Goal: Transaction & Acquisition: Purchase product/service

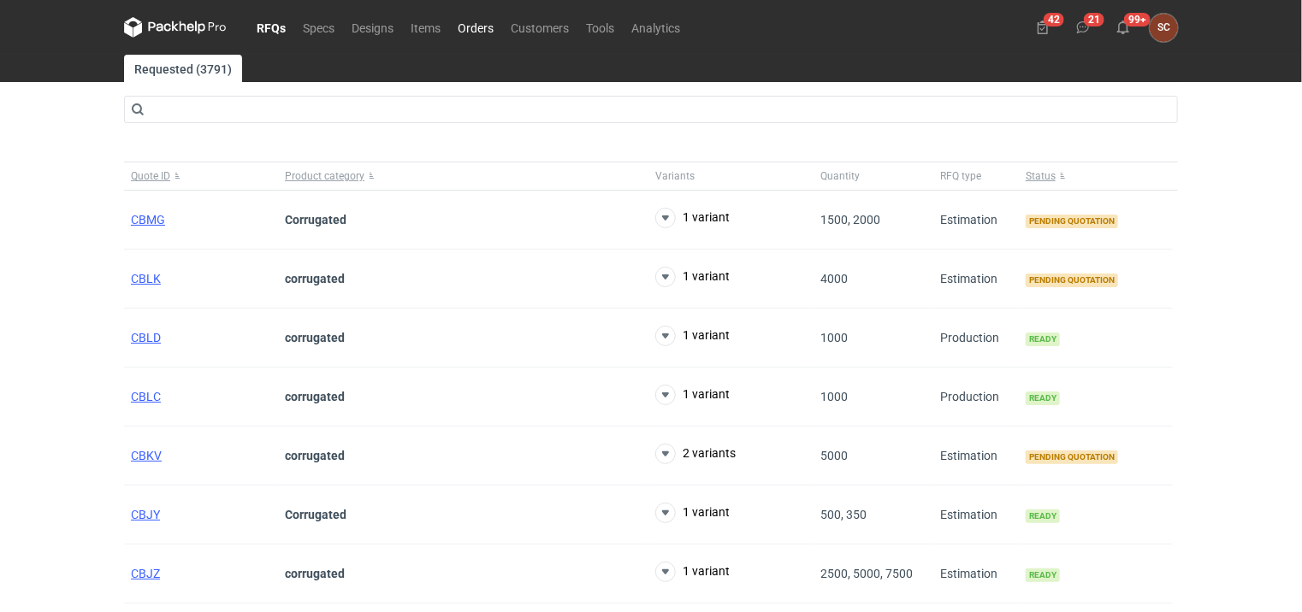
click at [476, 29] on link "Orders" at bounding box center [475, 27] width 53 height 21
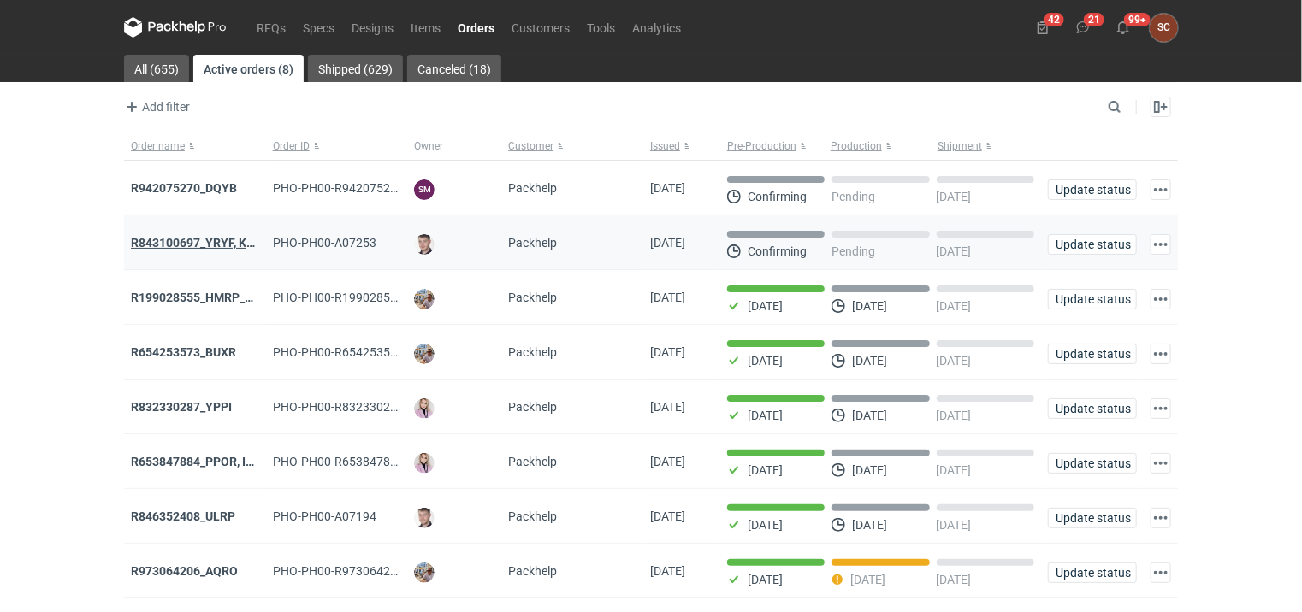
click at [198, 244] on strong "R843100697_YRYF, KUZP" at bounding box center [200, 243] width 139 height 14
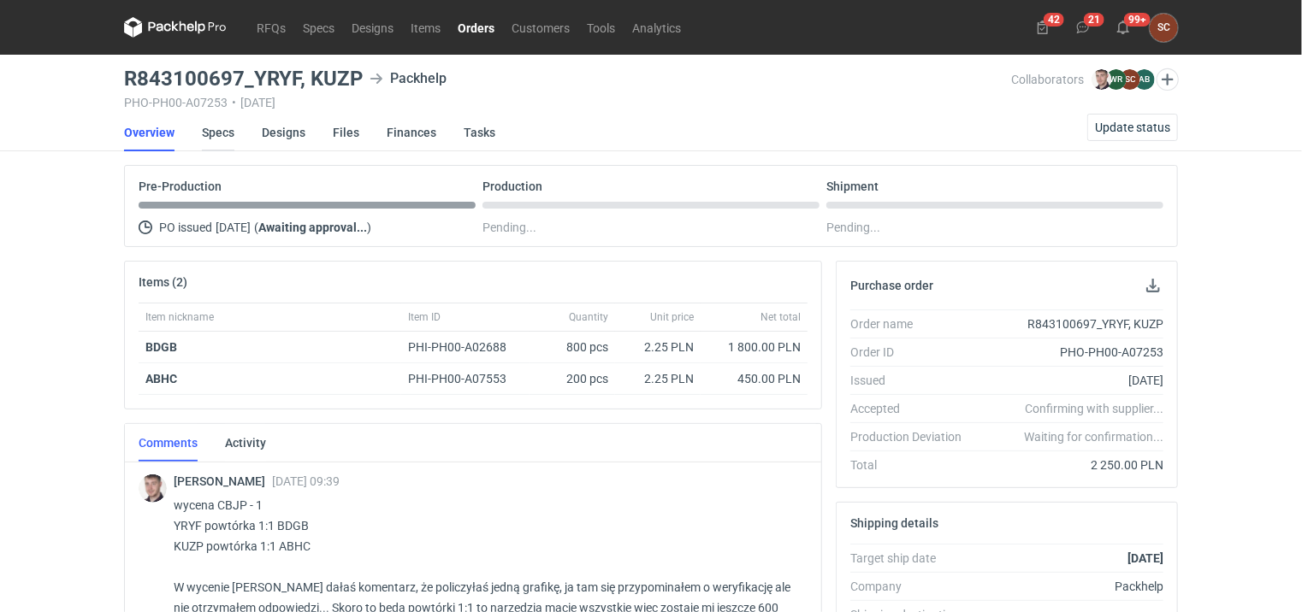
click at [226, 127] on link "Specs" at bounding box center [218, 133] width 32 height 38
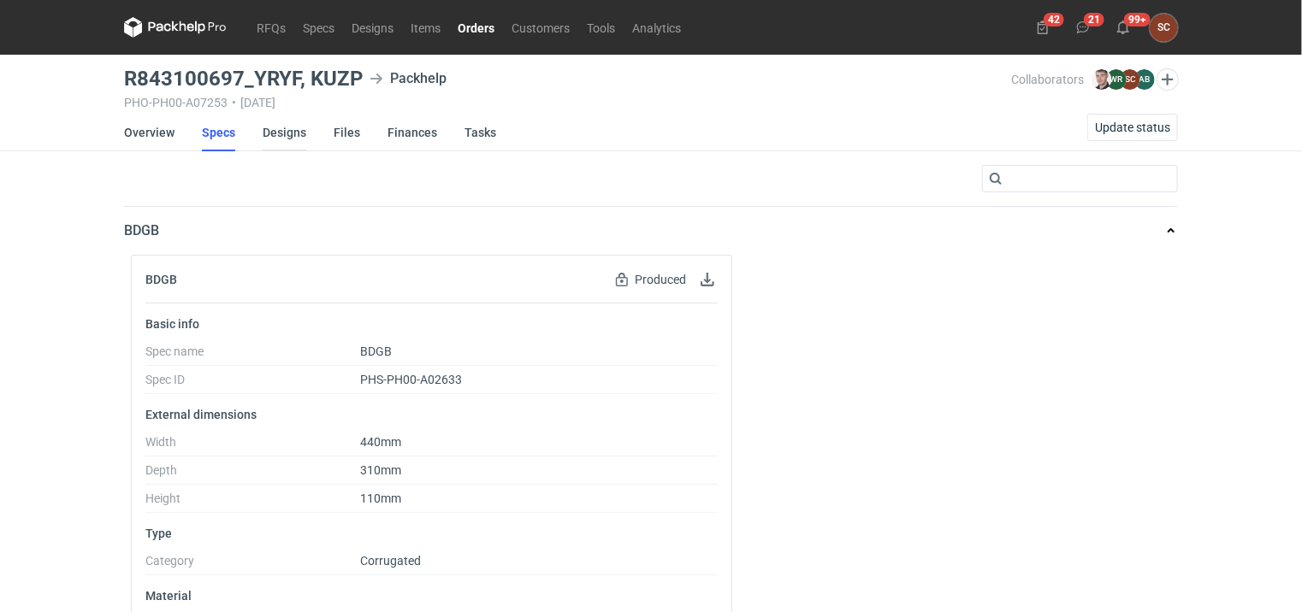
click at [276, 131] on link "Designs" at bounding box center [285, 133] width 44 height 38
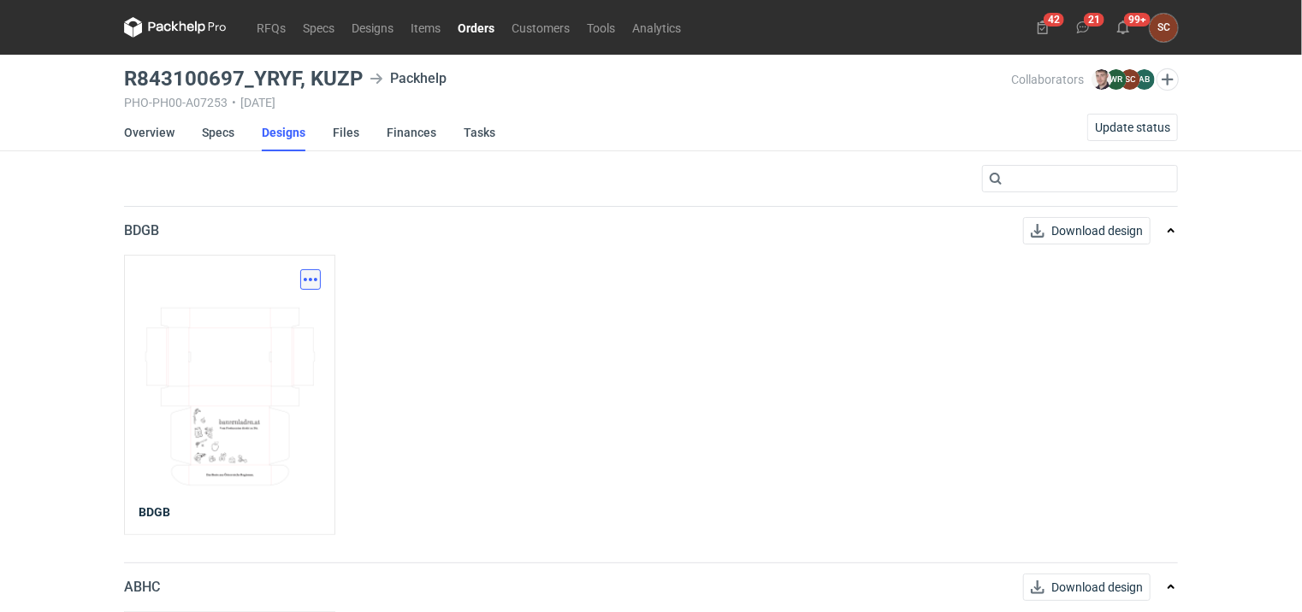
click at [310, 279] on button "button" at bounding box center [310, 279] width 21 height 21
click at [244, 315] on link "Download design part" at bounding box center [235, 316] width 157 height 27
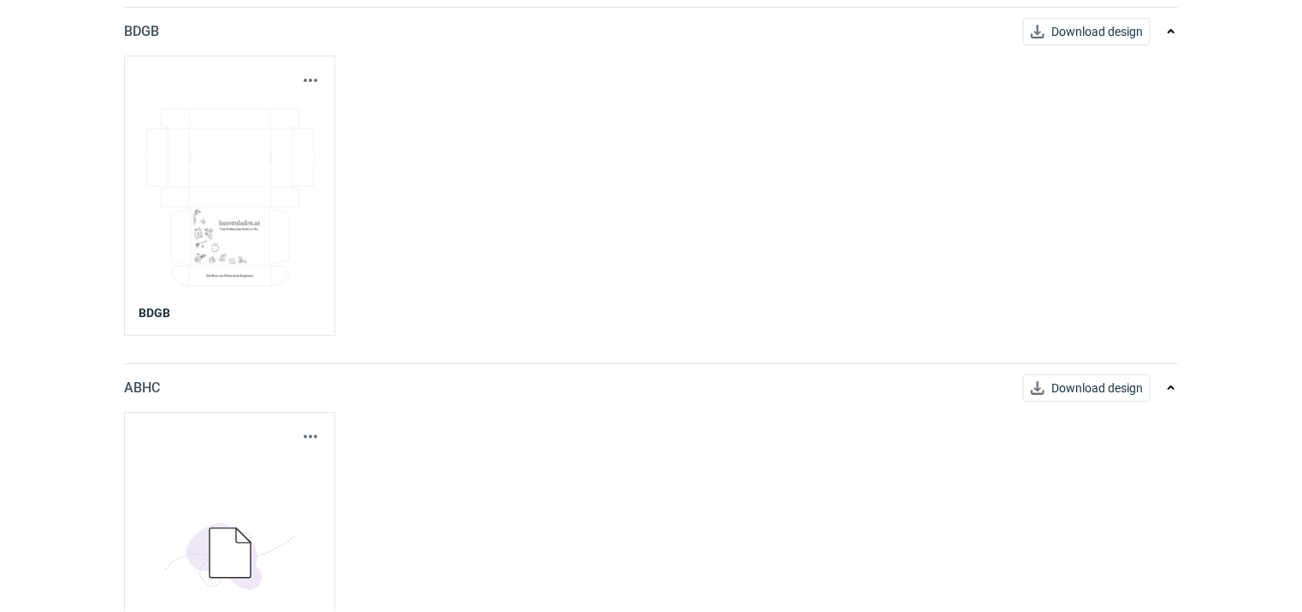
scroll to position [257, 0]
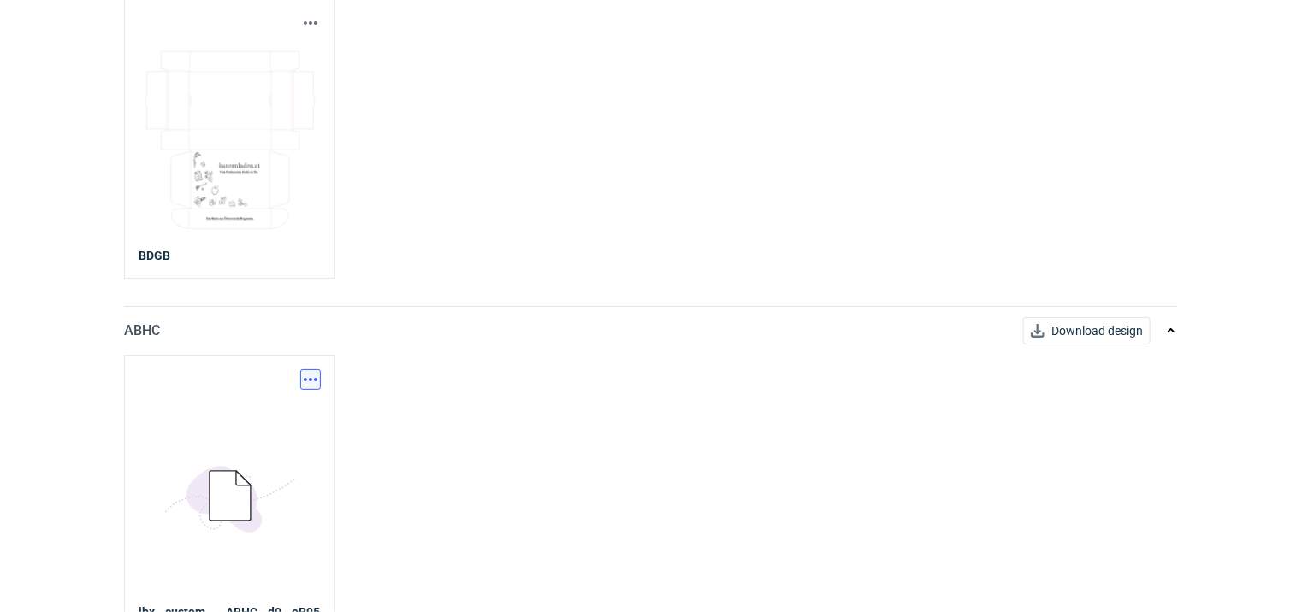
click at [308, 375] on button "button" at bounding box center [310, 379] width 21 height 21
click at [261, 416] on link "Download design part" at bounding box center [235, 415] width 157 height 27
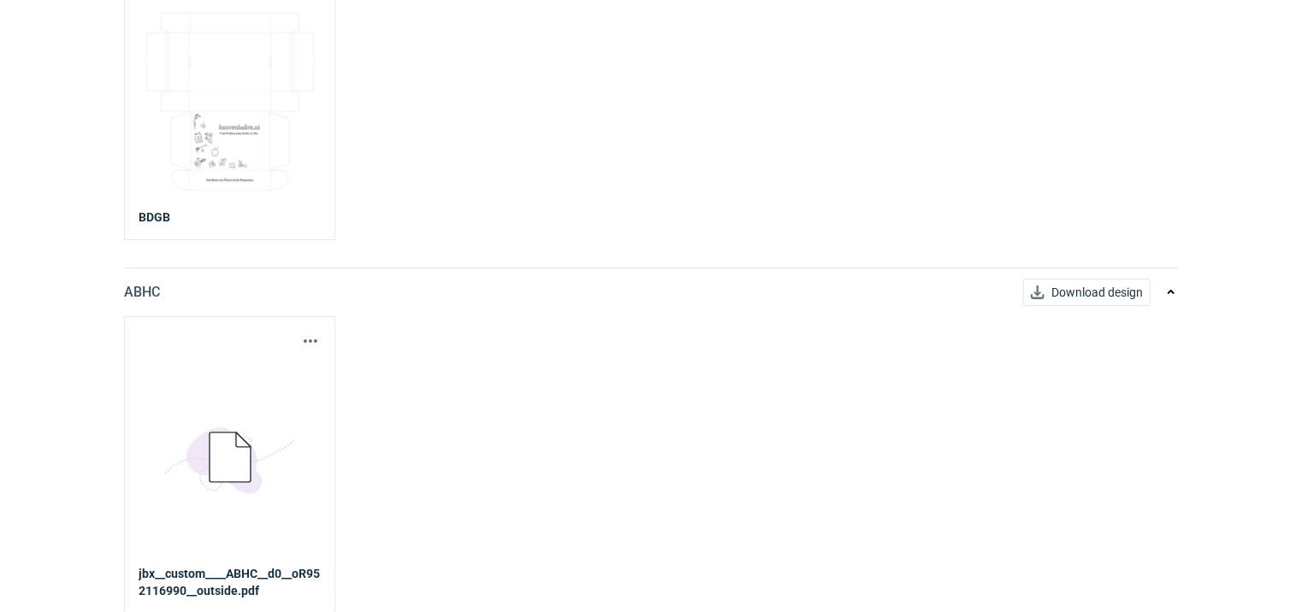
scroll to position [0, 0]
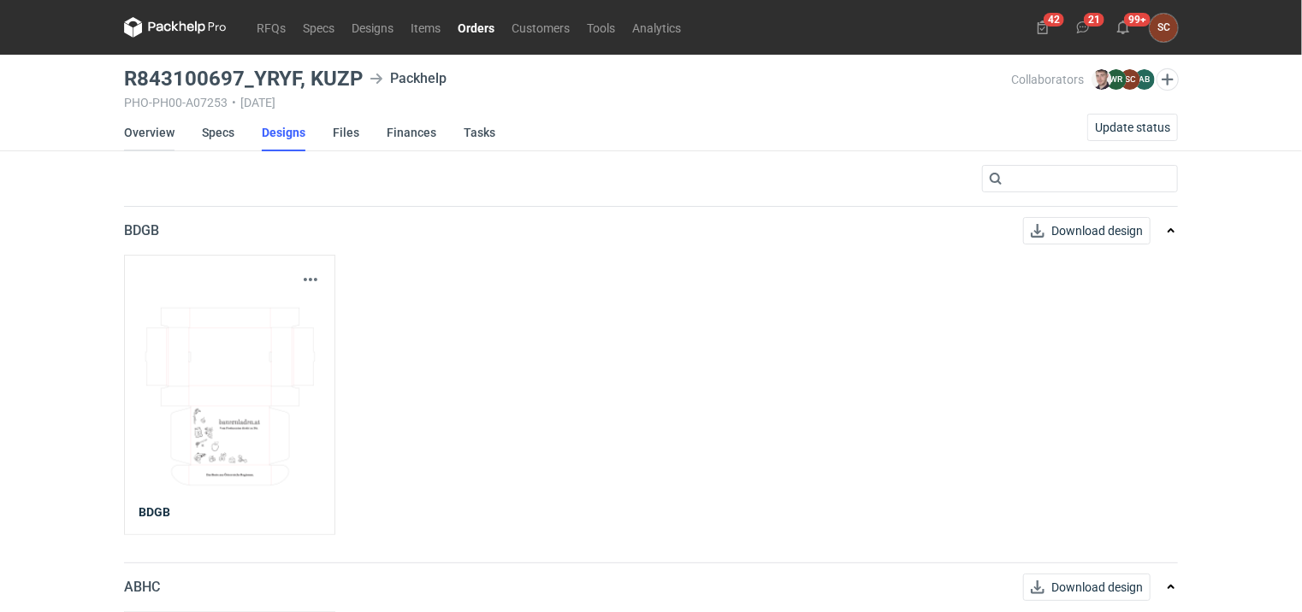
click at [140, 127] on link "Overview" at bounding box center [149, 133] width 50 height 38
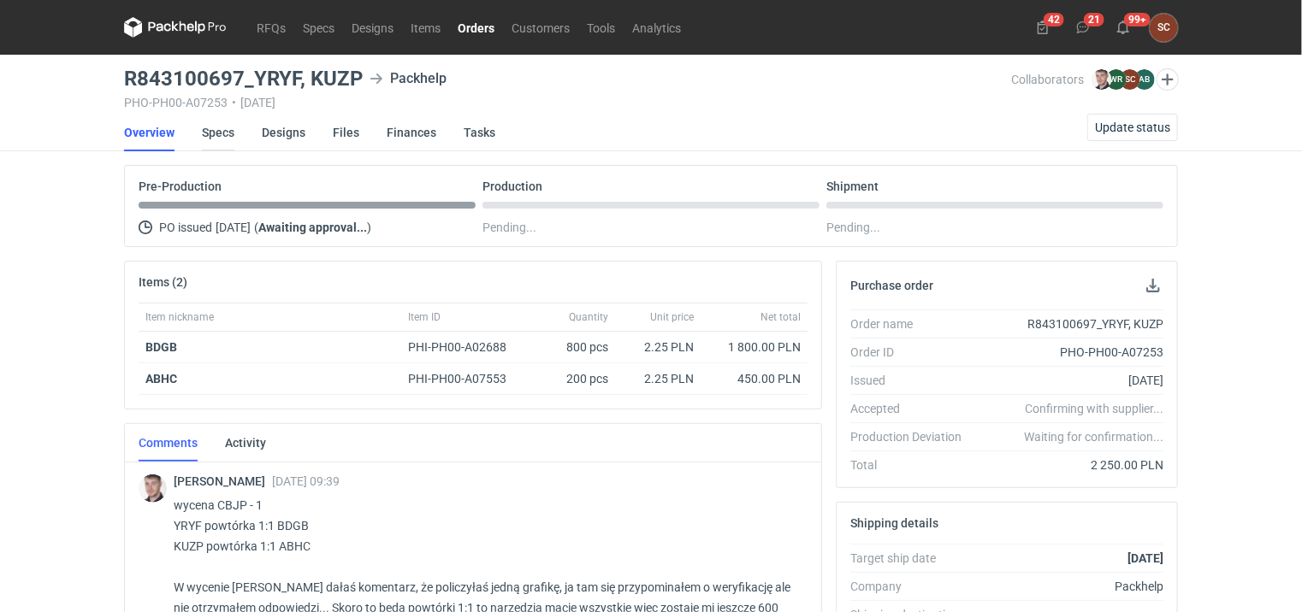
click at [223, 129] on link "Specs" at bounding box center [218, 133] width 32 height 38
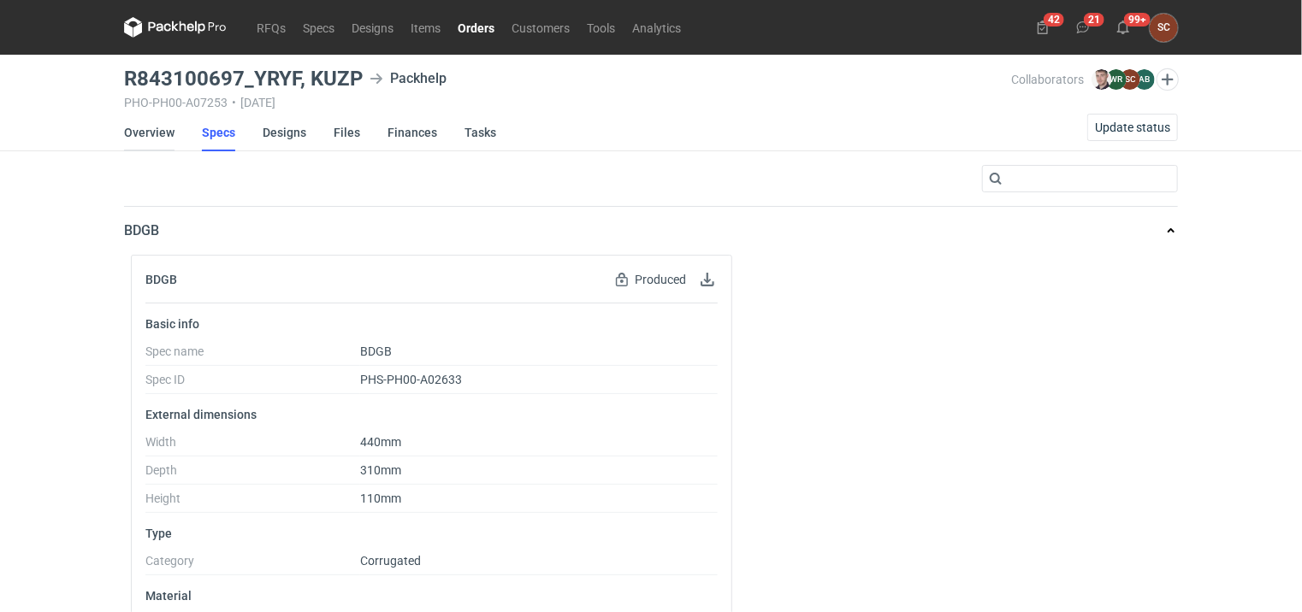
click at [143, 133] on link "Overview" at bounding box center [149, 133] width 50 height 38
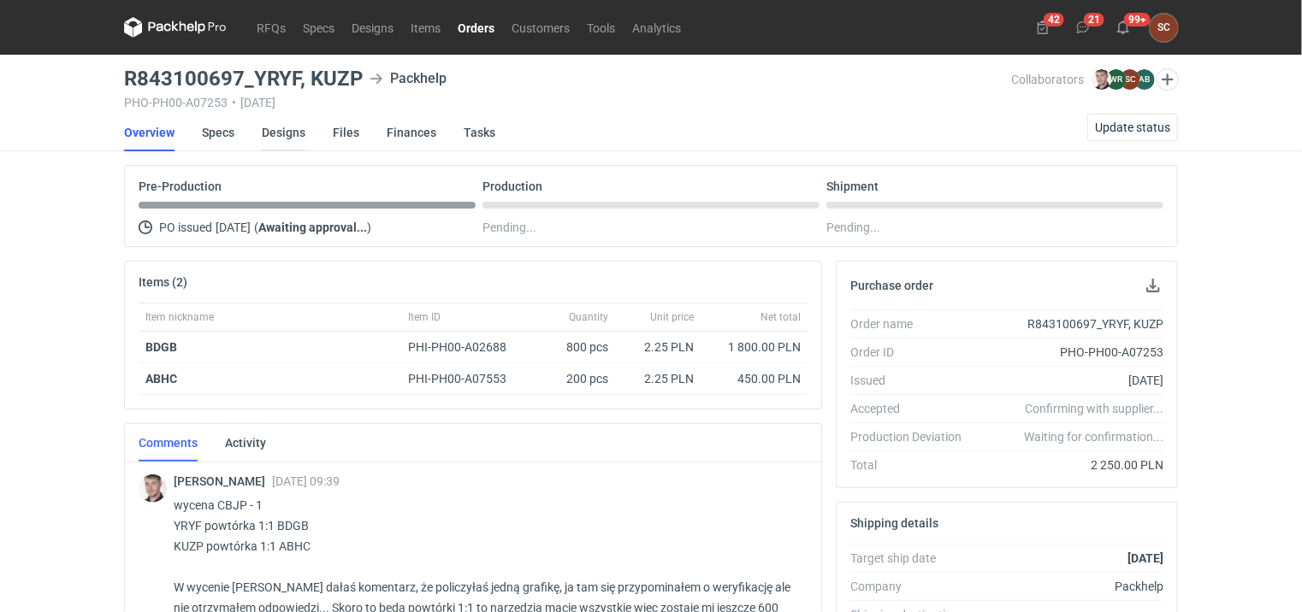
click at [292, 128] on link "Designs" at bounding box center [284, 133] width 44 height 38
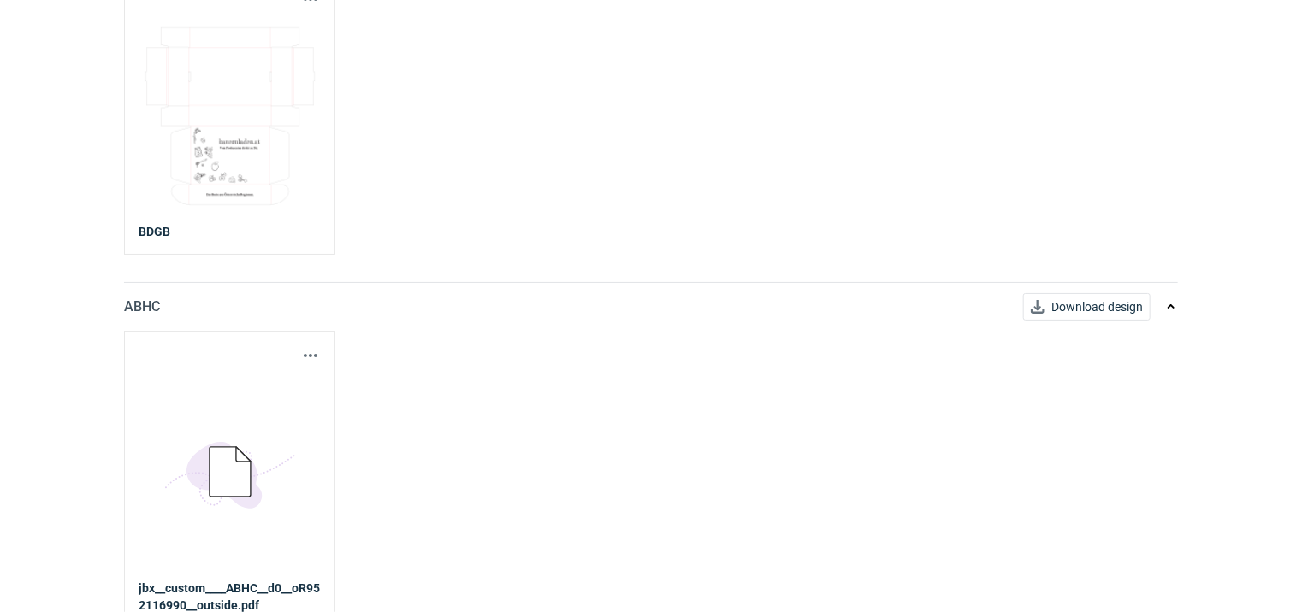
scroll to position [295, 0]
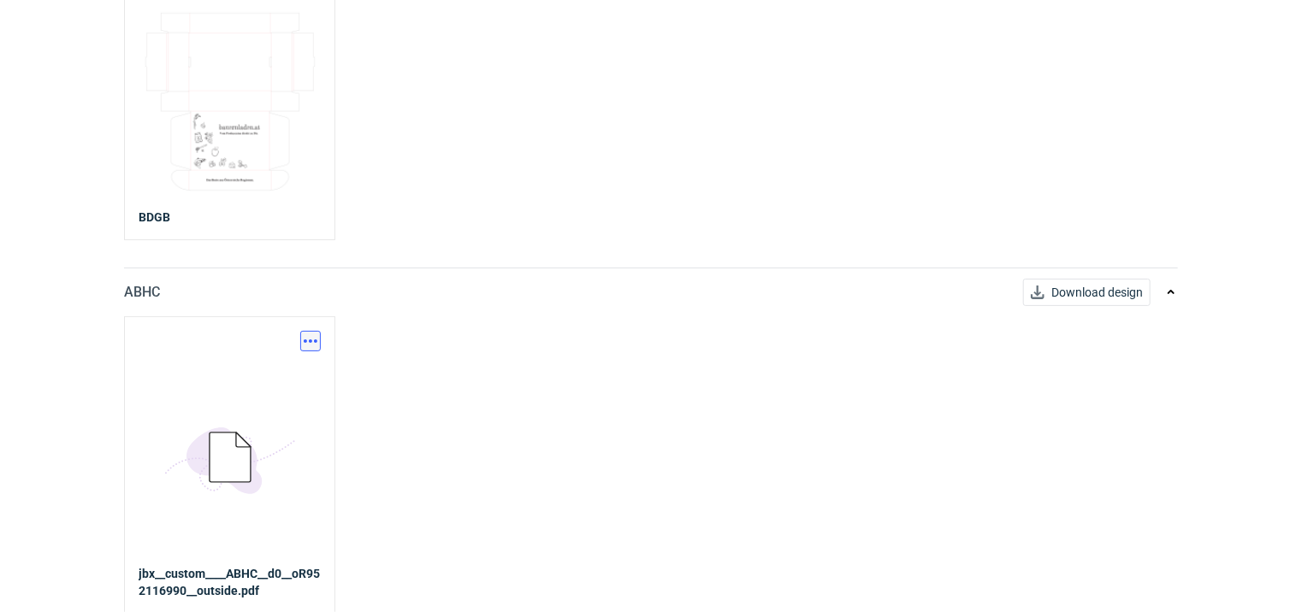
click at [315, 338] on button "button" at bounding box center [310, 341] width 21 height 21
click at [223, 381] on link "Download design part" at bounding box center [235, 376] width 157 height 27
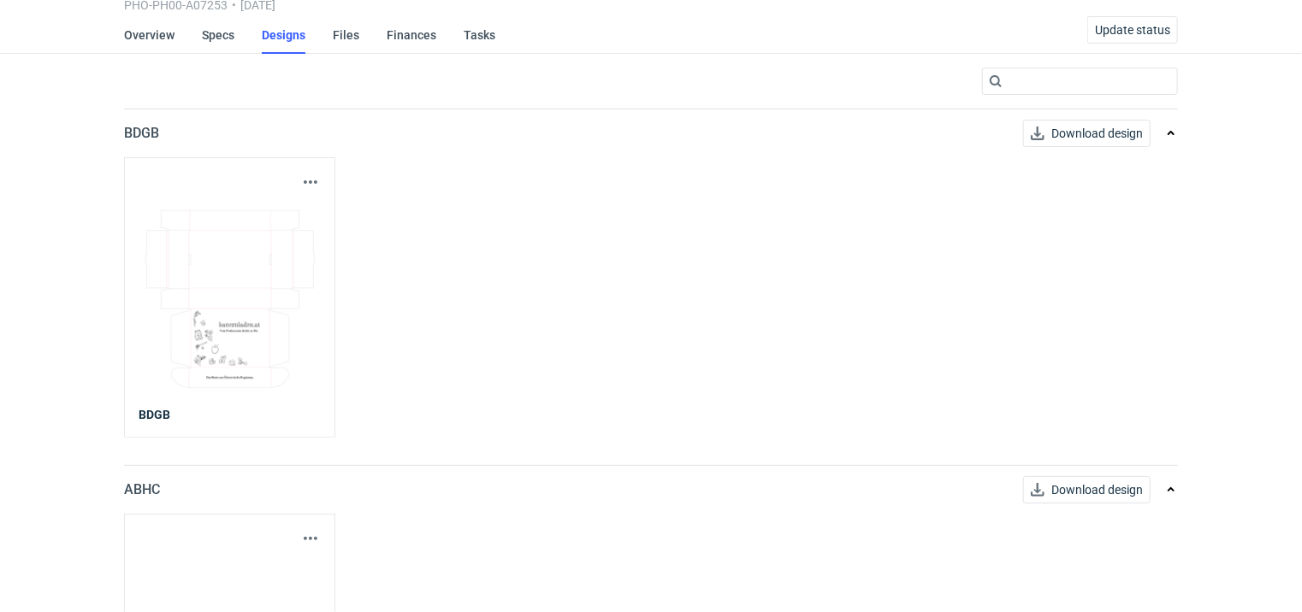
scroll to position [0, 0]
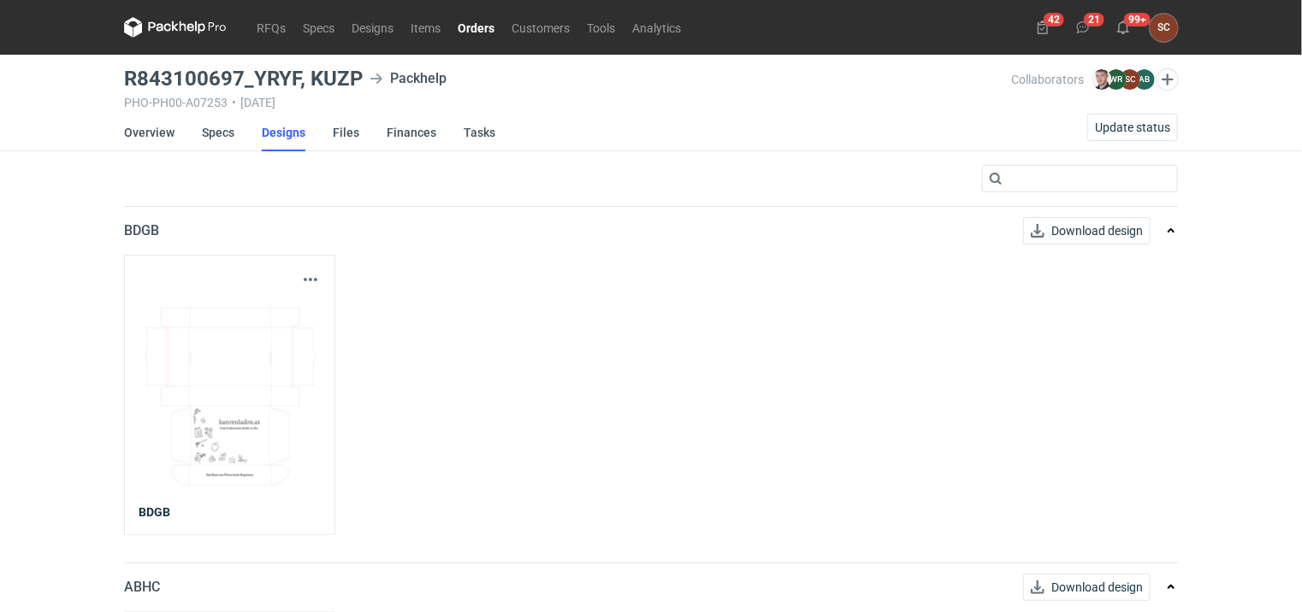
click at [497, 168] on div at bounding box center [651, 178] width 1054 height 27
click at [229, 131] on link "Specs" at bounding box center [218, 133] width 32 height 38
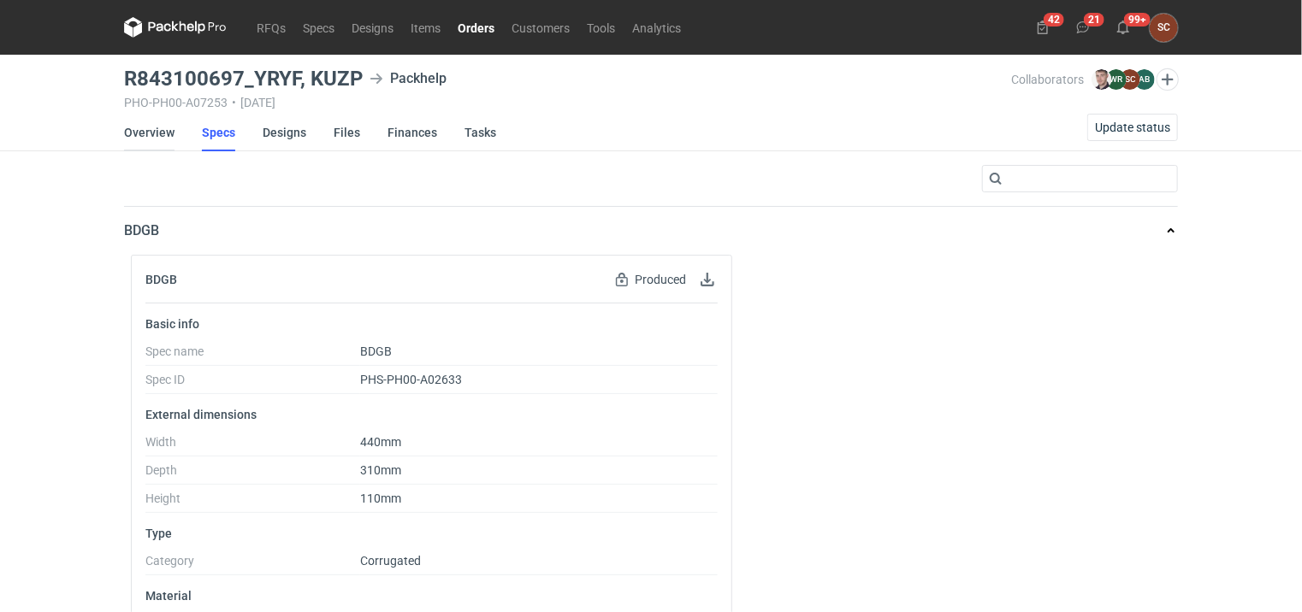
click at [161, 133] on link "Overview" at bounding box center [149, 133] width 50 height 38
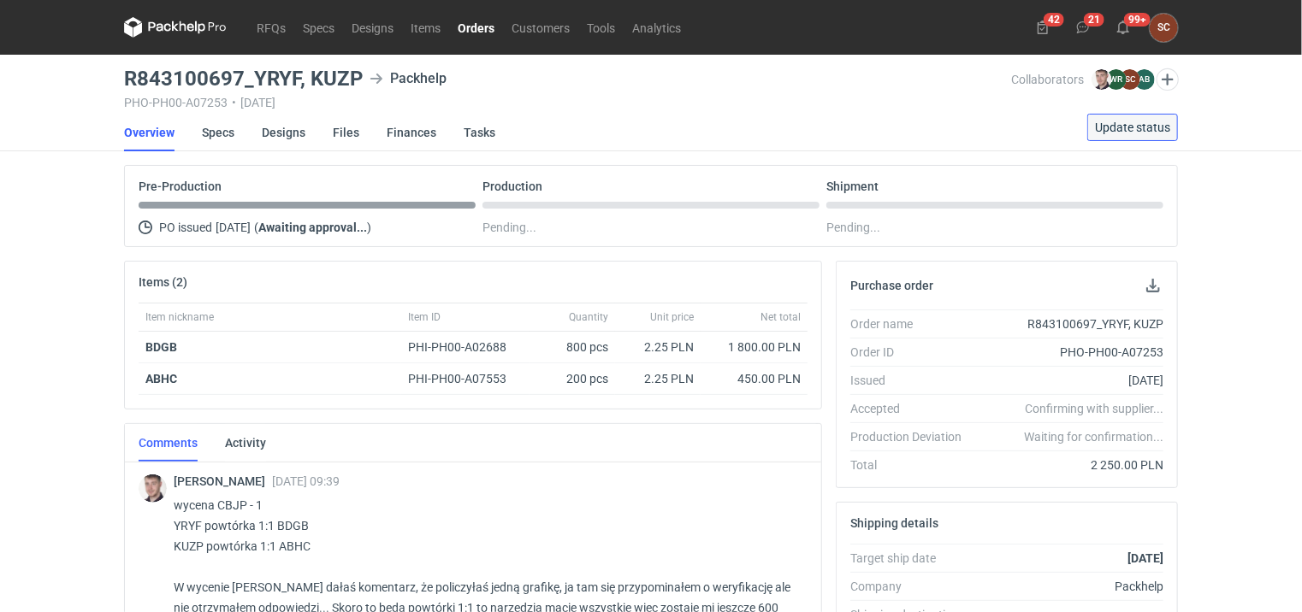
click at [1129, 123] on span "Update status" at bounding box center [1132, 127] width 75 height 12
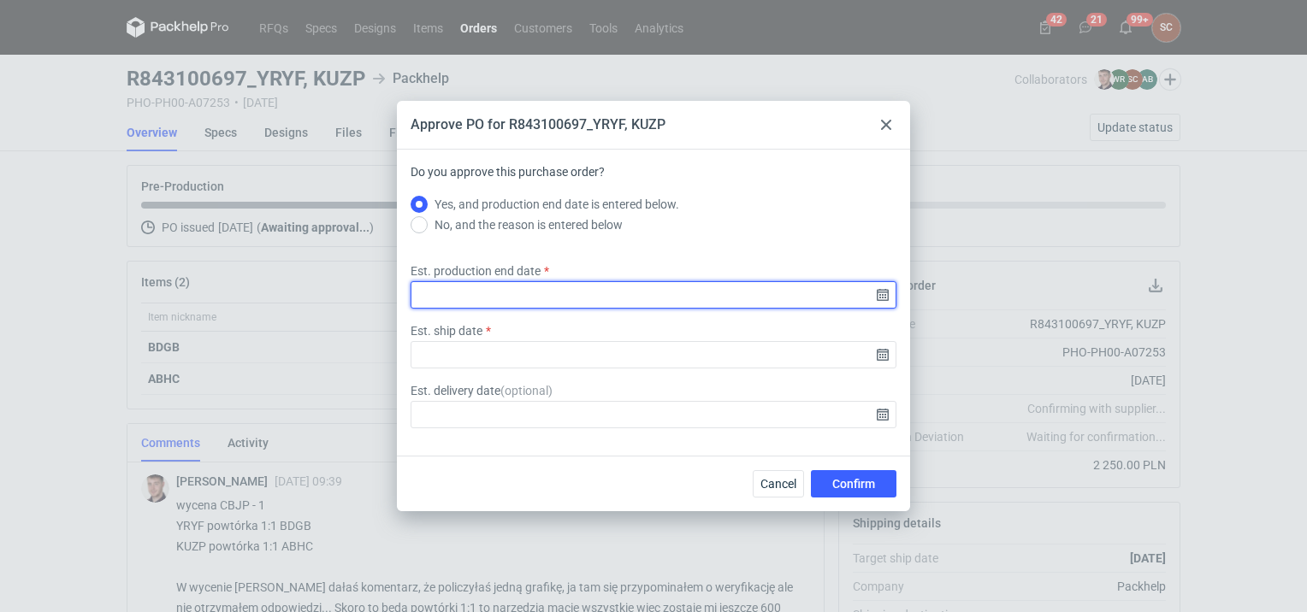
click at [889, 290] on input "Est. production end date" at bounding box center [653, 294] width 486 height 27
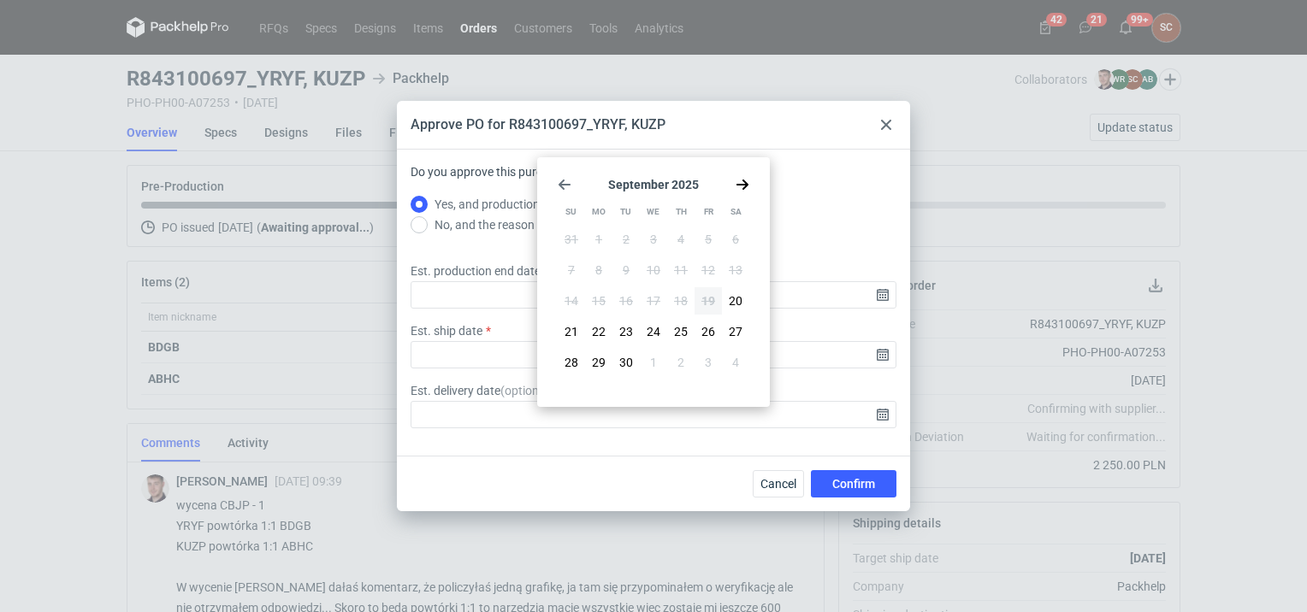
click at [739, 186] on icon "Go forward 1 month" at bounding box center [742, 185] width 14 height 14
click at [706, 265] on span "10" at bounding box center [708, 270] width 14 height 17
type input "2025-10-10"
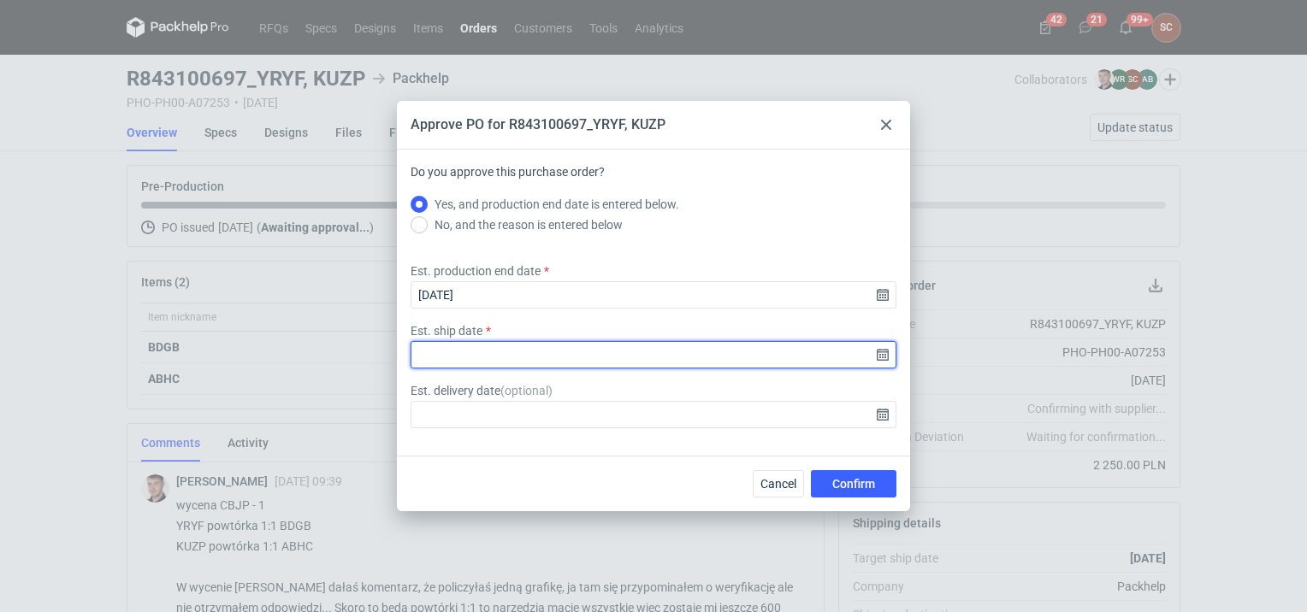
click at [878, 352] on input "Est. ship date" at bounding box center [653, 354] width 486 height 27
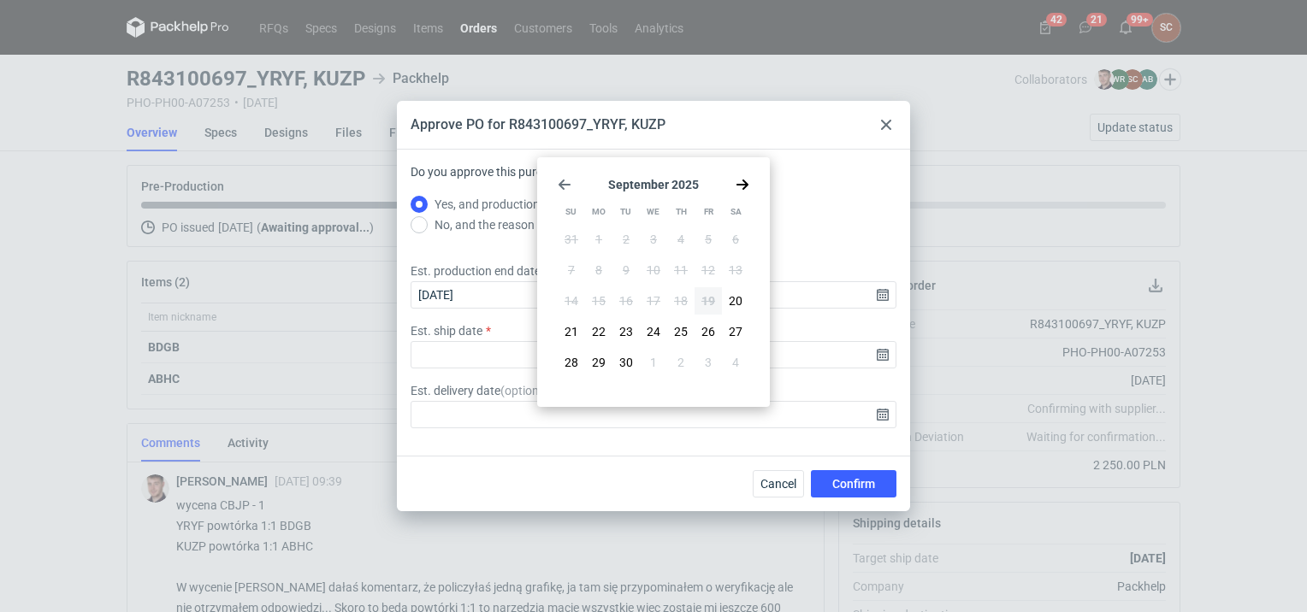
click at [740, 188] on icon "Go forward 1 month" at bounding box center [742, 185] width 14 height 14
click at [706, 270] on span "10" at bounding box center [708, 270] width 14 height 17
type input "2025-10-10"
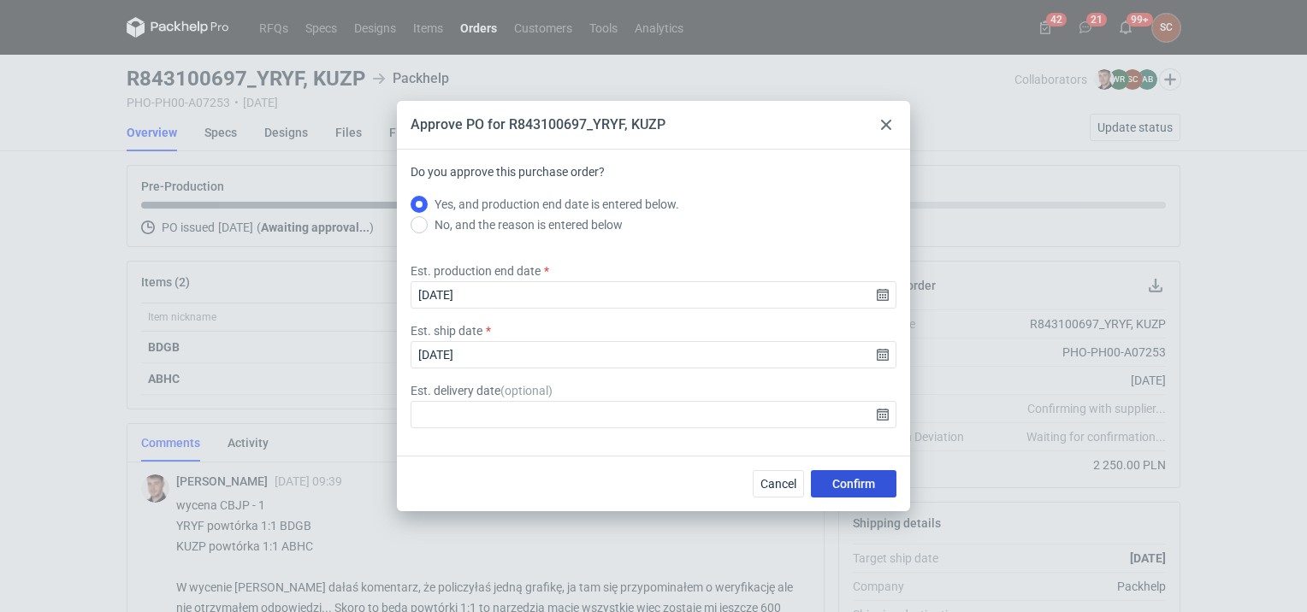
click at [860, 483] on span "Confirm" at bounding box center [853, 484] width 43 height 12
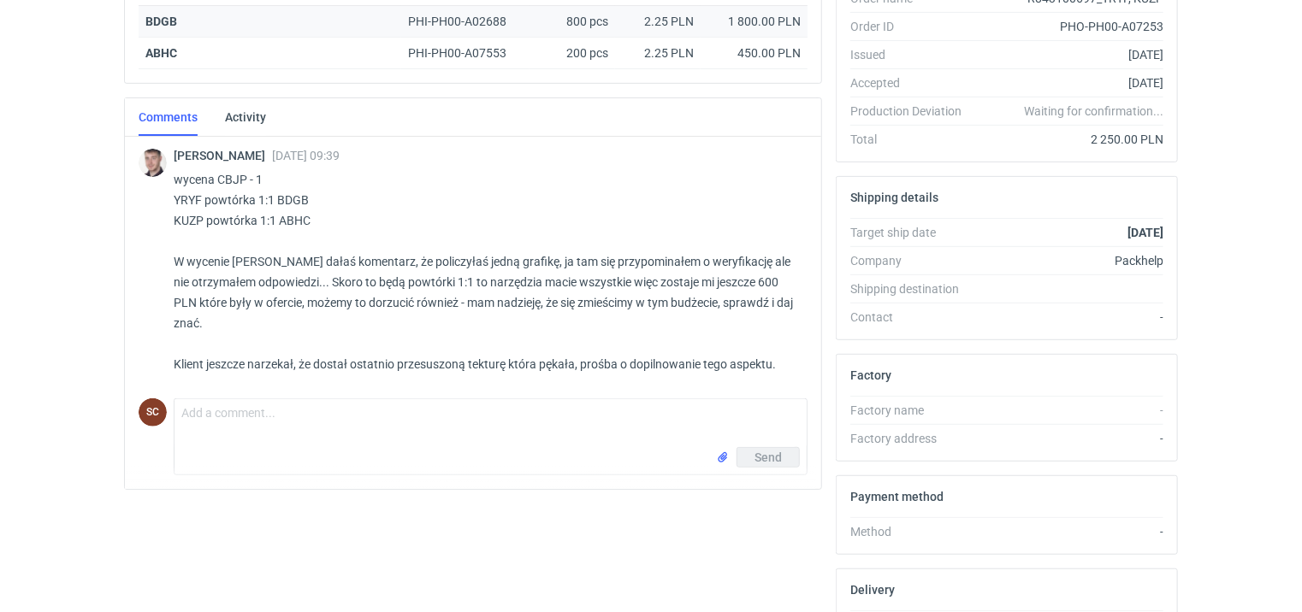
scroll to position [481, 0]
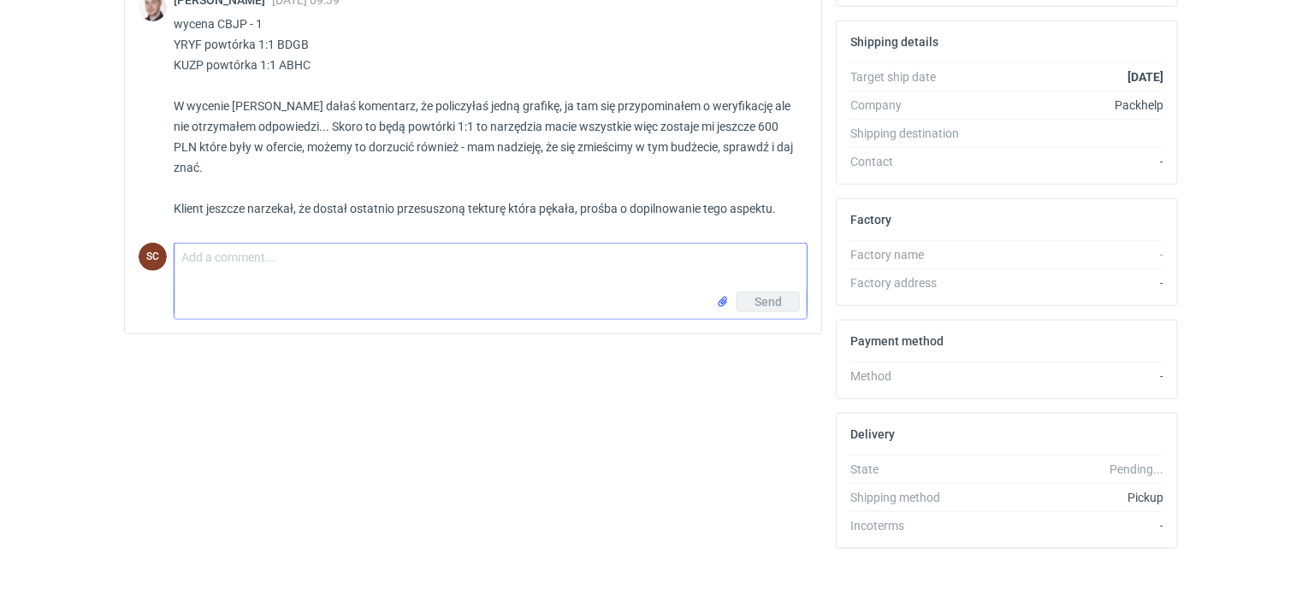
click at [289, 257] on textarea "Comment message" at bounding box center [490, 268] width 632 height 48
click at [311, 274] on textarea "Comment message" at bounding box center [490, 268] width 632 height 48
click at [370, 252] on textarea "Comment message" at bounding box center [490, 268] width 632 height 48
click at [358, 257] on textarea "Comment message" at bounding box center [490, 268] width 632 height 48
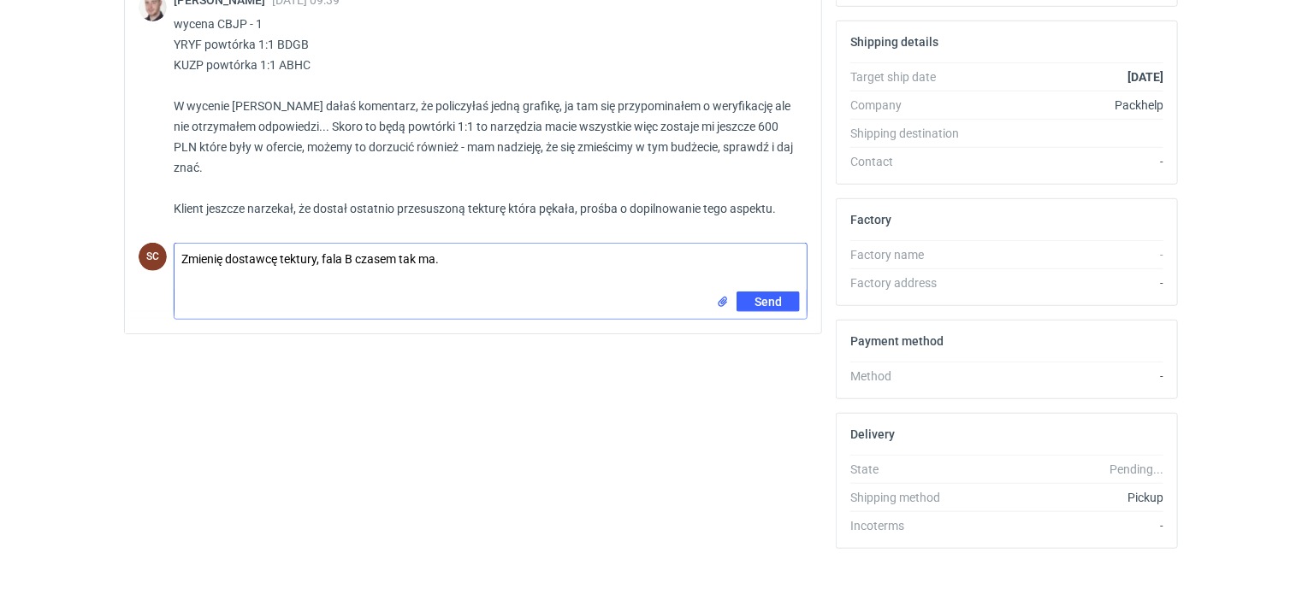
type textarea "Zmienię dostawcę tektury, fala B czasem tak ma."
click at [457, 258] on textarea "Zmienię dostawcę tektury, fala B czasem tak ma." at bounding box center [490, 268] width 632 height 48
click at [764, 296] on span "Send" at bounding box center [767, 302] width 27 height 12
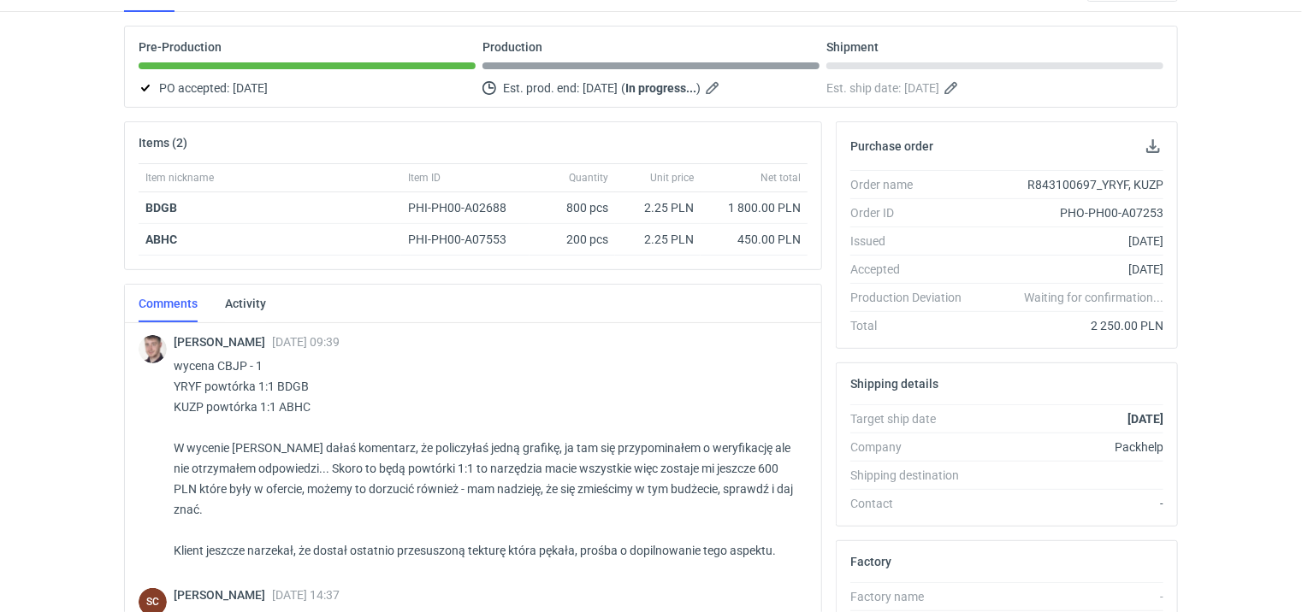
scroll to position [0, 0]
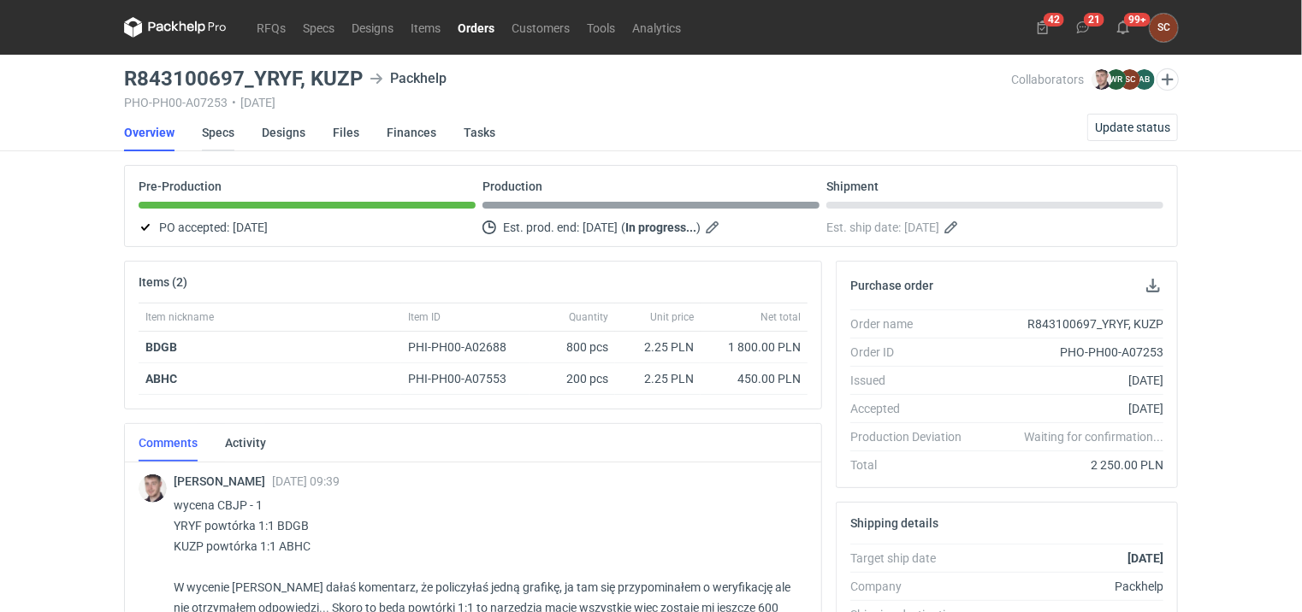
click at [222, 142] on link "Specs" at bounding box center [218, 133] width 32 height 38
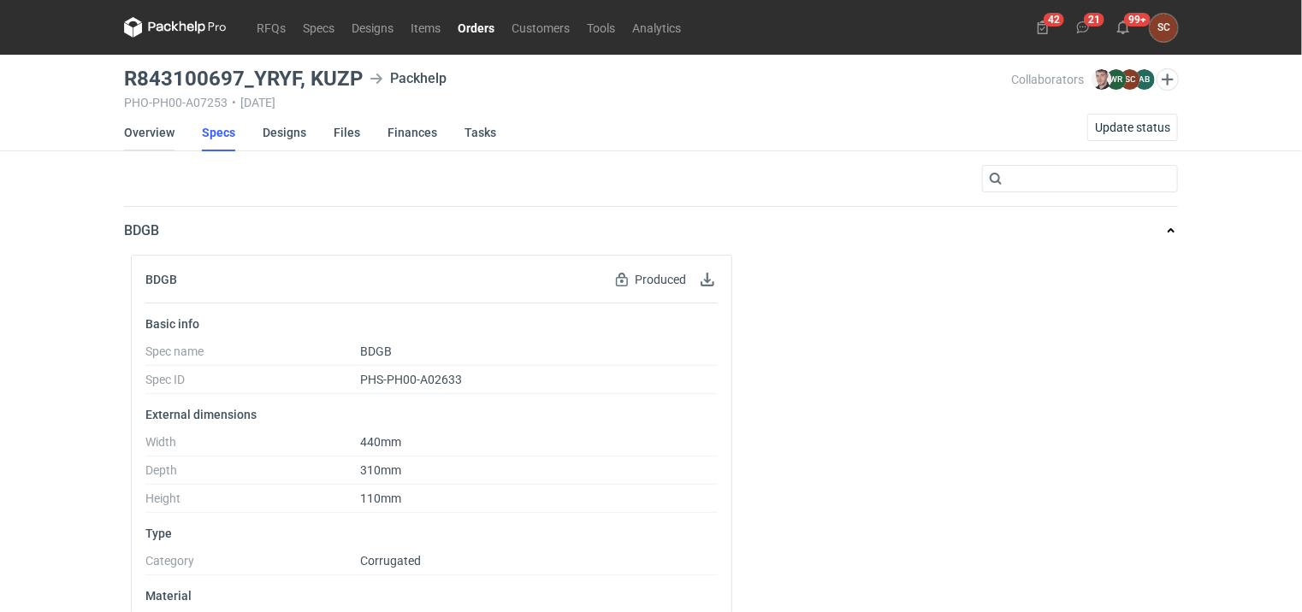
click at [146, 133] on link "Overview" at bounding box center [149, 133] width 50 height 38
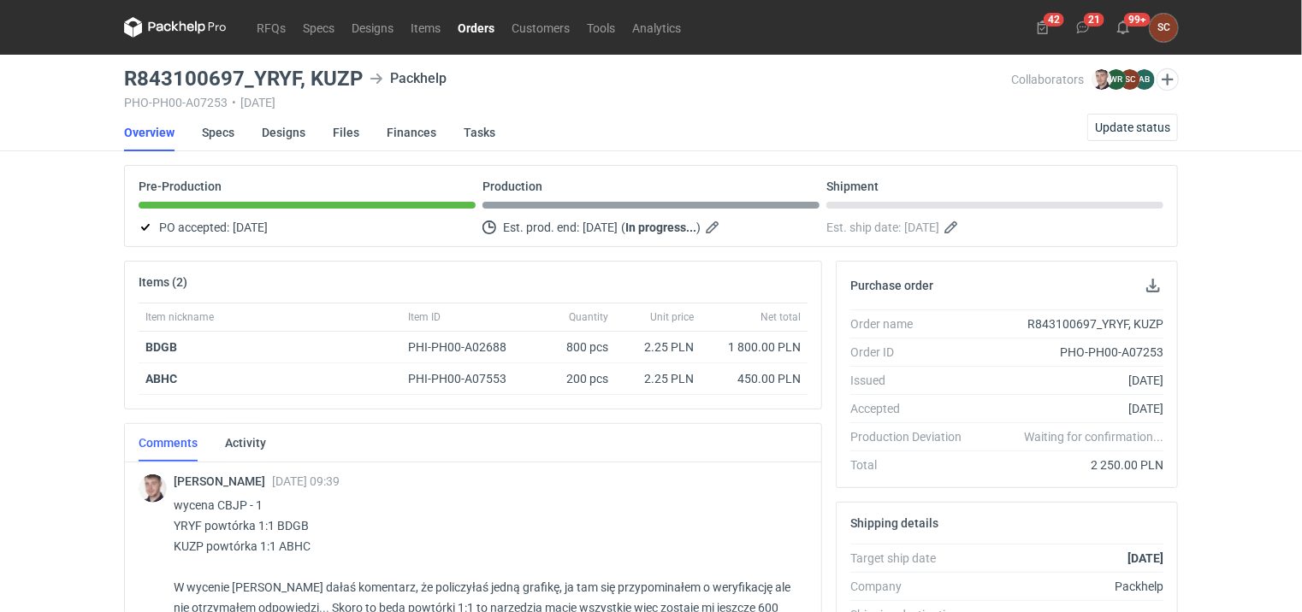
click at [484, 33] on link "Orders" at bounding box center [476, 27] width 54 height 21
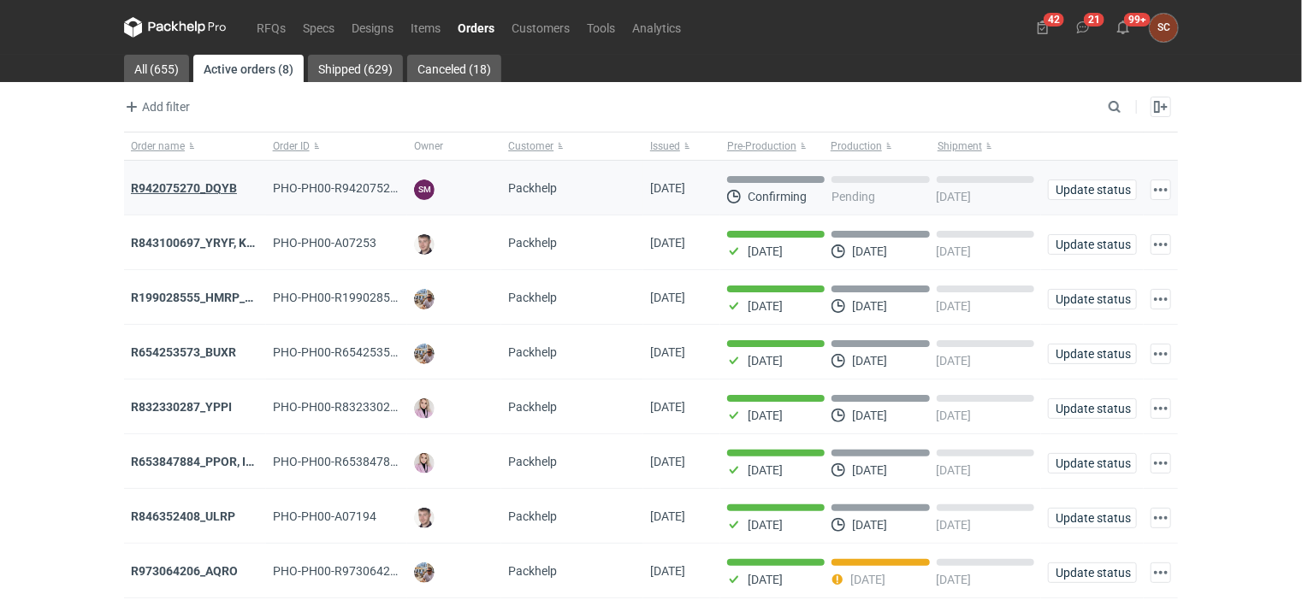
click at [199, 192] on strong "R942075270_DQYB" at bounding box center [184, 188] width 106 height 14
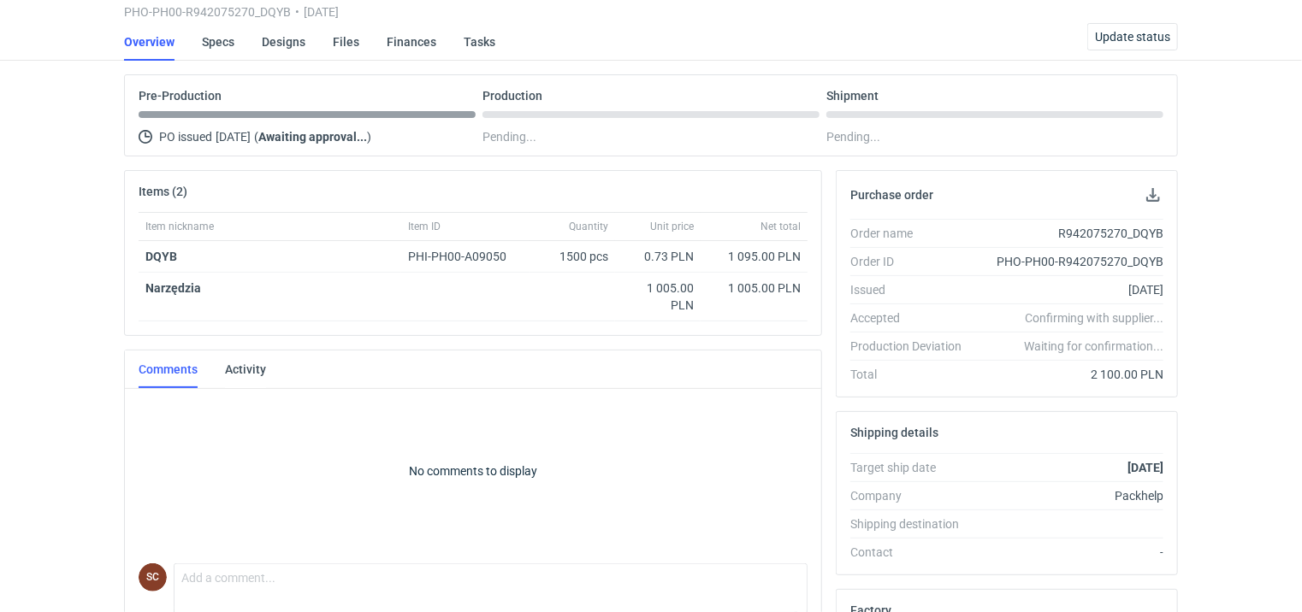
scroll to position [86, 0]
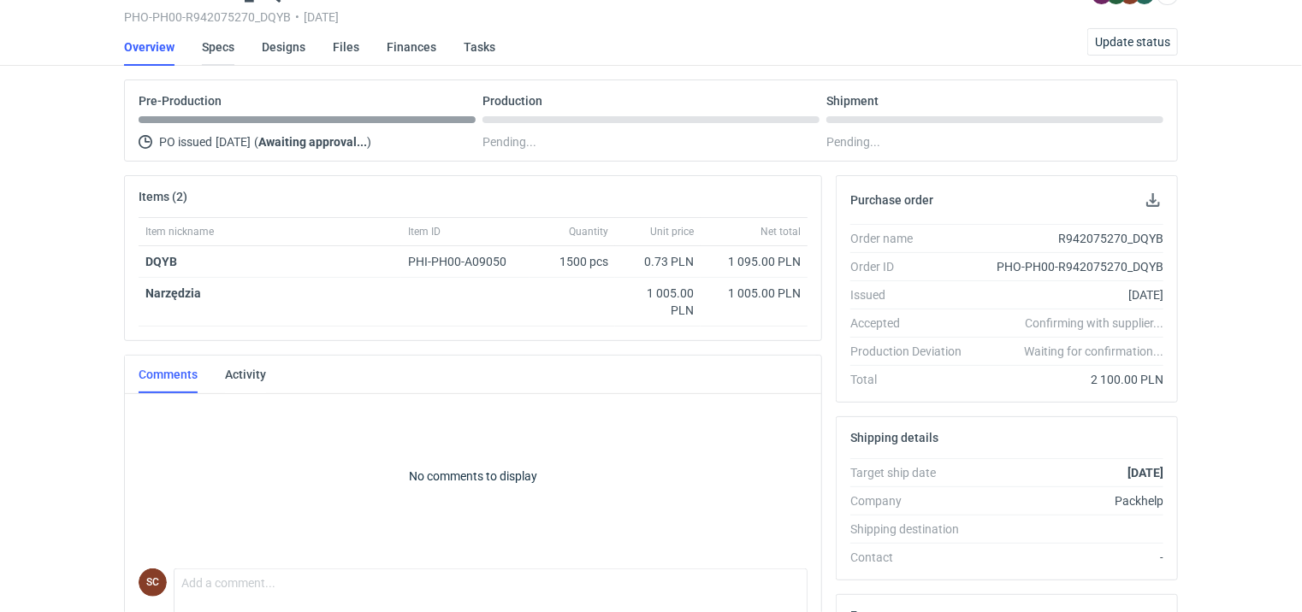
click at [212, 42] on link "Specs" at bounding box center [218, 47] width 32 height 38
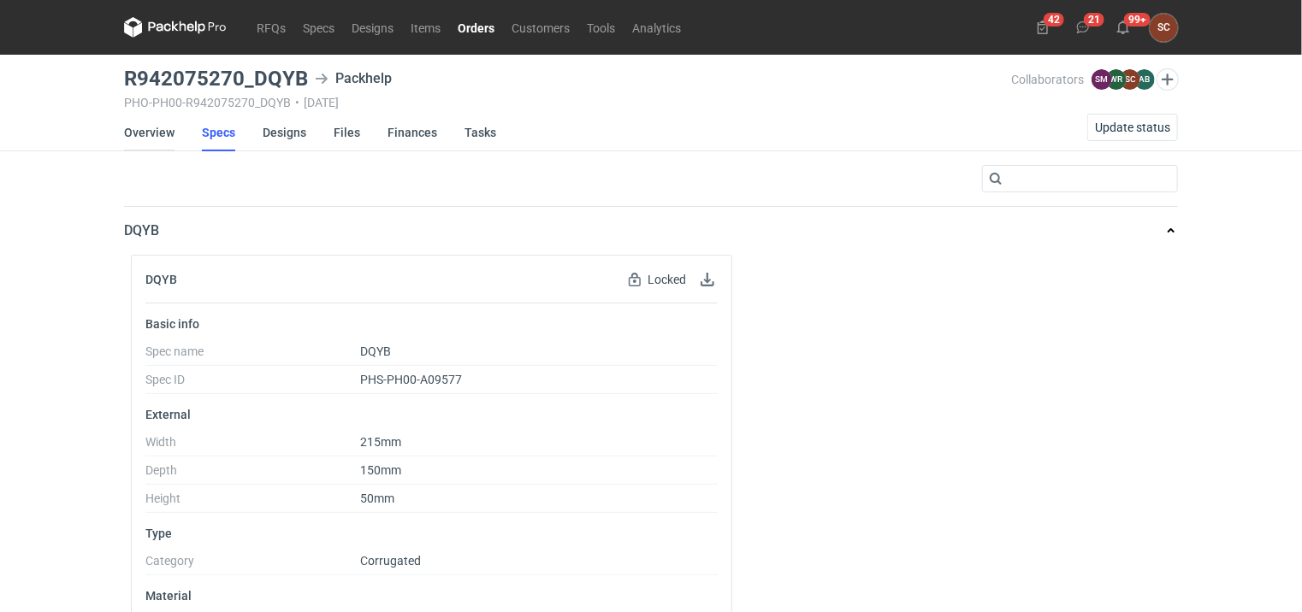
click at [152, 129] on link "Overview" at bounding box center [149, 133] width 50 height 38
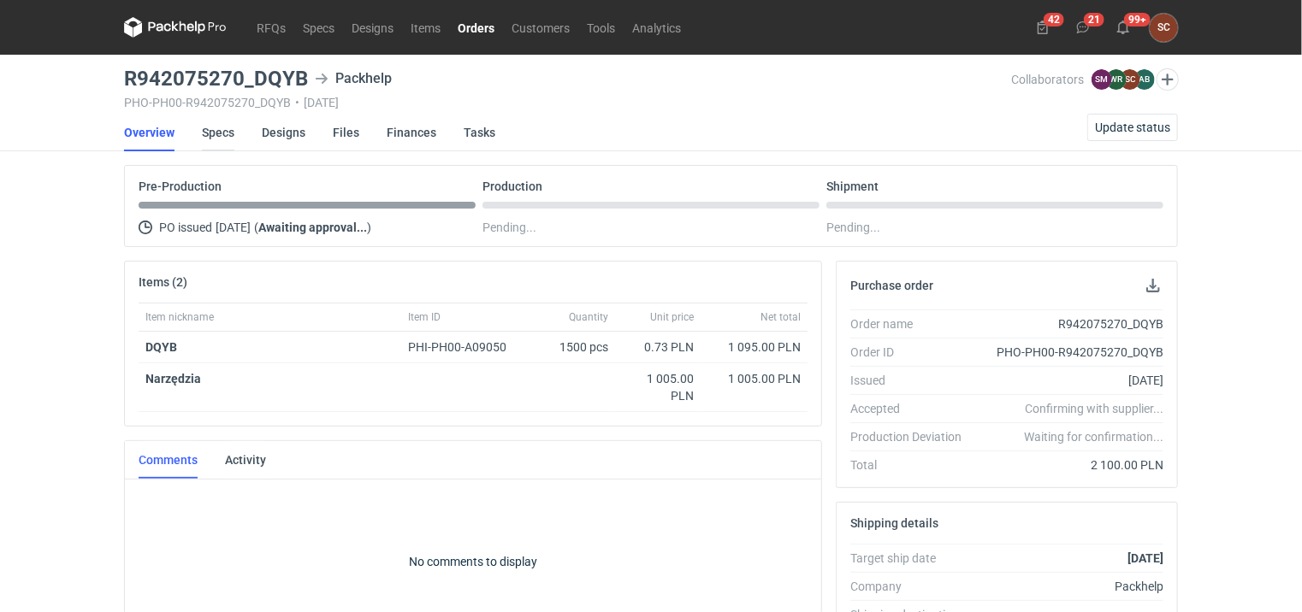
click at [213, 125] on link "Specs" at bounding box center [218, 133] width 32 height 38
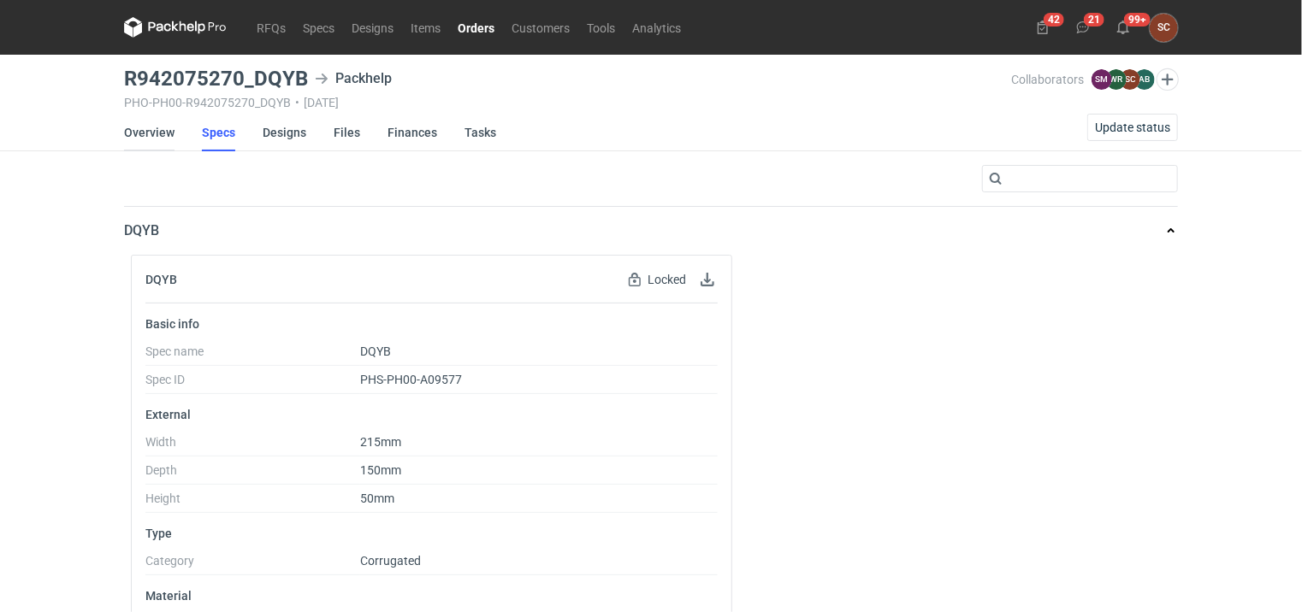
click at [145, 127] on link "Overview" at bounding box center [149, 133] width 50 height 38
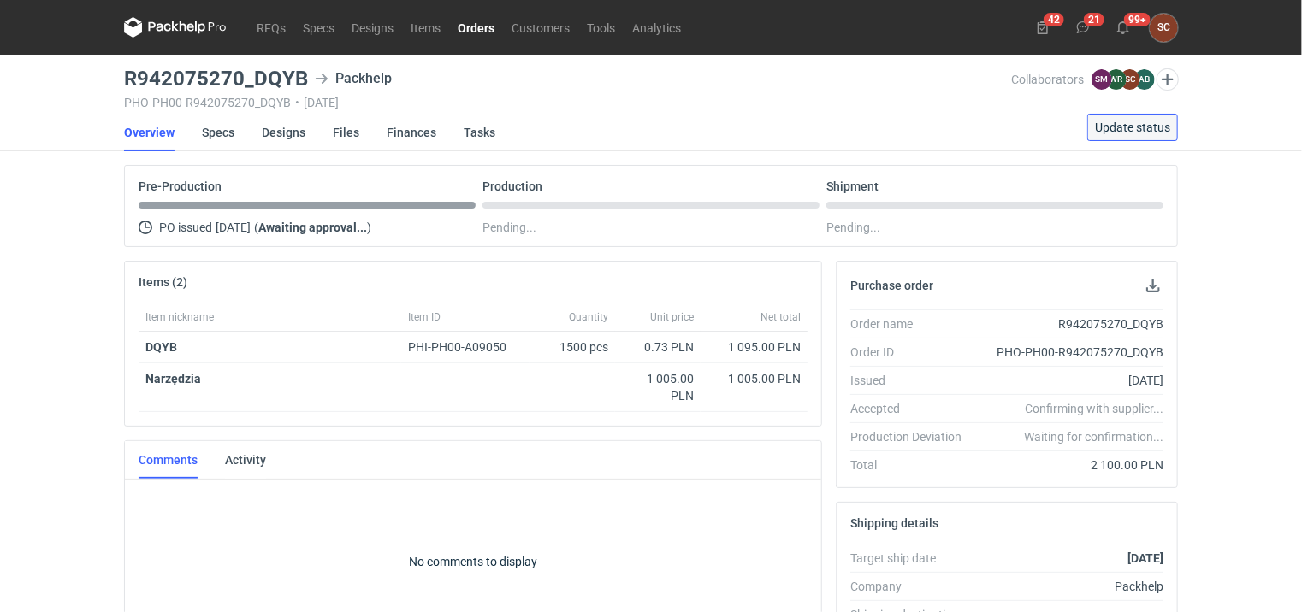
click at [1127, 127] on span "Update status" at bounding box center [1132, 127] width 75 height 12
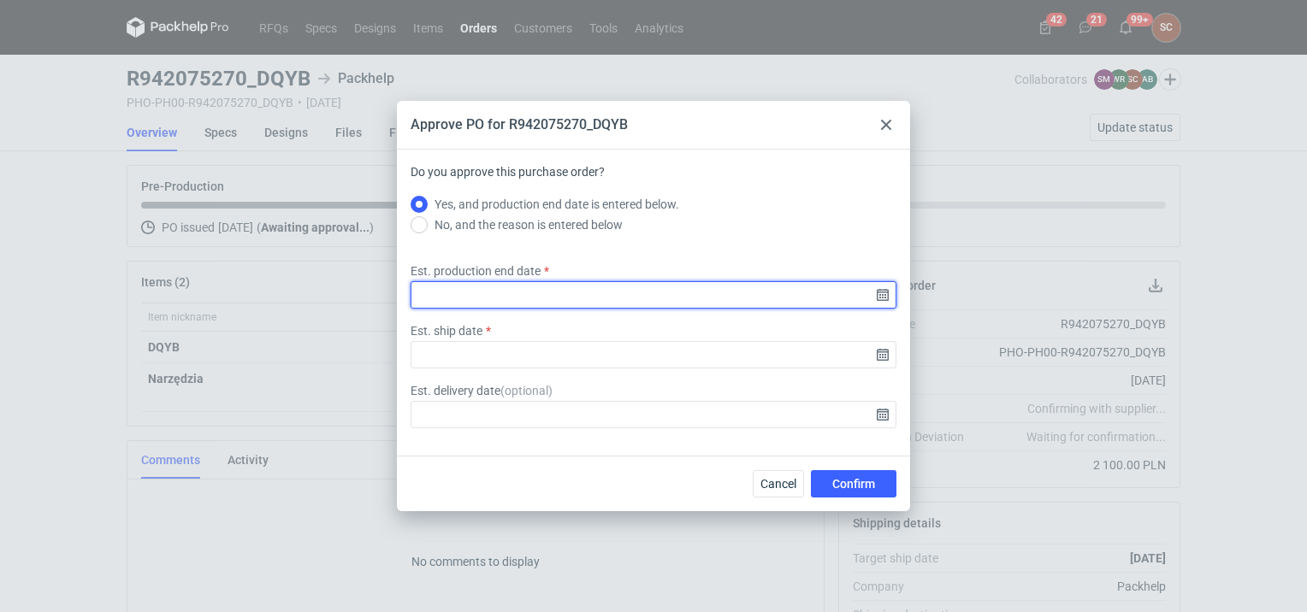
click at [597, 301] on input "Est. production end date" at bounding box center [653, 294] width 486 height 27
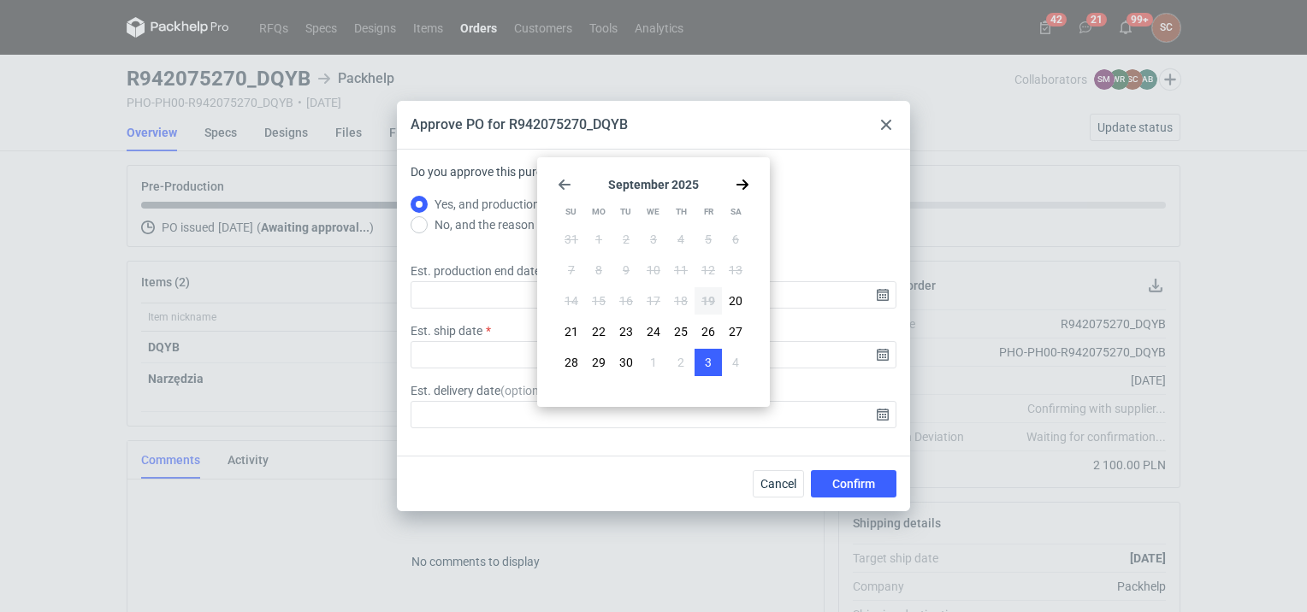
click at [705, 364] on span "3" at bounding box center [708, 362] width 7 height 17
type input "2025-10-03"
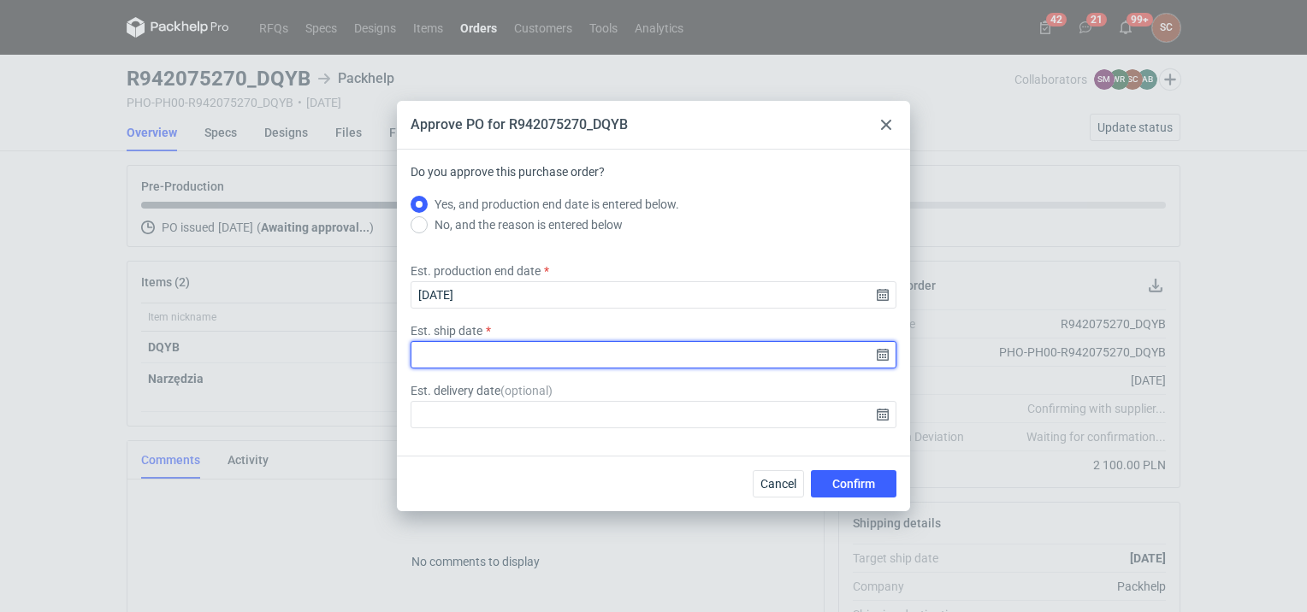
click at [626, 363] on input "Est. ship date" at bounding box center [653, 354] width 486 height 27
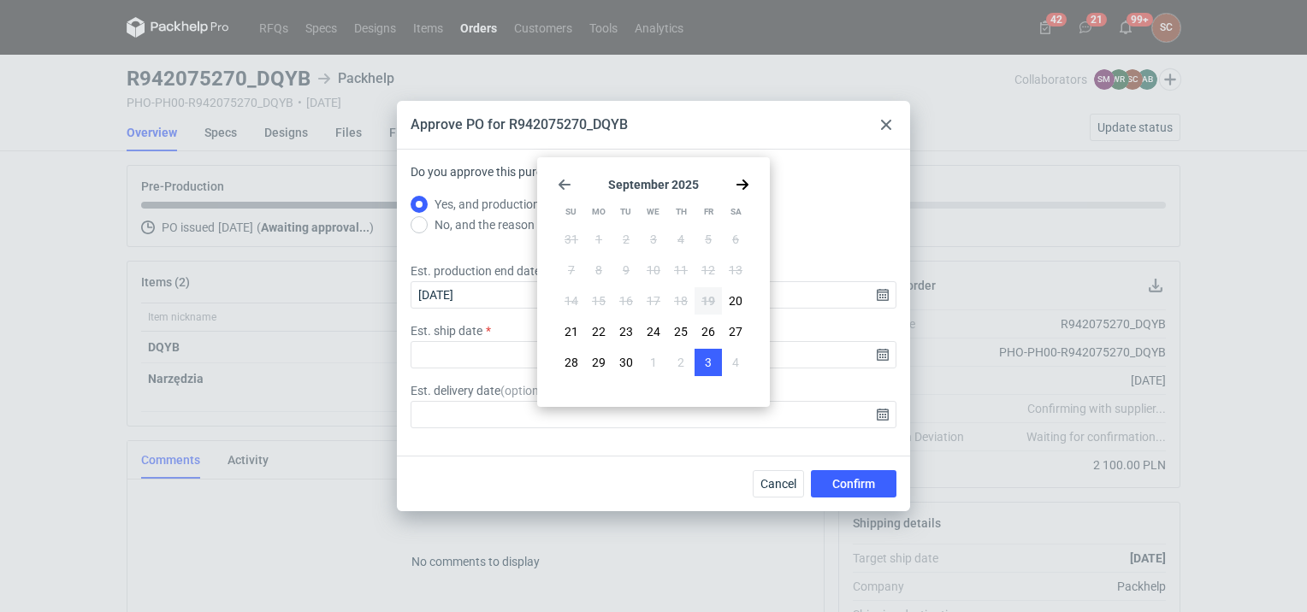
click at [708, 367] on span "3" at bounding box center [708, 362] width 7 height 17
type input "2025-10-03"
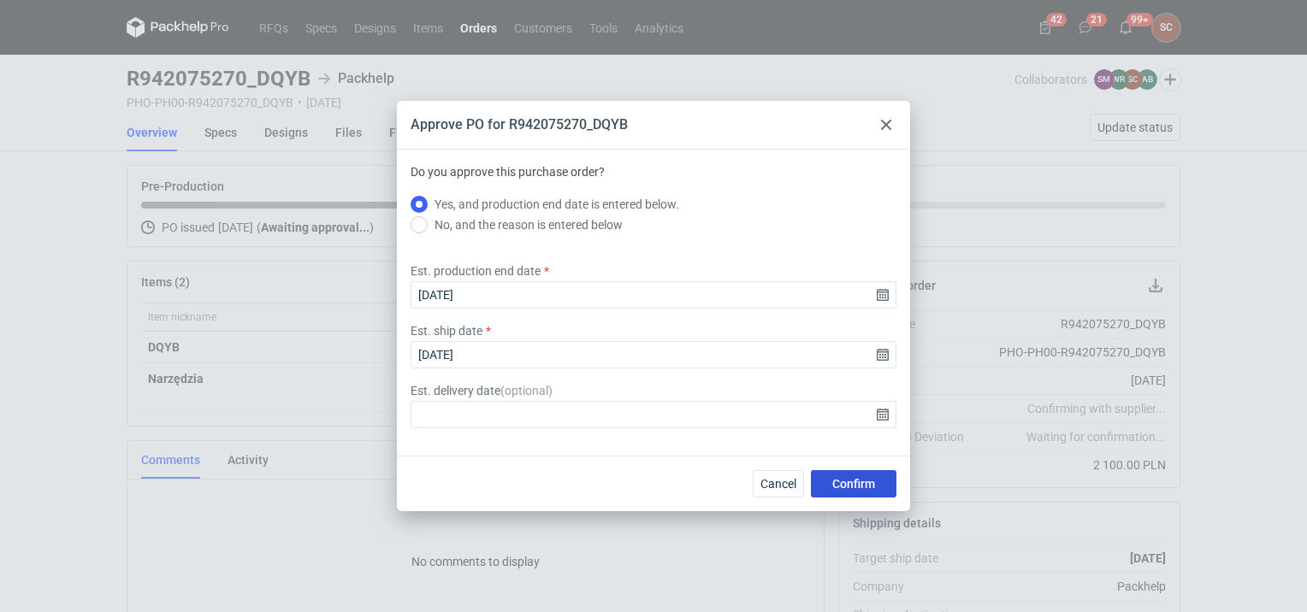
click at [848, 482] on span "Confirm" at bounding box center [853, 484] width 43 height 12
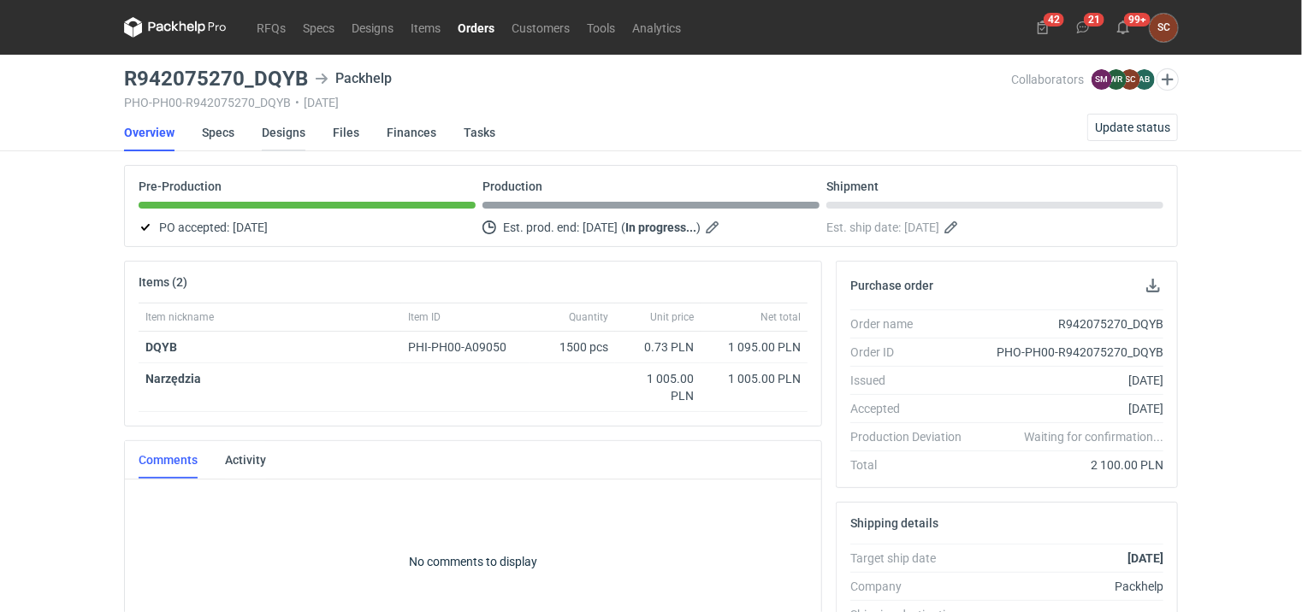
click at [287, 133] on link "Designs" at bounding box center [284, 133] width 44 height 38
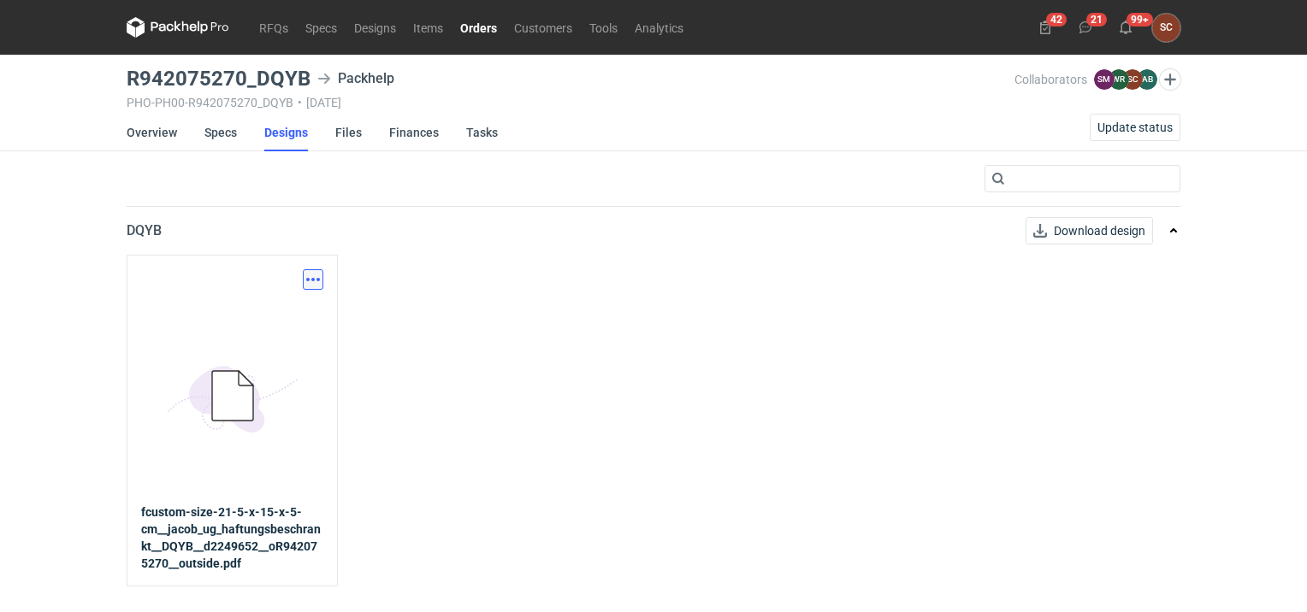
click at [308, 278] on button "button" at bounding box center [313, 279] width 21 height 21
click at [274, 309] on link "Download design part" at bounding box center [237, 316] width 157 height 27
click at [315, 281] on button "button" at bounding box center [313, 279] width 21 height 21
click at [270, 322] on link "Download design part" at bounding box center [237, 316] width 157 height 27
click at [236, 132] on li "Specs" at bounding box center [234, 133] width 60 height 38
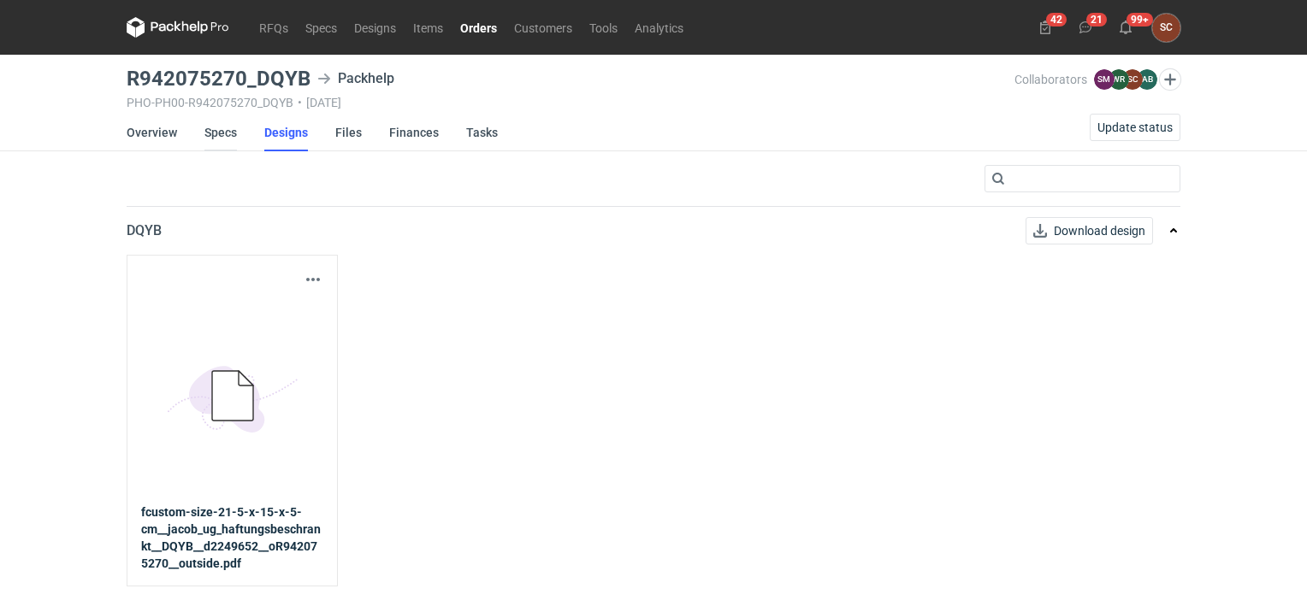
click at [225, 132] on link "Specs" at bounding box center [220, 133] width 32 height 38
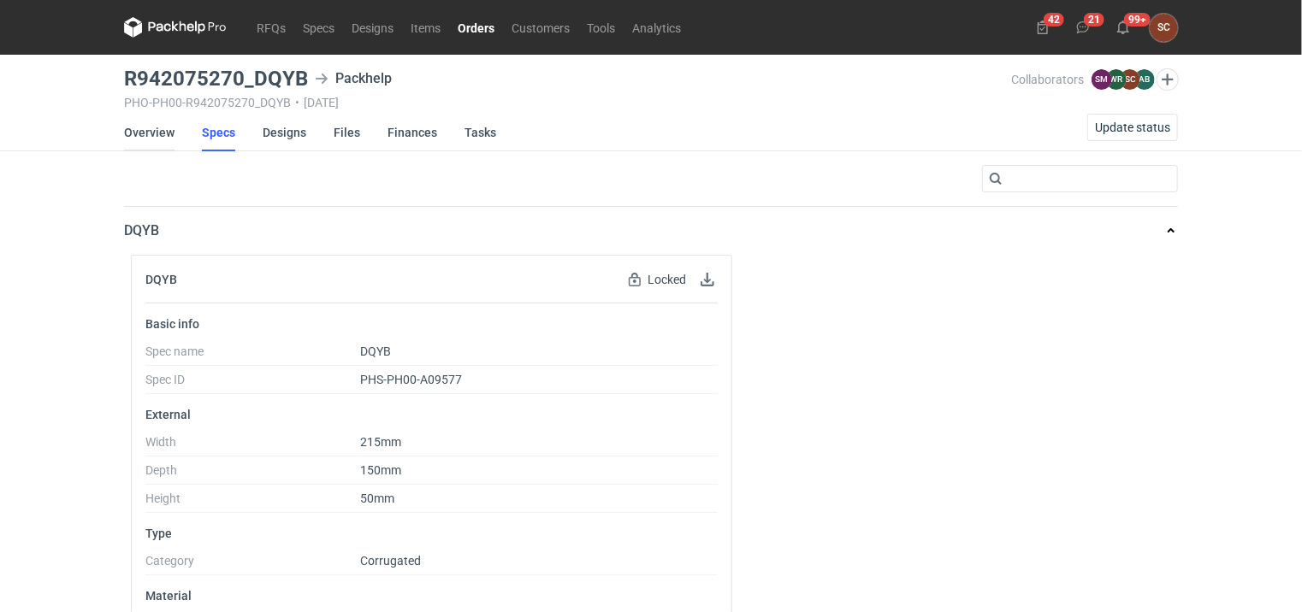
click at [157, 127] on link "Overview" at bounding box center [149, 133] width 50 height 38
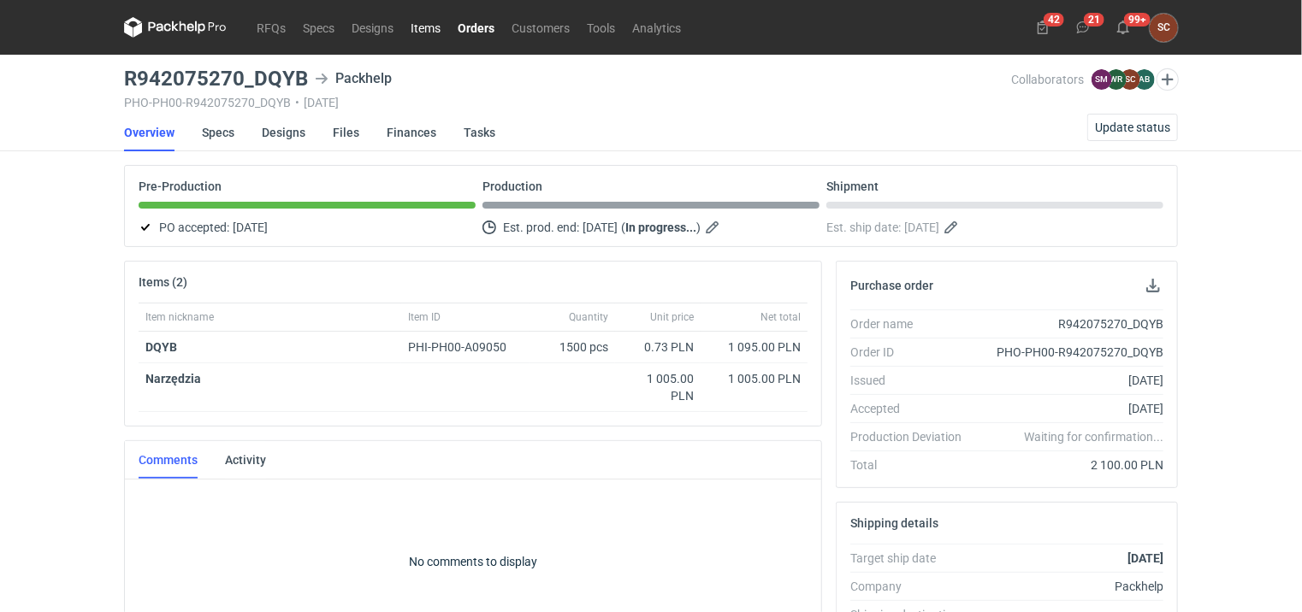
click at [433, 26] on link "Items" at bounding box center [425, 27] width 47 height 21
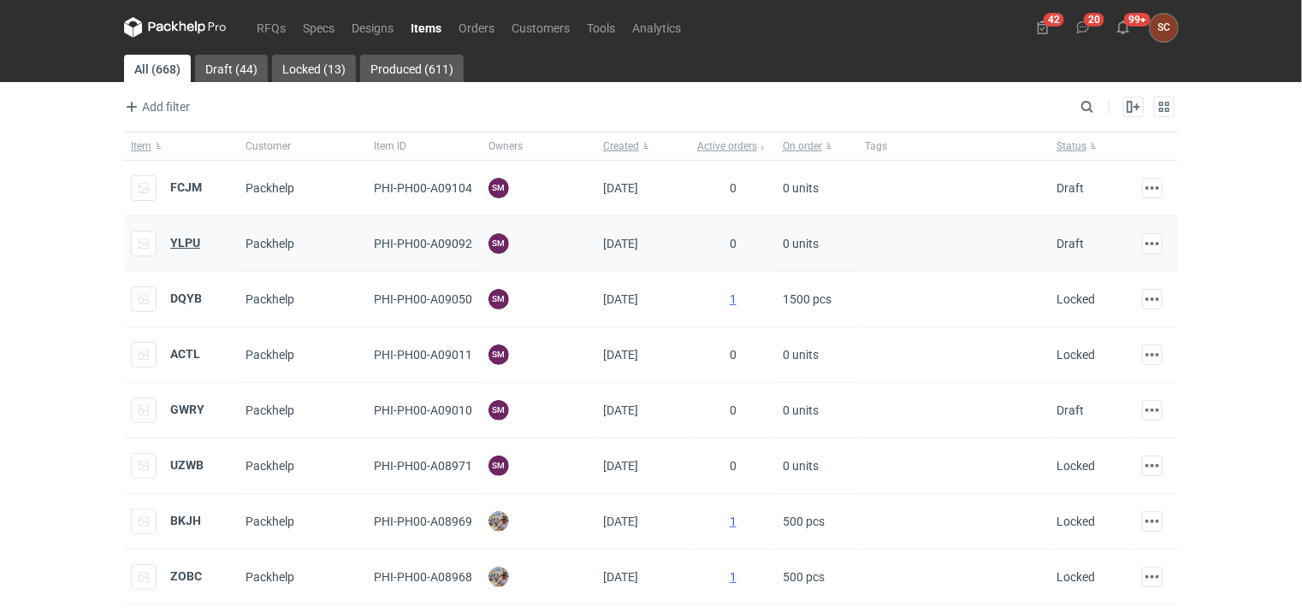
click at [188, 243] on strong "YLPU" at bounding box center [185, 243] width 30 height 14
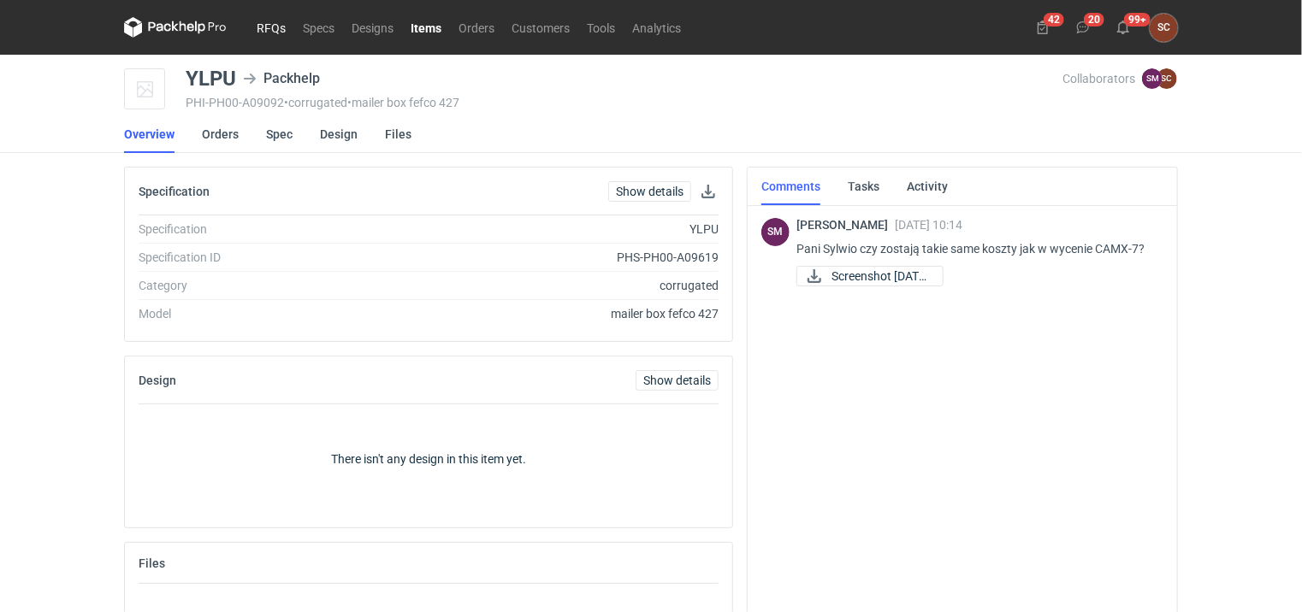
click at [280, 28] on link "RFQs" at bounding box center [271, 27] width 46 height 21
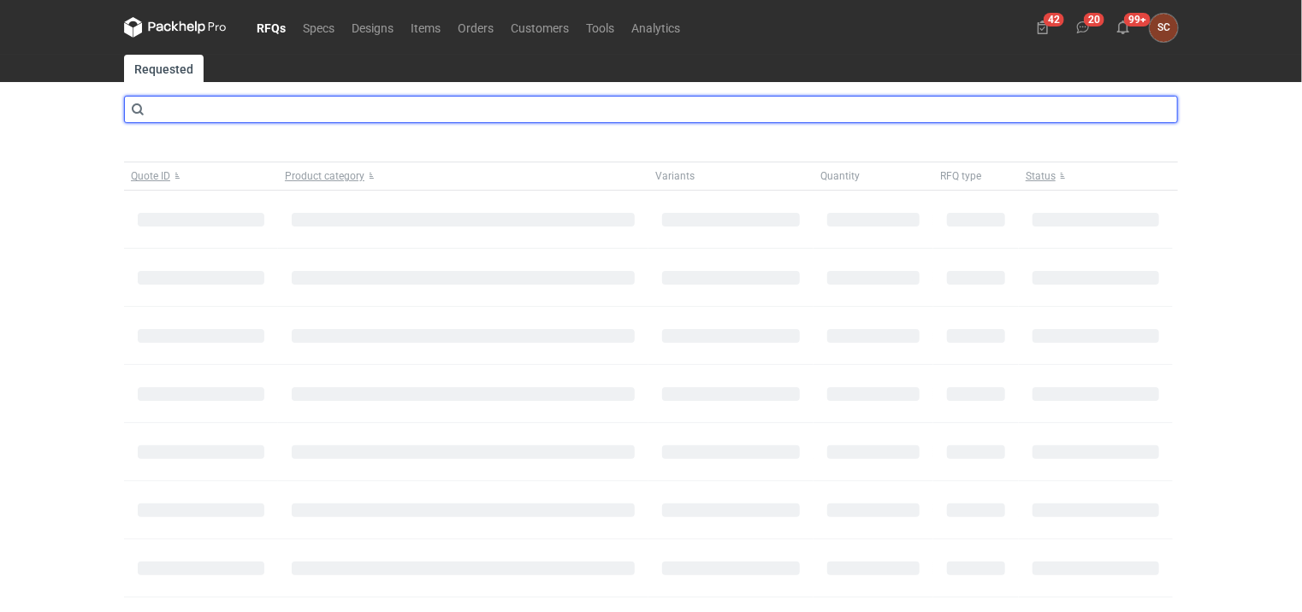
click at [208, 108] on input "text" at bounding box center [651, 109] width 1054 height 27
type input "camx"
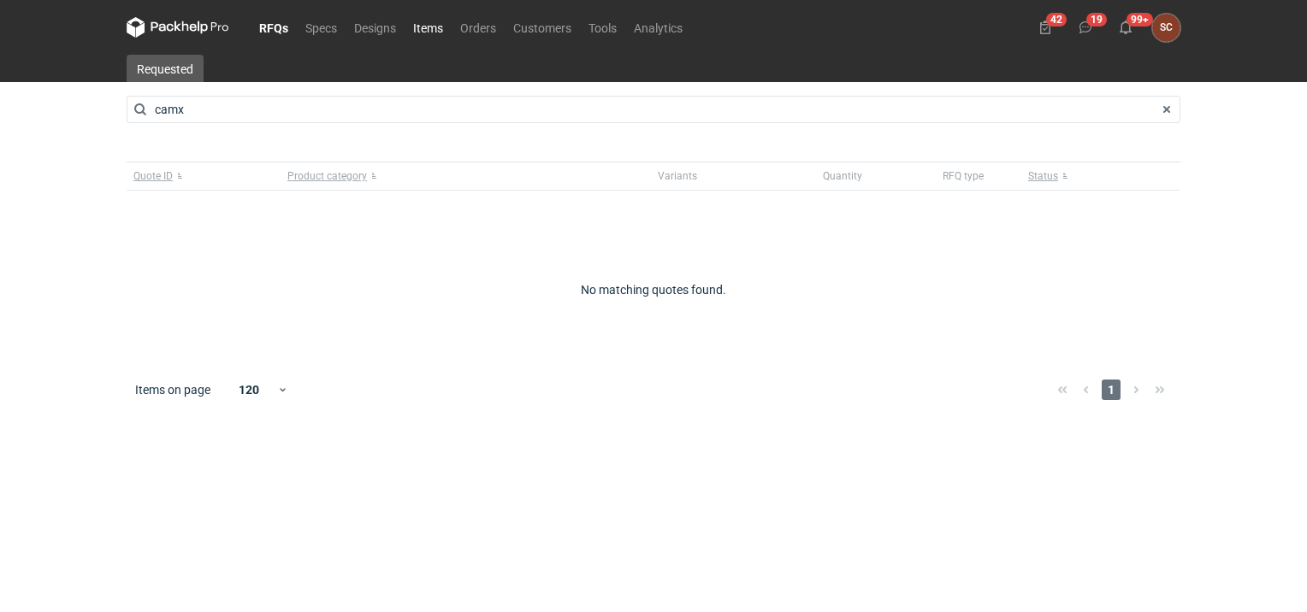
click at [428, 31] on link "Items" at bounding box center [428, 27] width 47 height 21
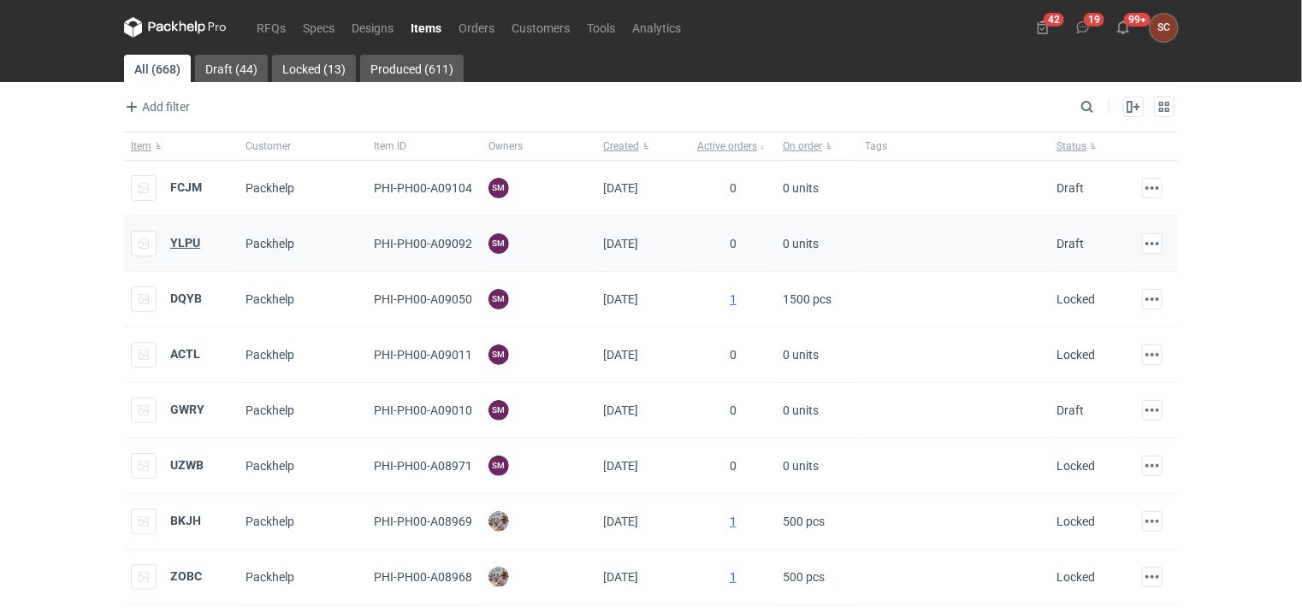
click at [190, 242] on strong "YLPU" at bounding box center [185, 243] width 30 height 14
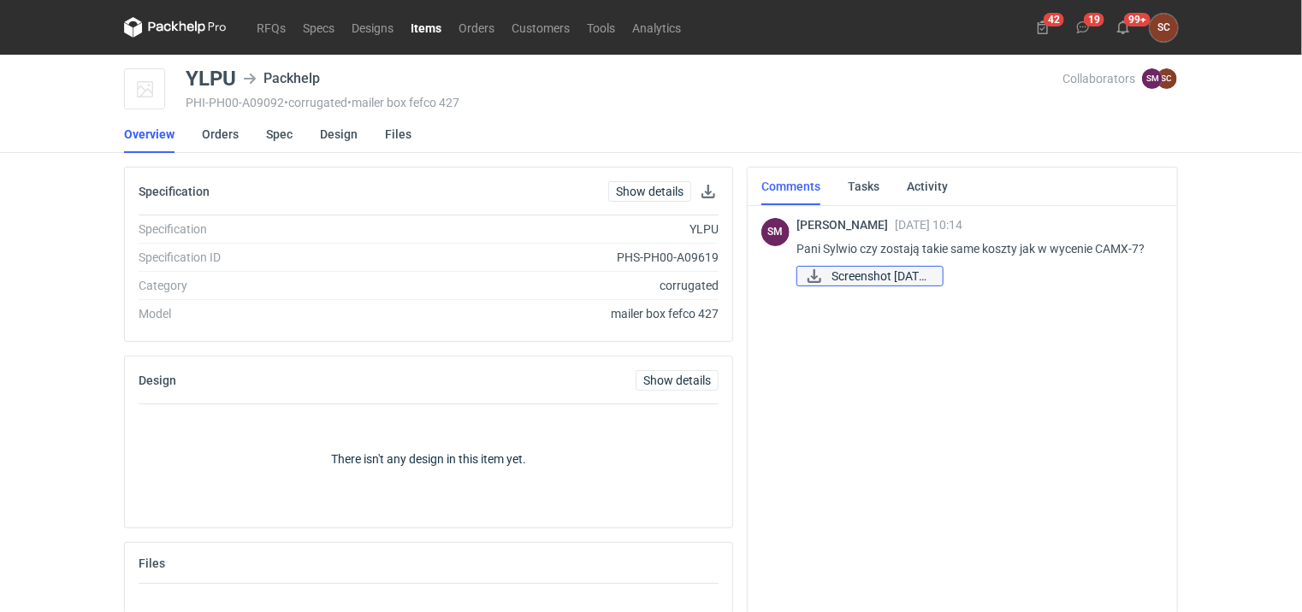
click at [890, 281] on span "Screenshot 2025-09-1..." at bounding box center [879, 276] width 97 height 19
click at [873, 487] on div "SM Sebastian Markut 19 Sep 2025 10:14 Pani Sylwio czy zostają takie same koszty…" at bounding box center [962, 409] width 402 height 413
click at [883, 274] on span "Screenshot 2025-09-1..." at bounding box center [879, 276] width 97 height 19
drag, startPoint x: 902, startPoint y: 511, endPoint x: 901, endPoint y: 520, distance: 8.6
click at [901, 520] on div "SM Sebastian Markut 19 Sep 2025 10:14 Pani Sylwio czy zostają takie same koszty…" at bounding box center [962, 409] width 402 height 413
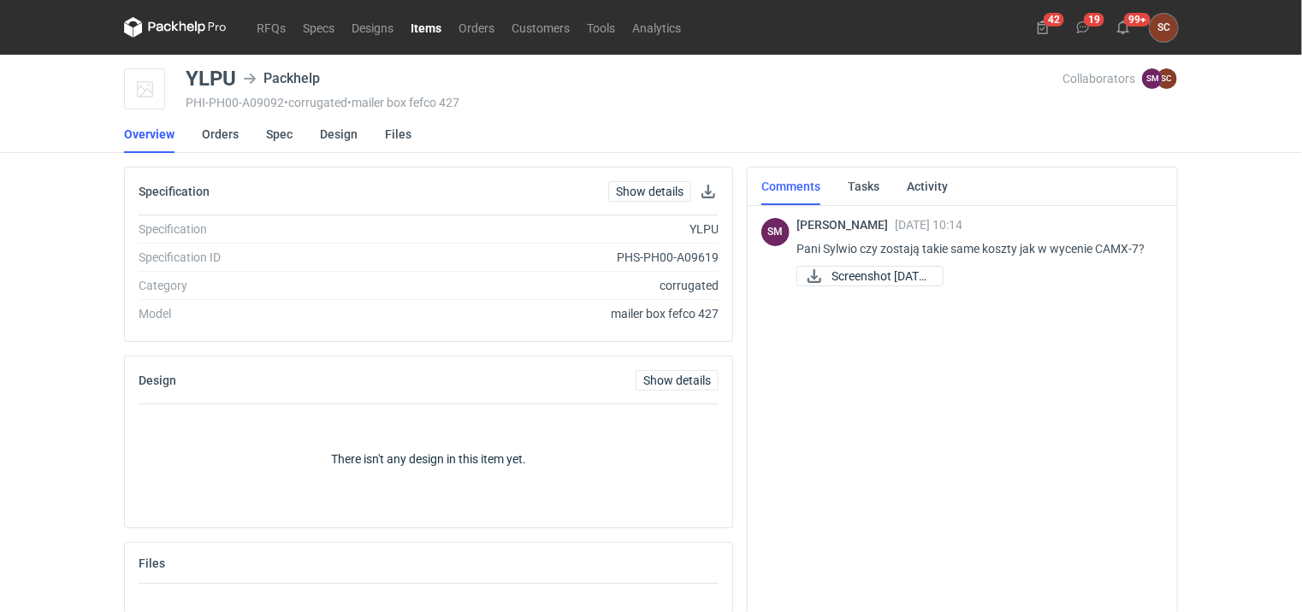
click at [965, 433] on div "SM Sebastian Markut 19 Sep 2025 10:14 Pani Sylwio czy zostają takie same koszty…" at bounding box center [962, 409] width 402 height 413
drag, startPoint x: 918, startPoint y: 281, endPoint x: 863, endPoint y: 421, distance: 150.6
click at [863, 421] on div "SM Sebastian Markut 19 Sep 2025 10:14 Pani Sylwio czy zostają takie same koszty…" at bounding box center [962, 409] width 402 height 413
click at [883, 274] on span "Screenshot 2025-09-1..." at bounding box center [879, 276] width 97 height 19
click at [210, 133] on link "Orders" at bounding box center [220, 134] width 37 height 38
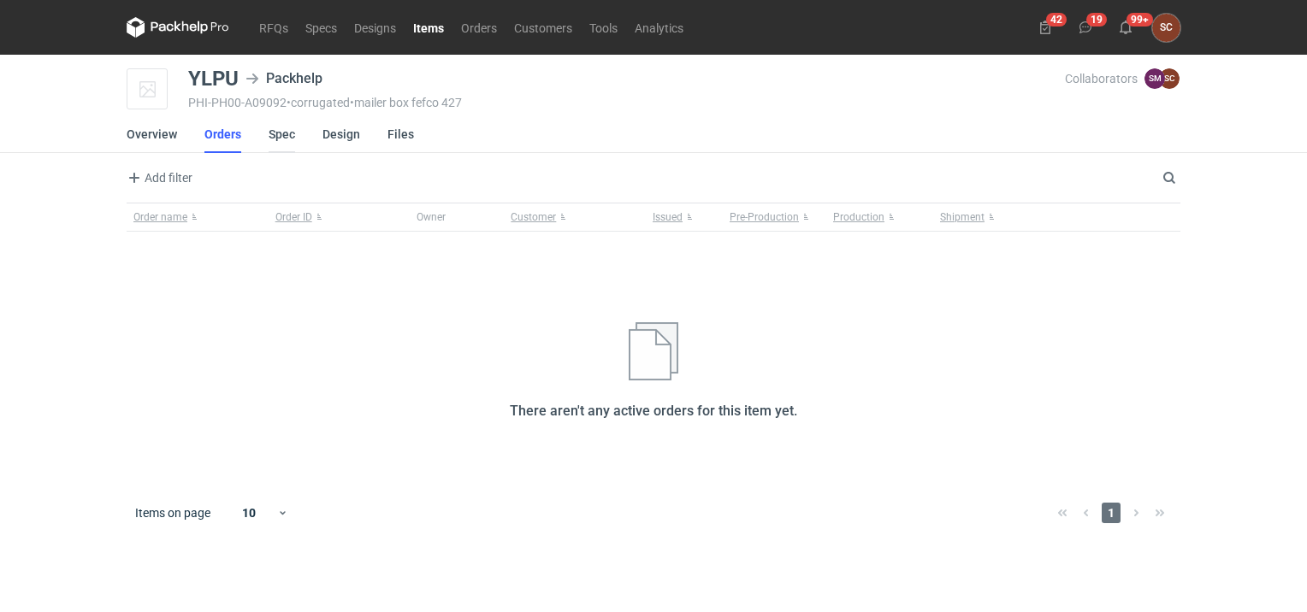
click at [269, 137] on link "Spec" at bounding box center [282, 134] width 27 height 38
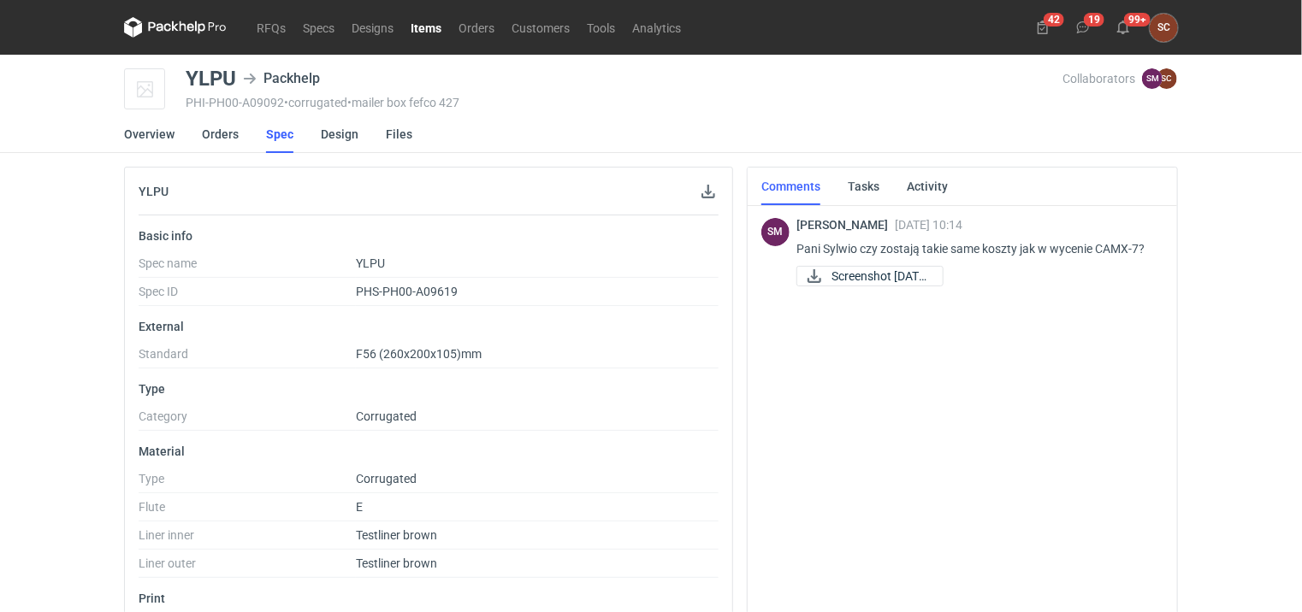
click at [940, 388] on div "SM Sebastian Markut 19 Sep 2025 10:14 Pani Sylwio czy zostają takie same koszty…" at bounding box center [962, 409] width 402 height 413
click at [812, 411] on div "SM Sebastian Markut 19 Sep 2025 10:14 Pani Sylwio czy zostają takie same koszty…" at bounding box center [962, 409] width 402 height 413
click at [263, 31] on link "RFQs" at bounding box center [271, 27] width 46 height 21
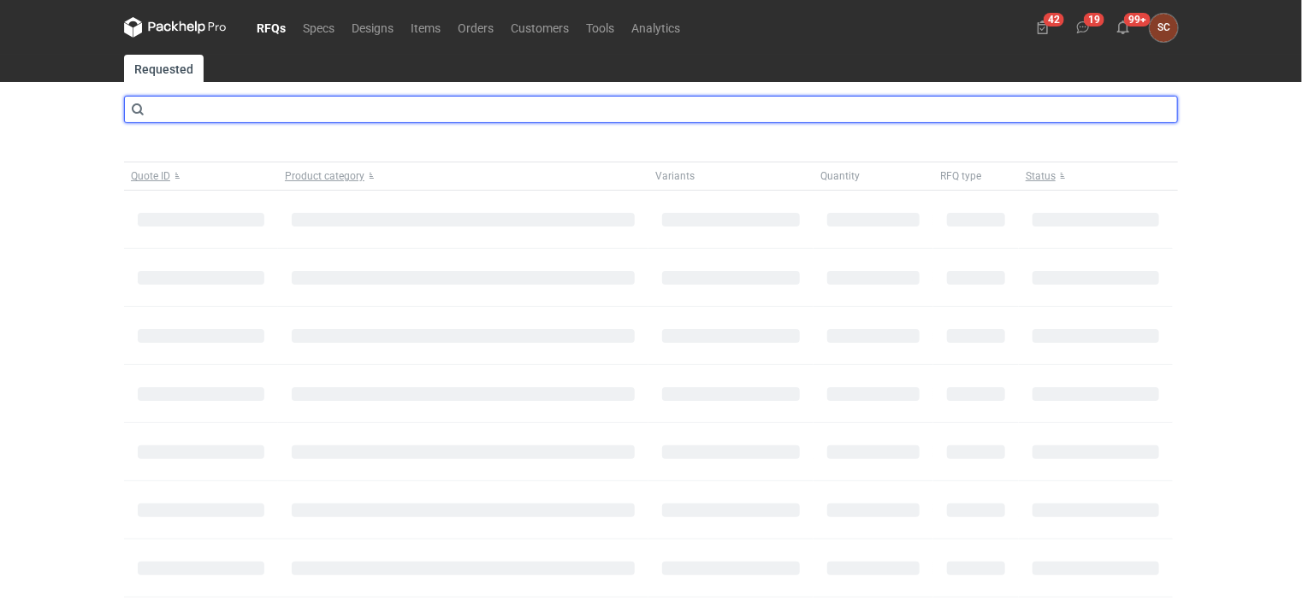
click at [233, 114] on input "text" at bounding box center [651, 109] width 1054 height 27
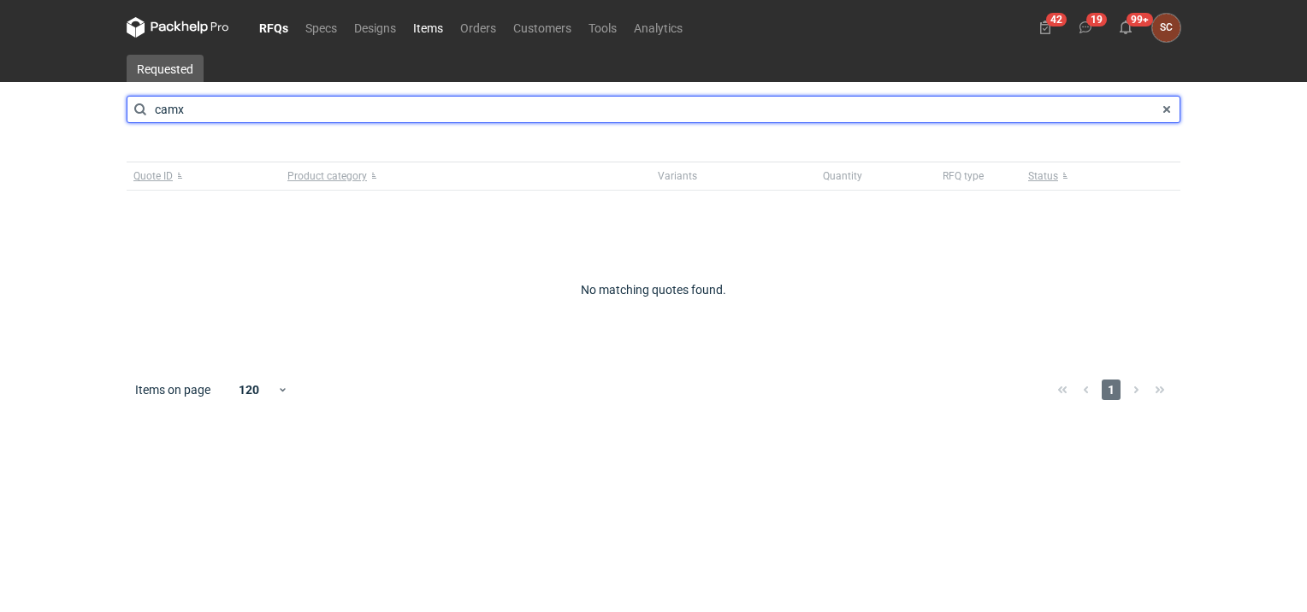
type input "camx"
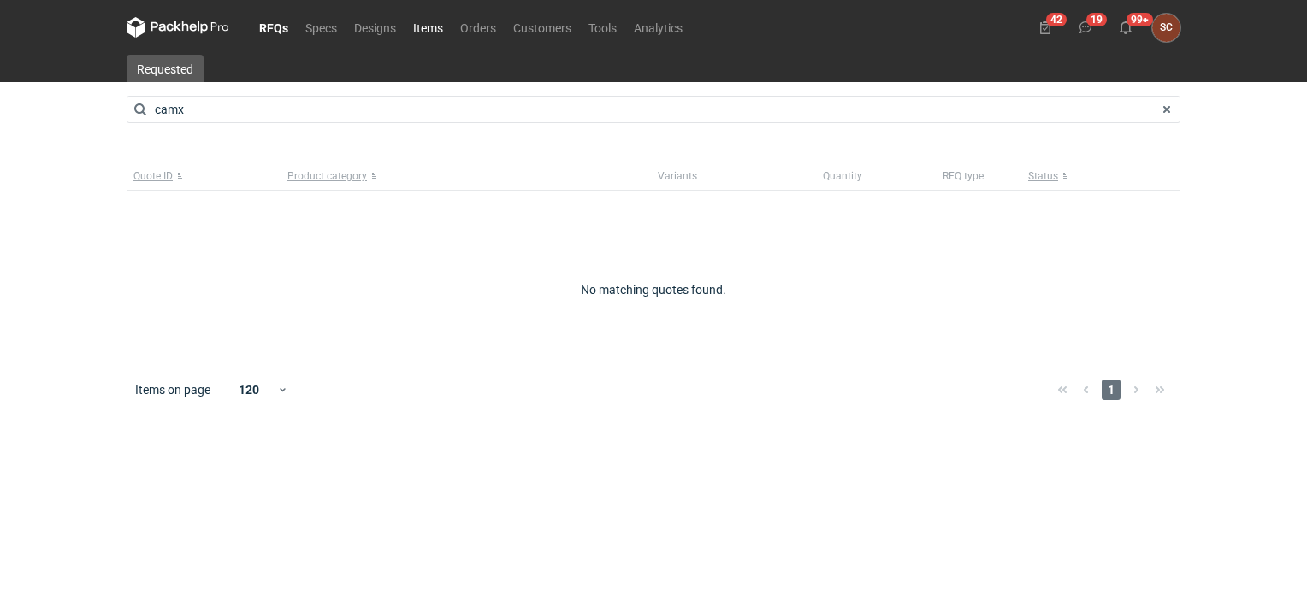
click at [427, 29] on link "Items" at bounding box center [428, 27] width 47 height 21
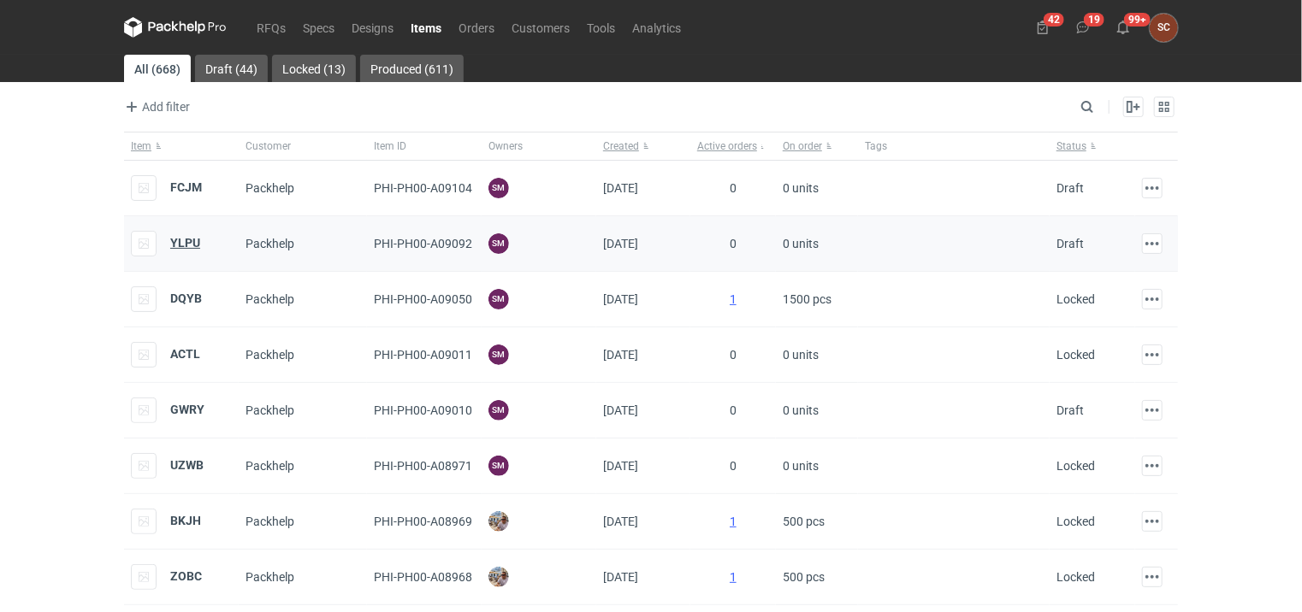
click at [191, 244] on strong "YLPU" at bounding box center [185, 243] width 30 height 14
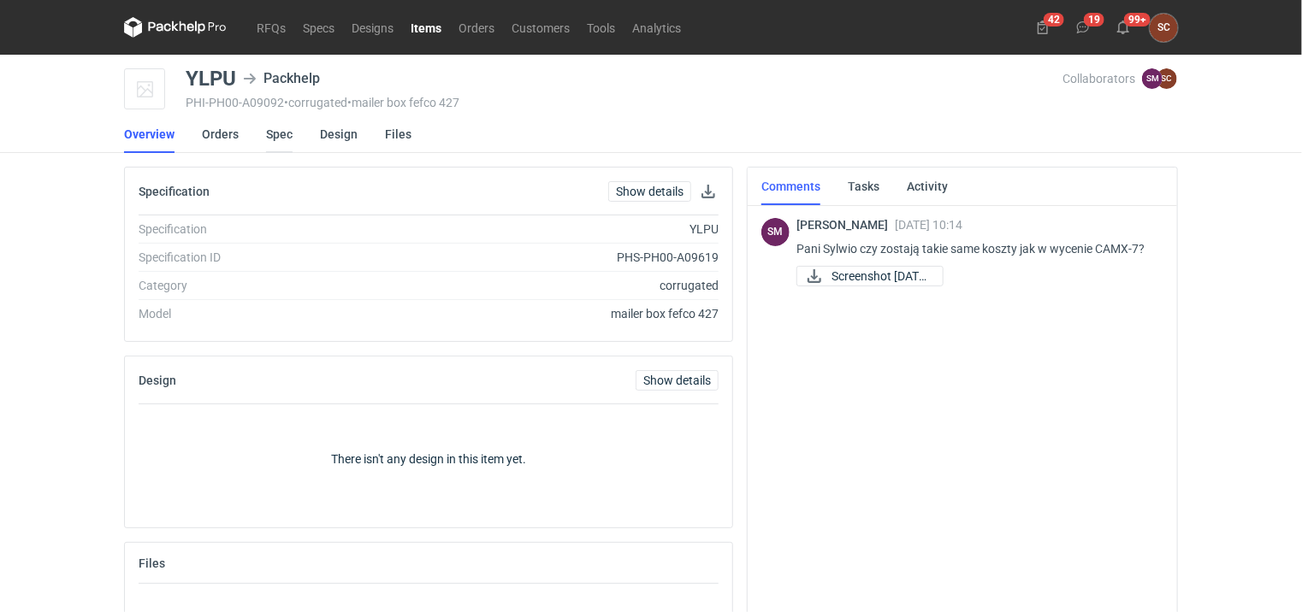
click at [282, 134] on link "Spec" at bounding box center [279, 134] width 27 height 38
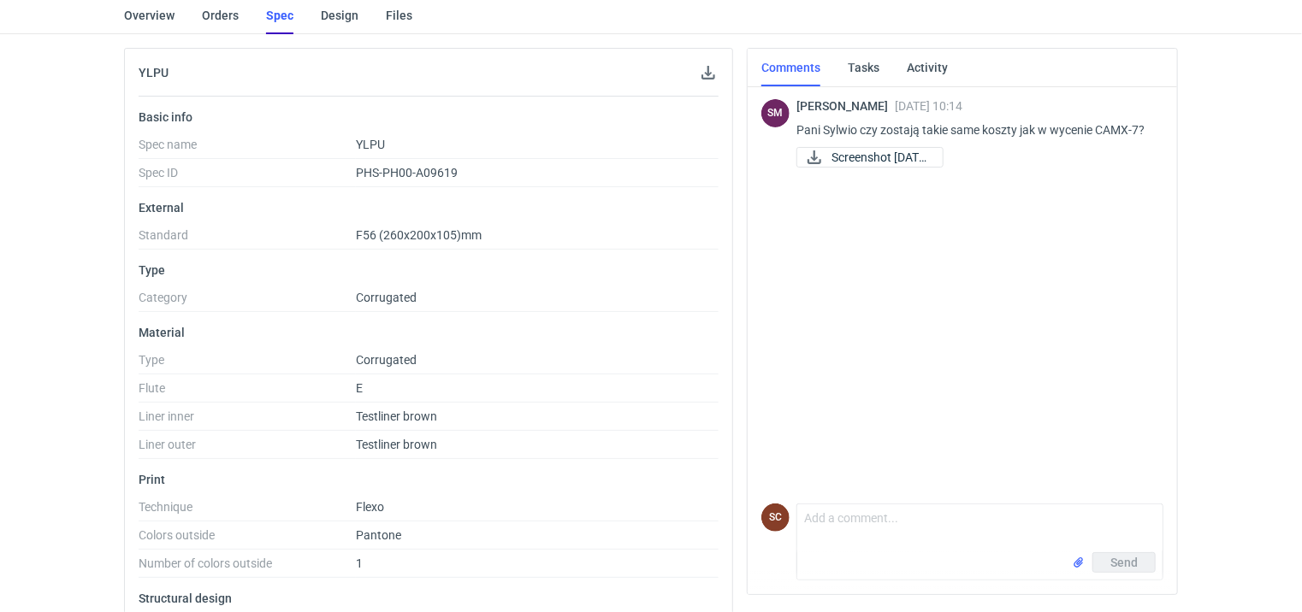
scroll to position [86, 0]
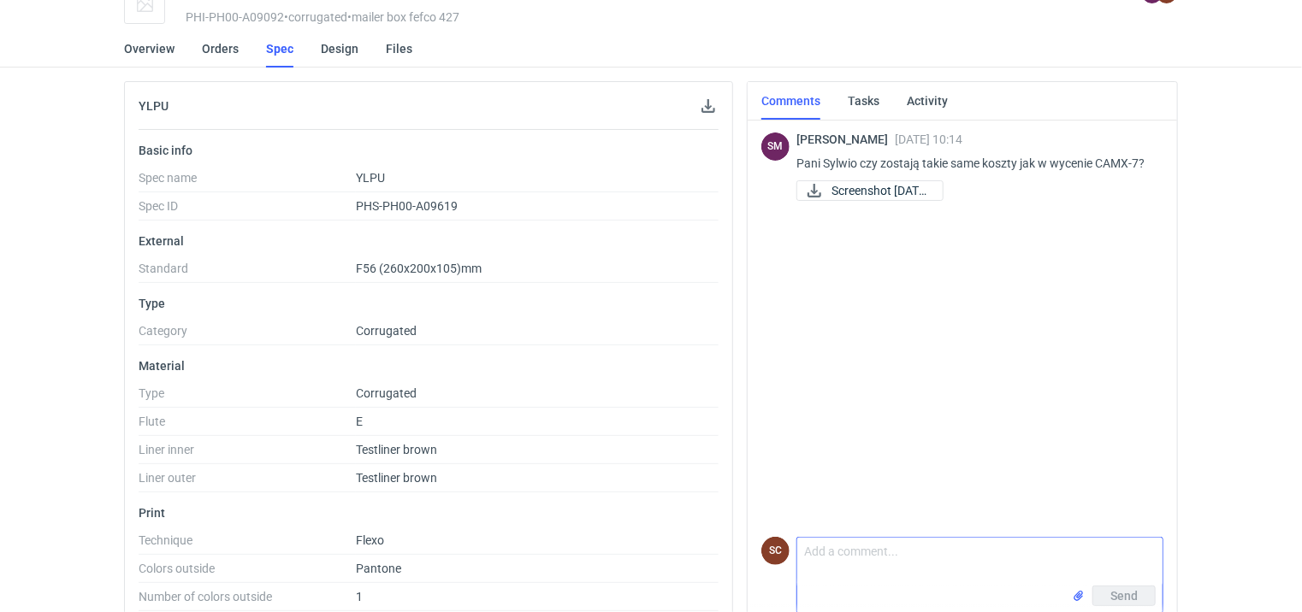
click at [822, 546] on textarea "Comment message" at bounding box center [979, 562] width 365 height 48
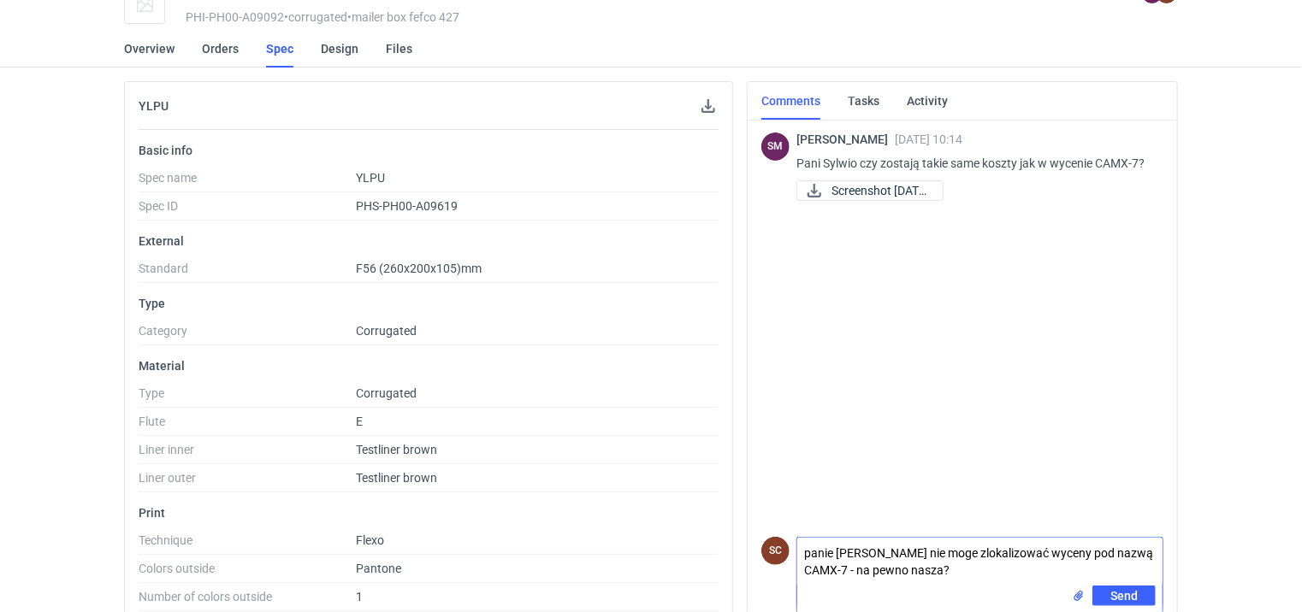
click at [844, 552] on textarea "panie sebastianie nie moge zlokalizować wyceny pod nazwą CAMX-7 - na pewno nasz…" at bounding box center [979, 562] width 365 height 48
click at [948, 551] on textarea "panie Sebastianie nie moge zlokalizować wyceny pod nazwą CAMX-7 - na pewno nasz…" at bounding box center [979, 562] width 365 height 48
click at [952, 576] on textarea "panie Sebastianie nie mogę zlokalizować wyceny pod nazwą CAMX-7 - na pewno nasz…" at bounding box center [979, 562] width 365 height 48
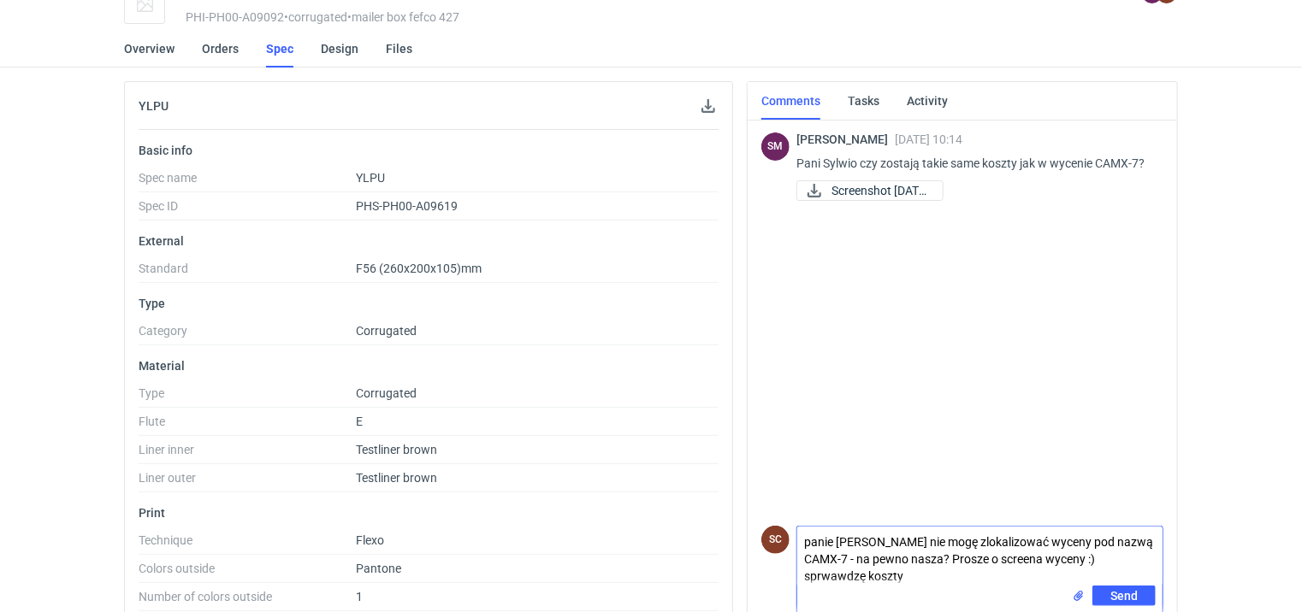
click at [831, 576] on textarea "panie Sebastianie nie mogę zlokalizować wyceny pod nazwą CAMX-7 - na pewno nasz…" at bounding box center [979, 556] width 365 height 59
type textarea "panie Sebastianie nie mogę zlokalizować wyceny pod nazwą CAMX-7 - na pewno nasz…"
click at [1108, 601] on button "Send" at bounding box center [1123, 596] width 63 height 21
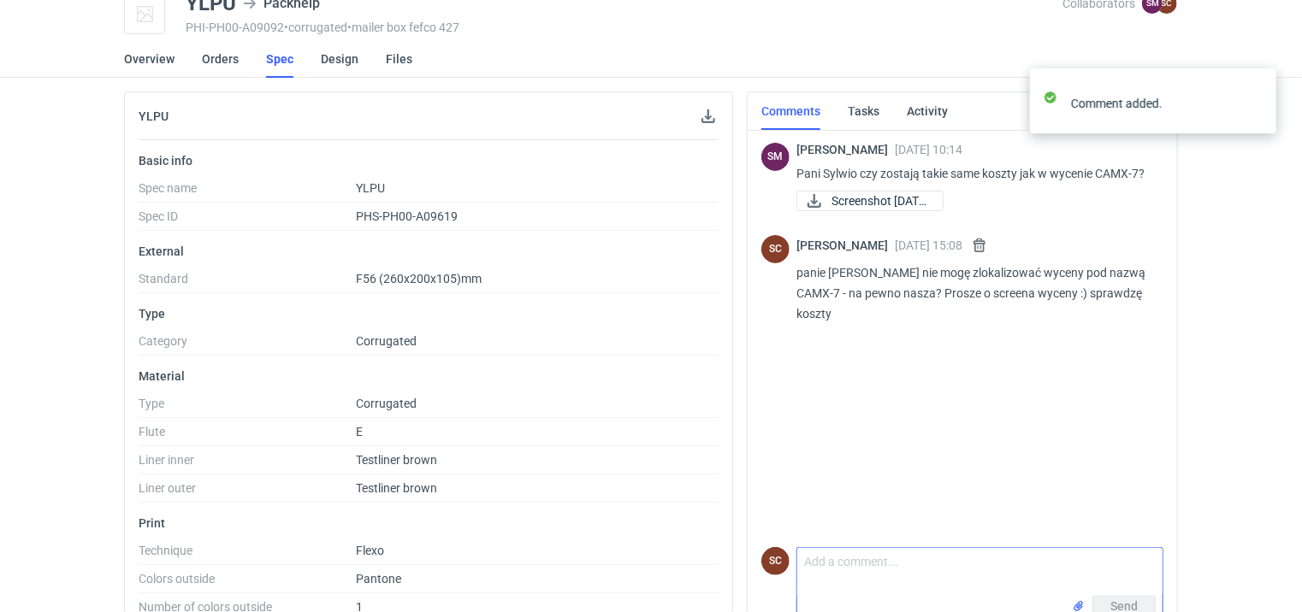
scroll to position [0, 0]
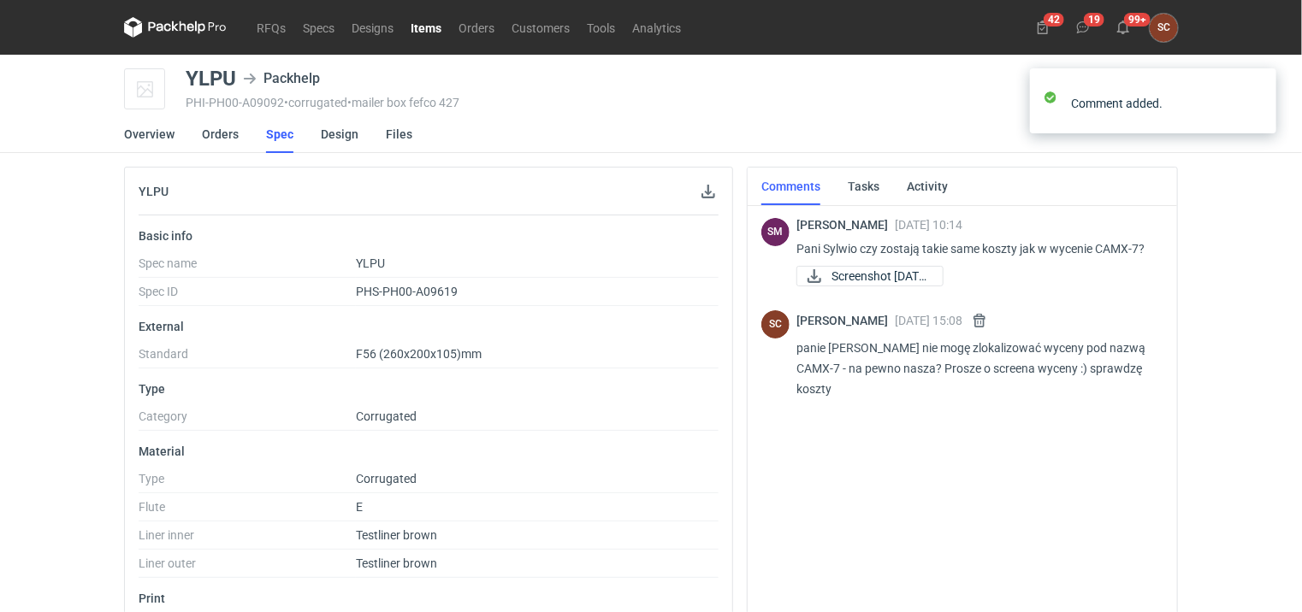
click at [417, 31] on link "Items" at bounding box center [426, 27] width 48 height 21
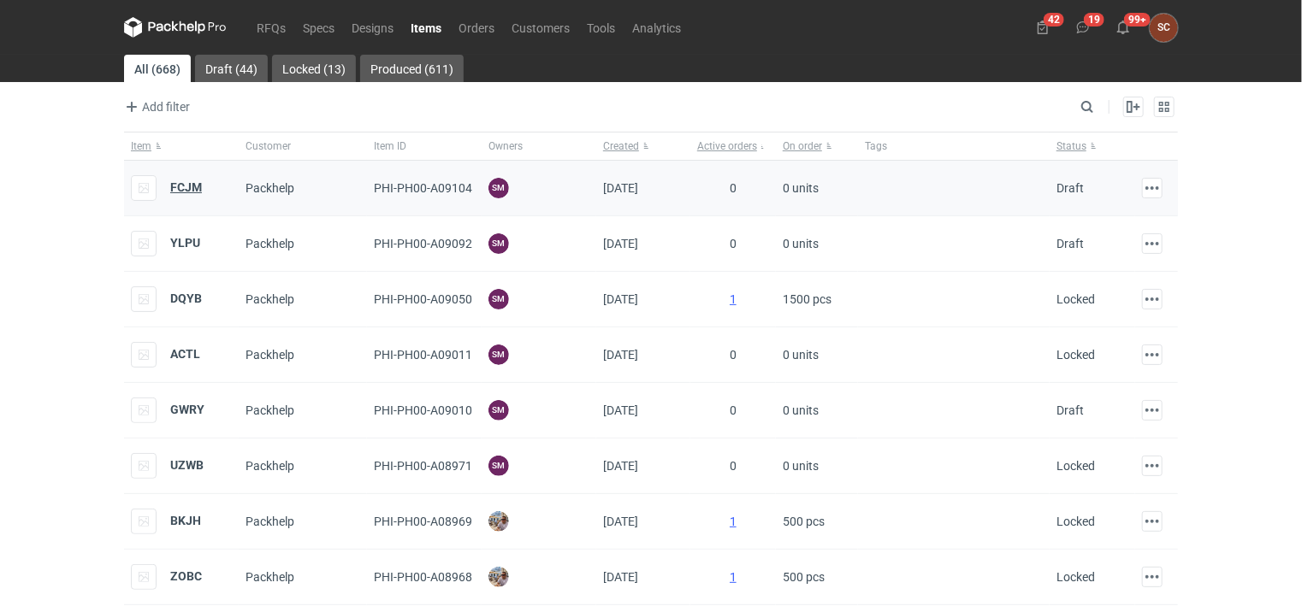
click at [182, 180] on strong "FCJM" at bounding box center [186, 187] width 32 height 14
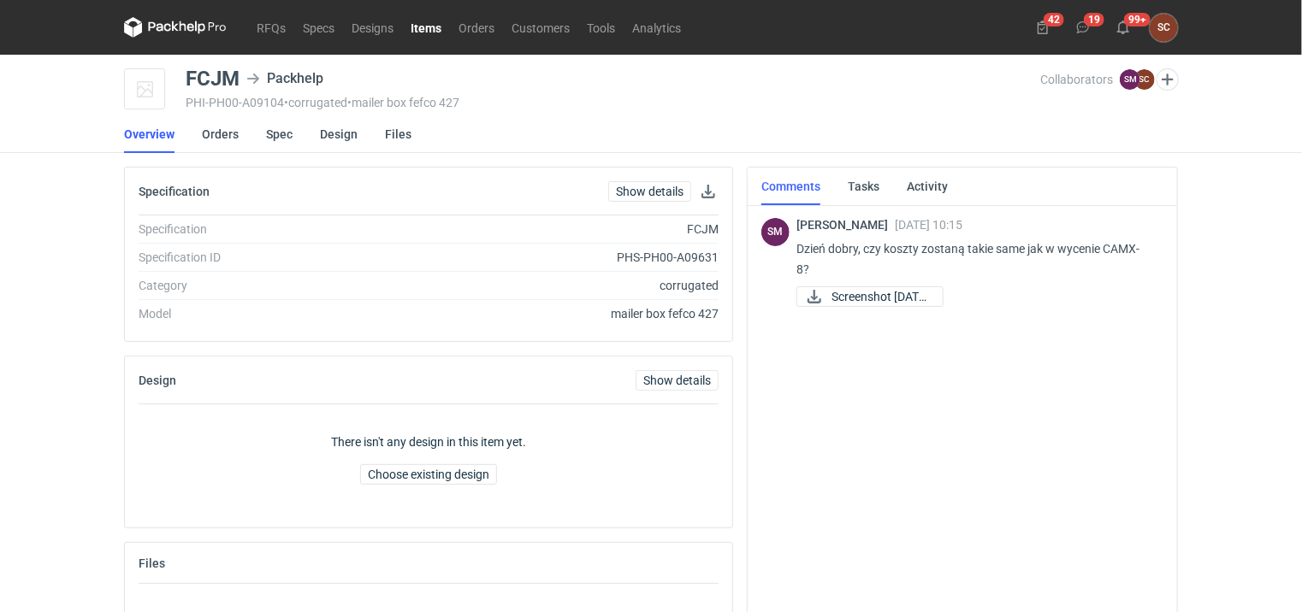
click at [927, 376] on div "SM Sebastian Markut 19 Sep 2025 10:15 Dzień dobry, czy koszty zostaną takie sam…" at bounding box center [962, 409] width 402 height 413
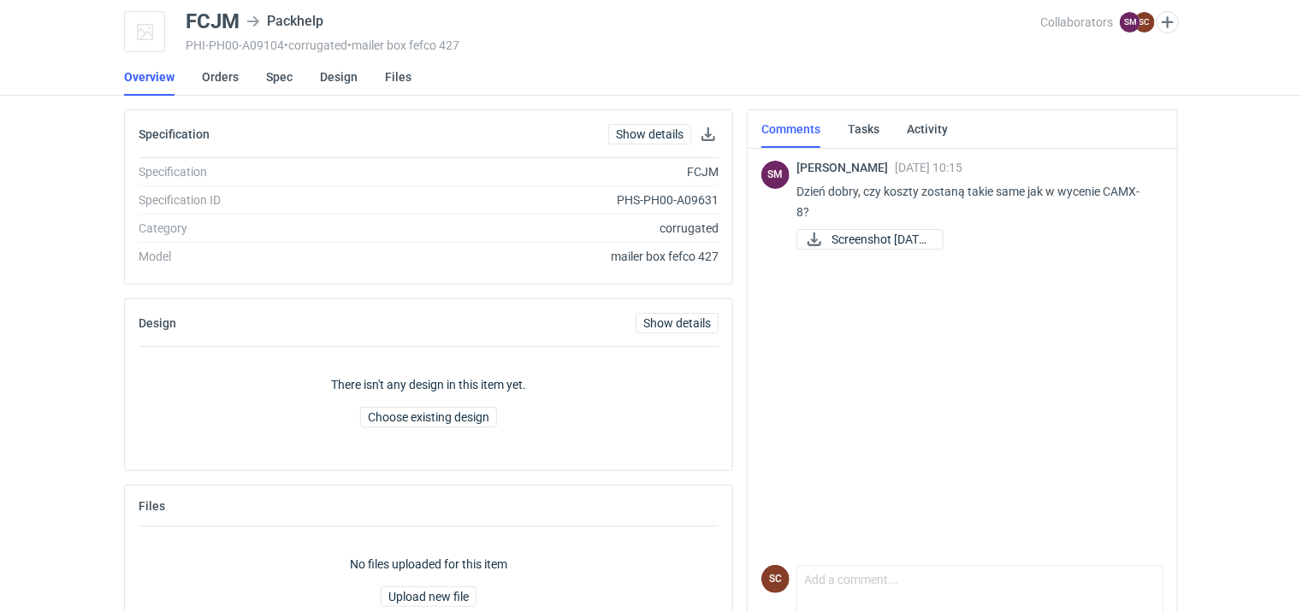
scroll to position [115, 0]
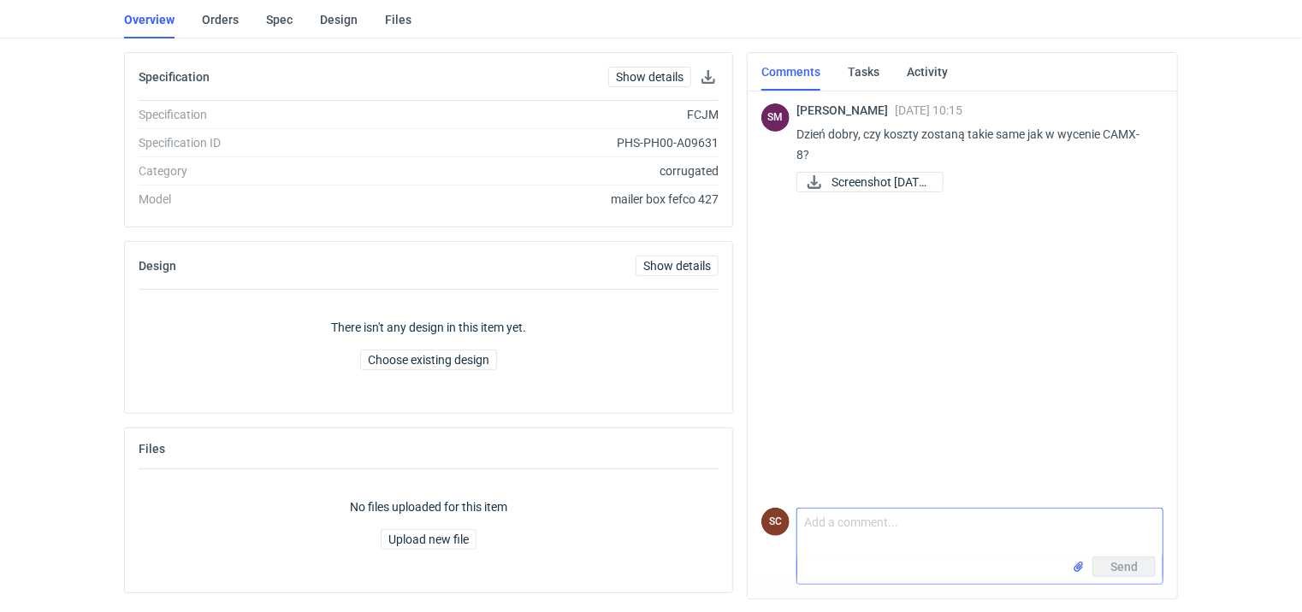
click at [869, 530] on textarea "Comment message" at bounding box center [979, 533] width 365 height 48
type textarea "Tak samo tutaj - na pewno ta nazwa?"
click at [1136, 568] on span "Send" at bounding box center [1123, 567] width 27 height 12
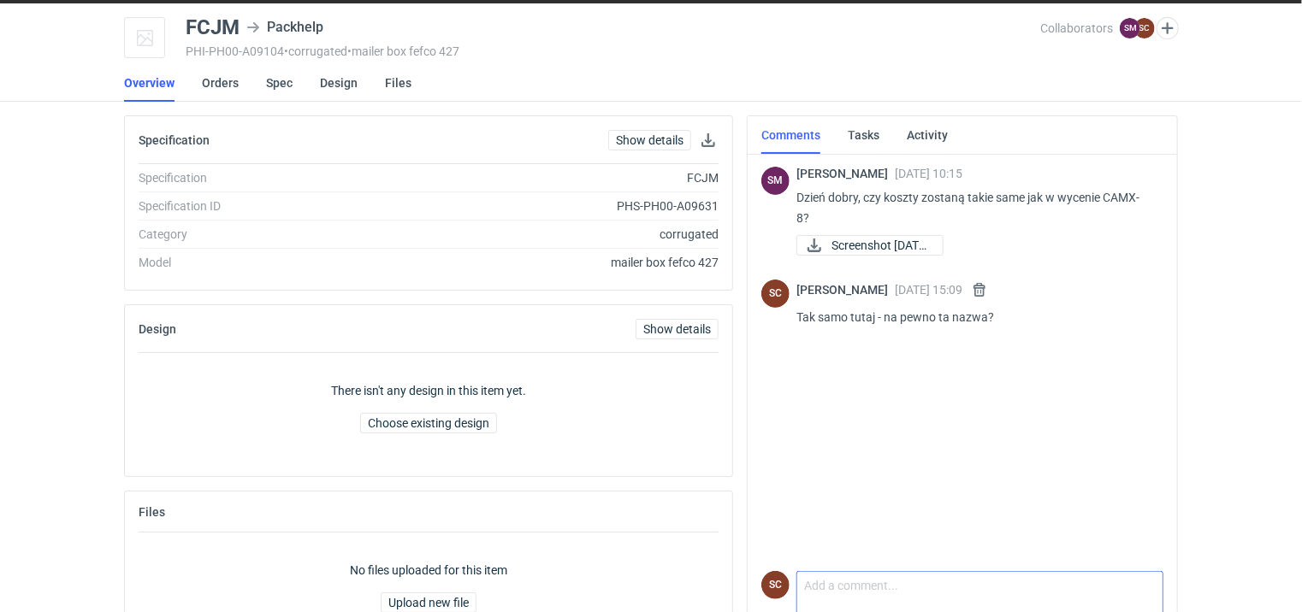
scroll to position [0, 0]
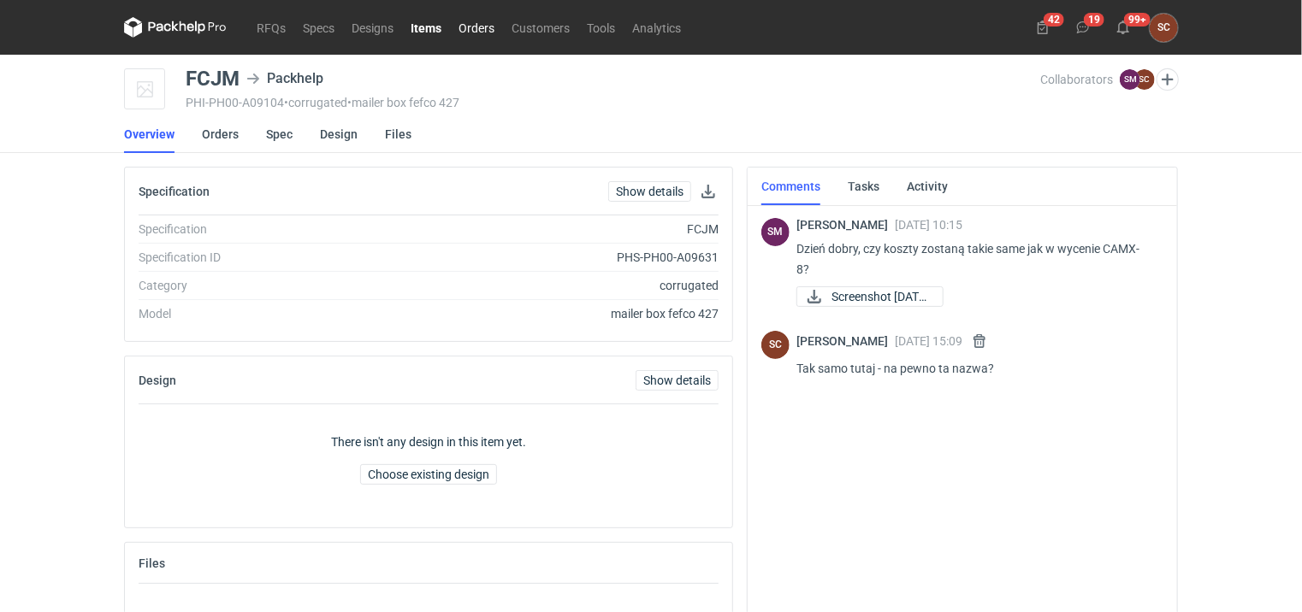
click at [478, 23] on link "Orders" at bounding box center [476, 27] width 53 height 21
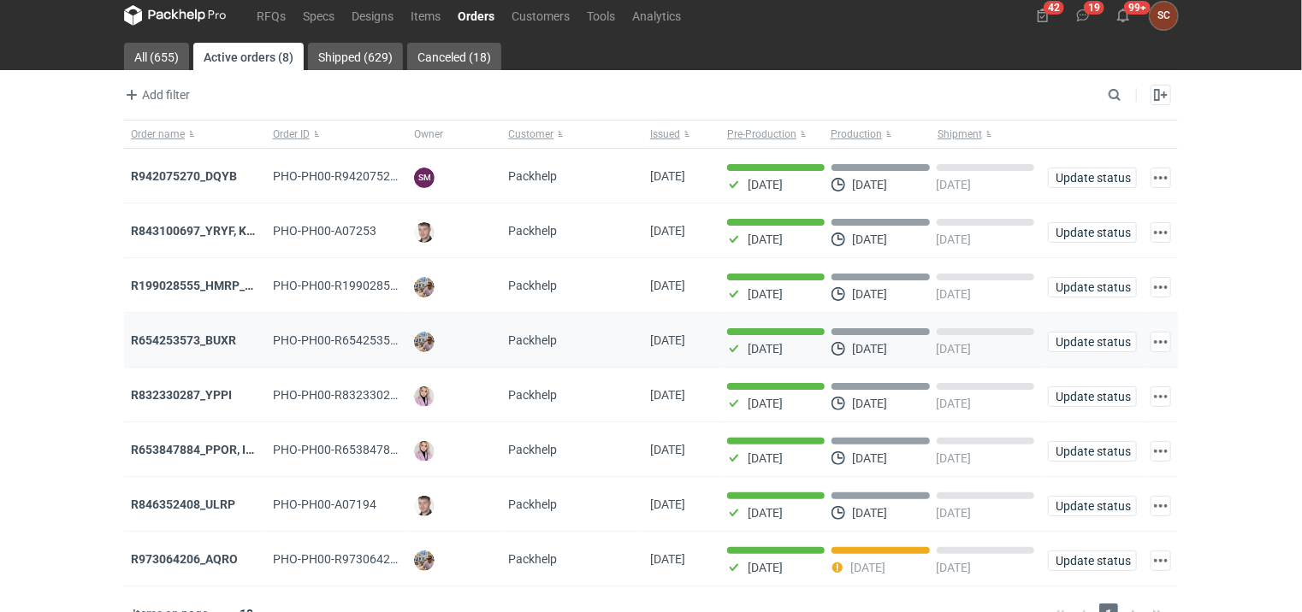
scroll to position [38, 0]
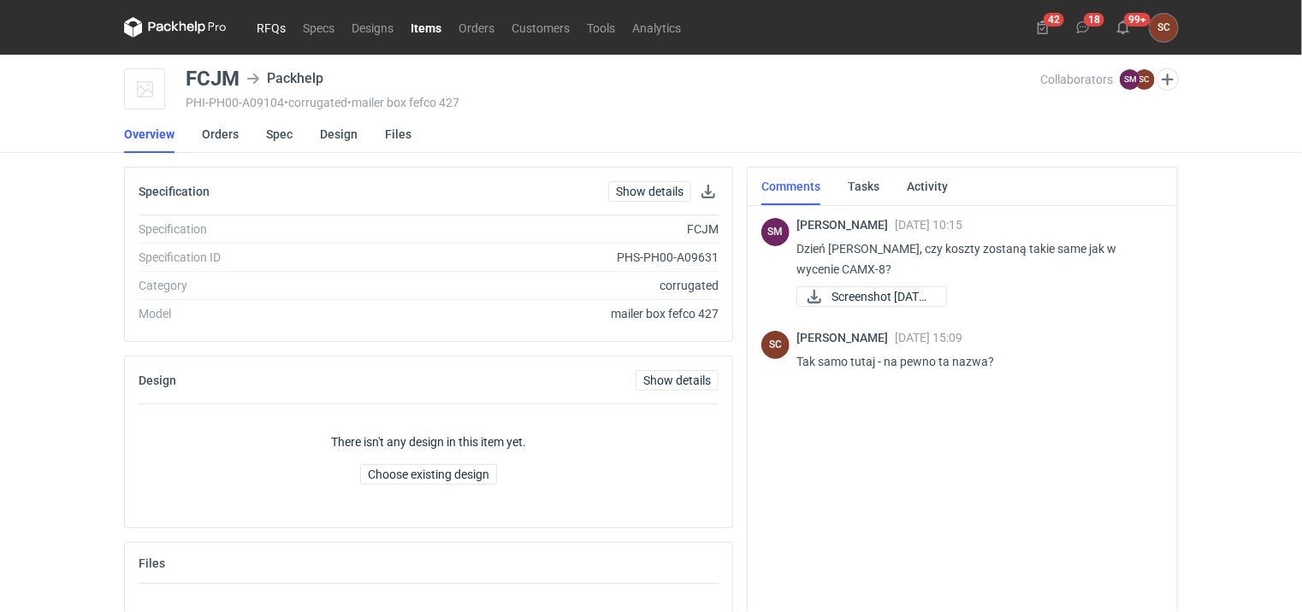
click at [251, 29] on link "RFQs" at bounding box center [271, 27] width 46 height 21
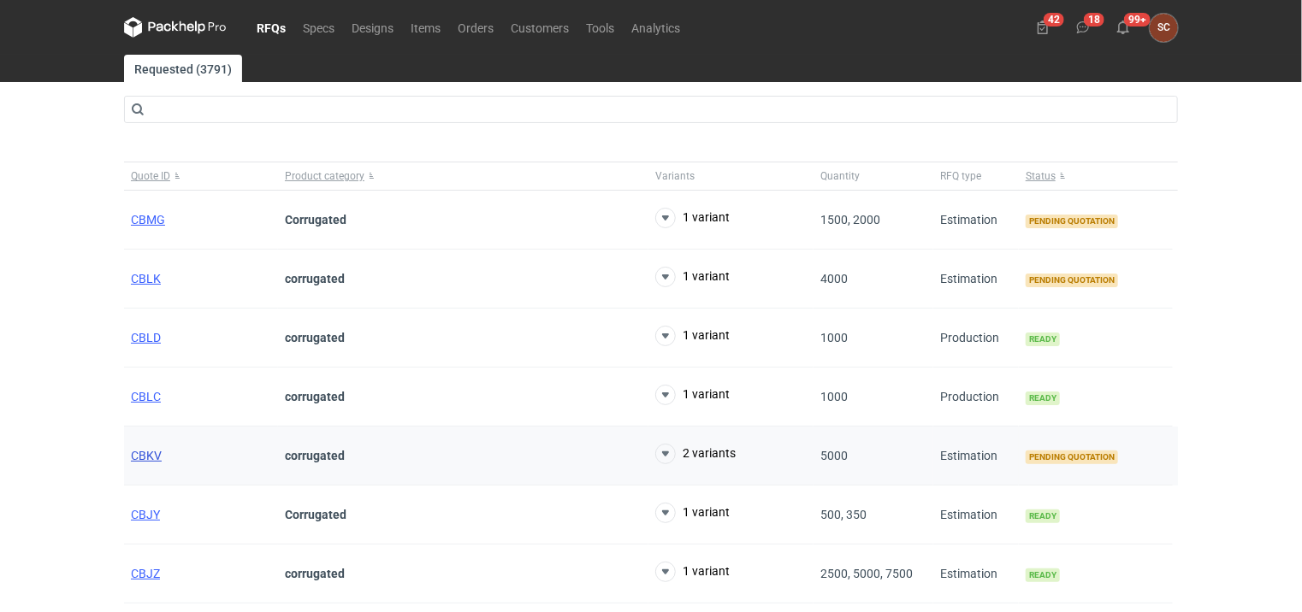
click at [140, 456] on span "CBKV" at bounding box center [146, 456] width 31 height 14
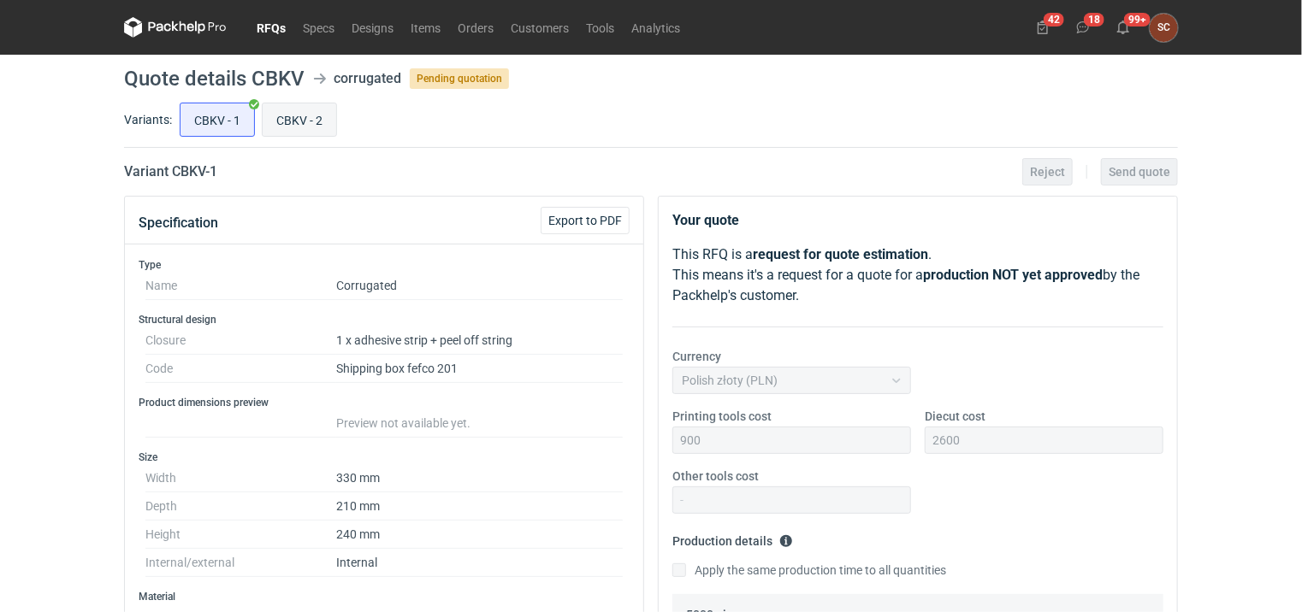
click at [277, 126] on input "CBKV - 2" at bounding box center [300, 119] width 74 height 32
radio input "true"
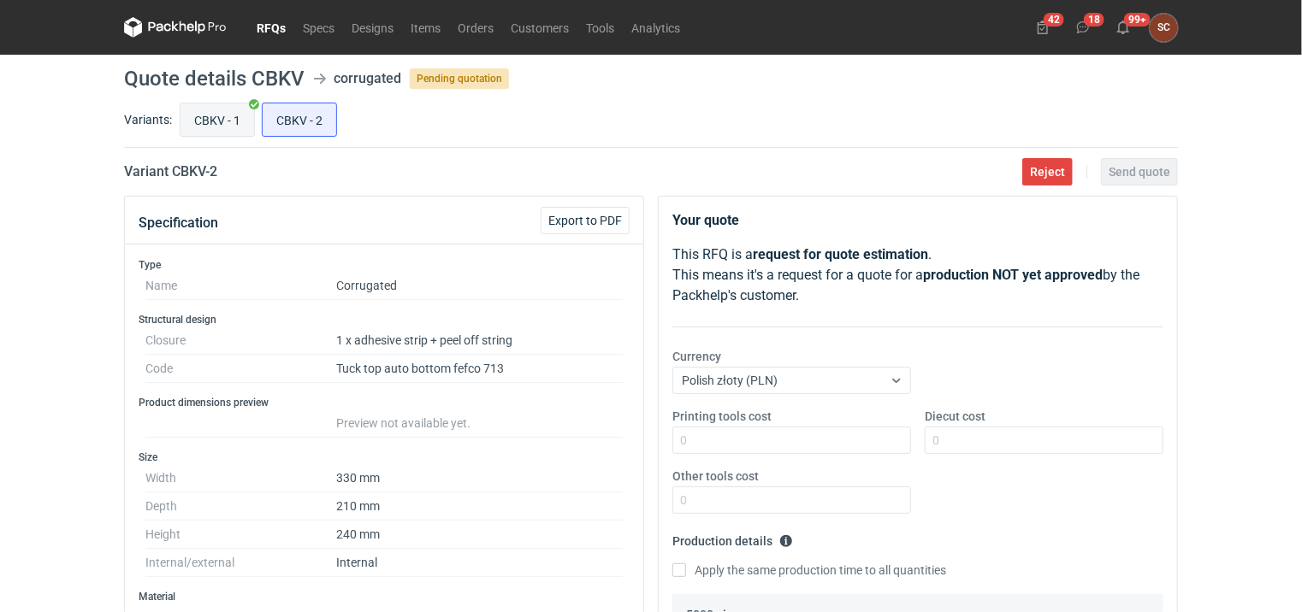
click at [233, 109] on input "CBKV - 1" at bounding box center [217, 119] width 74 height 32
radio input "true"
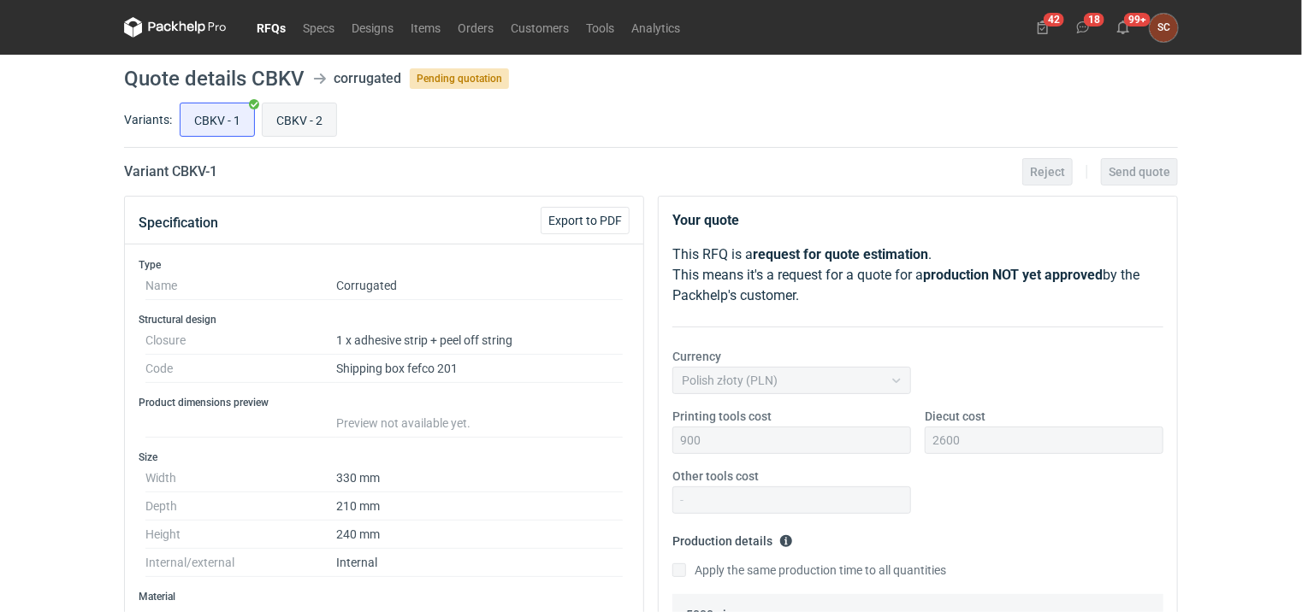
click at [304, 115] on input "CBKV - 2" at bounding box center [300, 119] width 74 height 32
radio input "true"
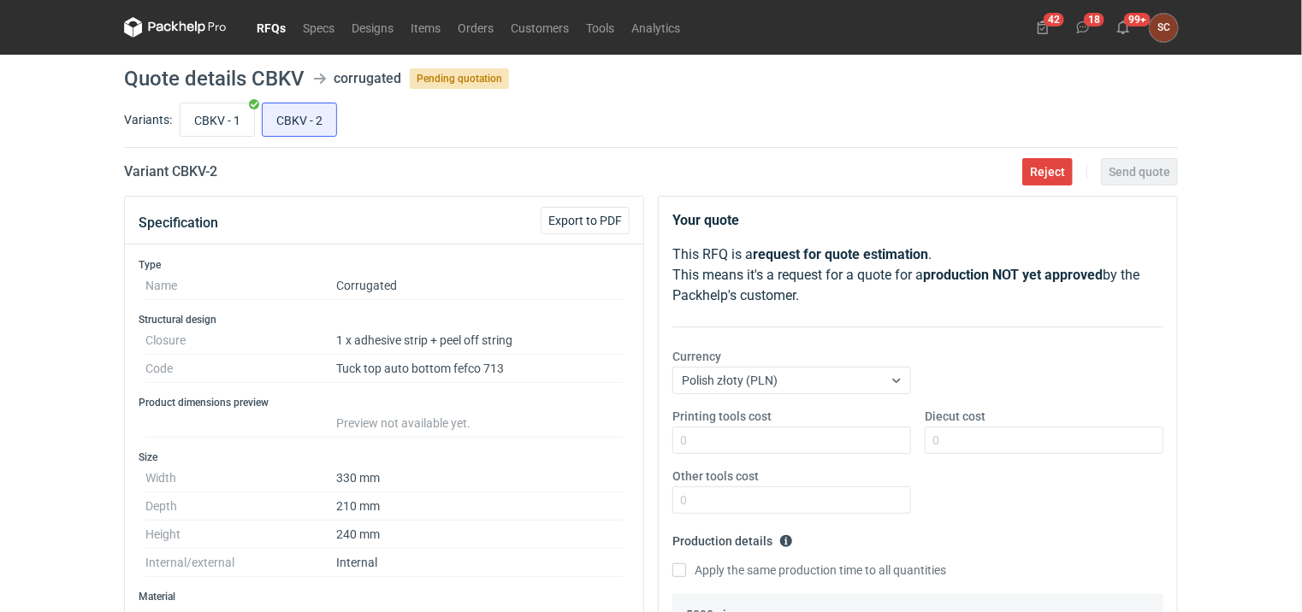
scroll to position [171, 0]
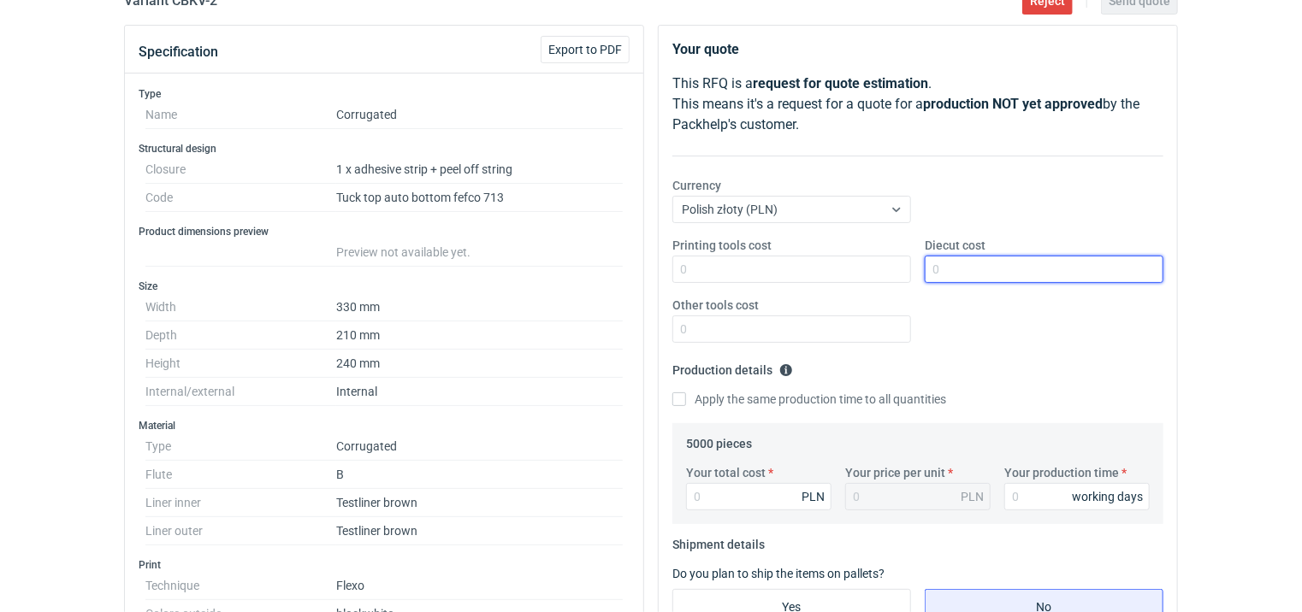
click at [927, 263] on input "Diecut cost" at bounding box center [1043, 269] width 239 height 27
type input "3000"
click at [787, 283] on div "Printing tools cost Diecut cost 3000 Other tools cost" at bounding box center [917, 297] width 505 height 120
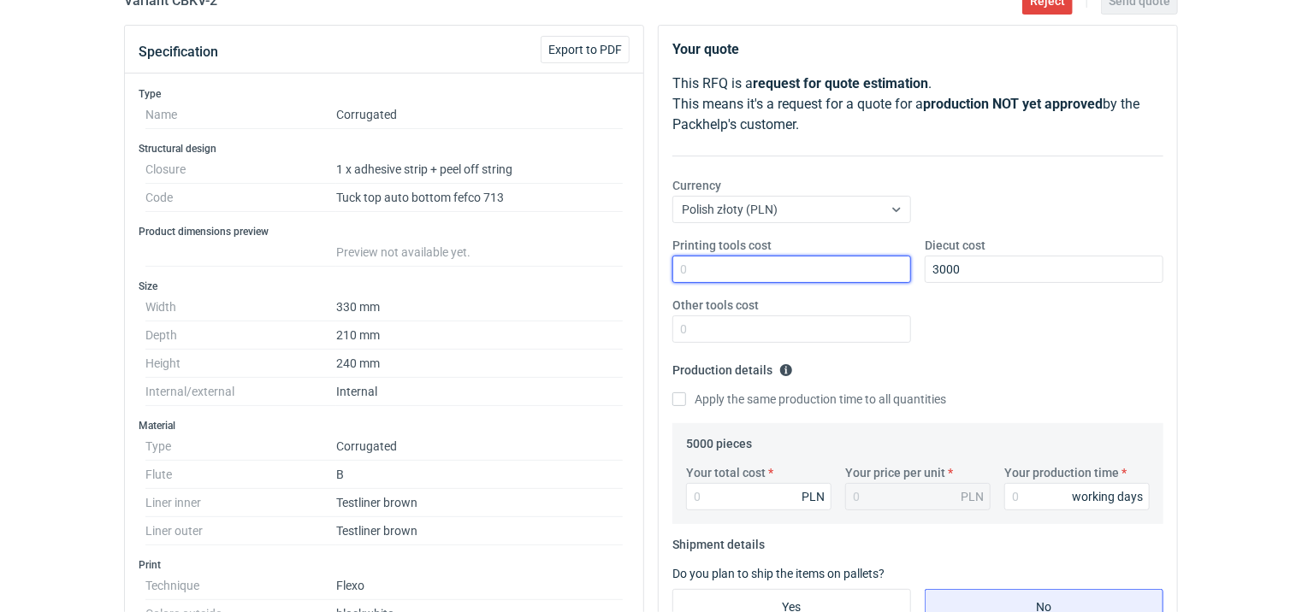
click at [786, 275] on input "Printing tools cost" at bounding box center [791, 269] width 239 height 27
type input "1200"
drag, startPoint x: 993, startPoint y: 357, endPoint x: 778, endPoint y: 405, distance: 219.8
click at [991, 357] on fieldset "Production details Please provide the expected time of production in working da…" at bounding box center [917, 390] width 491 height 67
click at [680, 397] on input "Apply the same production time to all quantities" at bounding box center [679, 400] width 14 height 14
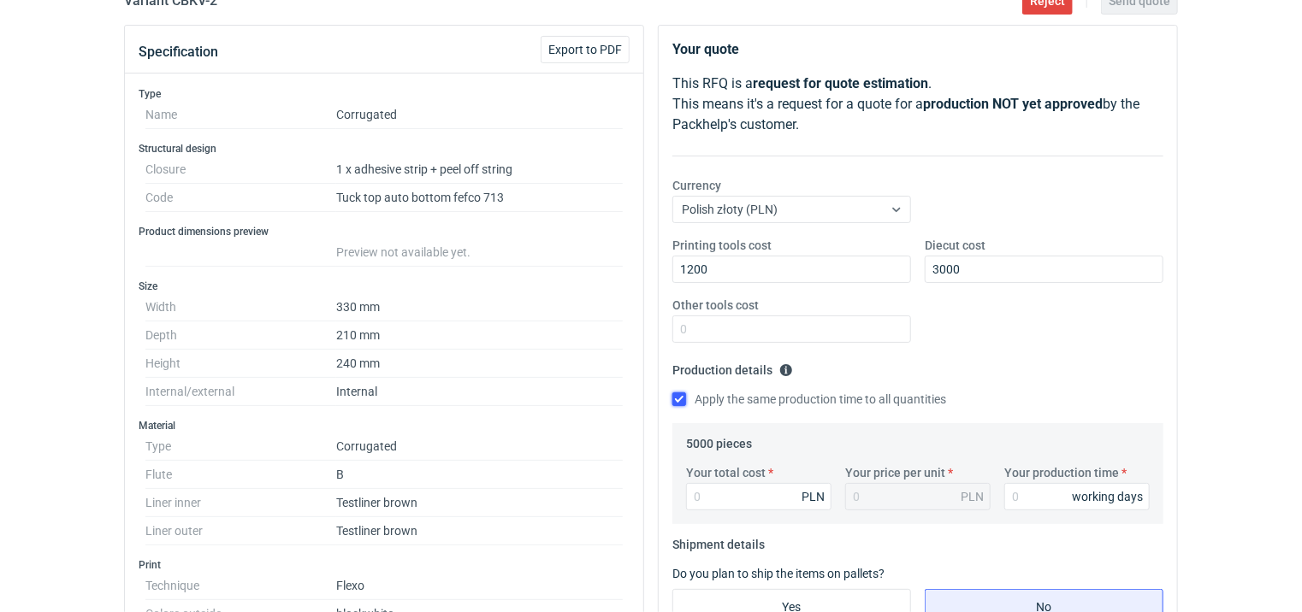
checkbox input "true"
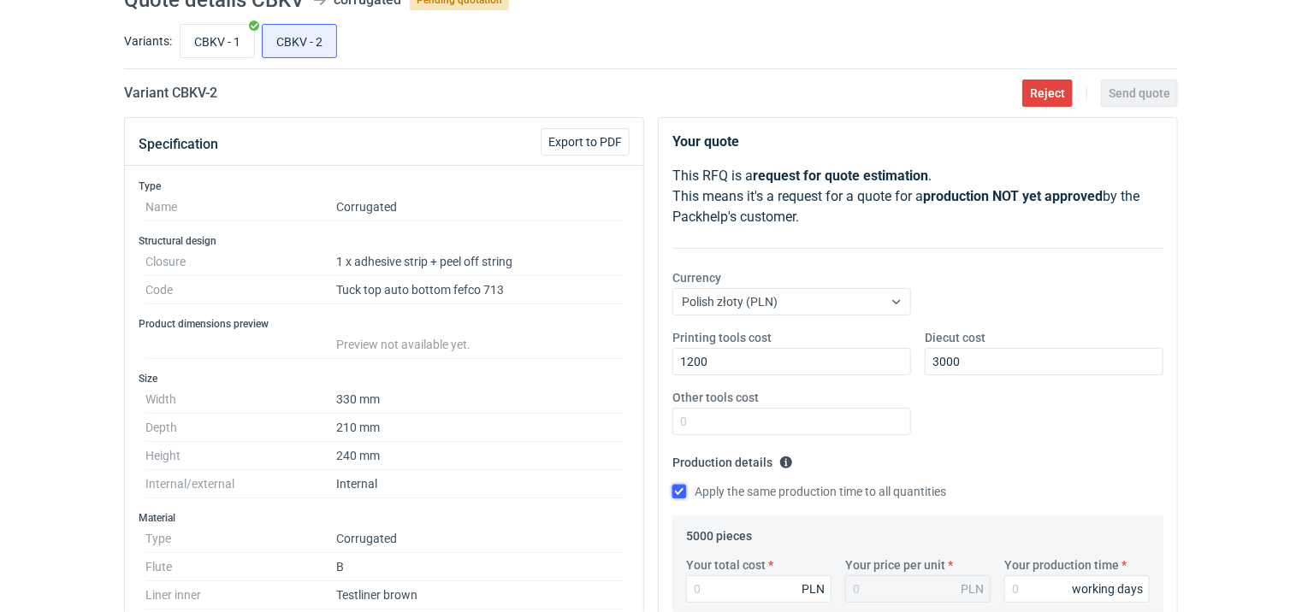
scroll to position [0, 0]
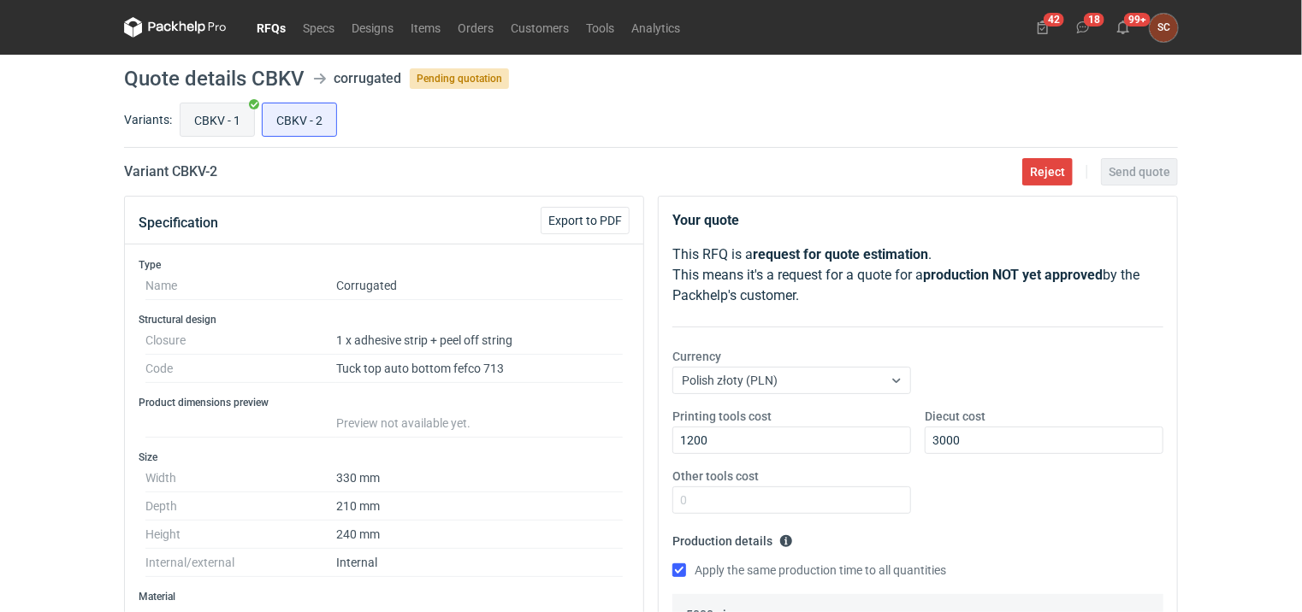
click at [240, 116] on input "CBKV - 1" at bounding box center [217, 119] width 74 height 32
radio input "true"
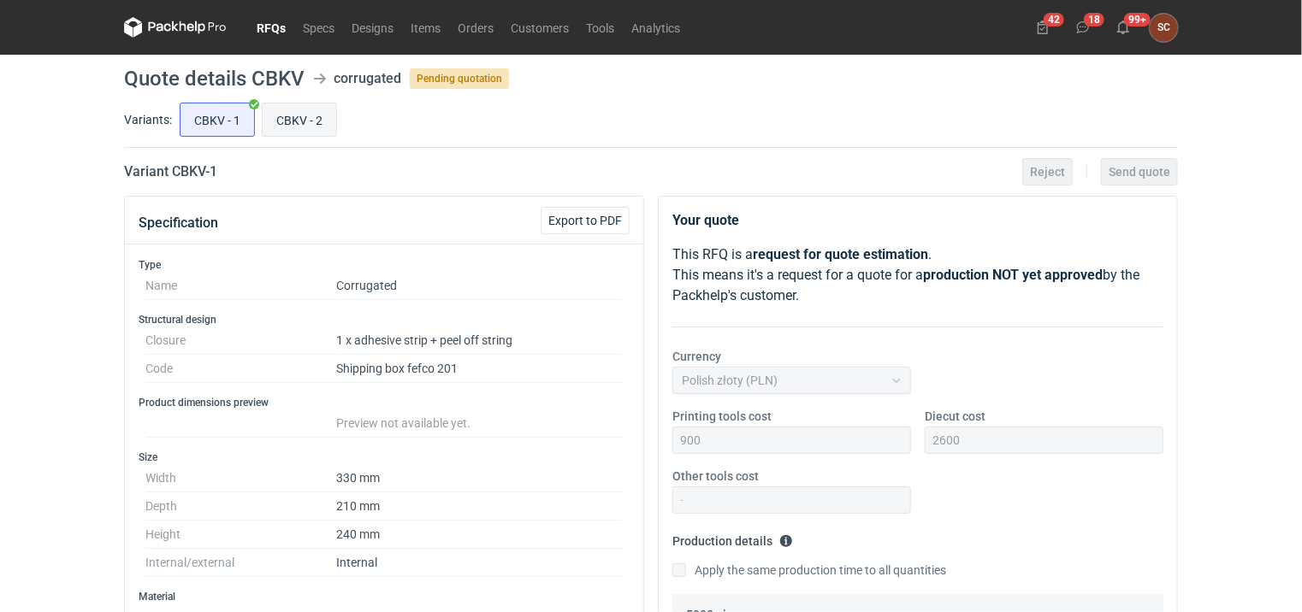
click at [305, 119] on input "CBKV - 2" at bounding box center [300, 119] width 74 height 32
radio input "true"
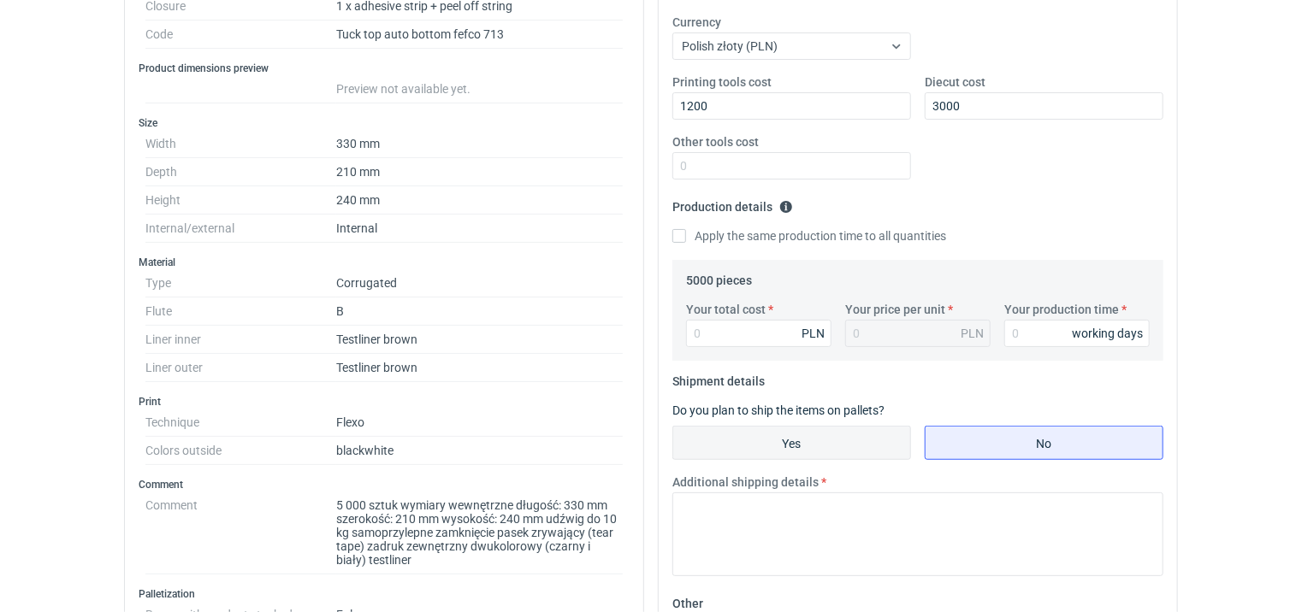
scroll to position [342, 0]
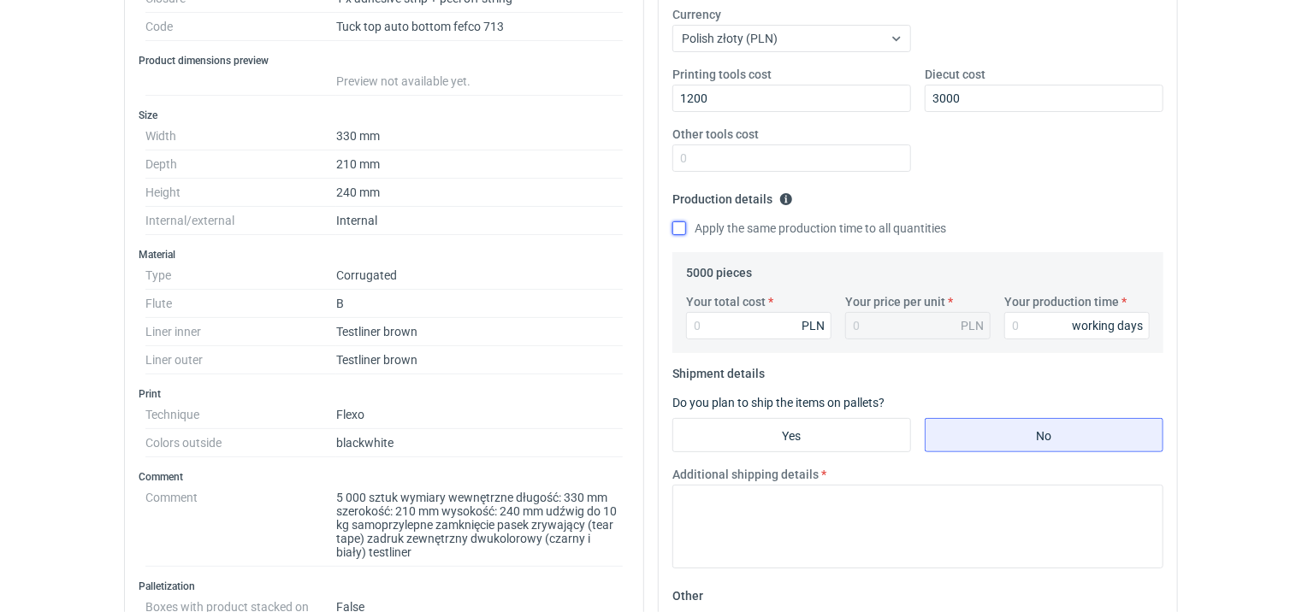
drag, startPoint x: 677, startPoint y: 223, endPoint x: 729, endPoint y: 365, distance: 151.0
click at [678, 222] on input "Apply the same production time to all quantities" at bounding box center [679, 228] width 14 height 14
checkbox input "true"
click at [727, 332] on input "Your total cost" at bounding box center [758, 325] width 145 height 27
type input "9300"
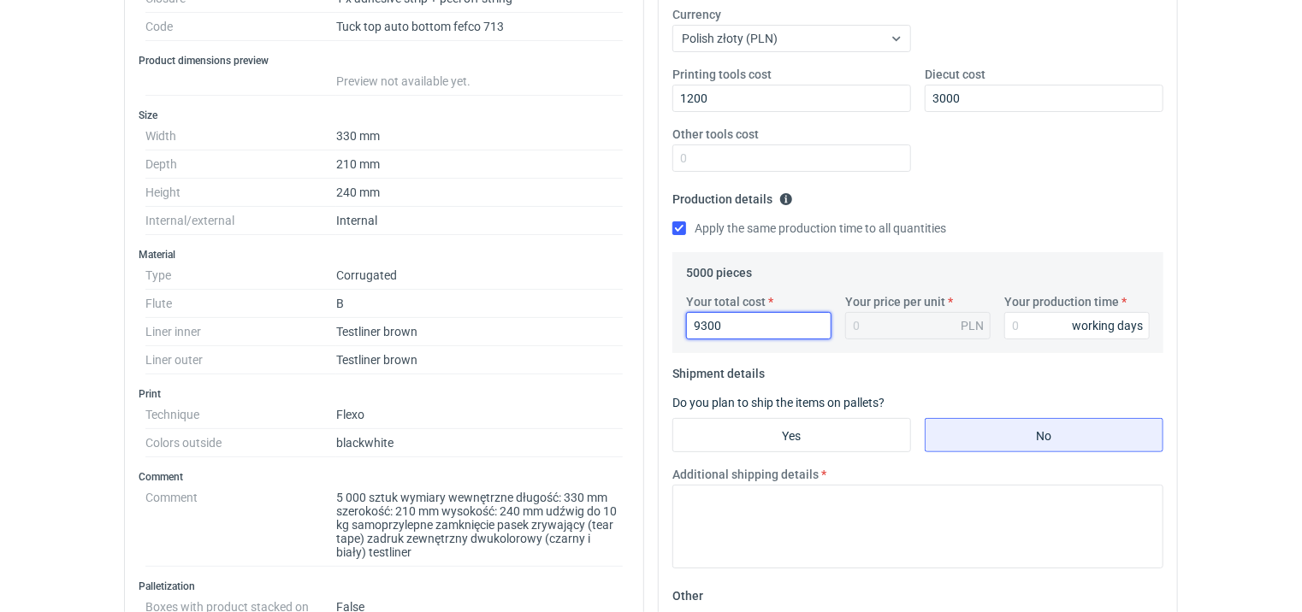
type input "1.86"
type input "9300"
click at [1016, 176] on div "Printing tools cost 1200 Diecut cost 3000 Other tools cost" at bounding box center [917, 126] width 505 height 120
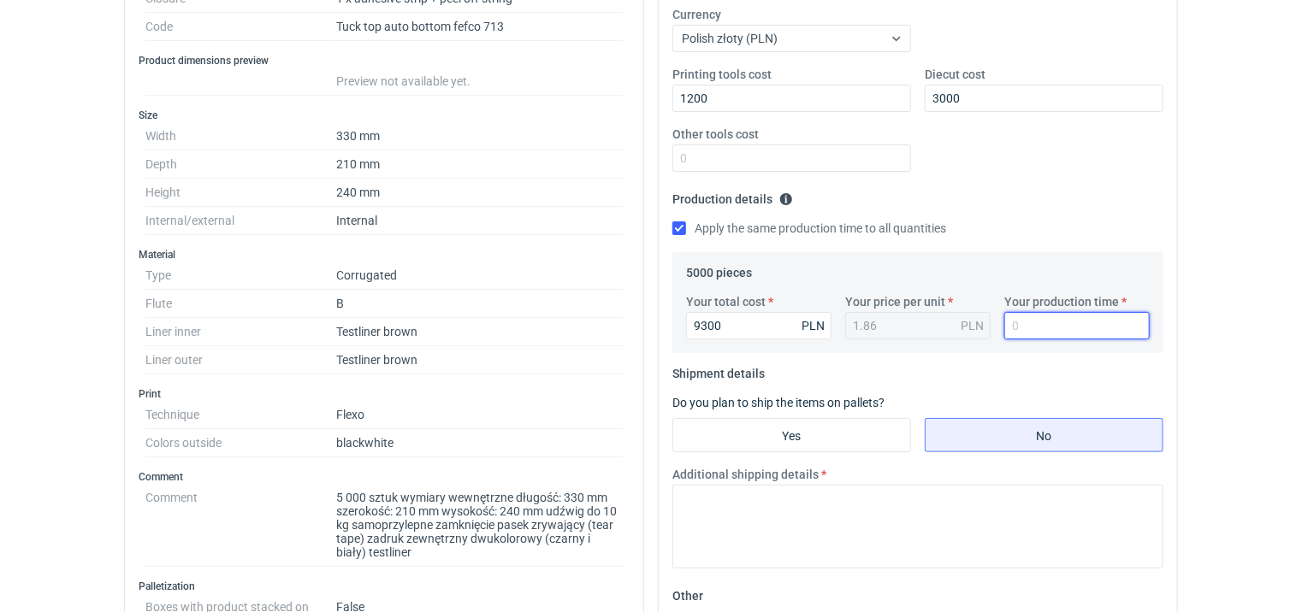
click at [1043, 325] on input "Your production time" at bounding box center [1076, 325] width 145 height 27
type input "15"
click at [1005, 198] on fieldset "Production details Please provide the expected time of production in working da…" at bounding box center [917, 219] width 491 height 67
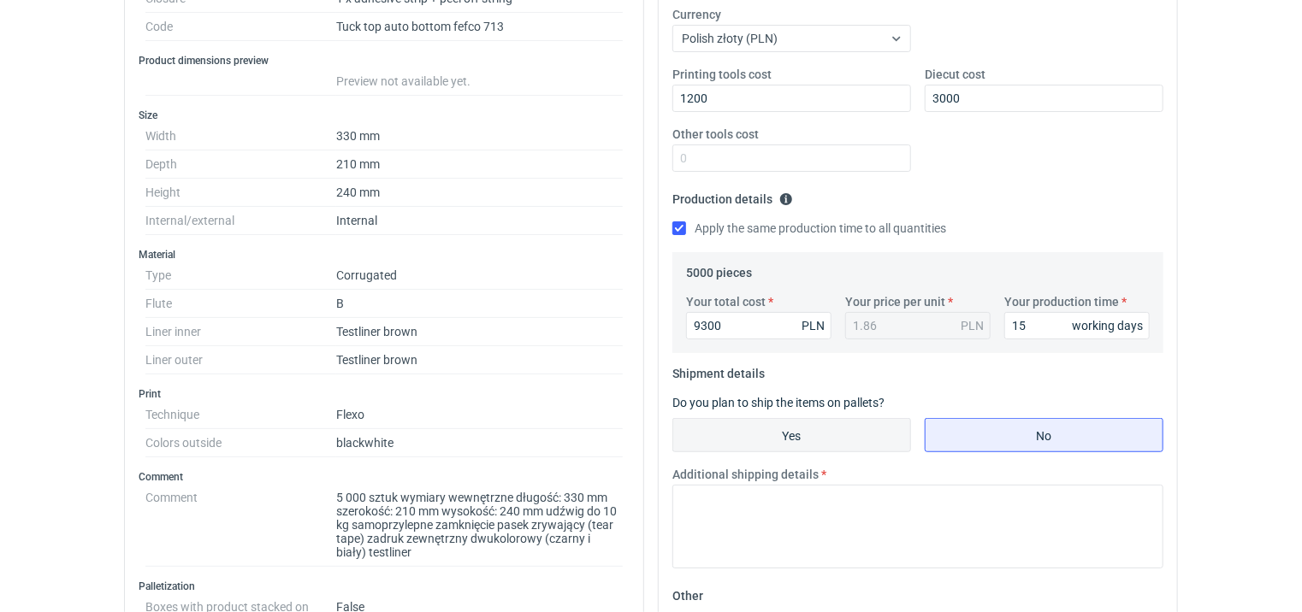
click at [863, 440] on input "Yes" at bounding box center [791, 435] width 237 height 32
radio input "true"
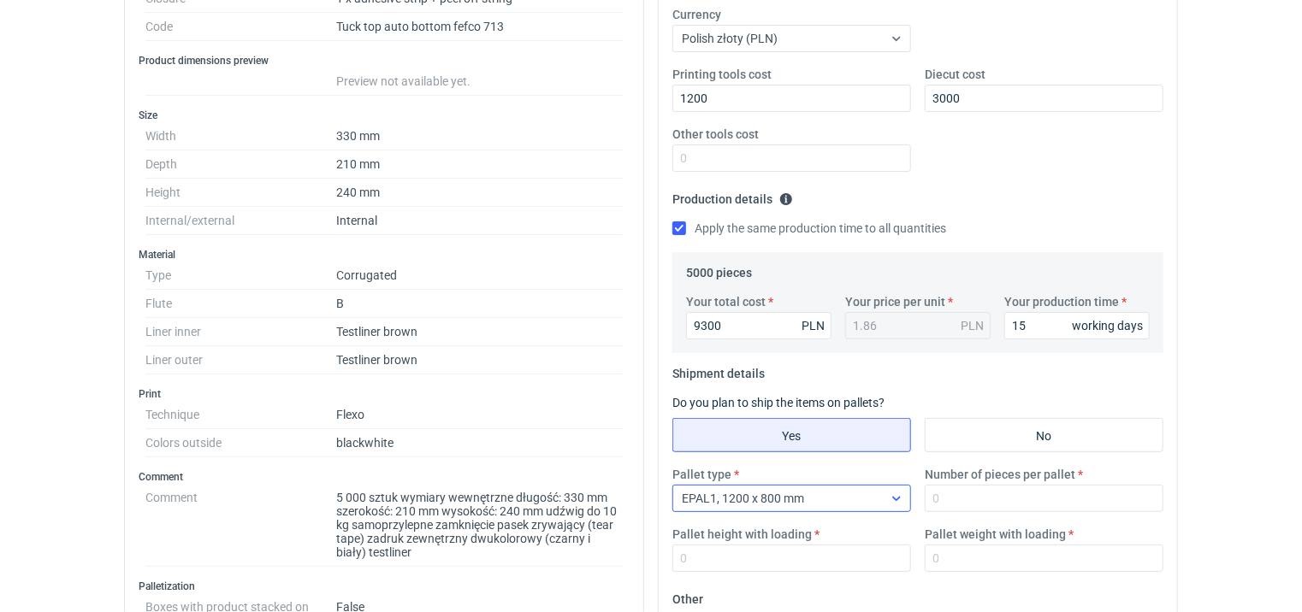
click at [896, 502] on icon at bounding box center [896, 499] width 14 height 14
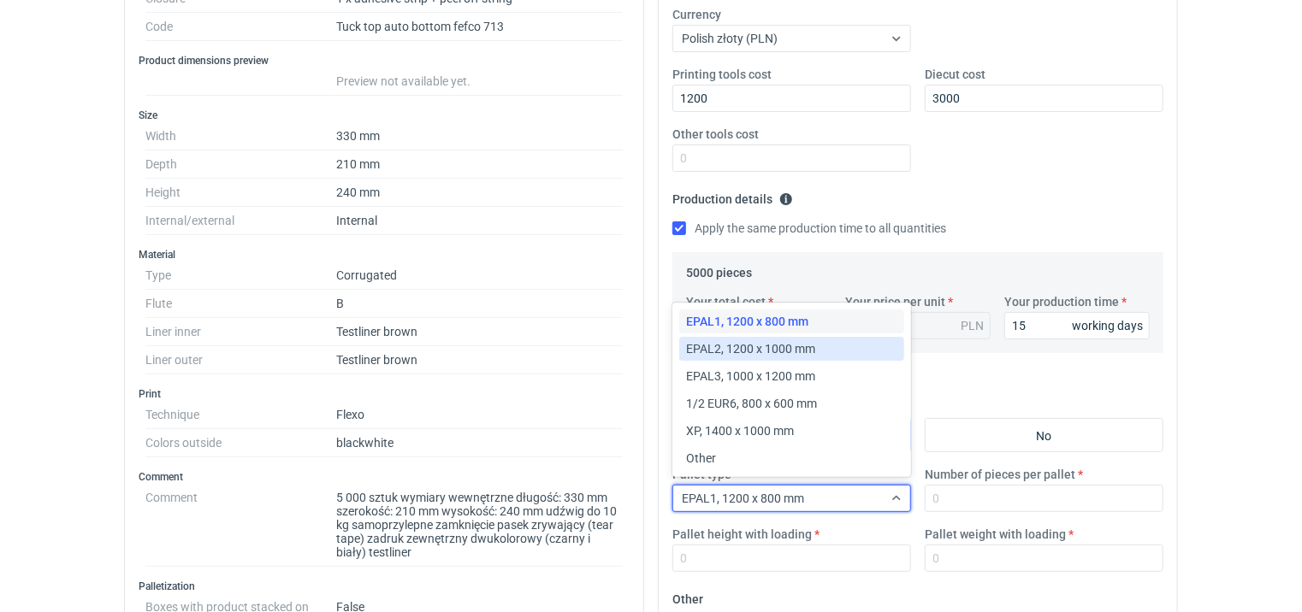
click at [790, 346] on span "EPAL2, 1200 x 1000 mm" at bounding box center [750, 348] width 129 height 17
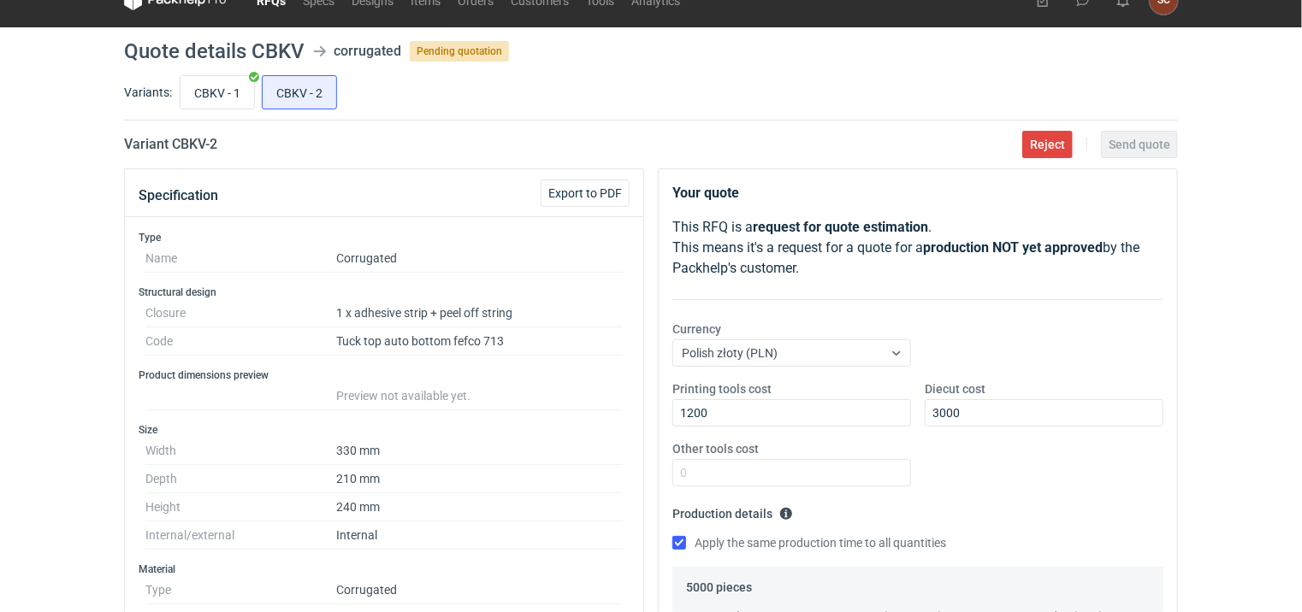
scroll to position [0, 0]
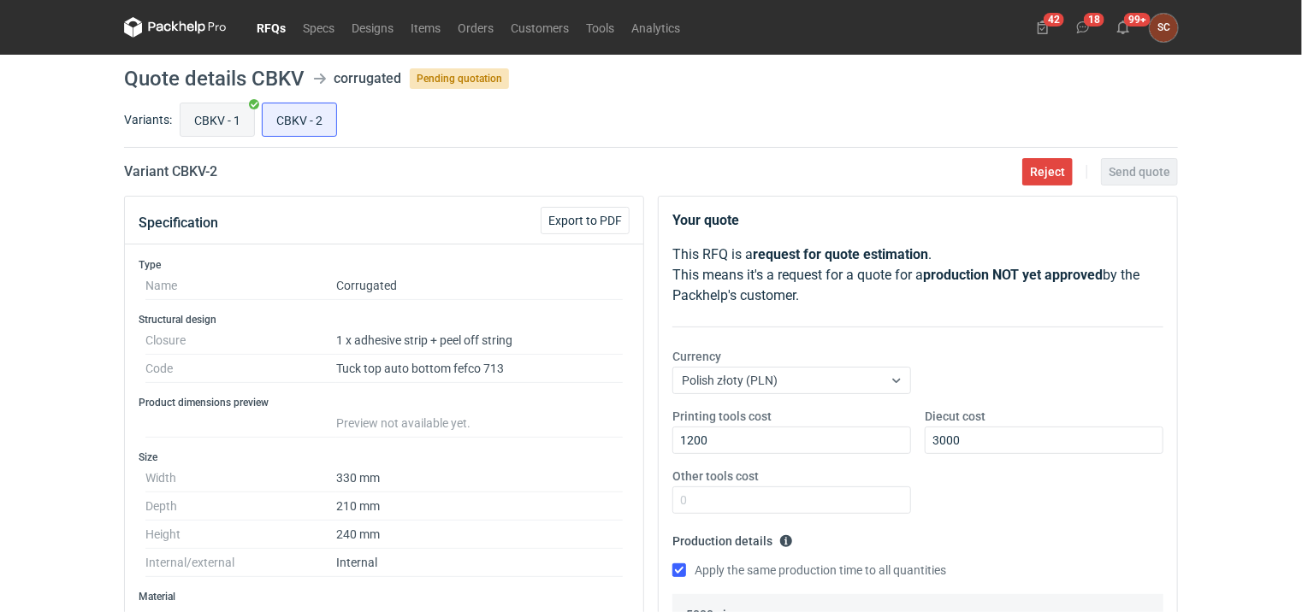
click at [221, 119] on input "CBKV - 1" at bounding box center [217, 119] width 74 height 32
radio input "true"
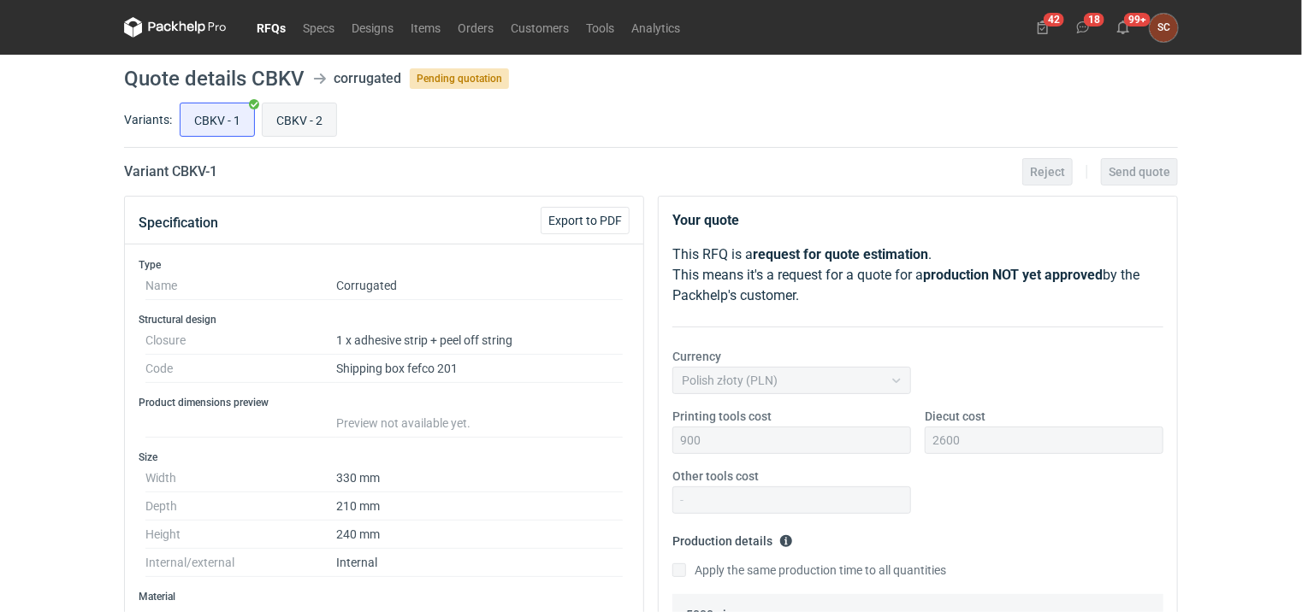
click at [306, 123] on input "CBKV - 2" at bounding box center [300, 119] width 74 height 32
radio input "true"
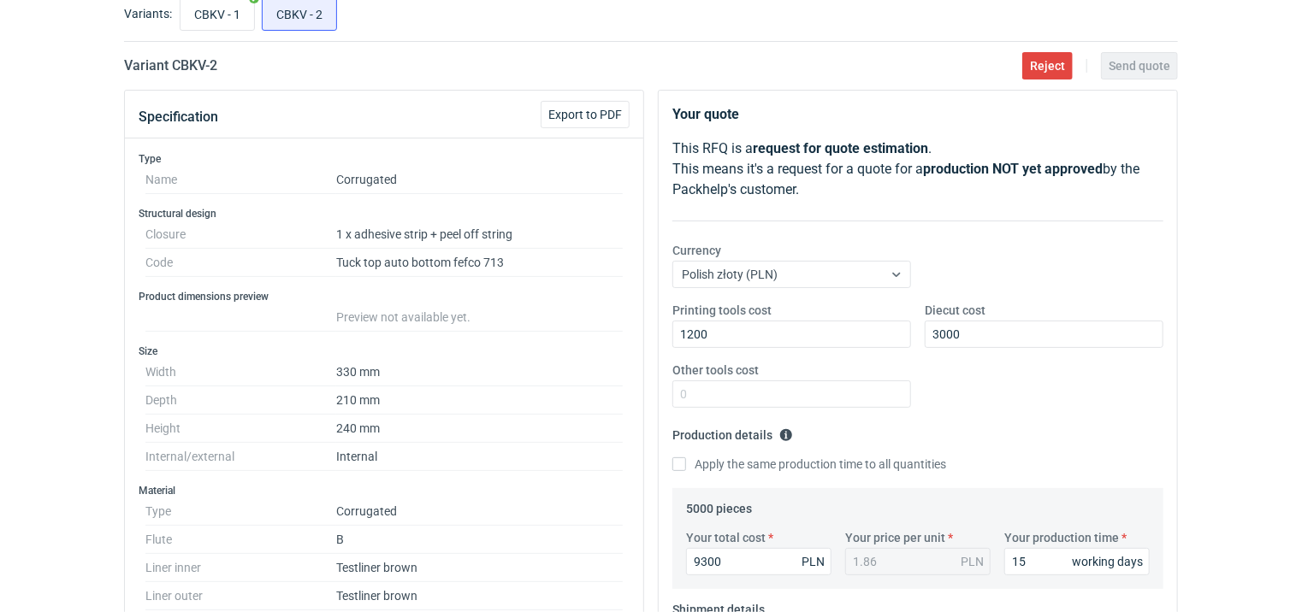
scroll to position [342, 0]
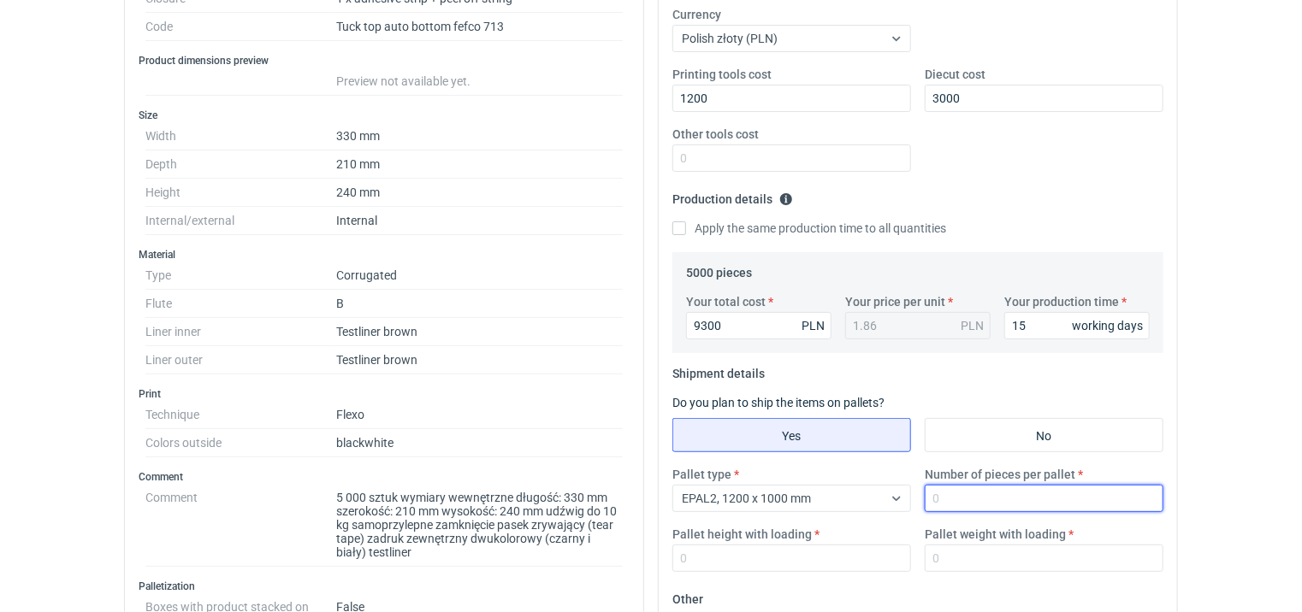
click at [987, 499] on input "Number of pieces per pallet" at bounding box center [1043, 498] width 239 height 27
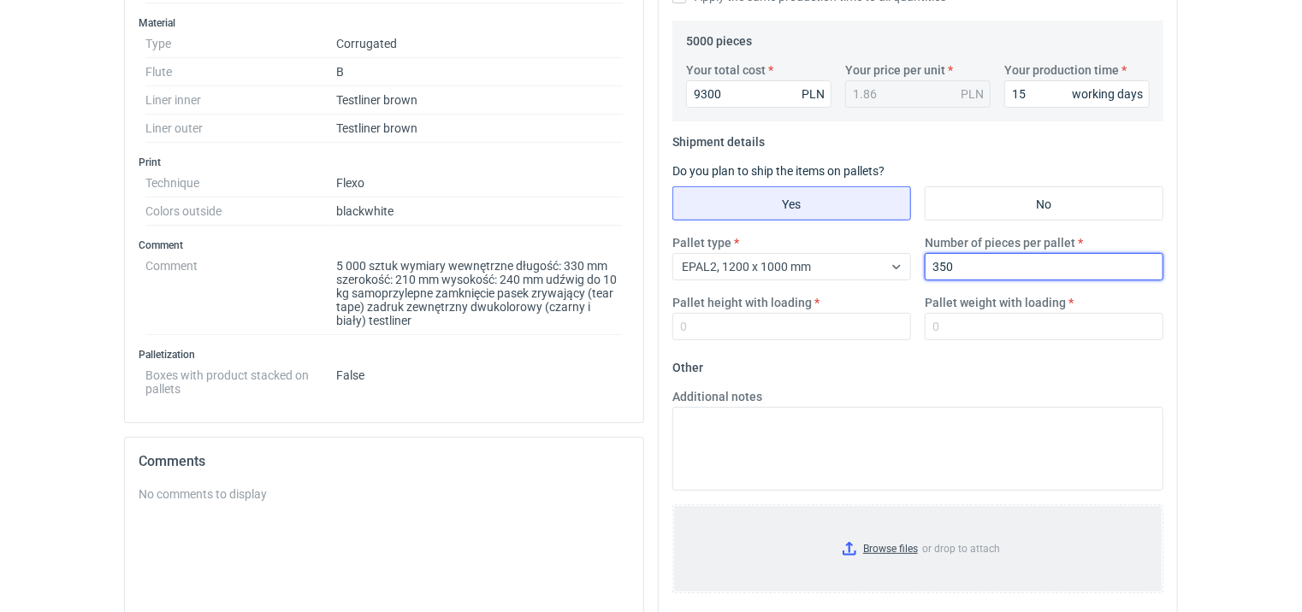
scroll to position [599, 0]
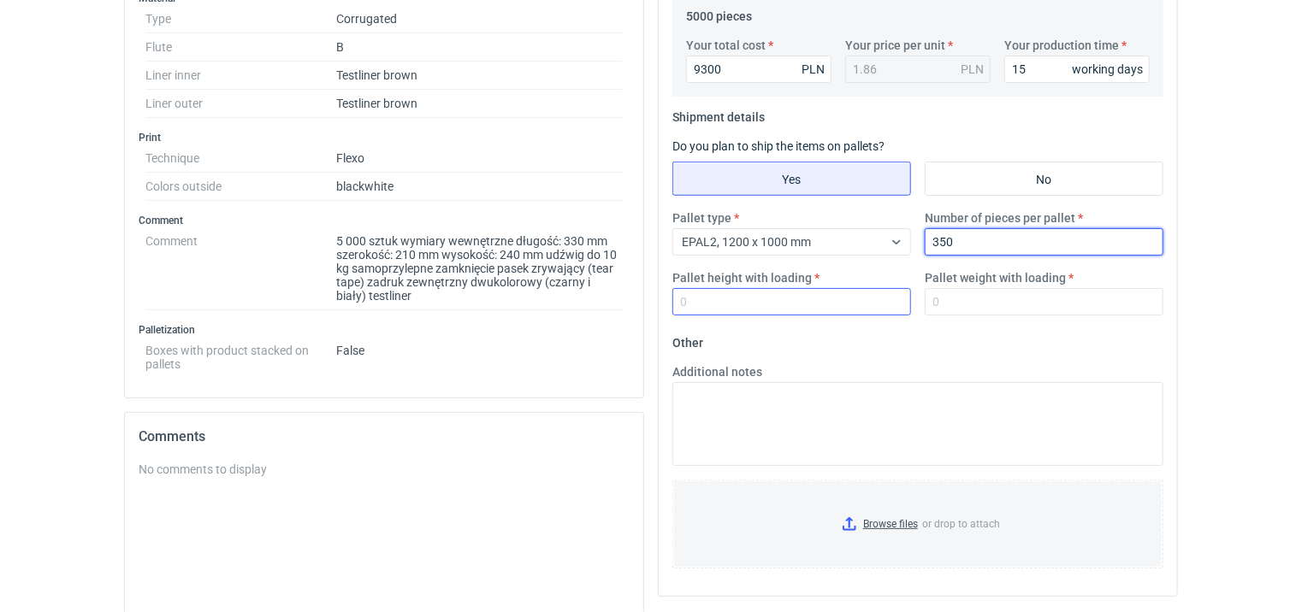
type input "350"
click at [726, 298] on input "Pallet height with loading" at bounding box center [791, 301] width 239 height 27
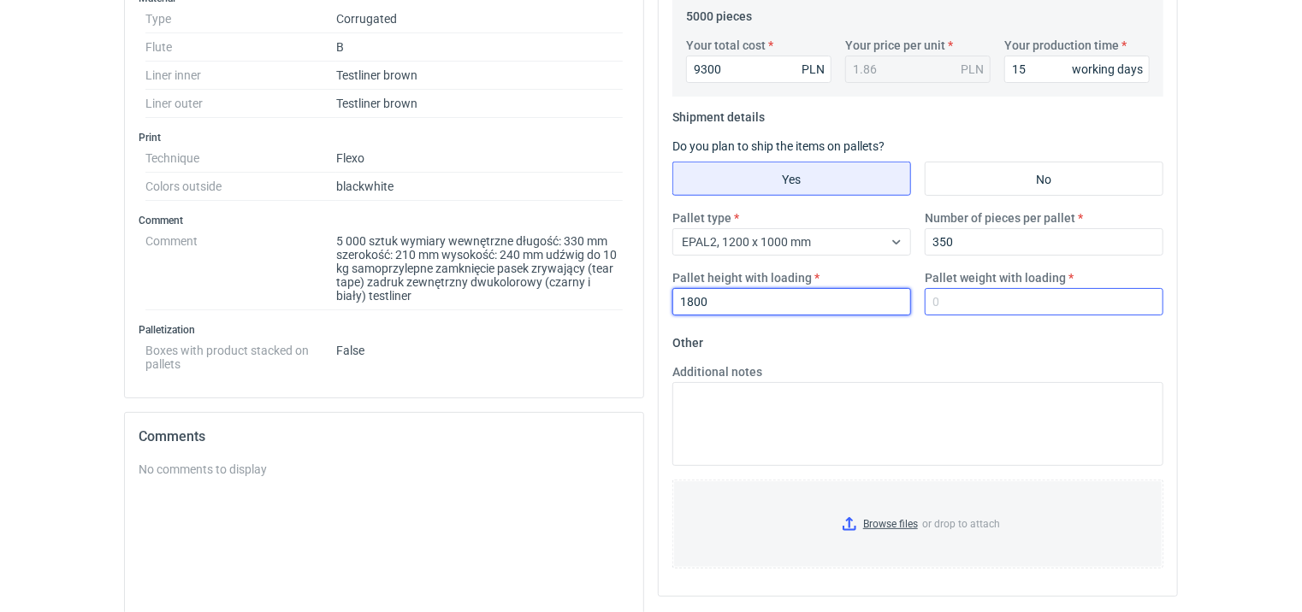
type input "1800"
click at [989, 295] on input "Pallet weight with loading" at bounding box center [1043, 301] width 239 height 27
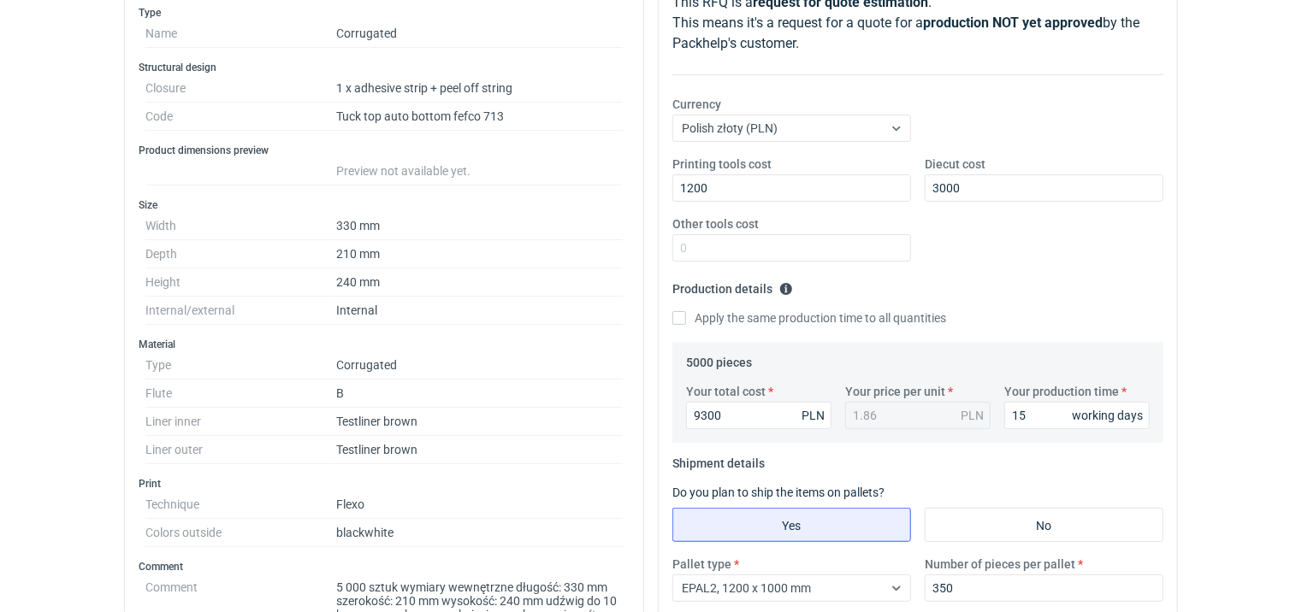
scroll to position [0, 0]
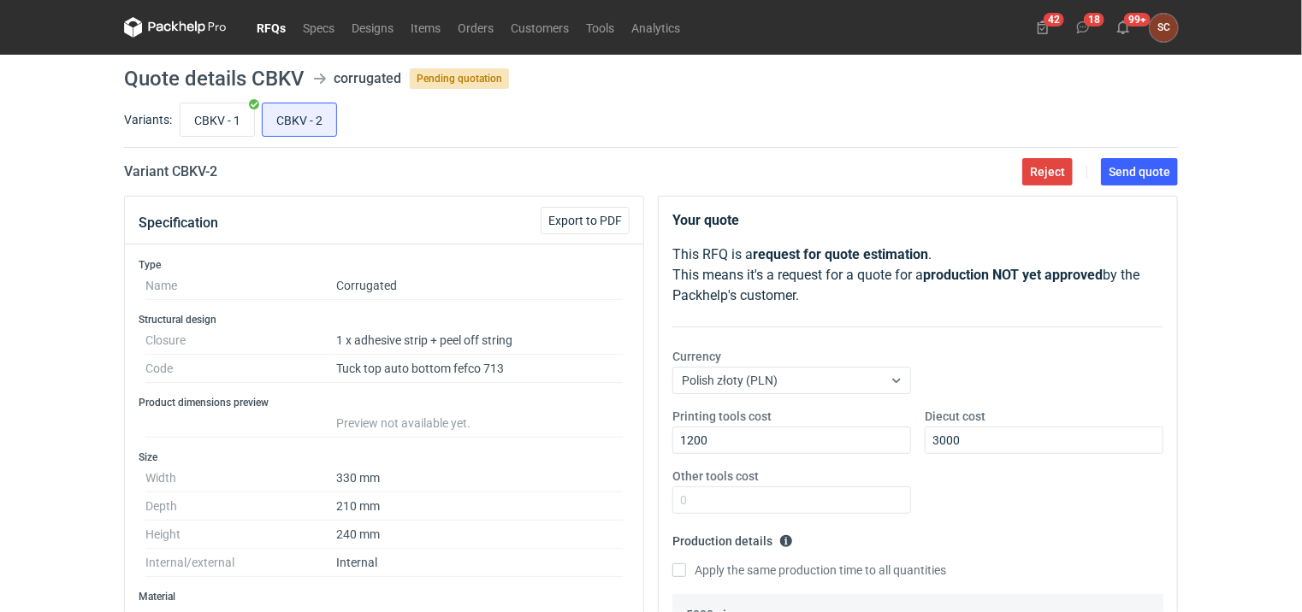
type input "150"
click at [233, 99] on div "CBKV - 1 CBKV - 2" at bounding box center [676, 119] width 1001 height 41
click at [224, 116] on input "CBKV - 1" at bounding box center [217, 119] width 74 height 32
radio input "true"
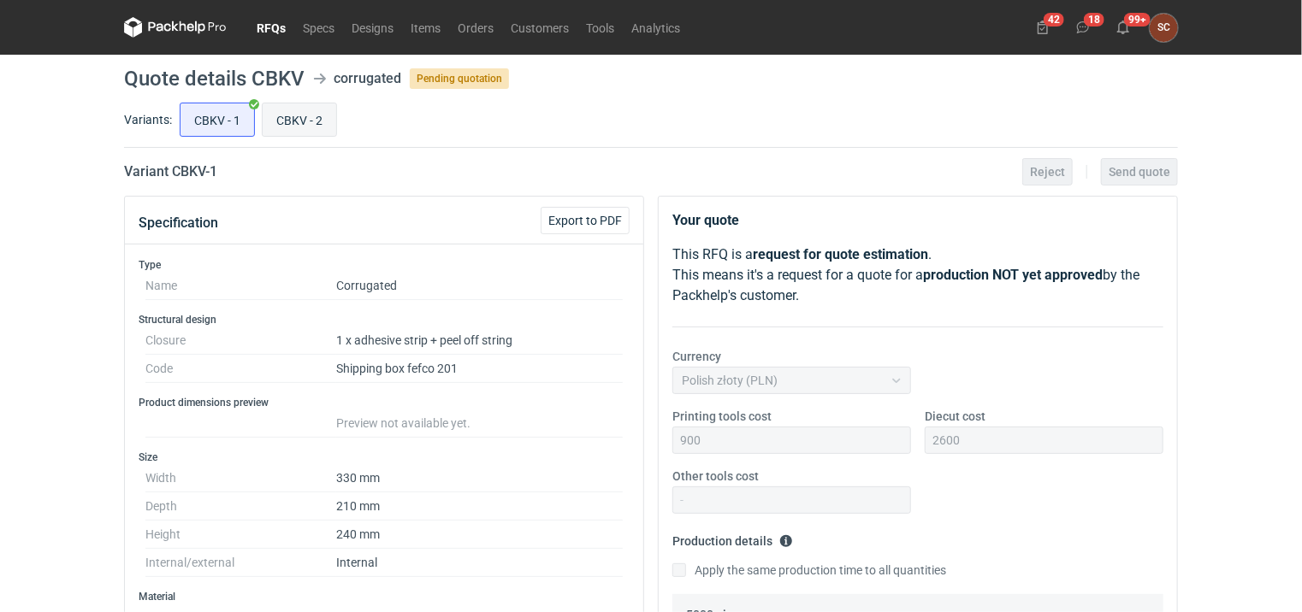
click at [291, 120] on input "CBKV - 2" at bounding box center [300, 119] width 74 height 32
radio input "true"
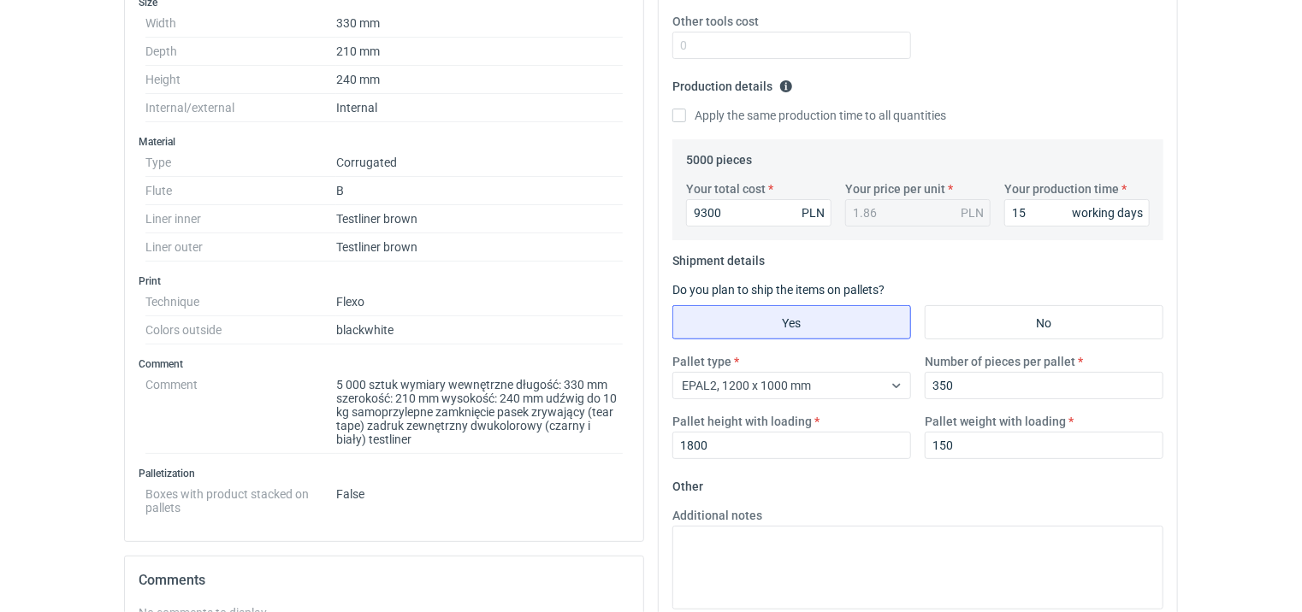
scroll to position [599, 0]
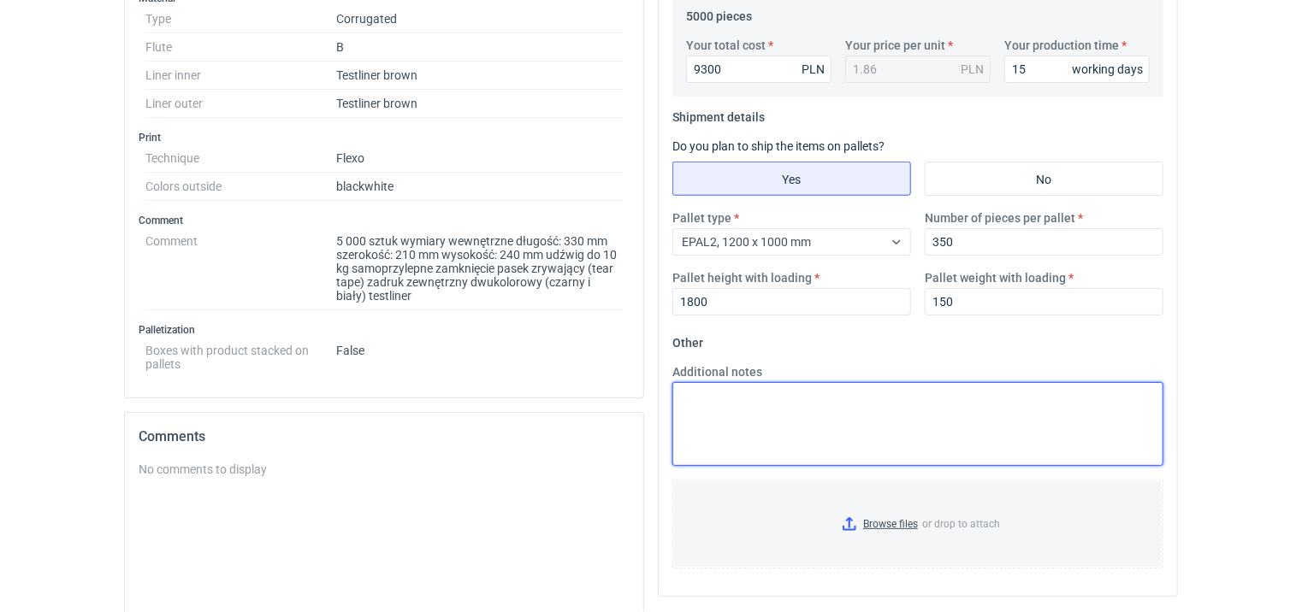
click at [883, 393] on textarea "Additional notes" at bounding box center [917, 424] width 491 height 84
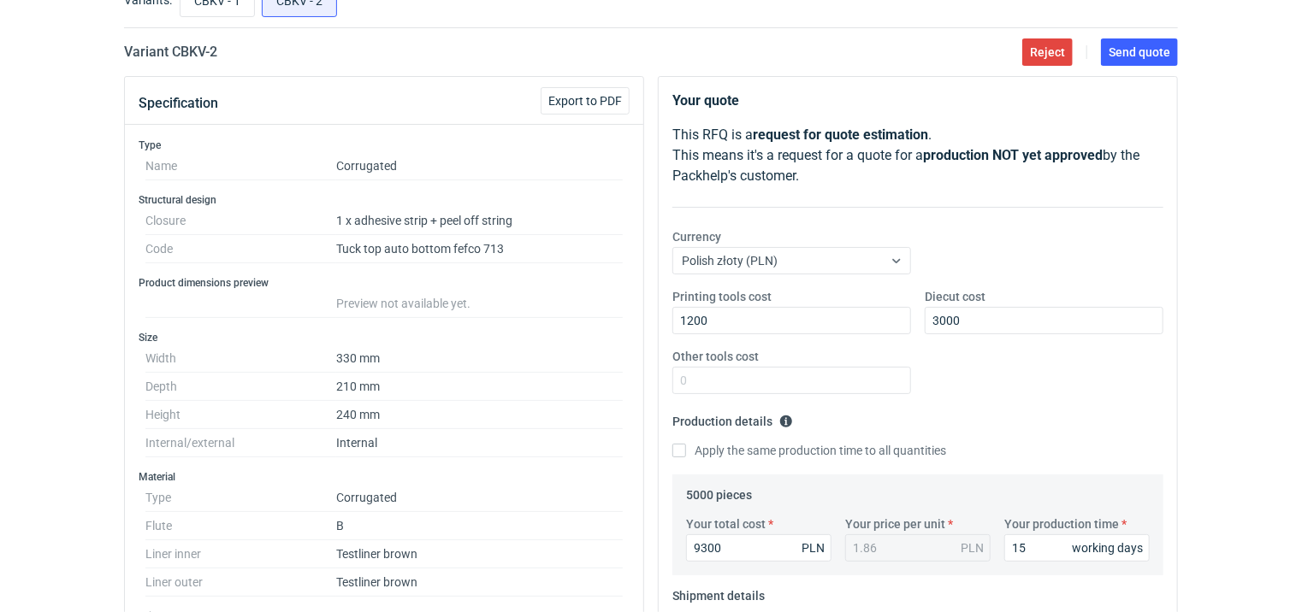
scroll to position [34, 0]
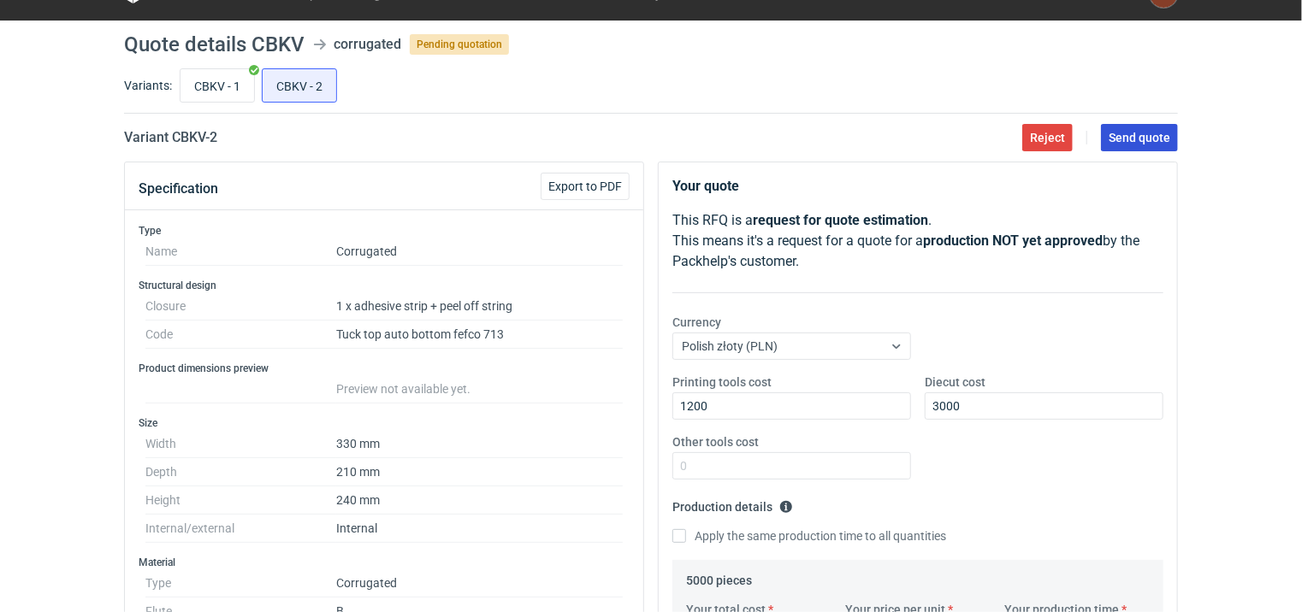
click at [1117, 133] on span "Send quote" at bounding box center [1139, 138] width 62 height 12
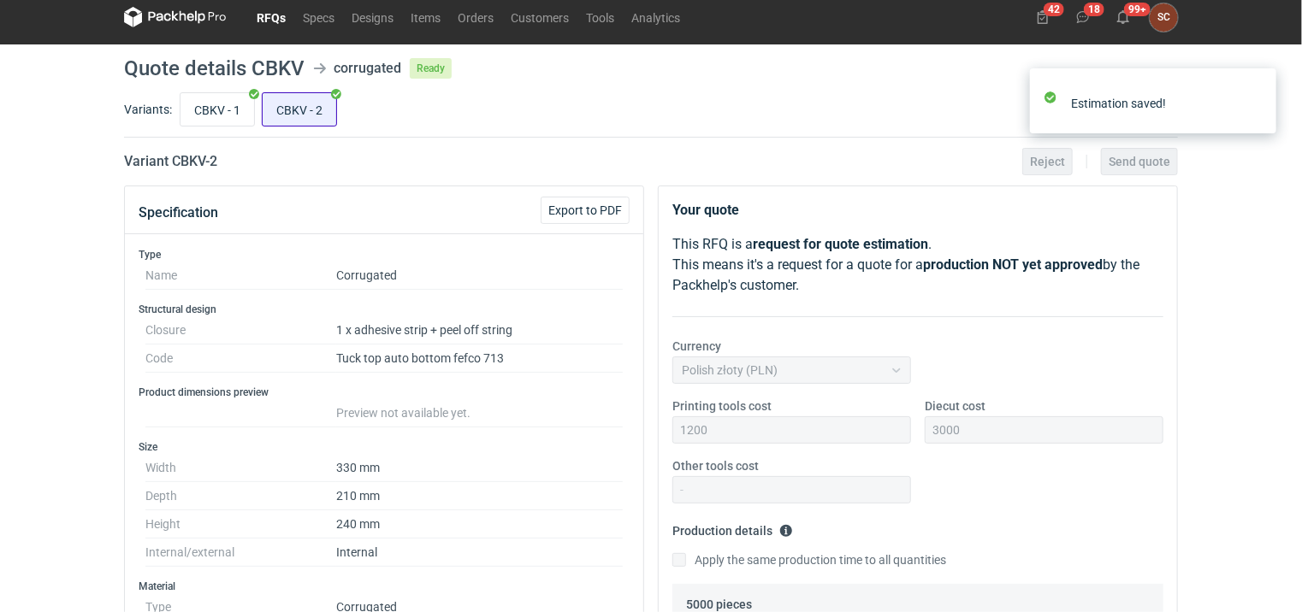
scroll to position [0, 0]
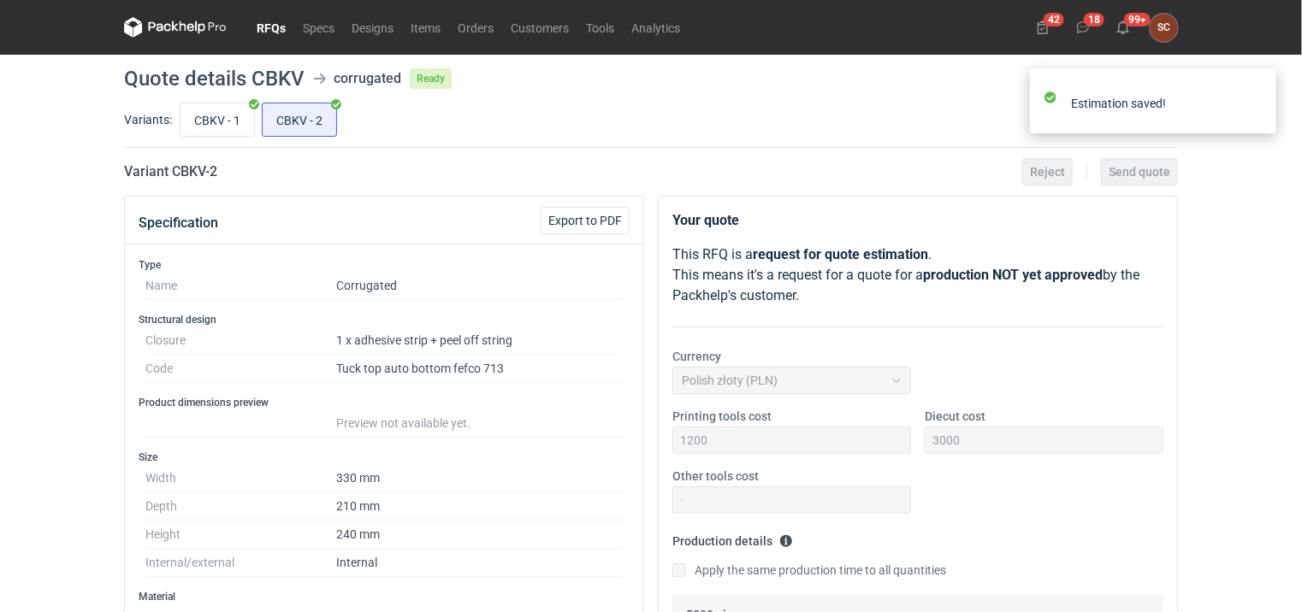
click at [270, 27] on link "RFQs" at bounding box center [271, 27] width 46 height 21
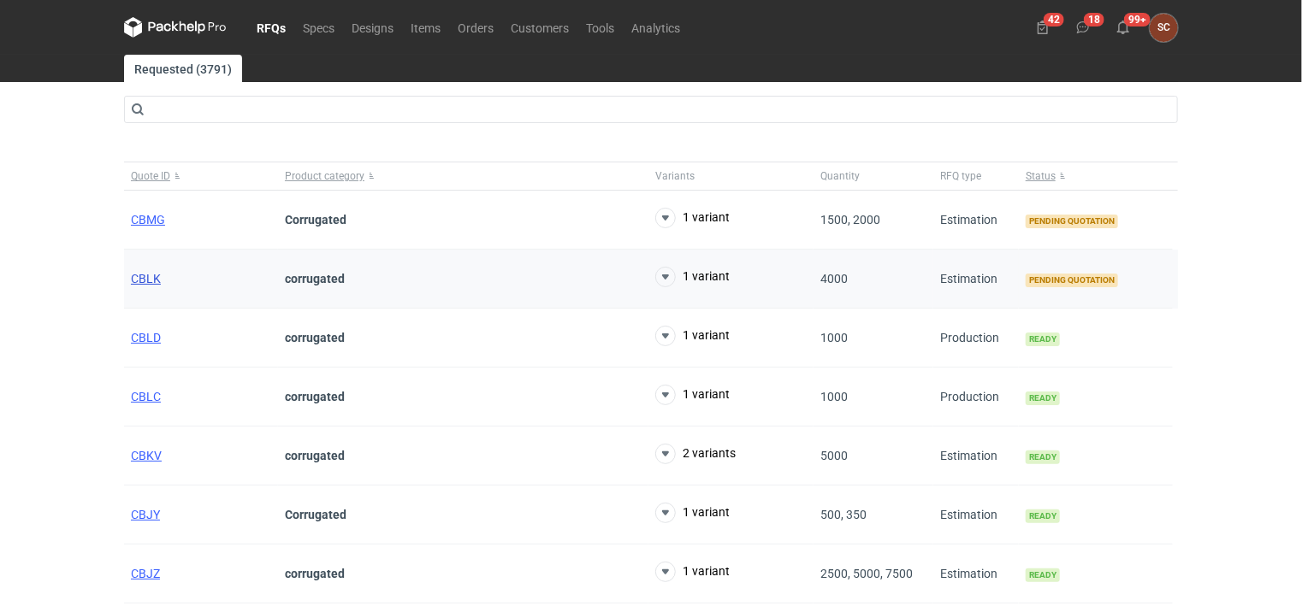
click at [133, 278] on span "CBLK" at bounding box center [146, 279] width 30 height 14
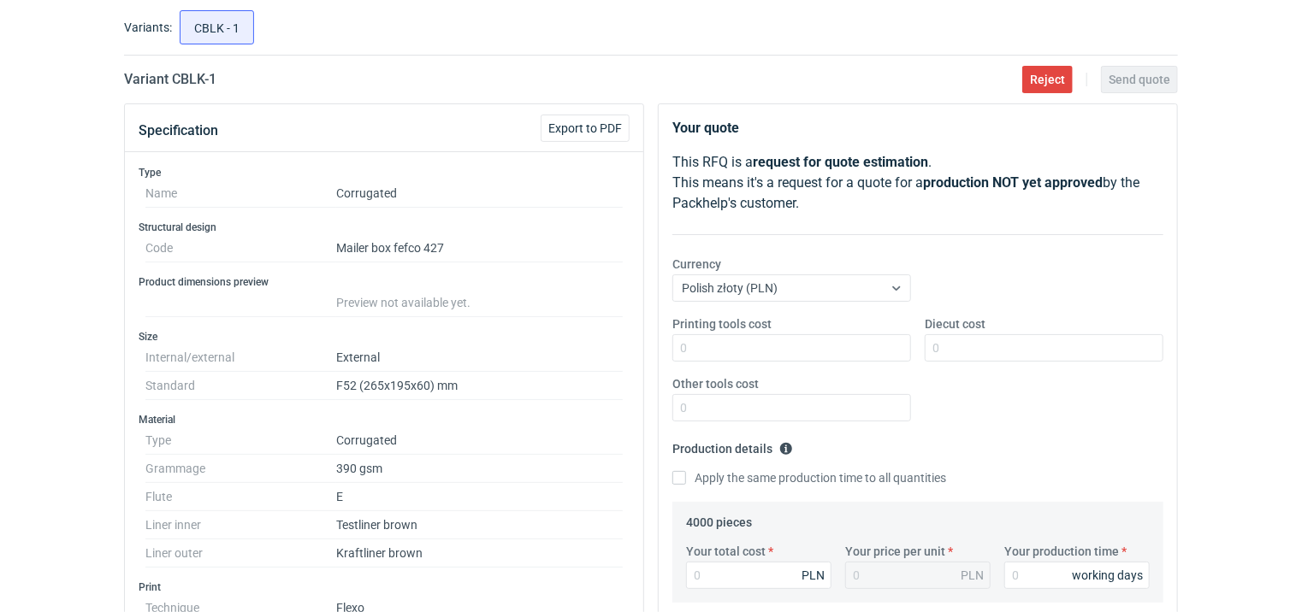
scroll to position [195, 0]
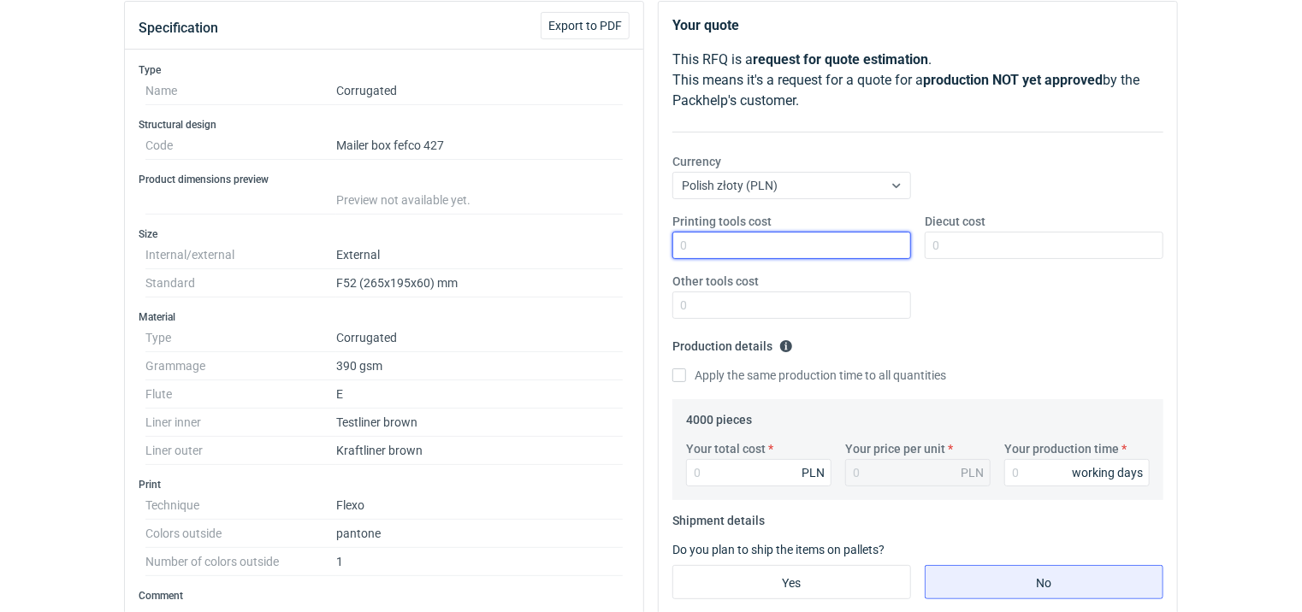
click at [845, 254] on input "Printing tools cost" at bounding box center [791, 245] width 239 height 27
type input "200"
drag, startPoint x: 681, startPoint y: 373, endPoint x: 717, endPoint y: 477, distance: 110.3
click at [681, 374] on input "Apply the same production time to all quantities" at bounding box center [679, 376] width 14 height 14
checkbox input "true"
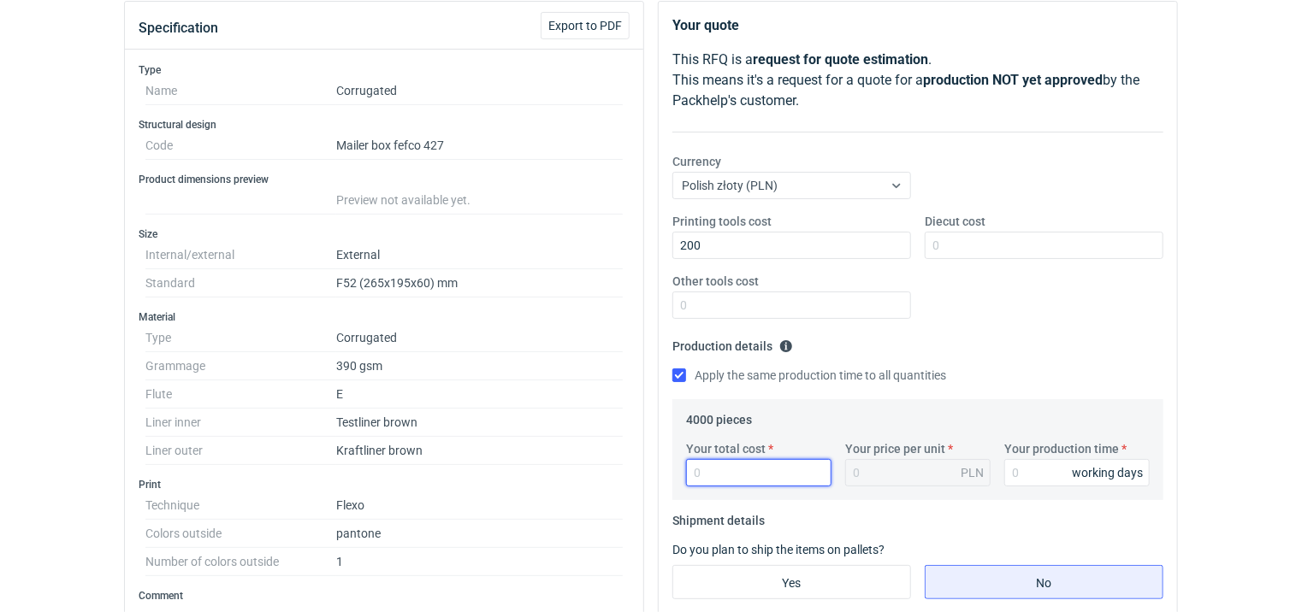
click at [712, 464] on input "Your total cost" at bounding box center [758, 472] width 145 height 27
type input "3480"
type input "0.87"
type input "3480"
click at [1056, 459] on input "Your production time" at bounding box center [1076, 472] width 145 height 27
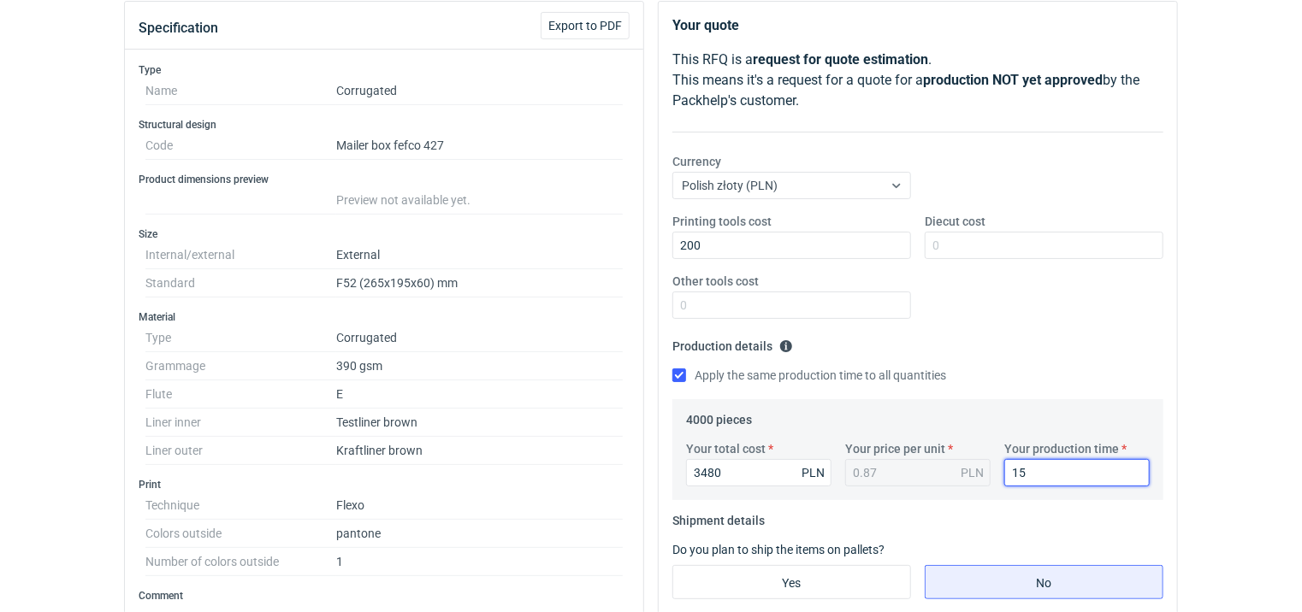
type input "15"
click at [1023, 286] on div "Printing tools cost 200 Diecut cost Other tools cost" at bounding box center [917, 273] width 505 height 120
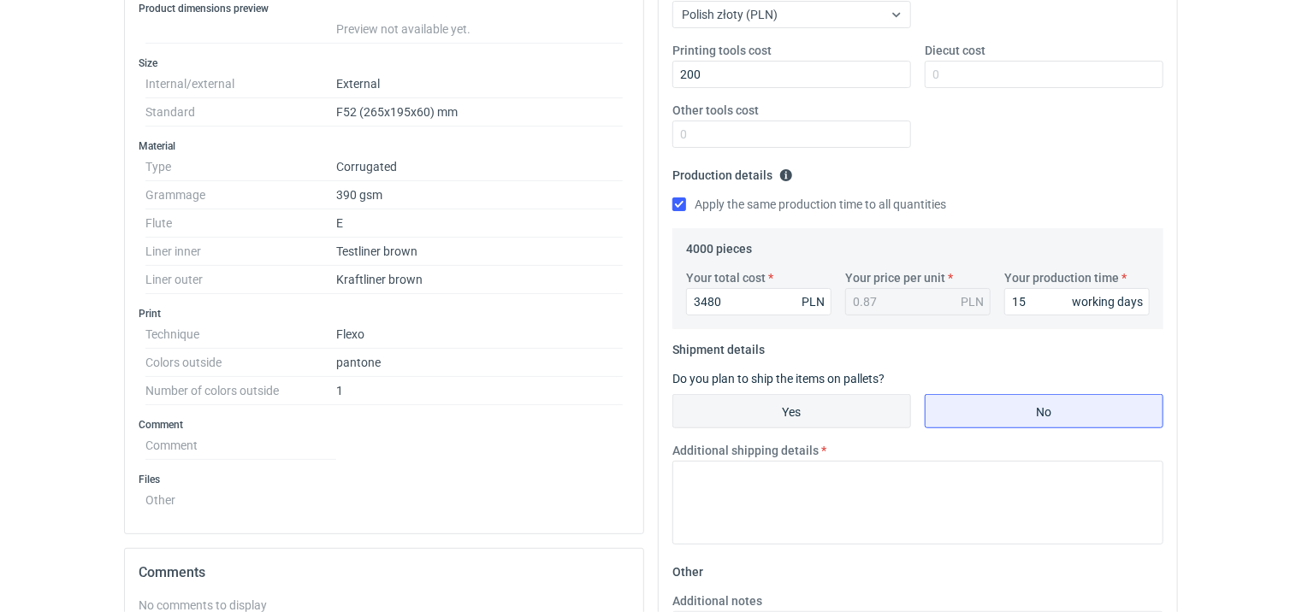
click at [829, 405] on input "Yes" at bounding box center [791, 411] width 237 height 32
radio input "true"
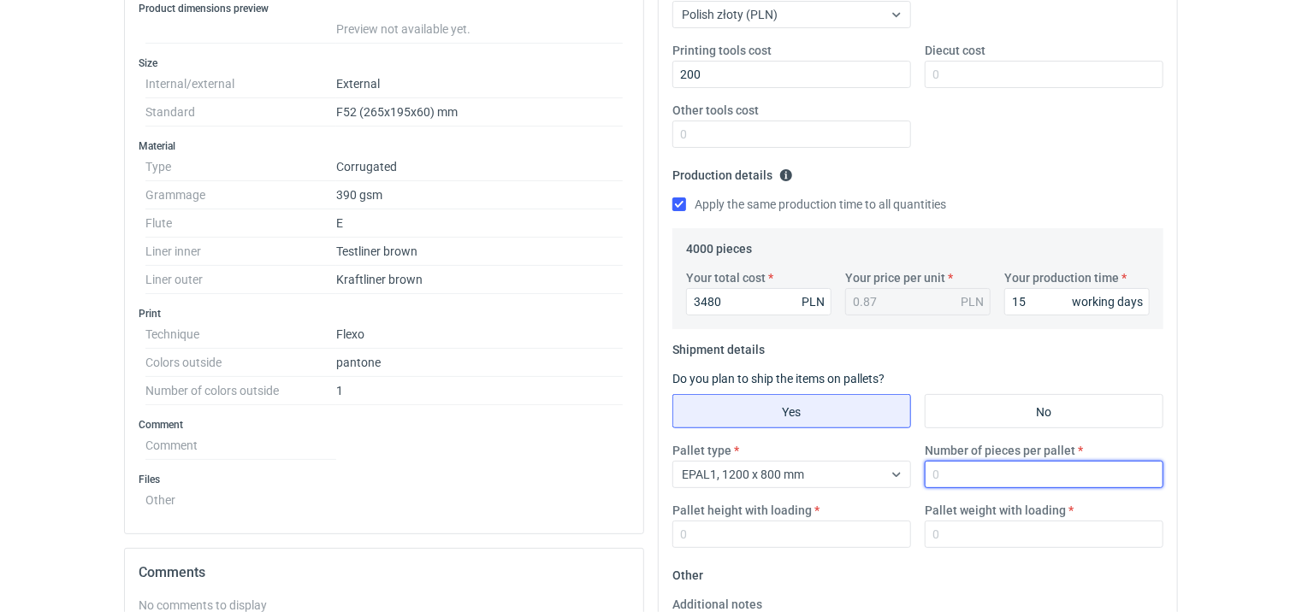
click at [961, 478] on input "Number of pieces per pallet" at bounding box center [1043, 474] width 239 height 27
type input "2000"
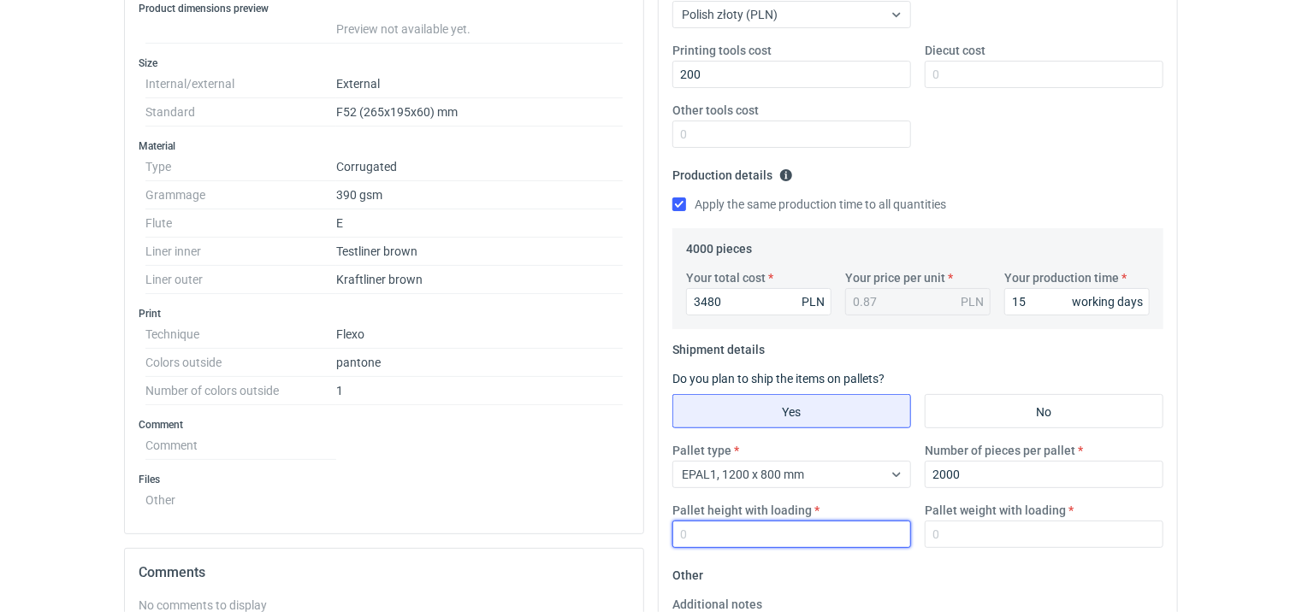
click at [741, 544] on input "Pallet height with loading" at bounding box center [791, 534] width 239 height 27
type input "1800"
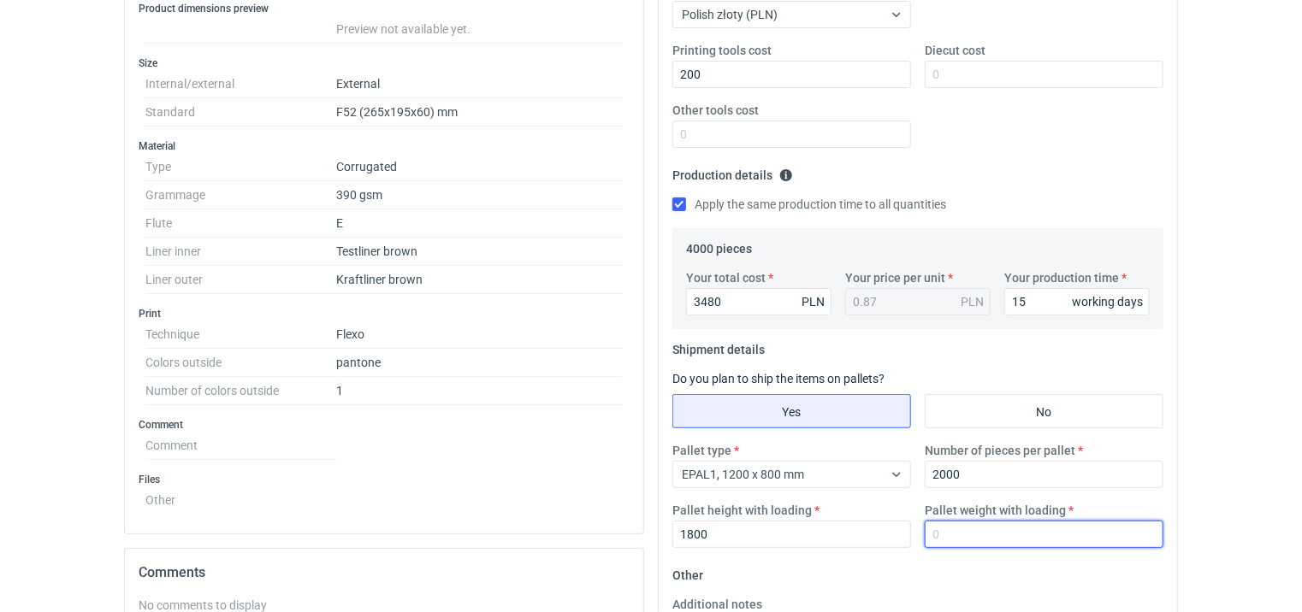
click at [957, 535] on input "Pallet weight with loading" at bounding box center [1043, 534] width 239 height 27
type input "1"
type input "200"
click at [988, 170] on fieldset "Production details Please provide the expected time of production in working da…" at bounding box center [917, 195] width 491 height 67
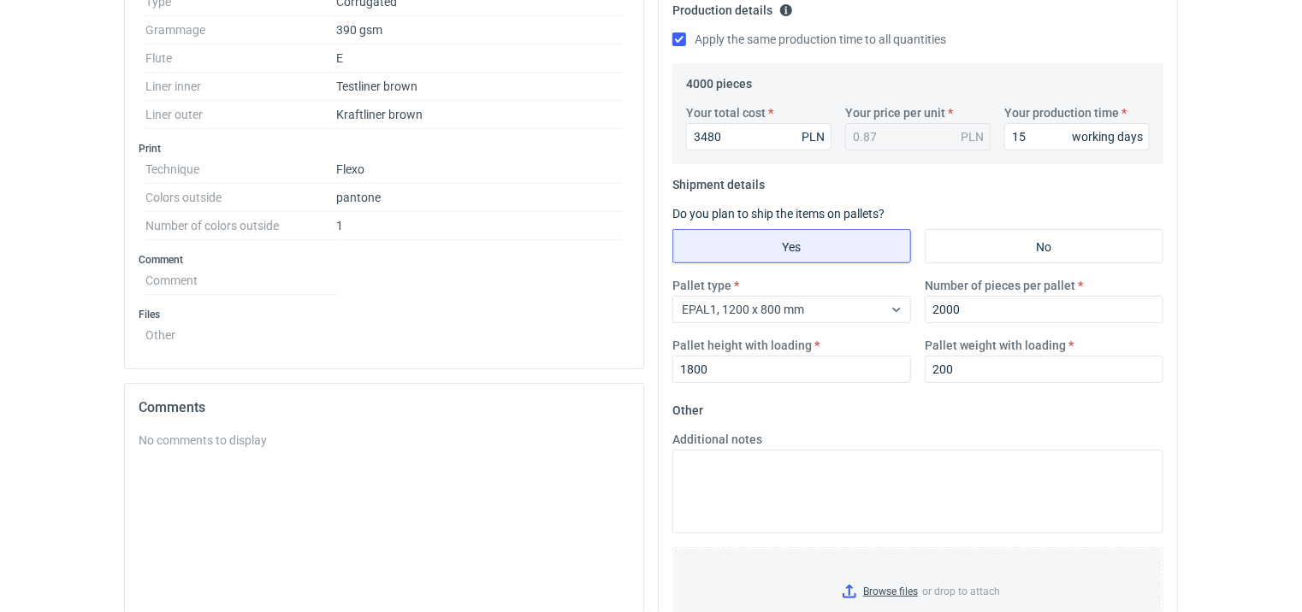
scroll to position [537, 0]
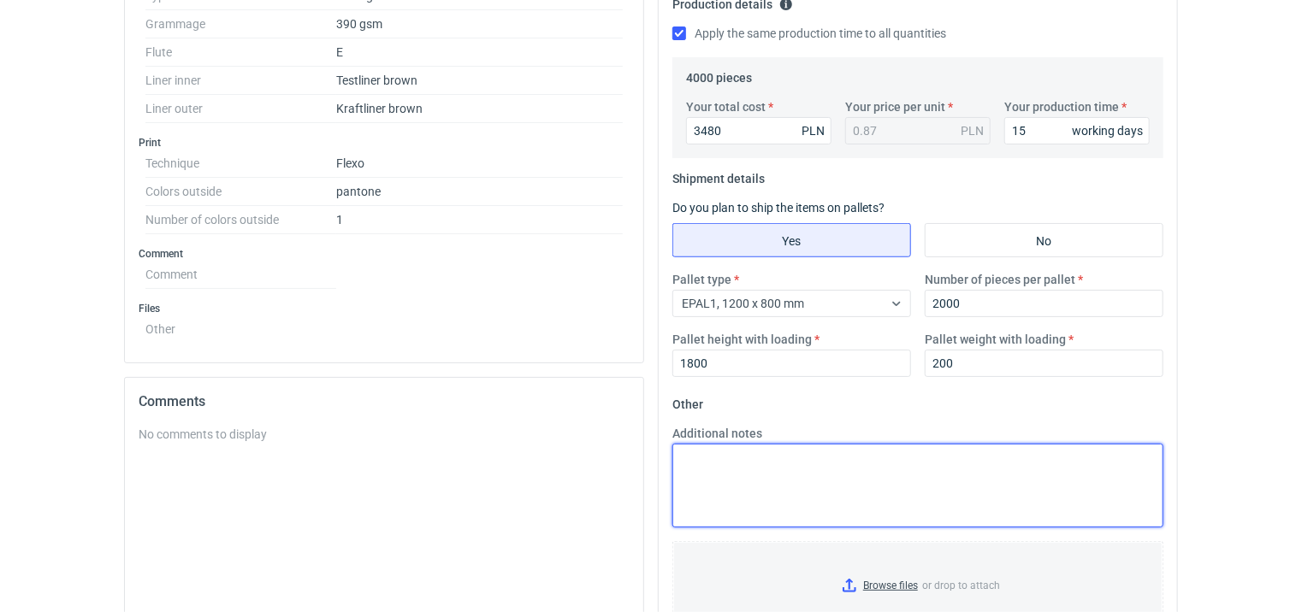
click at [838, 490] on textarea "Additional notes" at bounding box center [917, 486] width 491 height 84
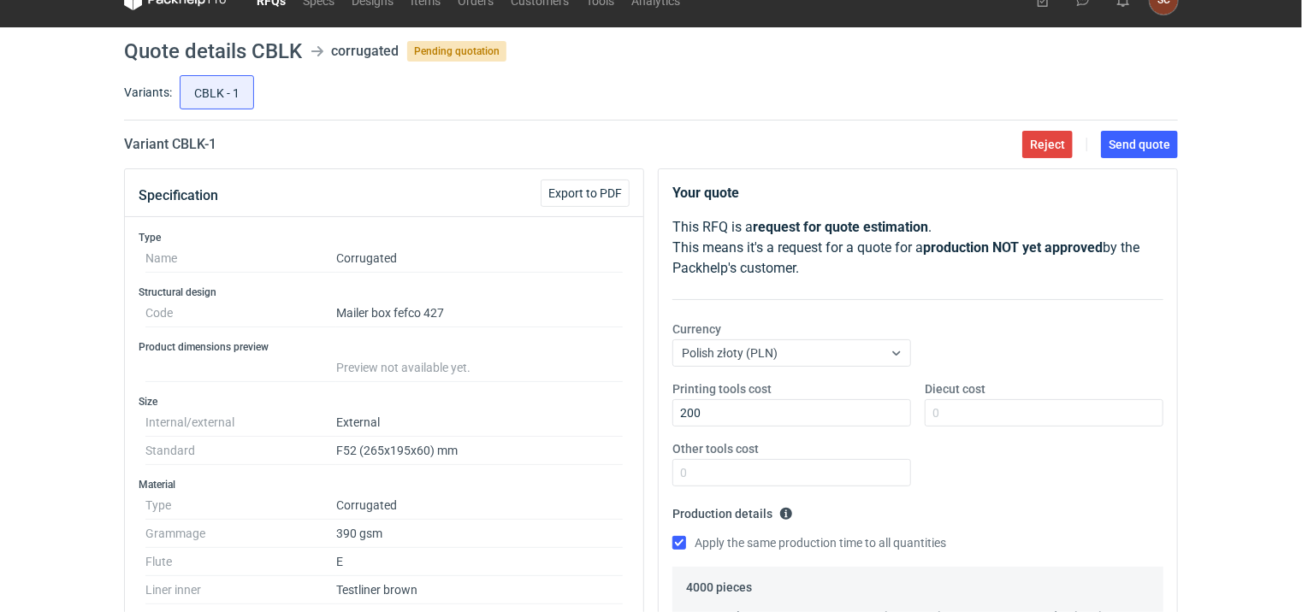
scroll to position [24, 0]
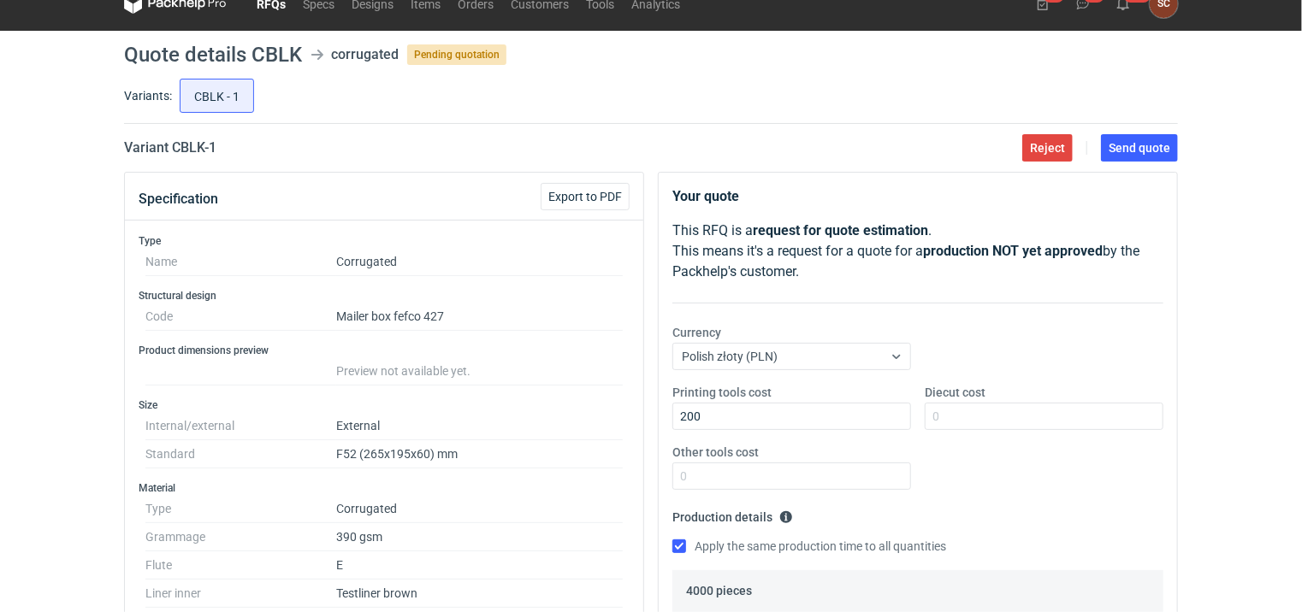
type textarea "F52"
click at [985, 451] on div "Printing tools cost 200 Diecut cost Other tools cost" at bounding box center [917, 444] width 505 height 120
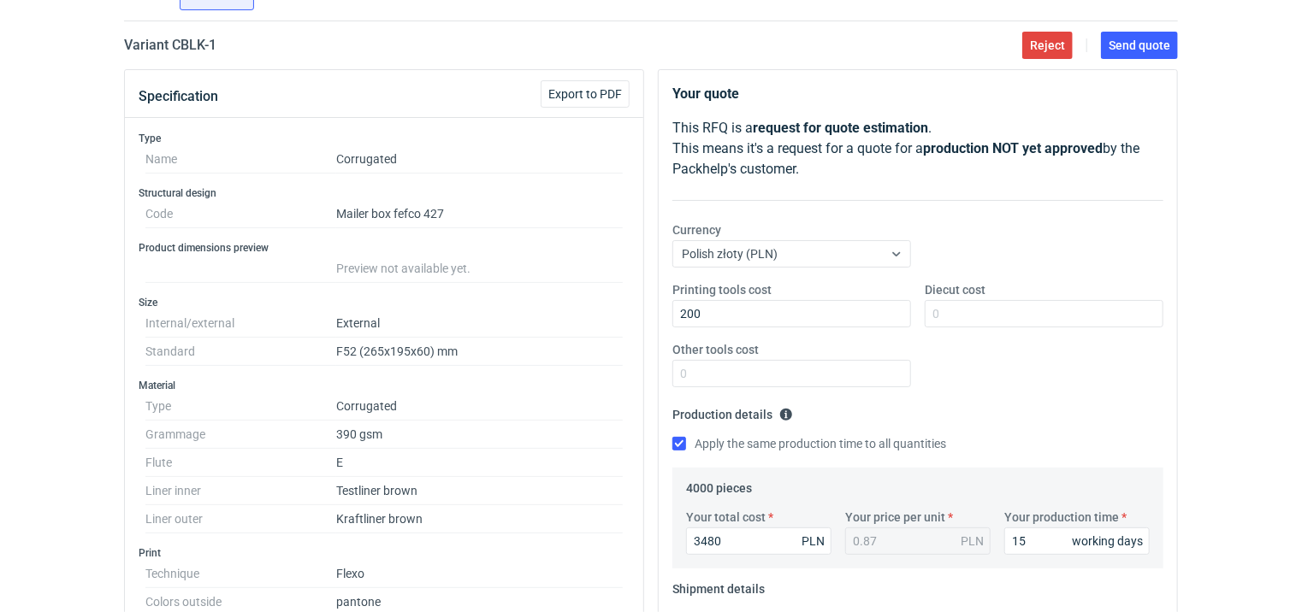
scroll to position [0, 0]
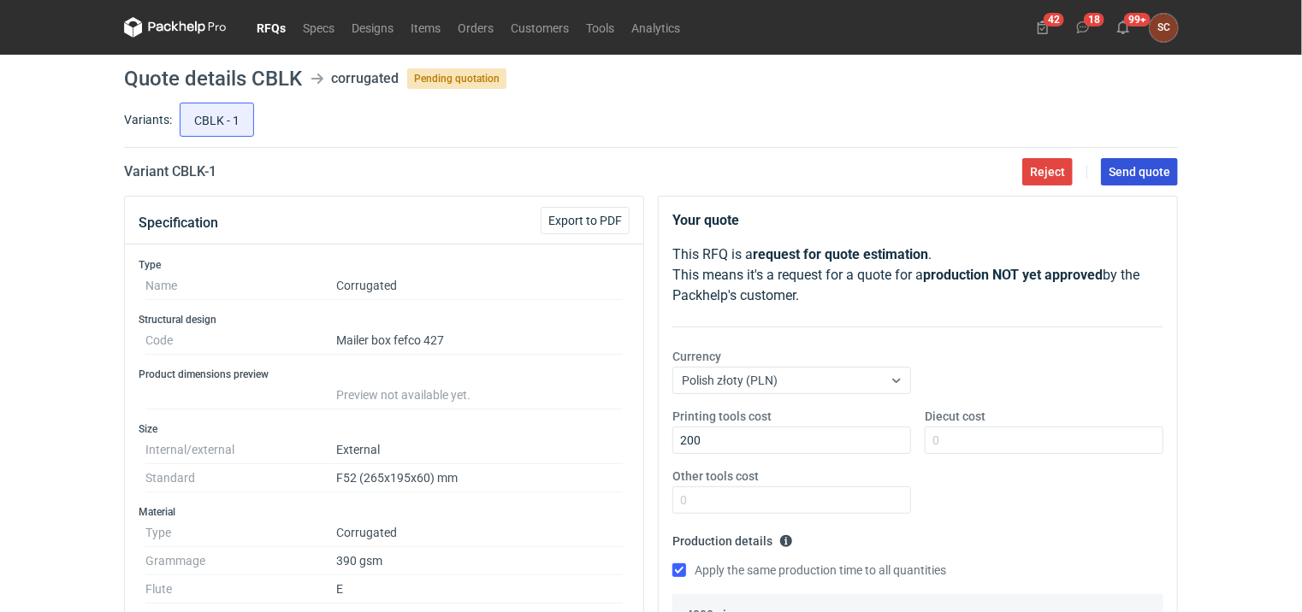
click at [1148, 166] on span "Send quote" at bounding box center [1139, 172] width 62 height 12
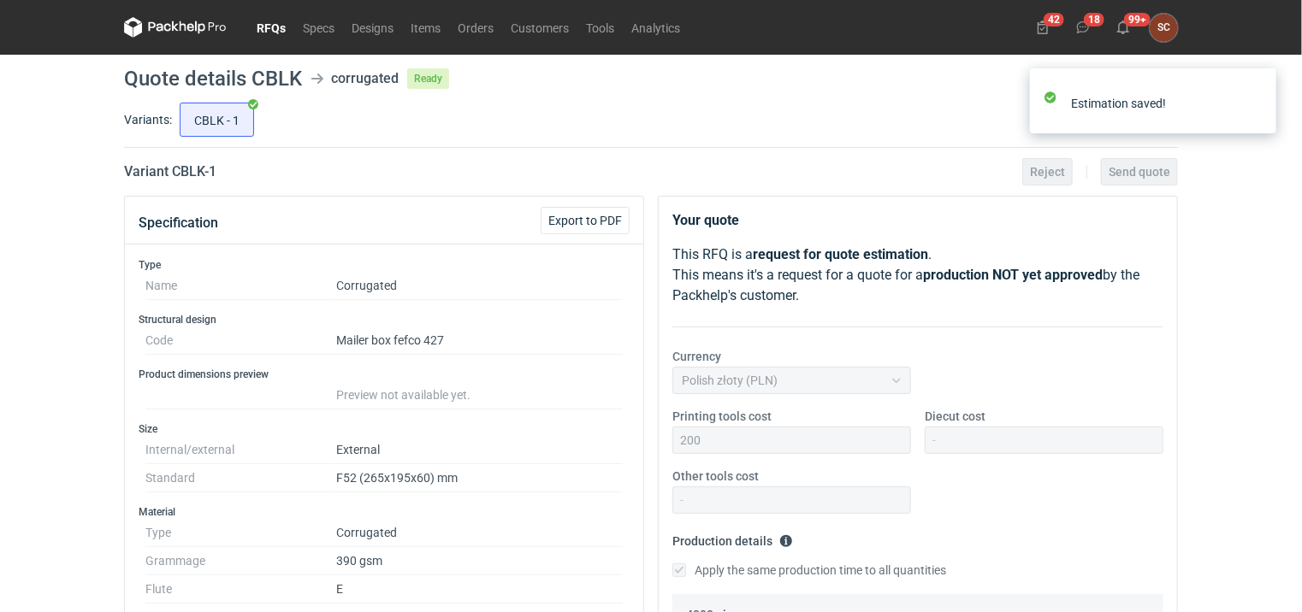
click at [261, 25] on link "RFQs" at bounding box center [271, 27] width 46 height 21
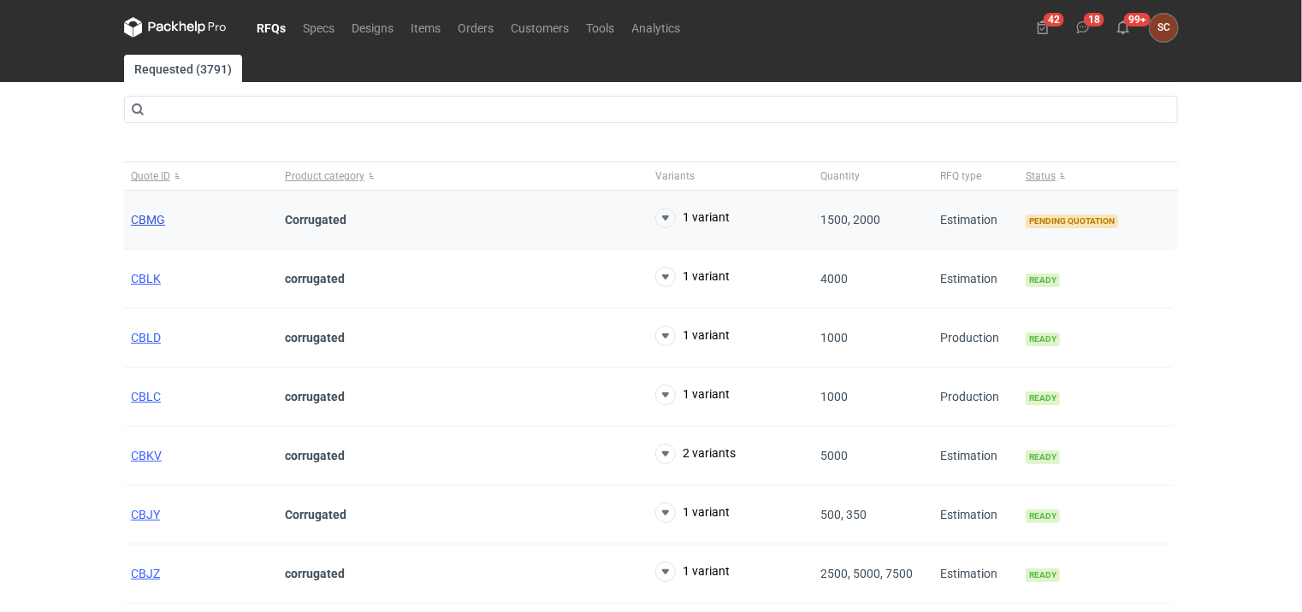
click at [133, 225] on span "CBMG" at bounding box center [148, 220] width 34 height 14
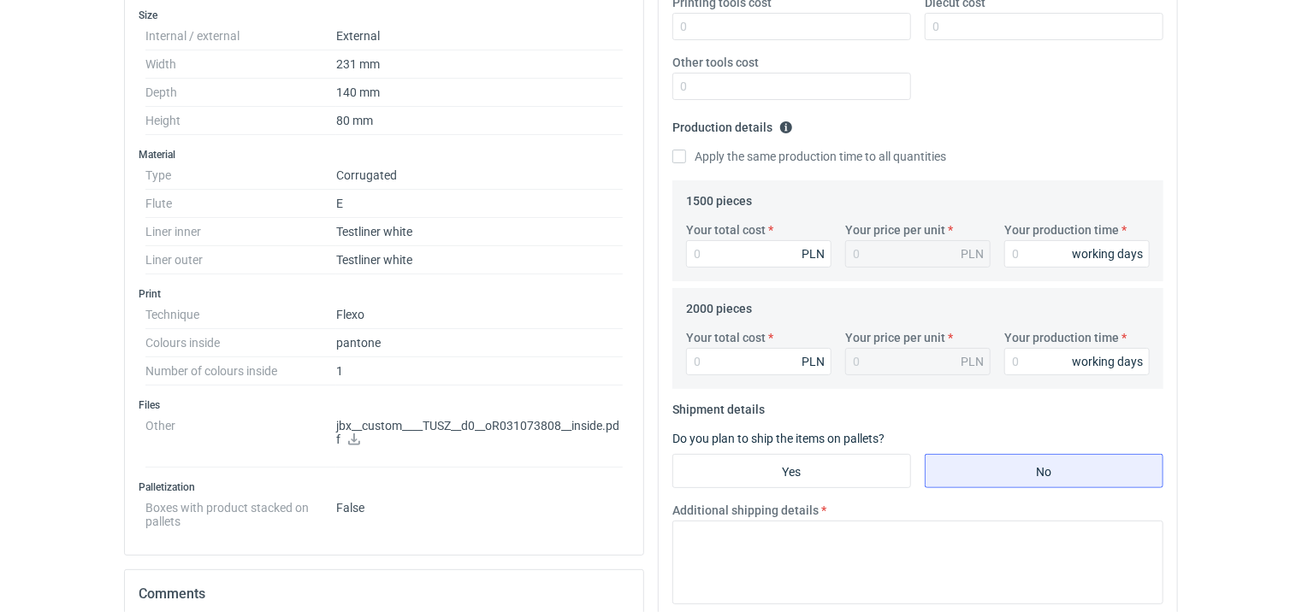
scroll to position [428, 0]
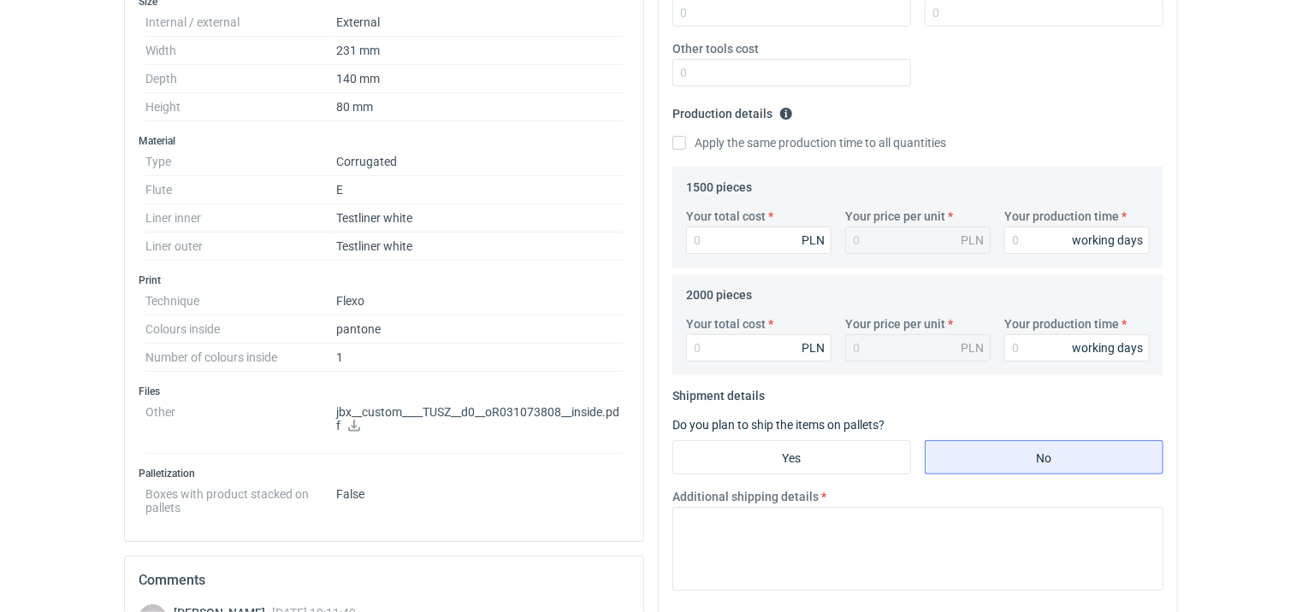
click at [352, 424] on icon at bounding box center [354, 426] width 14 height 12
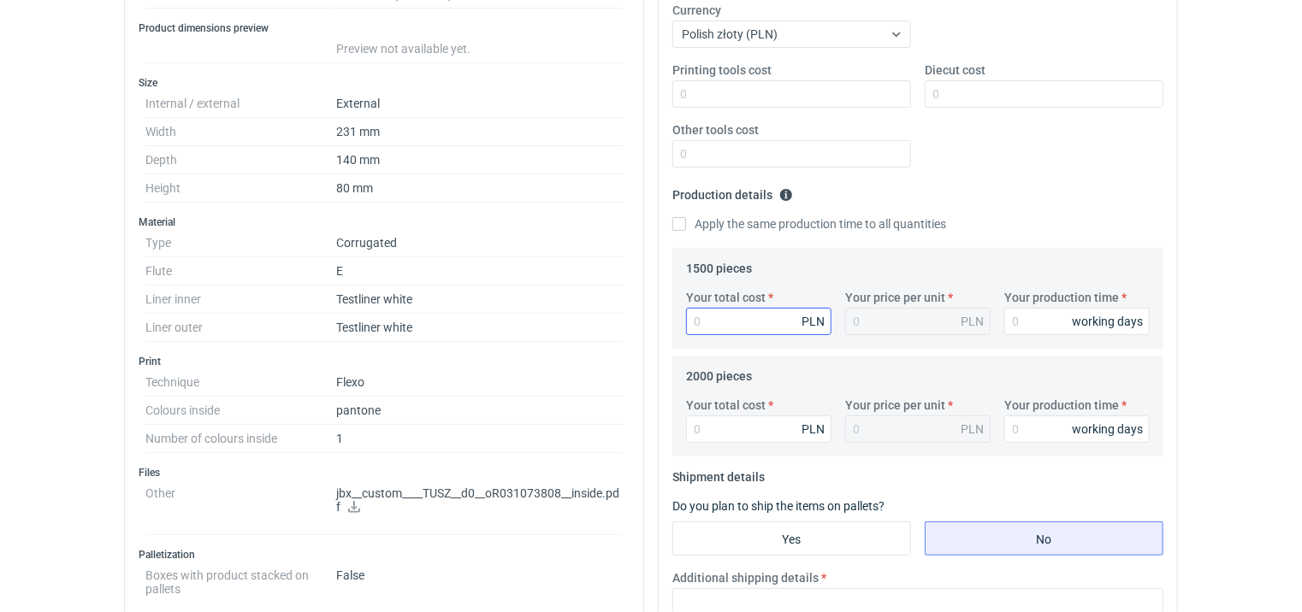
scroll to position [257, 0]
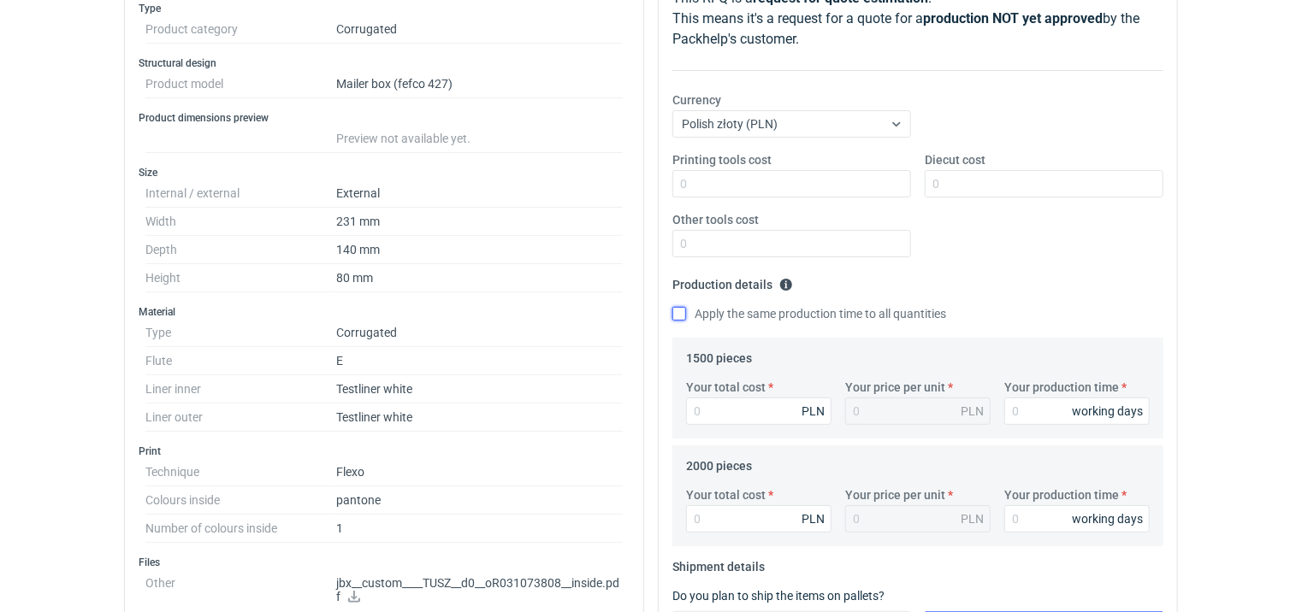
click at [678, 314] on input "Apply the same production time to all quantities" at bounding box center [679, 314] width 14 height 14
checkbox input "true"
click at [767, 417] on input "Your total cost" at bounding box center [758, 411] width 145 height 27
type input "2160"
type input "1.44"
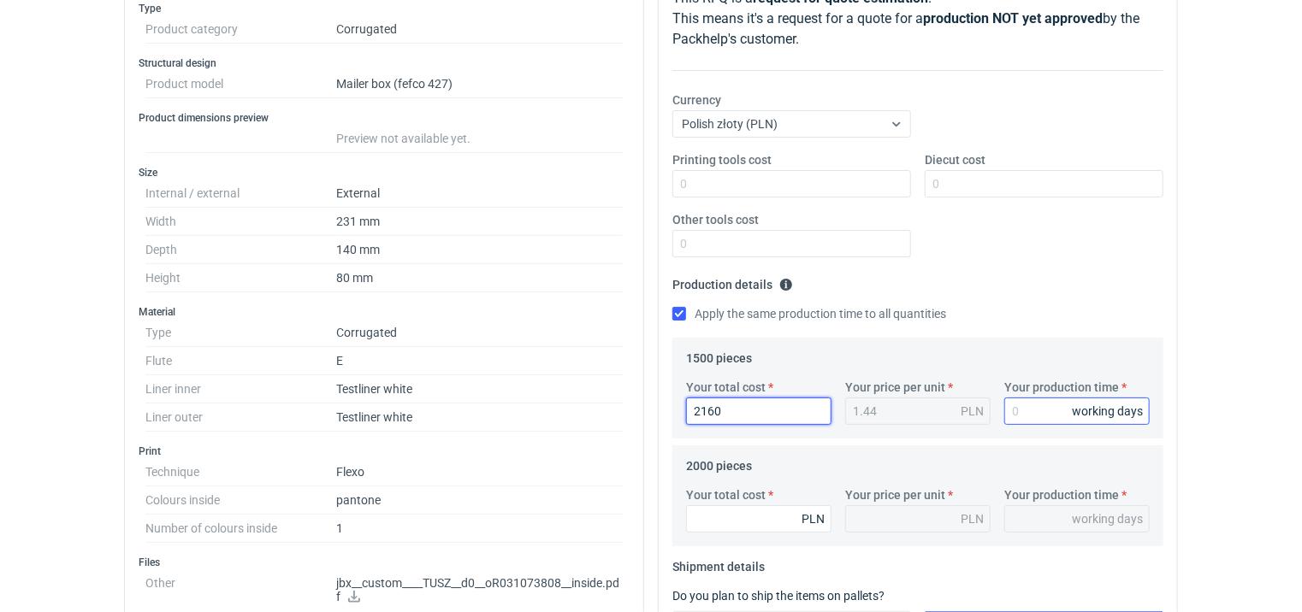
type input "2160"
drag, startPoint x: 1024, startPoint y: 410, endPoint x: 1019, endPoint y: 398, distance: 13.5
click at [1023, 410] on input "Your production time" at bounding box center [1076, 411] width 145 height 27
type input "1"
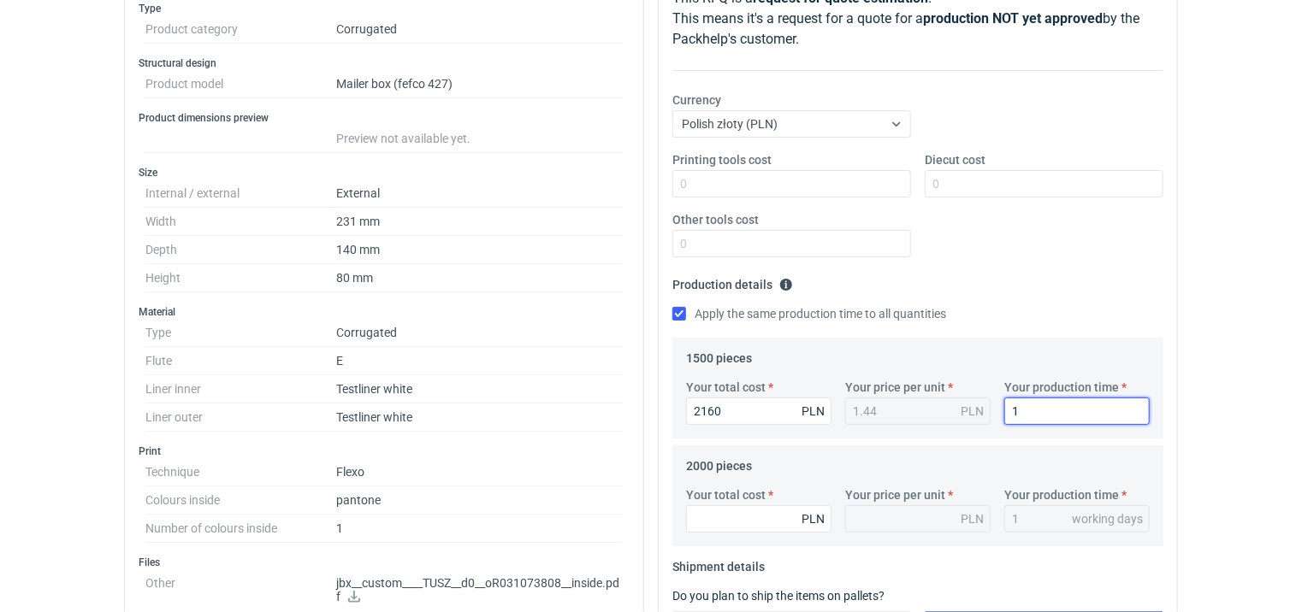
type input "15"
click at [1015, 260] on div "Printing tools cost Diecut cost Other tools cost" at bounding box center [917, 211] width 505 height 120
click at [733, 521] on input "Your total cost" at bounding box center [758, 518] width 145 height 27
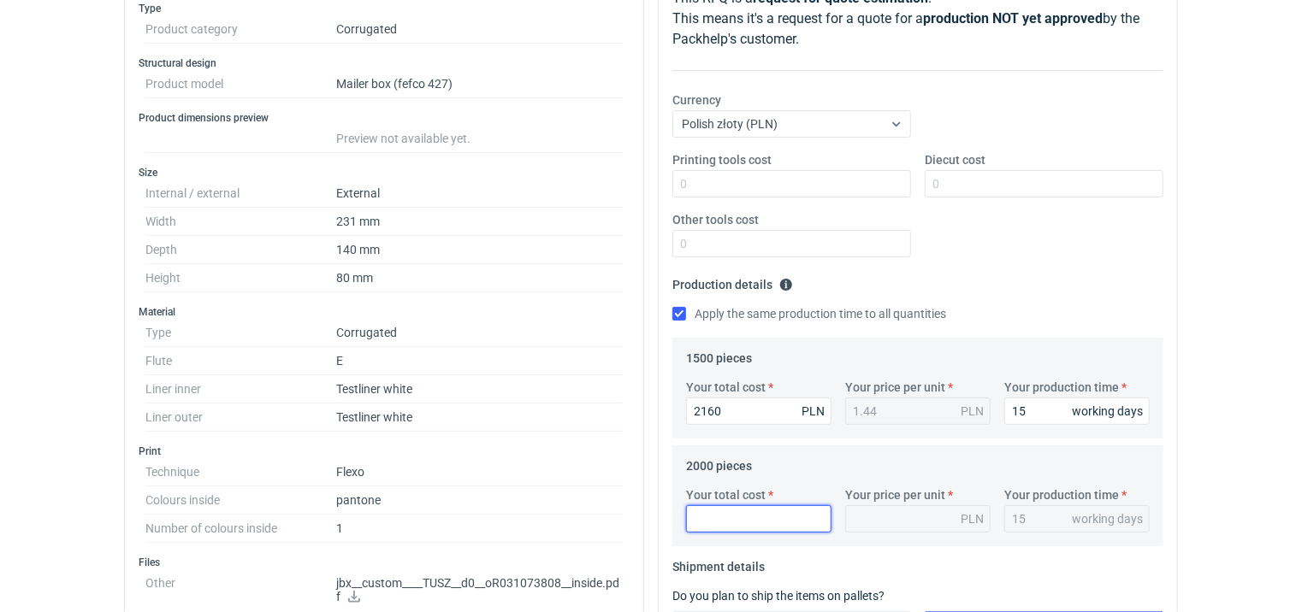
click at [729, 523] on input "Your total cost" at bounding box center [758, 518] width 145 height 27
type input "2800"
type input "1.4"
type input "2800"
click at [991, 257] on div "Printing tools cost Diecut cost Other tools cost" at bounding box center [917, 211] width 505 height 120
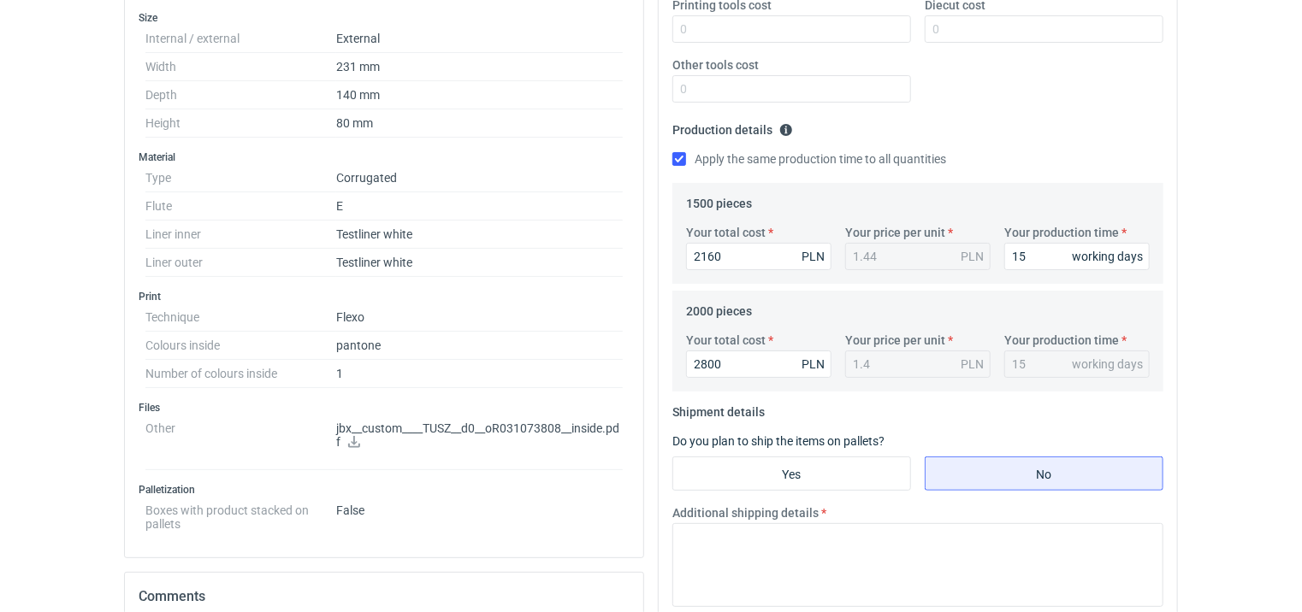
scroll to position [428, 0]
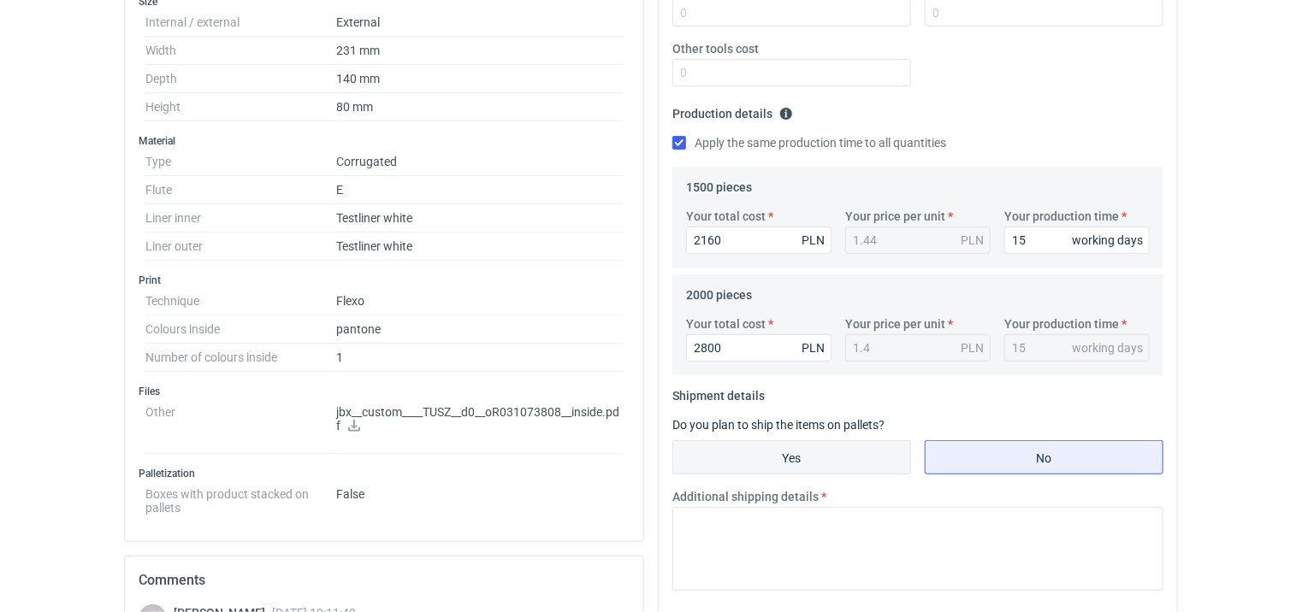
click at [852, 448] on input "Yes" at bounding box center [791, 457] width 237 height 32
radio input "true"
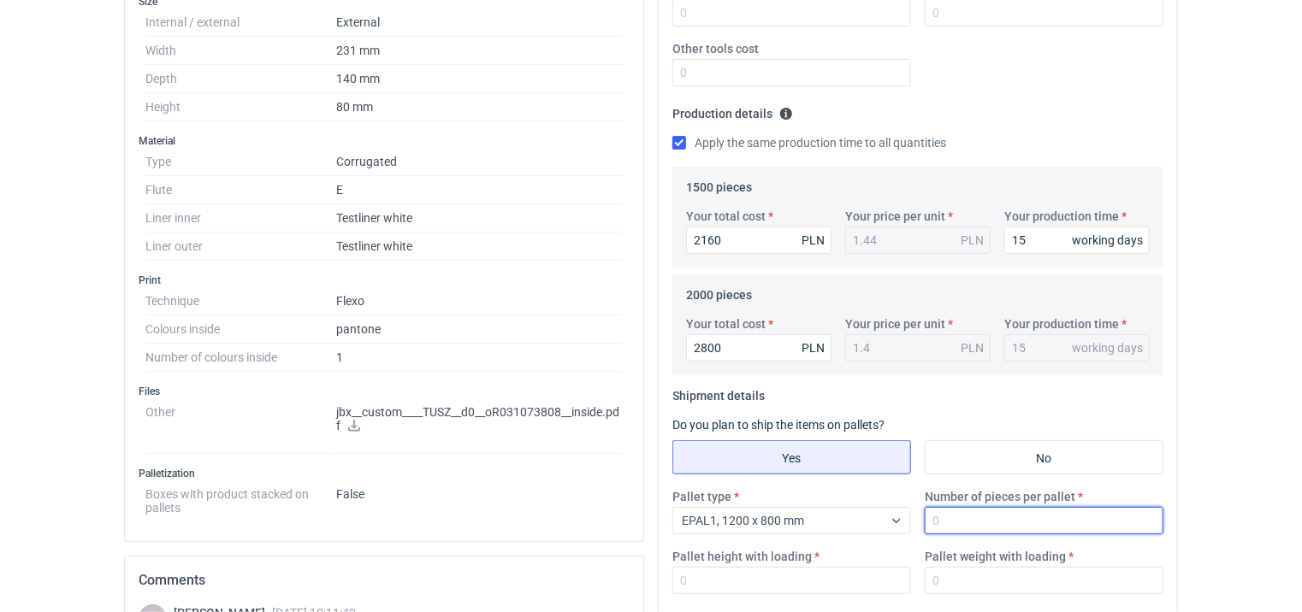
click at [993, 514] on input "Number of pieces per pallet" at bounding box center [1043, 520] width 239 height 27
type input "2000"
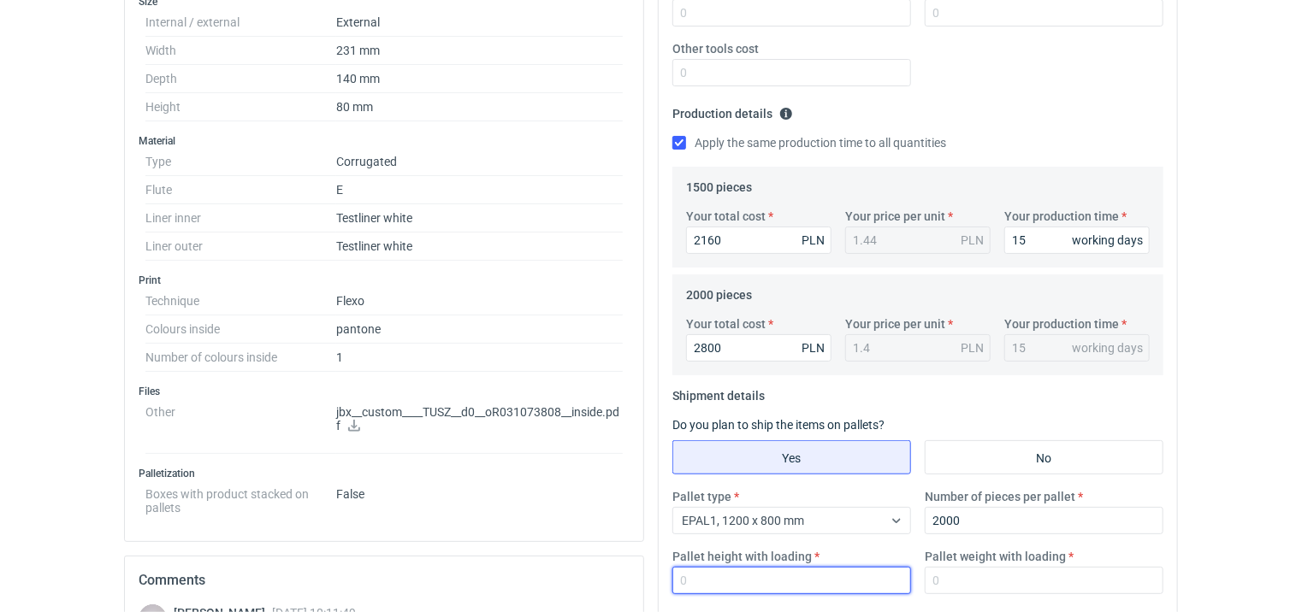
click at [809, 587] on input "Pallet height with loading" at bounding box center [791, 580] width 239 height 27
type input "1800"
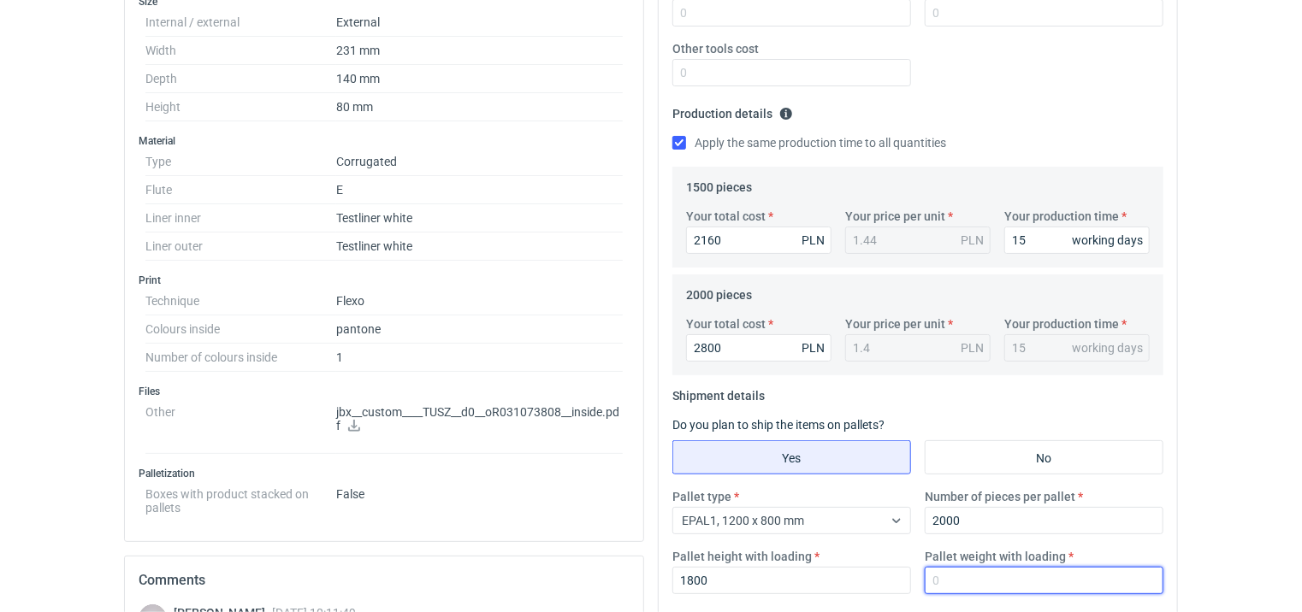
click at [974, 581] on input "Pallet weight with loading" at bounding box center [1043, 580] width 239 height 27
click at [942, 575] on input "Pallet weight with loading" at bounding box center [1043, 580] width 239 height 27
type input "250"
click at [1066, 86] on div "Printing tools cost Diecut cost Other tools cost" at bounding box center [917, 40] width 505 height 120
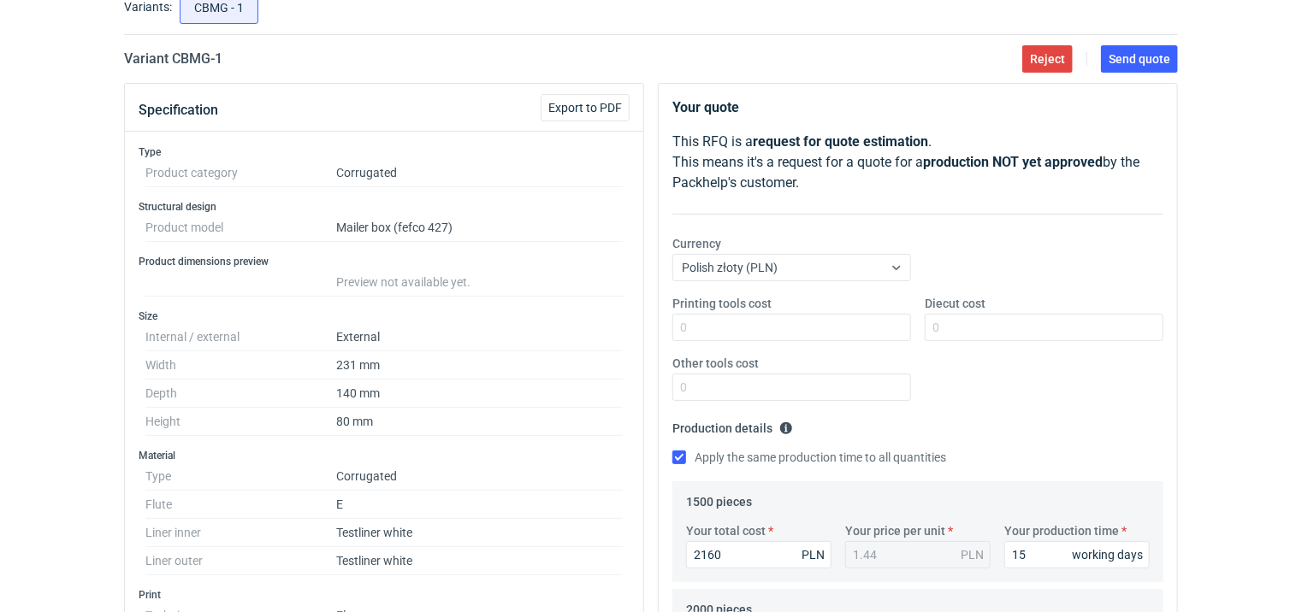
scroll to position [92, 0]
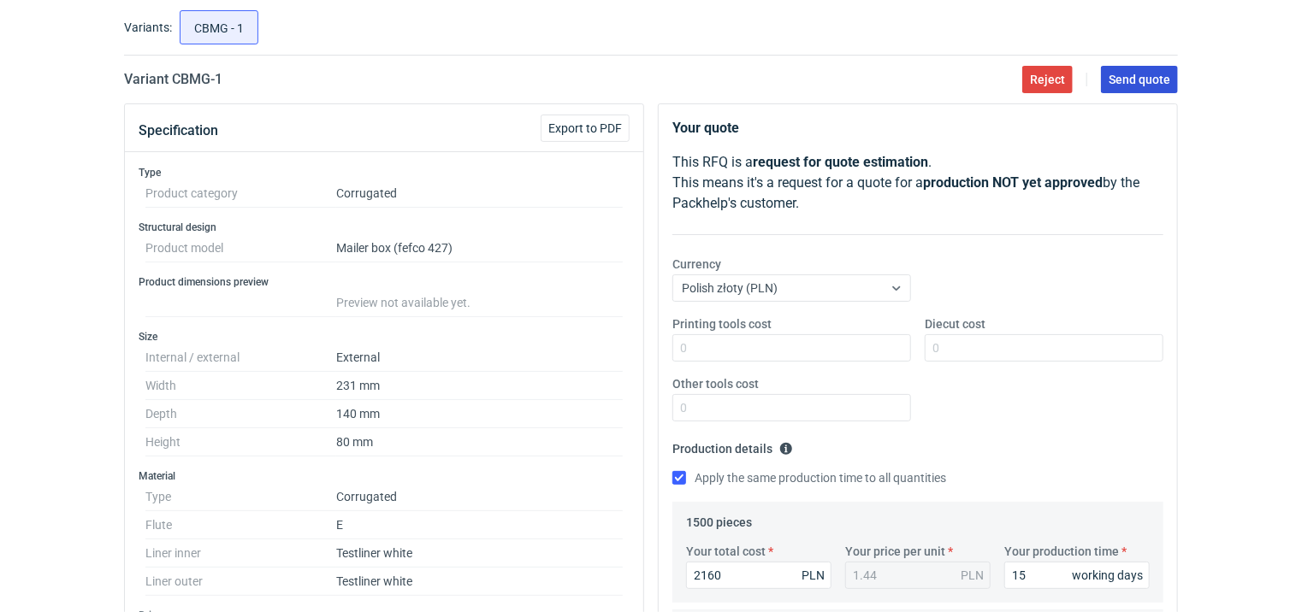
click at [1125, 85] on span "Send quote" at bounding box center [1139, 80] width 62 height 12
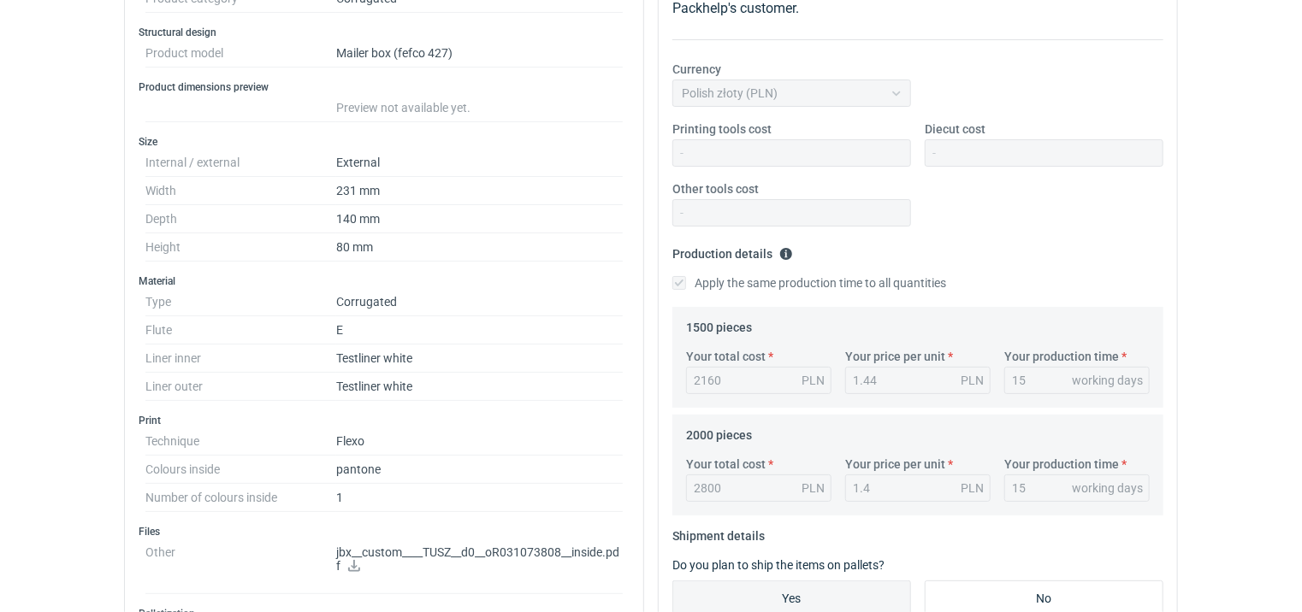
scroll to position [0, 0]
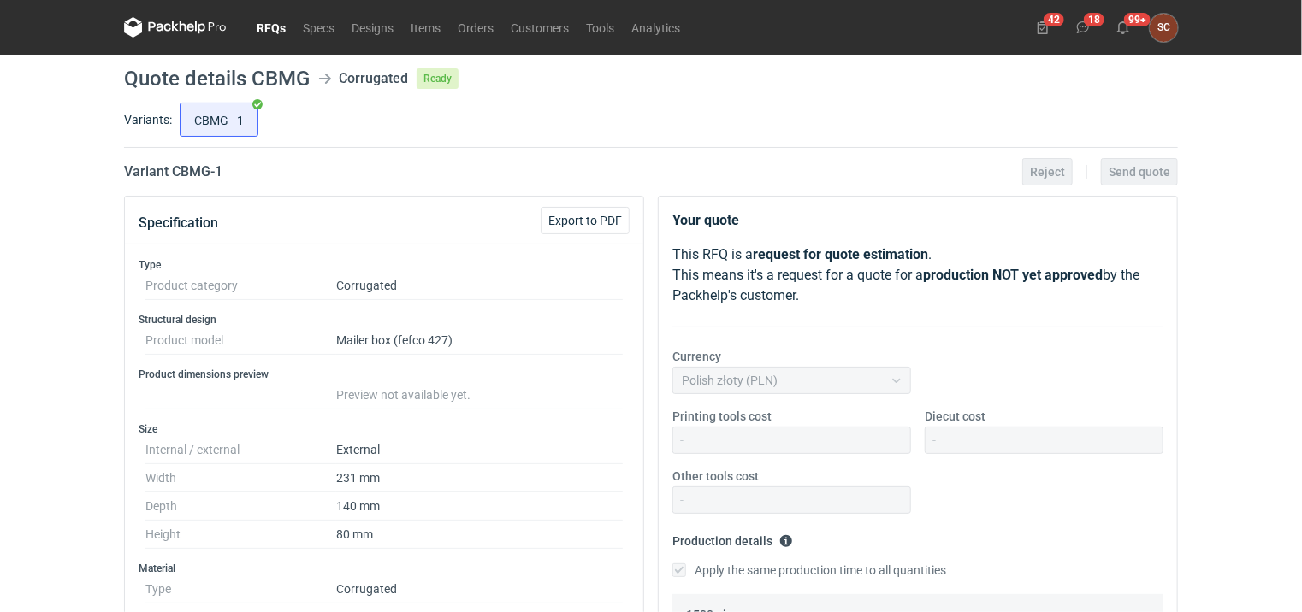
click at [271, 24] on link "RFQs" at bounding box center [271, 27] width 46 height 21
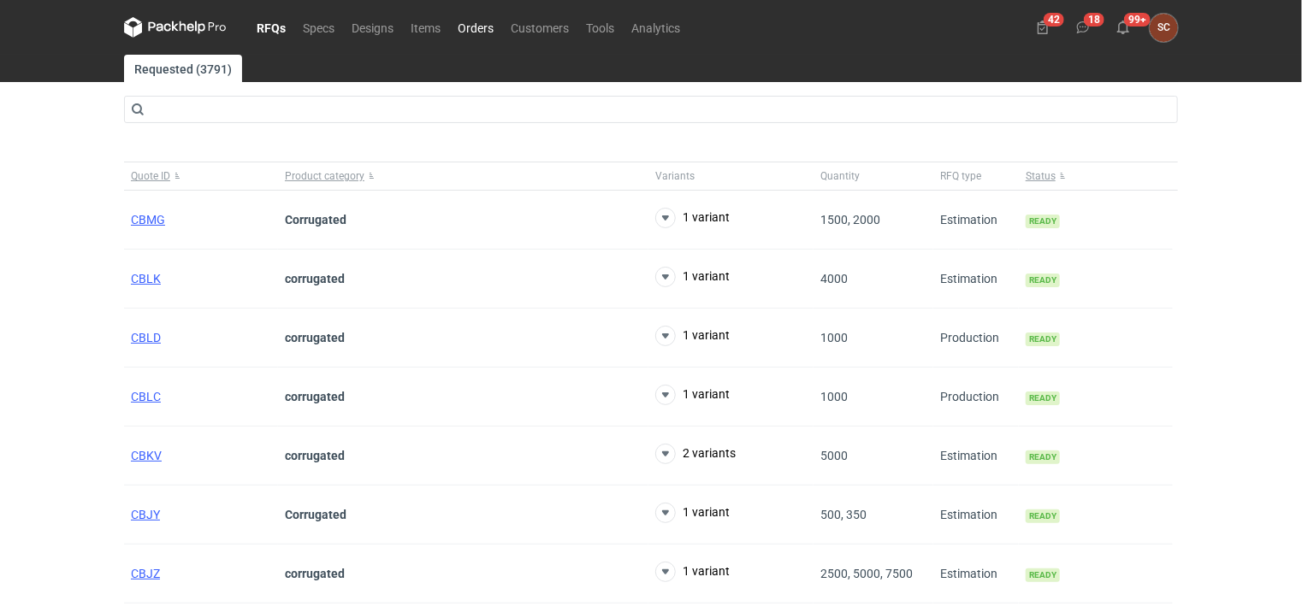
click at [469, 24] on link "Orders" at bounding box center [475, 27] width 53 height 21
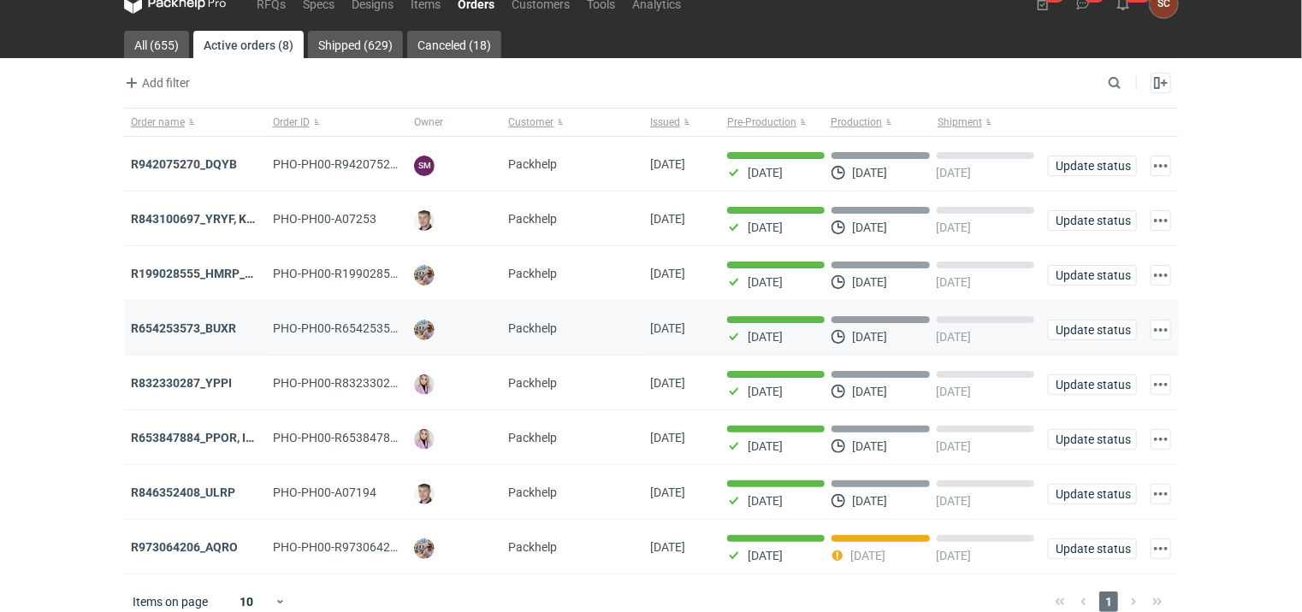
scroll to position [38, 0]
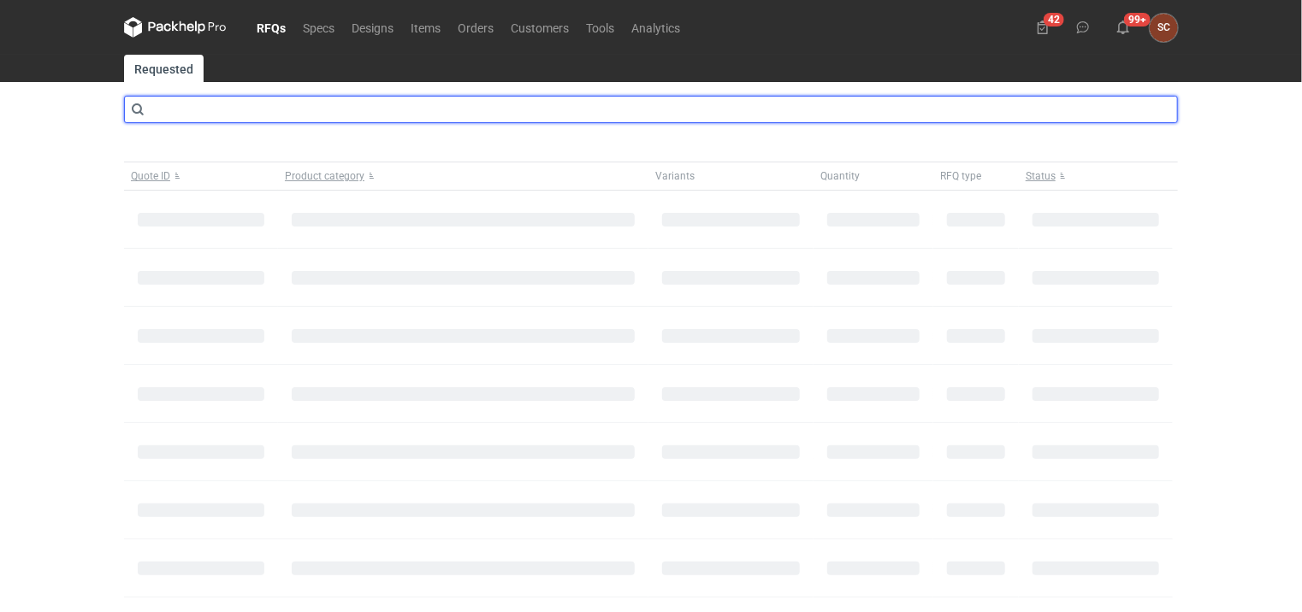
click at [224, 108] on input "text" at bounding box center [651, 109] width 1054 height 27
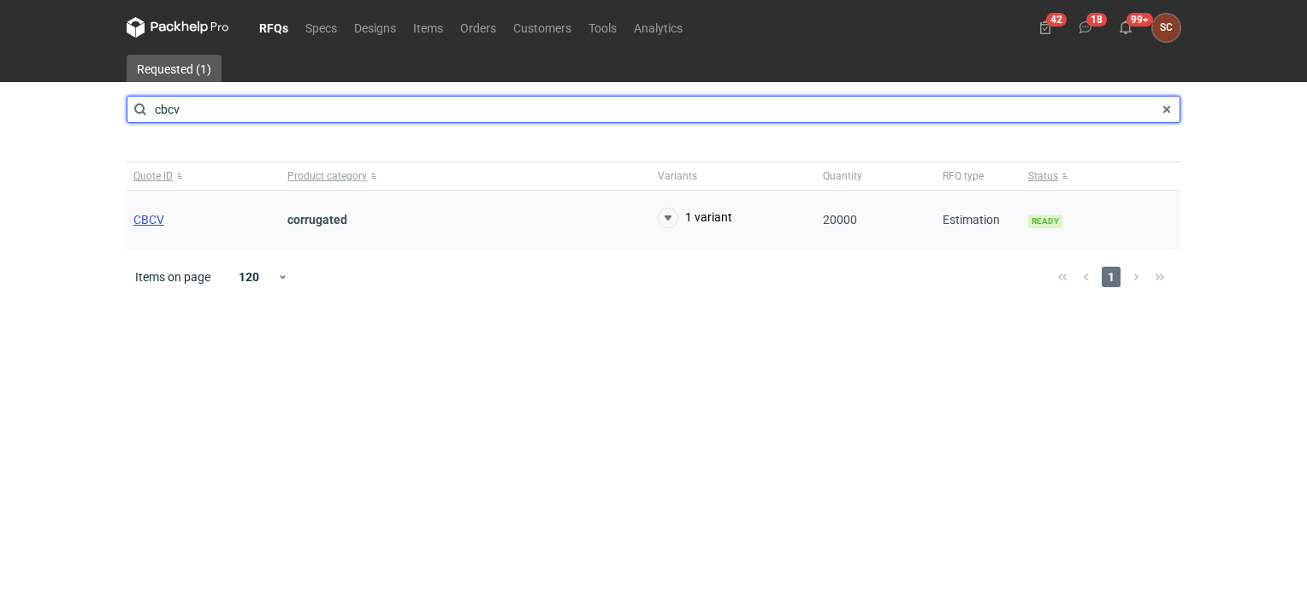
type input "cbcv"
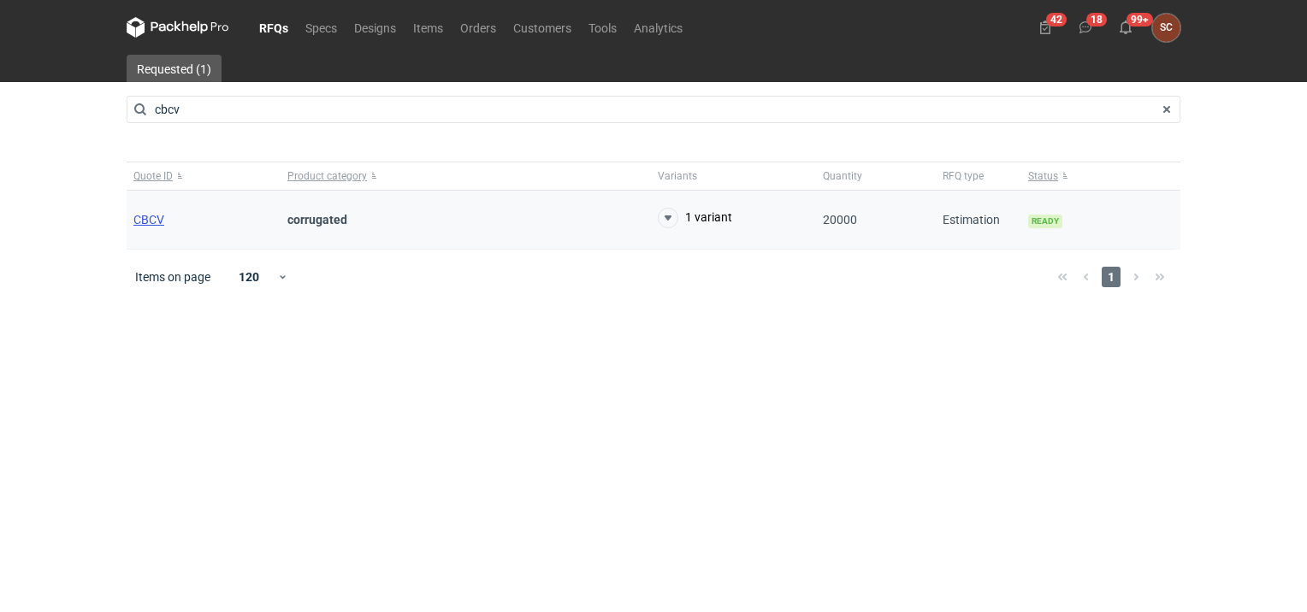
click at [157, 222] on span "CBCV" at bounding box center [148, 220] width 31 height 14
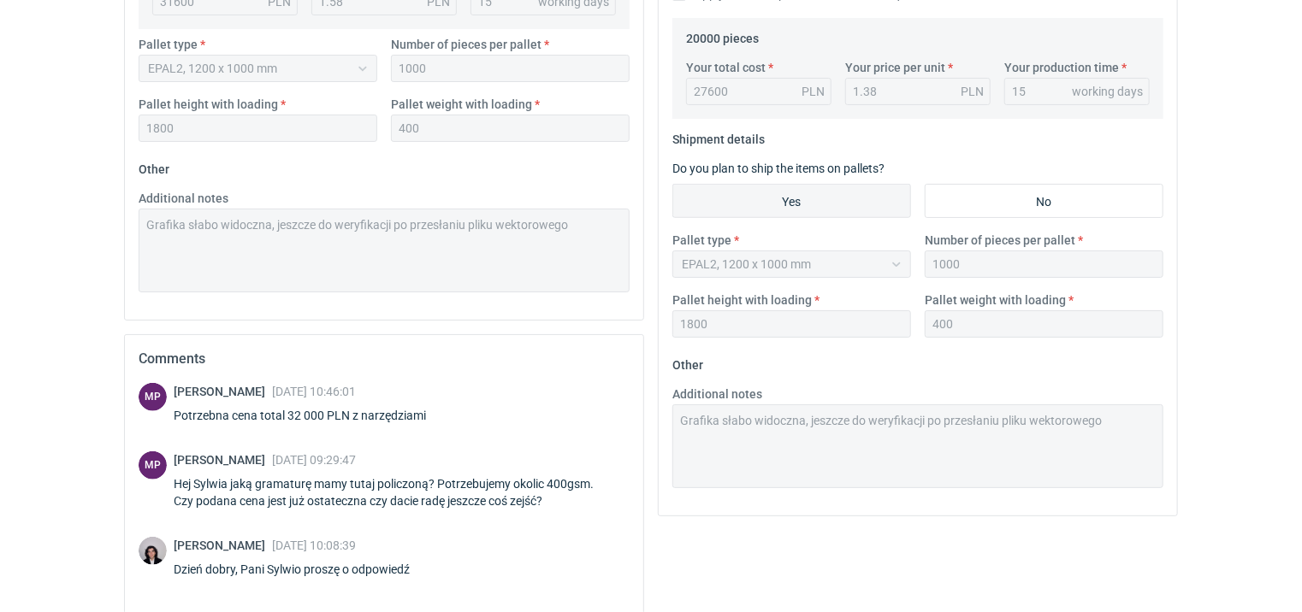
scroll to position [706, 0]
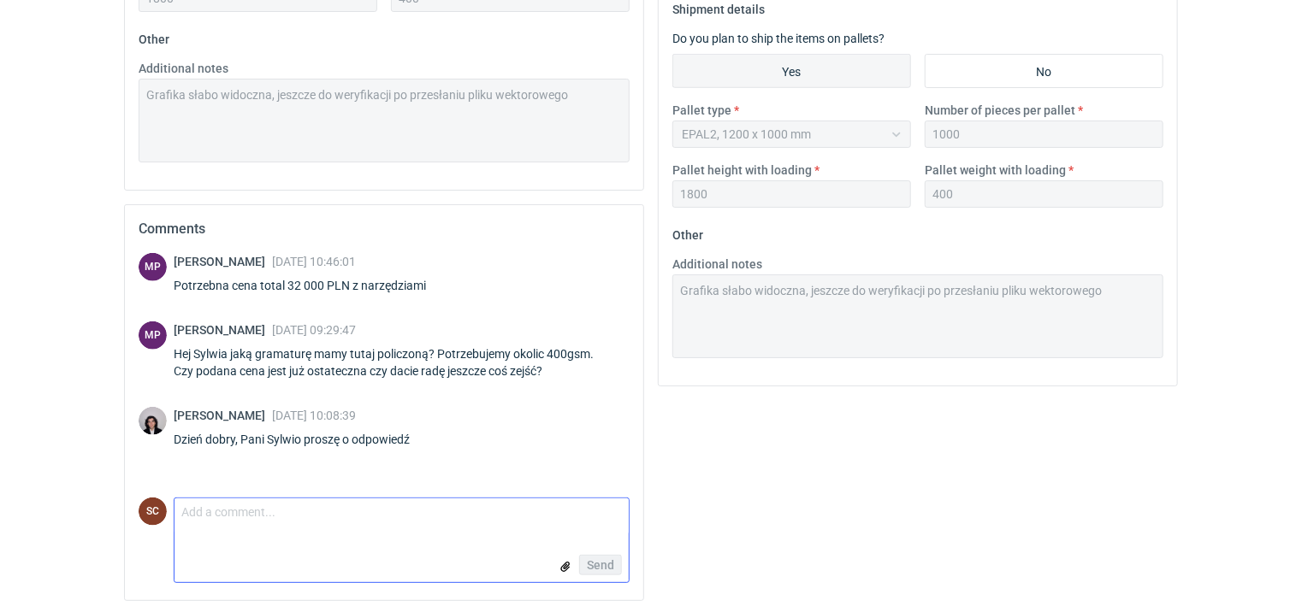
click at [260, 503] on textarea "Comment message" at bounding box center [401, 517] width 454 height 36
click at [219, 508] on textarea "Panie sebastianie 380g" at bounding box center [401, 517] width 454 height 36
click at [316, 515] on textarea "Panie Sebastianie 380g" at bounding box center [401, 517] width 454 height 36
click at [321, 507] on textarea "Panie Sebastianie 380g mkrofala," at bounding box center [401, 517] width 454 height 36
click at [412, 515] on textarea "Panie Sebastianie 380g mikrofala," at bounding box center [401, 517] width 454 height 36
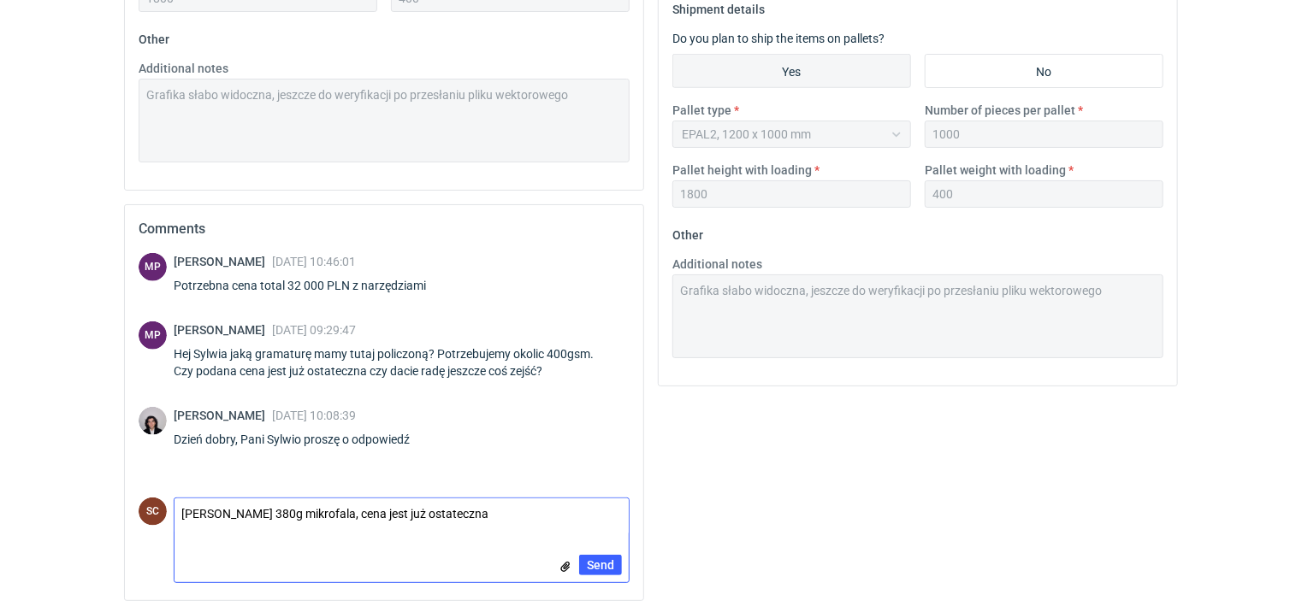
click at [513, 517] on textarea "Panie Sebastianie 380g mikrofala, cena jest już ostateczna" at bounding box center [401, 517] width 454 height 36
type textarea "Panie Sebastianie 380g mikrofala, cena jest już ostateczna"
click at [601, 559] on span "Send" at bounding box center [600, 565] width 27 height 12
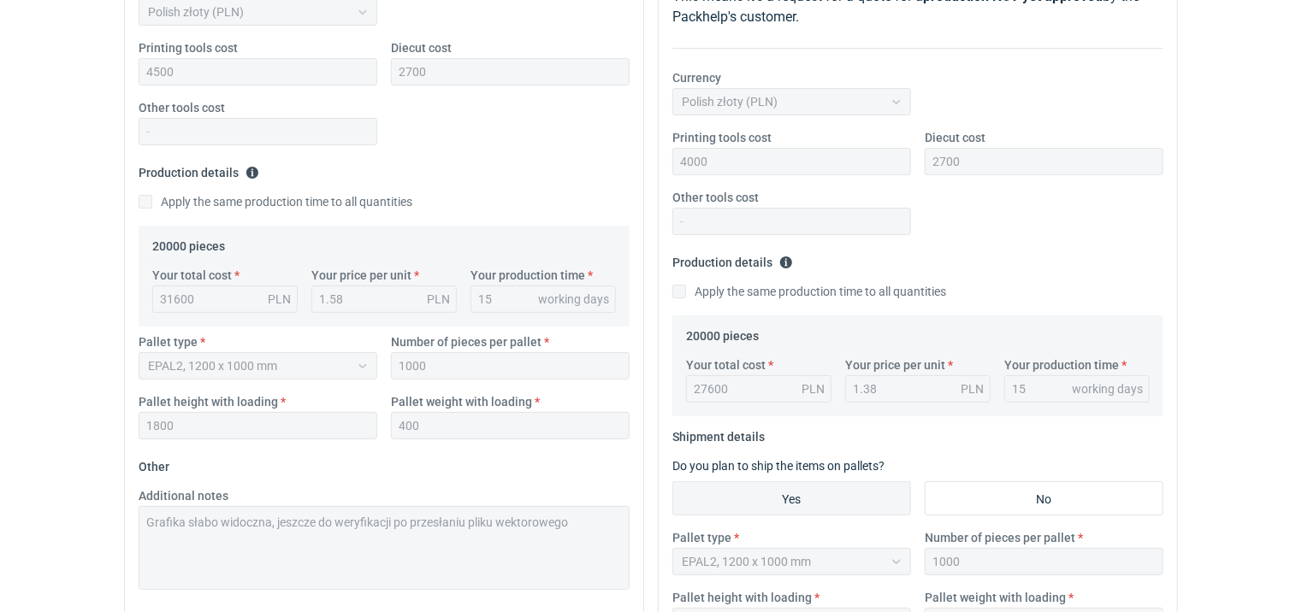
scroll to position [0, 0]
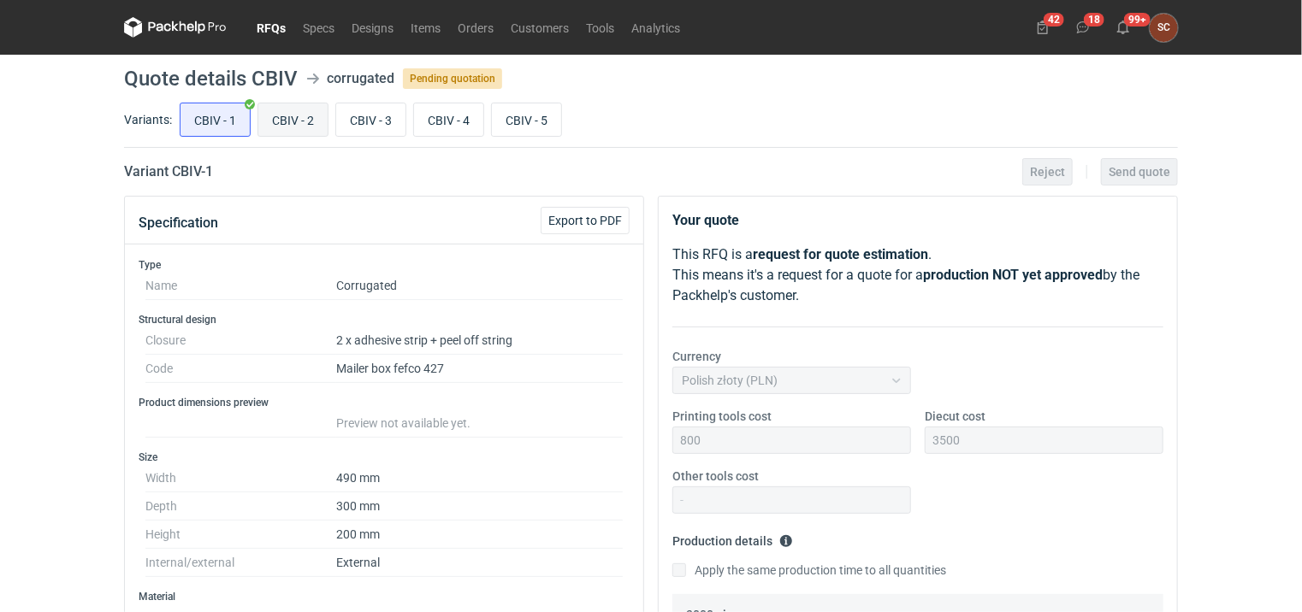
click at [282, 123] on input "CBIV - 2" at bounding box center [292, 119] width 69 height 32
radio input "true"
click at [361, 120] on input "CBIV - 3" at bounding box center [370, 119] width 69 height 32
radio input "true"
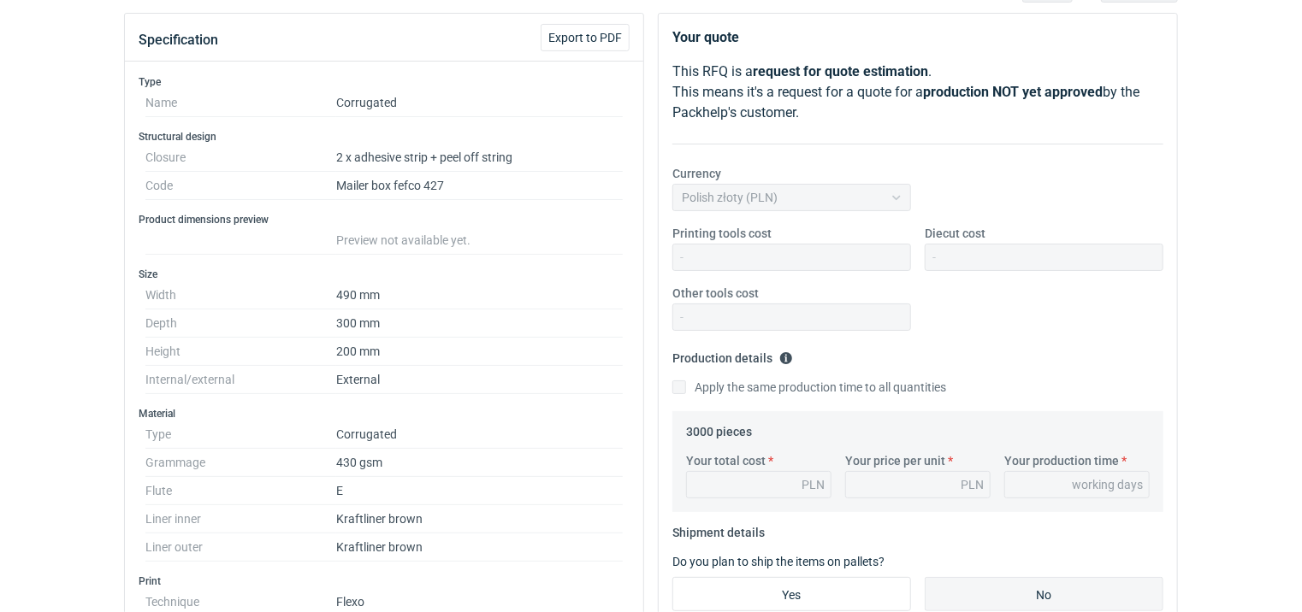
scroll to position [257, 0]
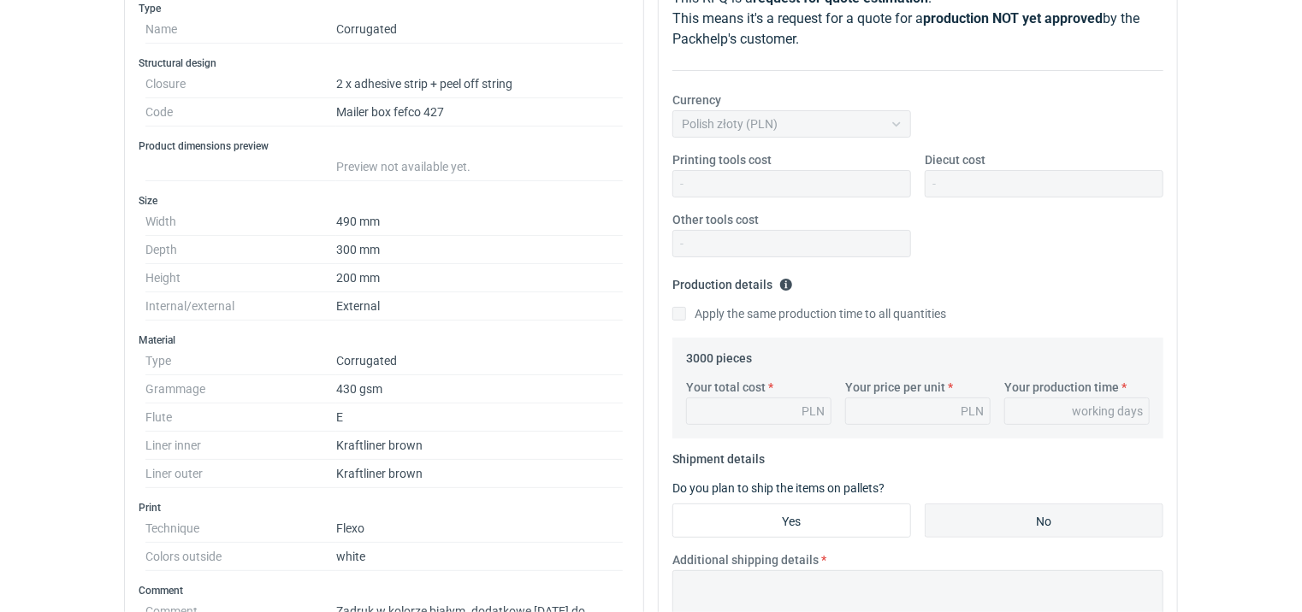
click at [975, 186] on div at bounding box center [1043, 183] width 239 height 27
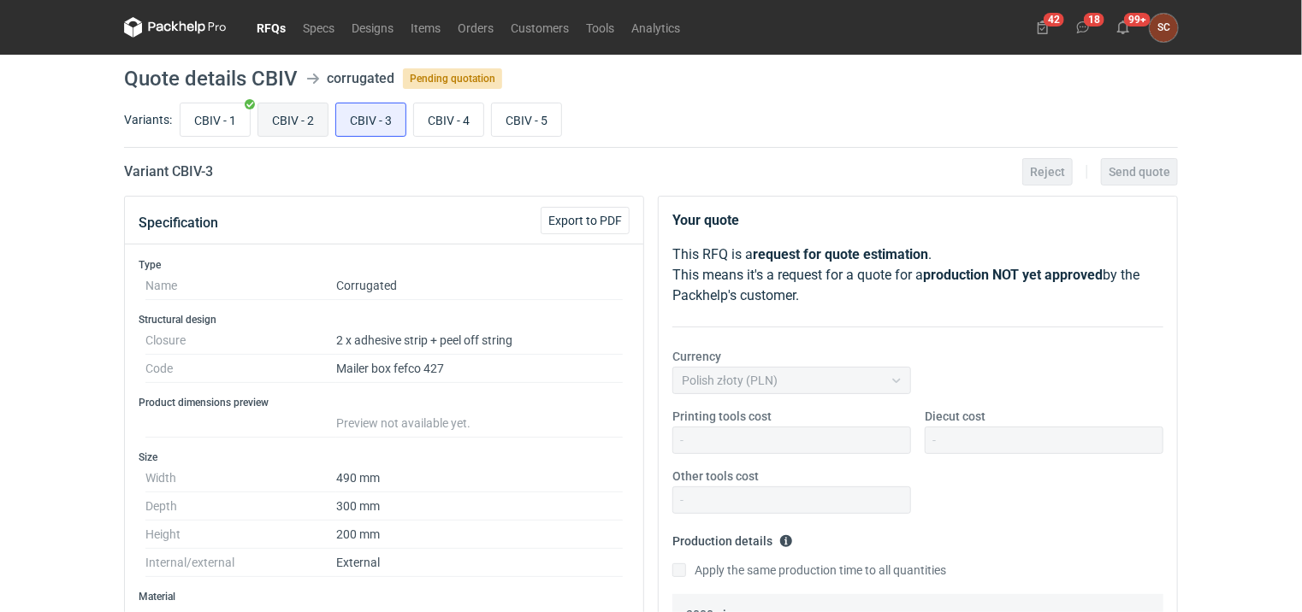
click at [269, 115] on input "CBIV - 2" at bounding box center [292, 119] width 69 height 32
radio input "true"
click at [374, 122] on input "CBIV - 3" at bounding box center [370, 119] width 69 height 32
radio input "true"
click at [441, 121] on input "CBIV - 4" at bounding box center [448, 119] width 69 height 32
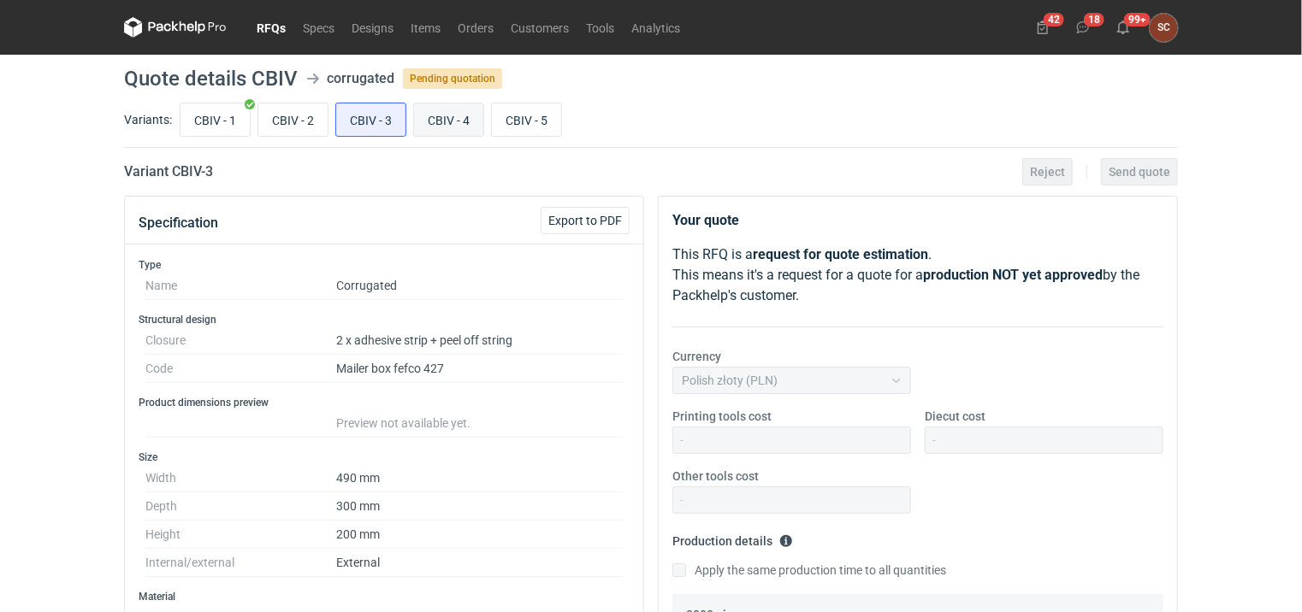
radio input "true"
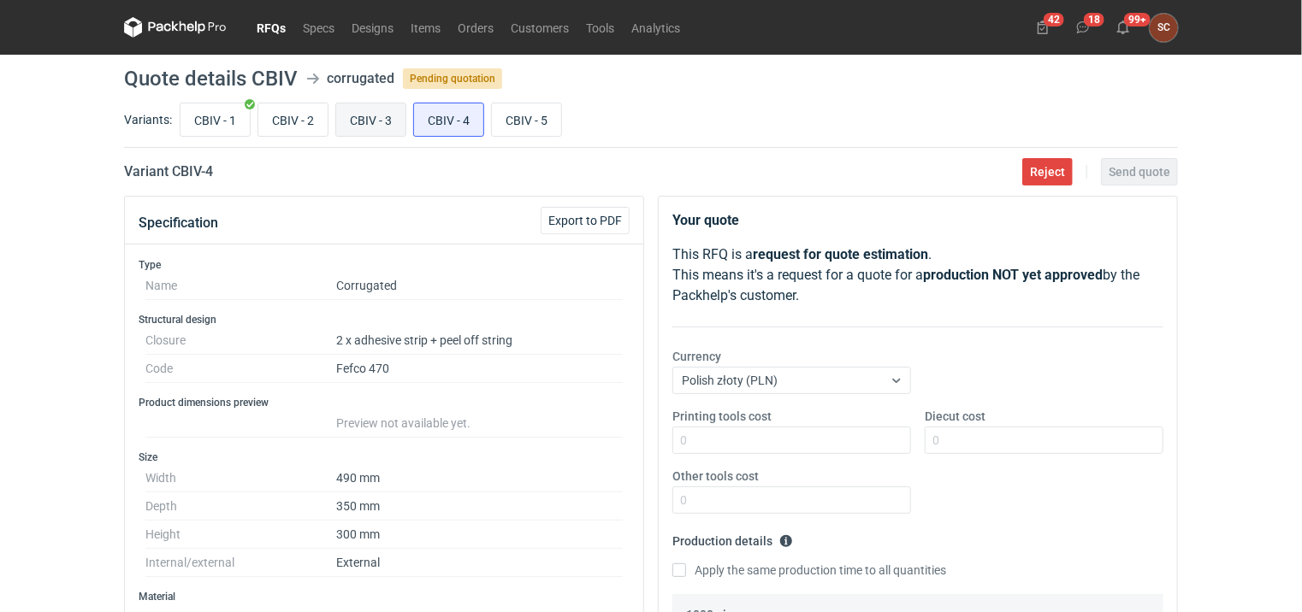
click at [392, 123] on input "CBIV - 3" at bounding box center [370, 119] width 69 height 32
radio input "true"
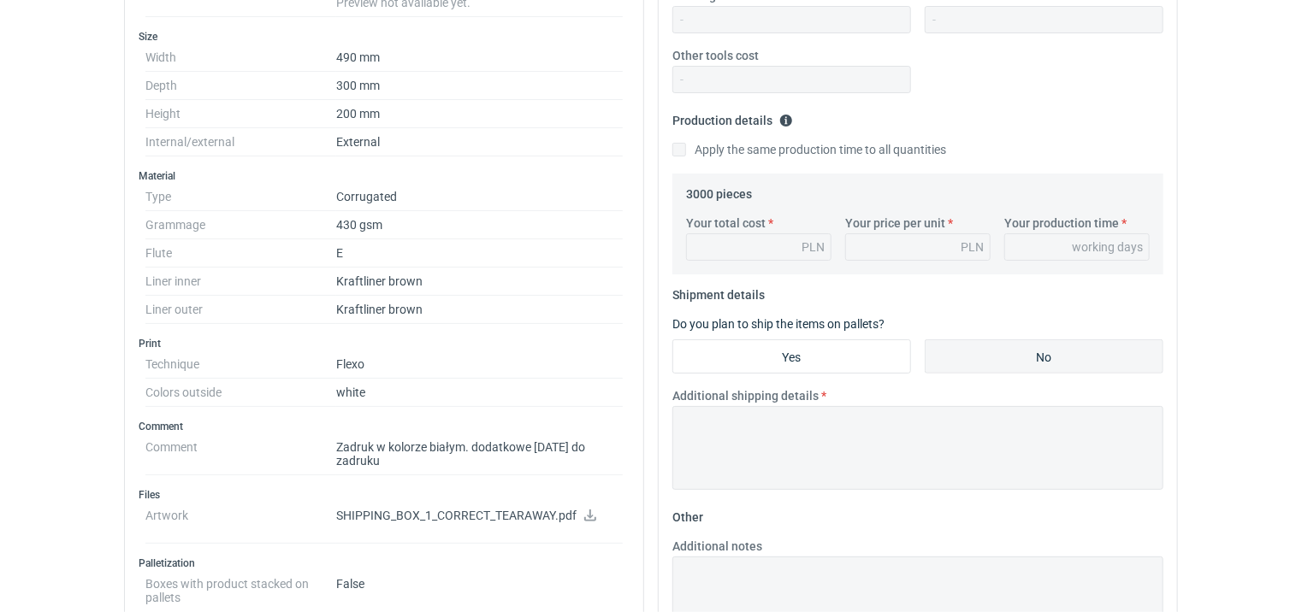
scroll to position [428, 0]
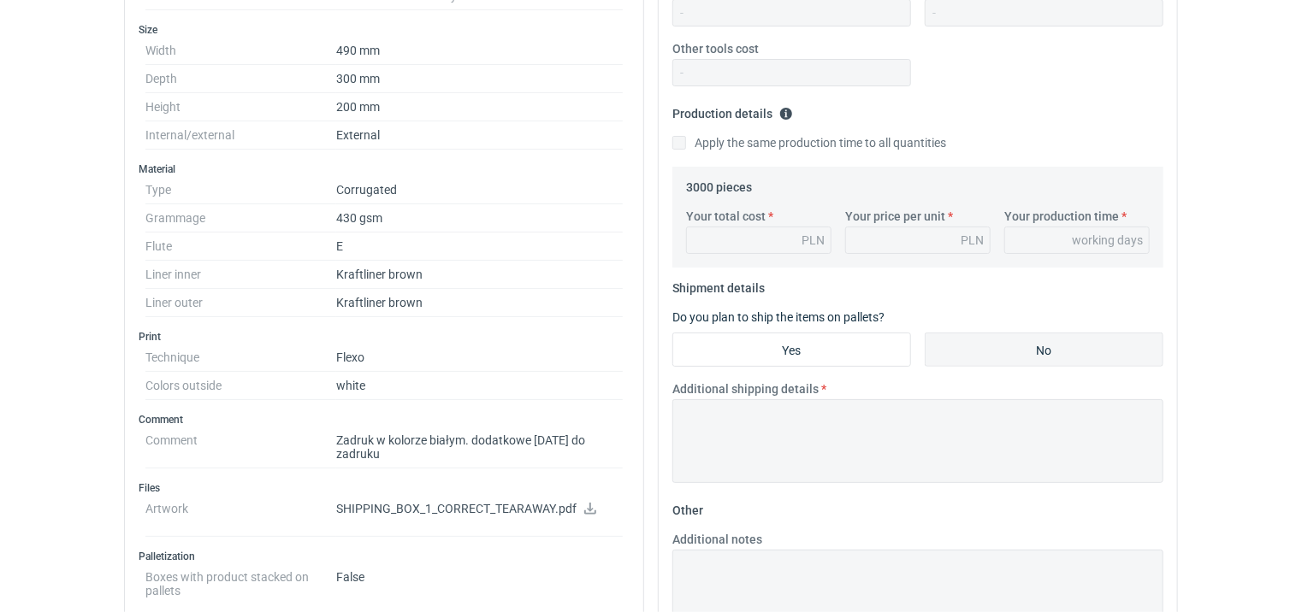
click at [588, 503] on icon at bounding box center [590, 509] width 14 height 12
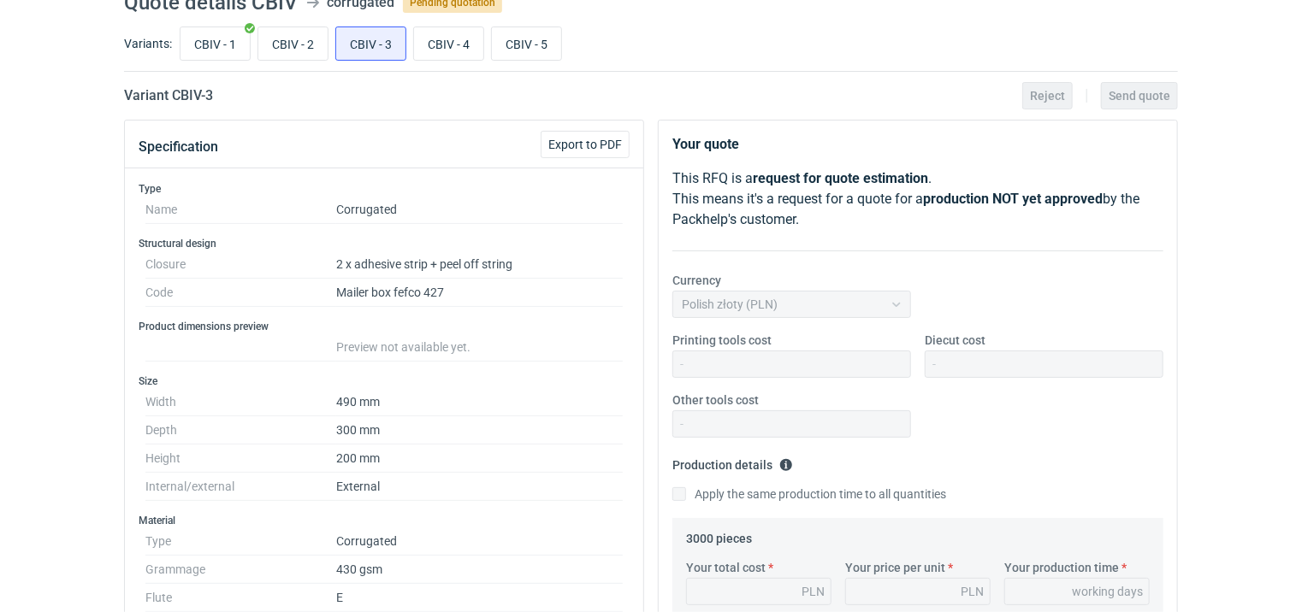
scroll to position [0, 0]
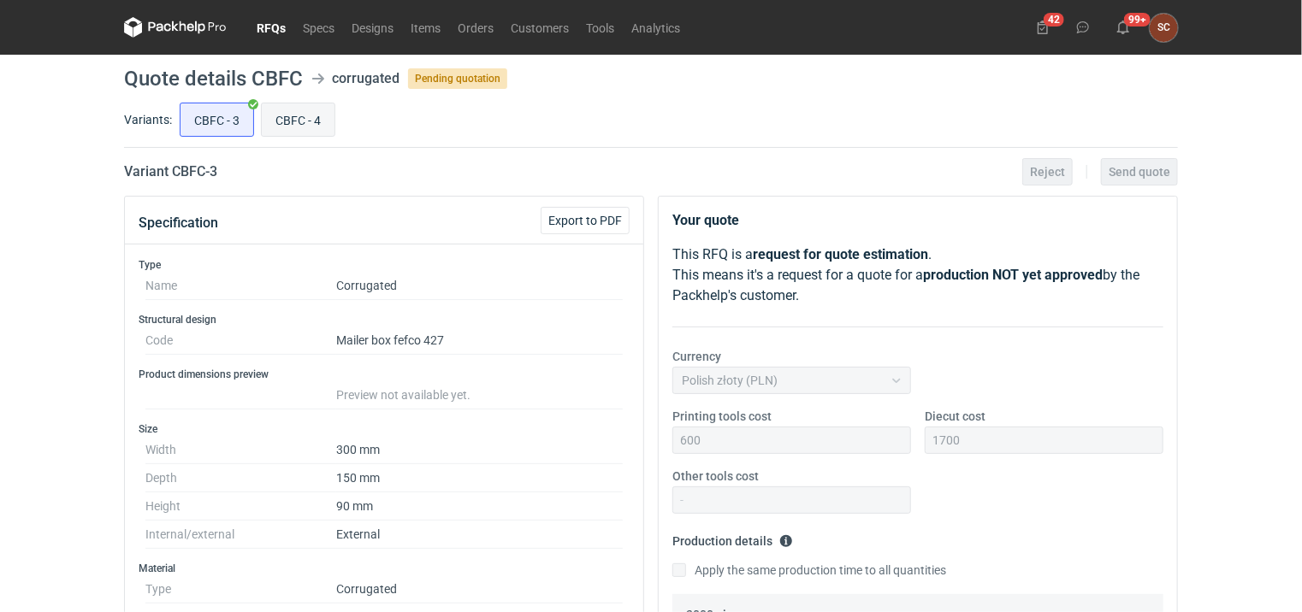
click at [299, 115] on input "CBFC - 4" at bounding box center [298, 119] width 73 height 32
radio input "true"
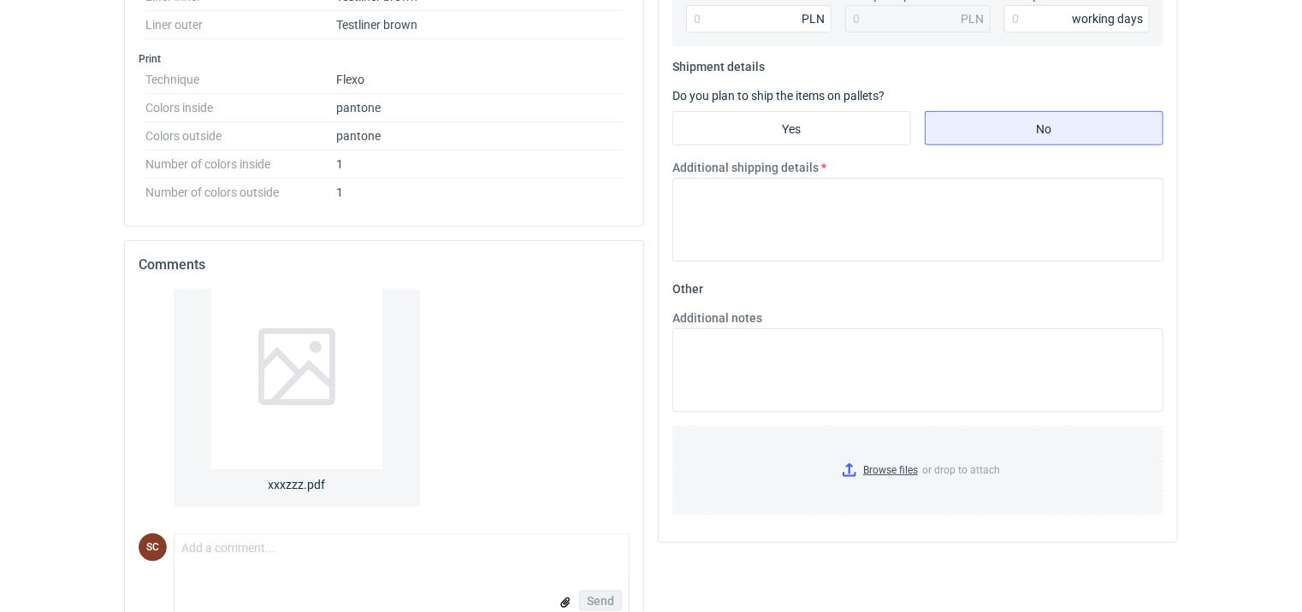
scroll to position [683, 0]
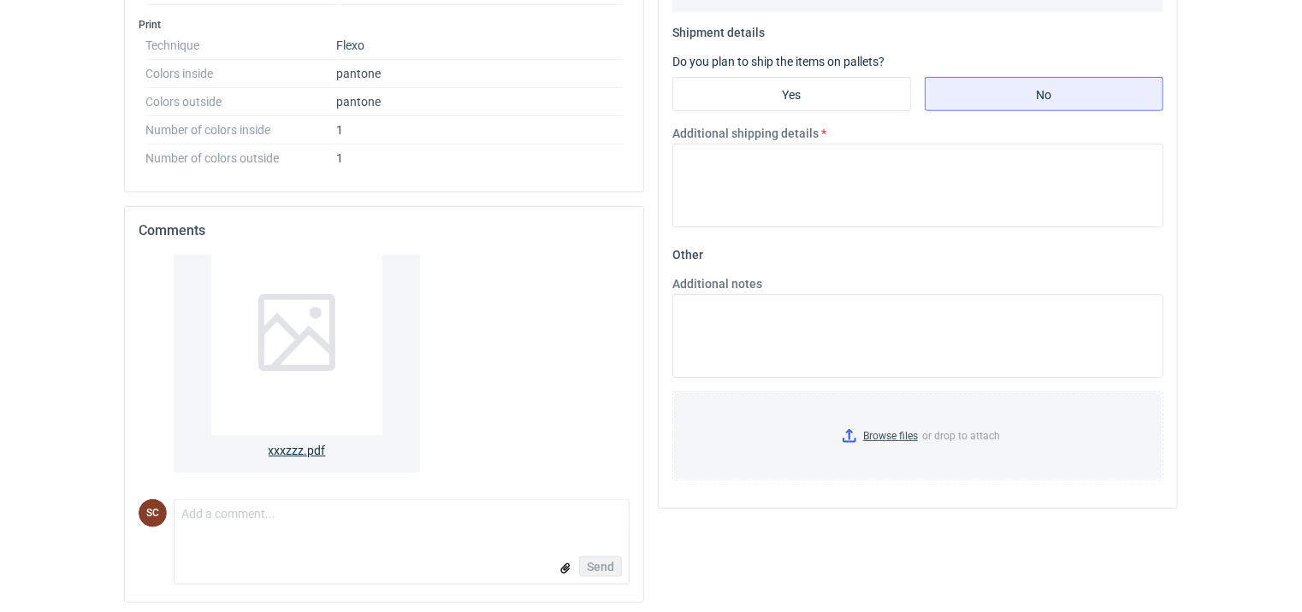
click at [308, 373] on div at bounding box center [296, 332] width 171 height 205
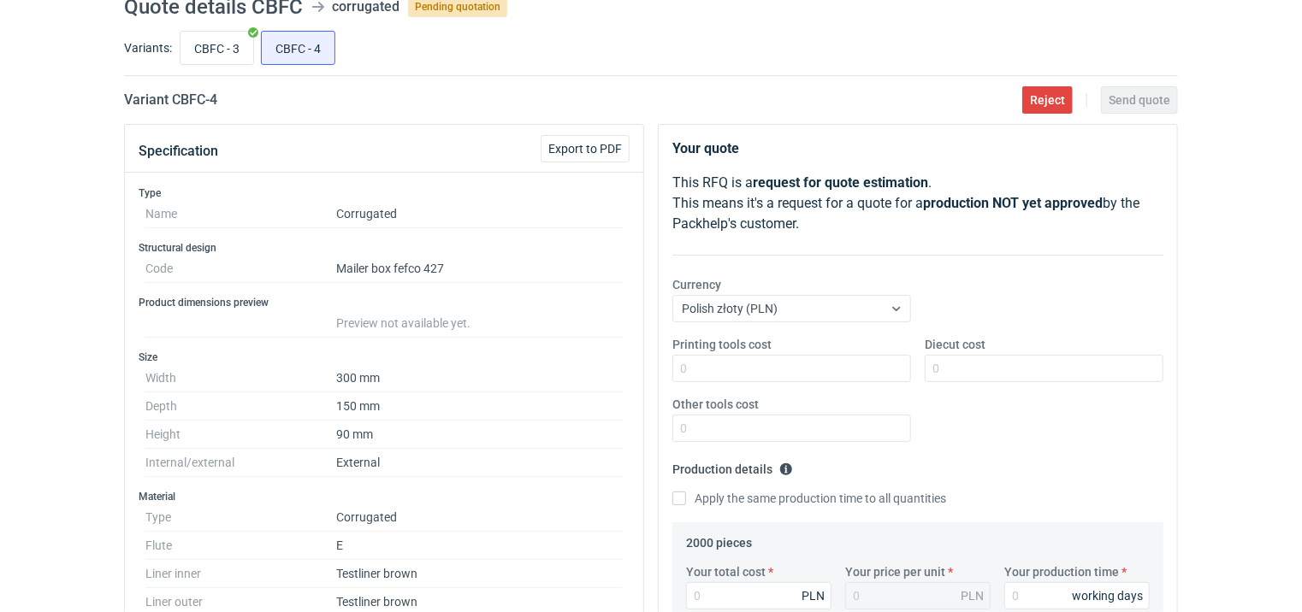
scroll to position [0, 0]
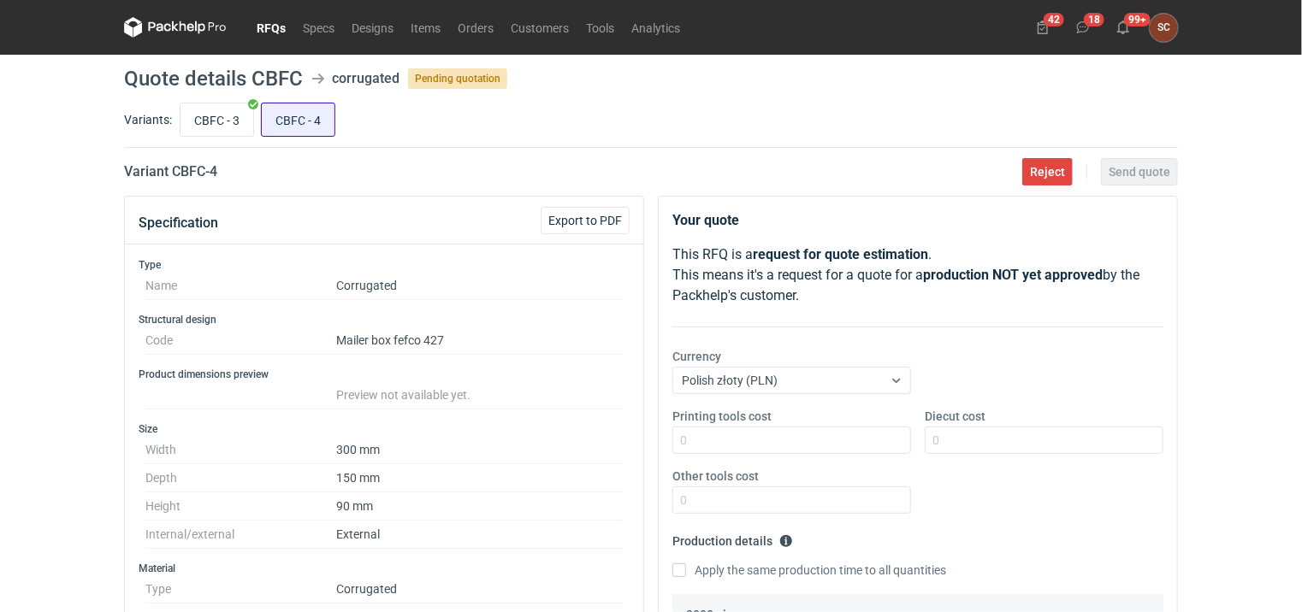
click at [307, 120] on input "CBFC - 4" at bounding box center [298, 119] width 73 height 32
click at [222, 116] on input "CBFC - 3" at bounding box center [216, 119] width 73 height 32
radio input "true"
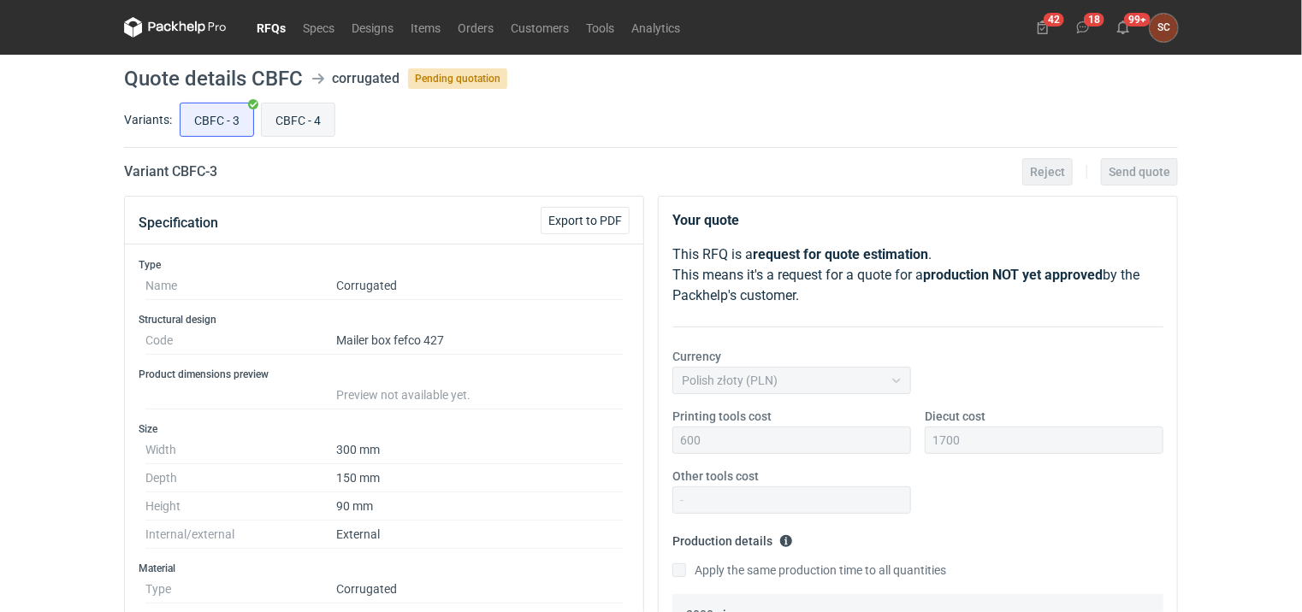
click at [310, 120] on input "CBFC - 4" at bounding box center [298, 119] width 73 height 32
radio input "true"
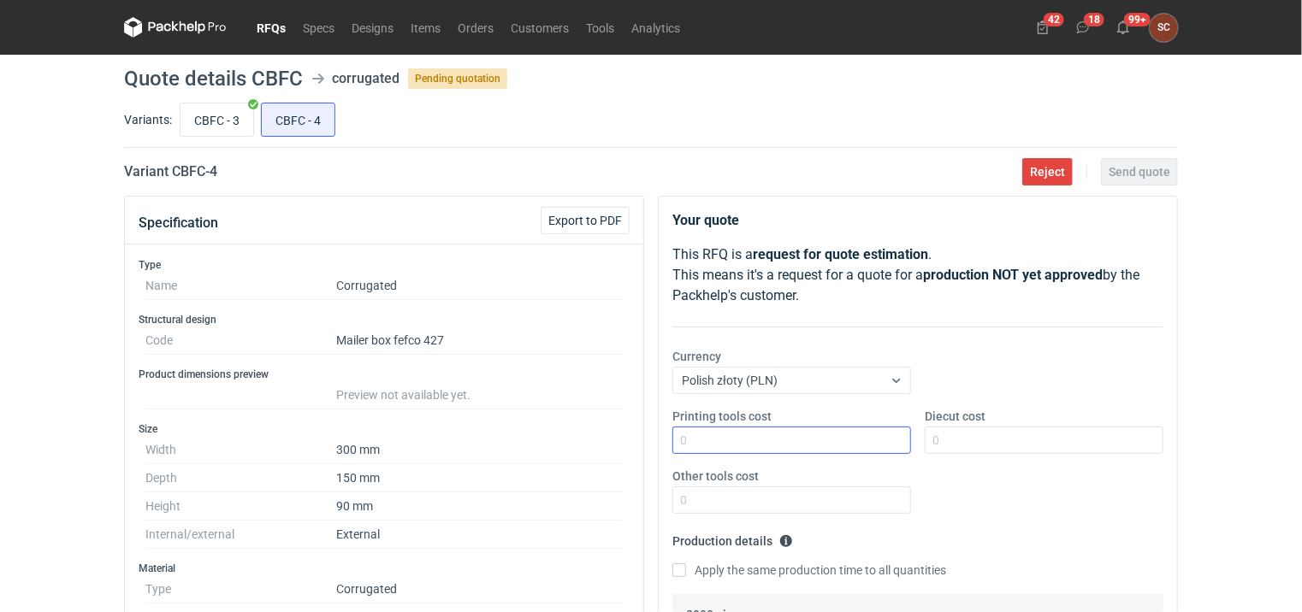
scroll to position [155, 0]
click at [811, 441] on input "Printing tools cost" at bounding box center [791, 440] width 239 height 27
type input "500"
click at [1043, 510] on div "Printing tools cost 500 Diecut cost Other tools cost" at bounding box center [917, 468] width 505 height 120
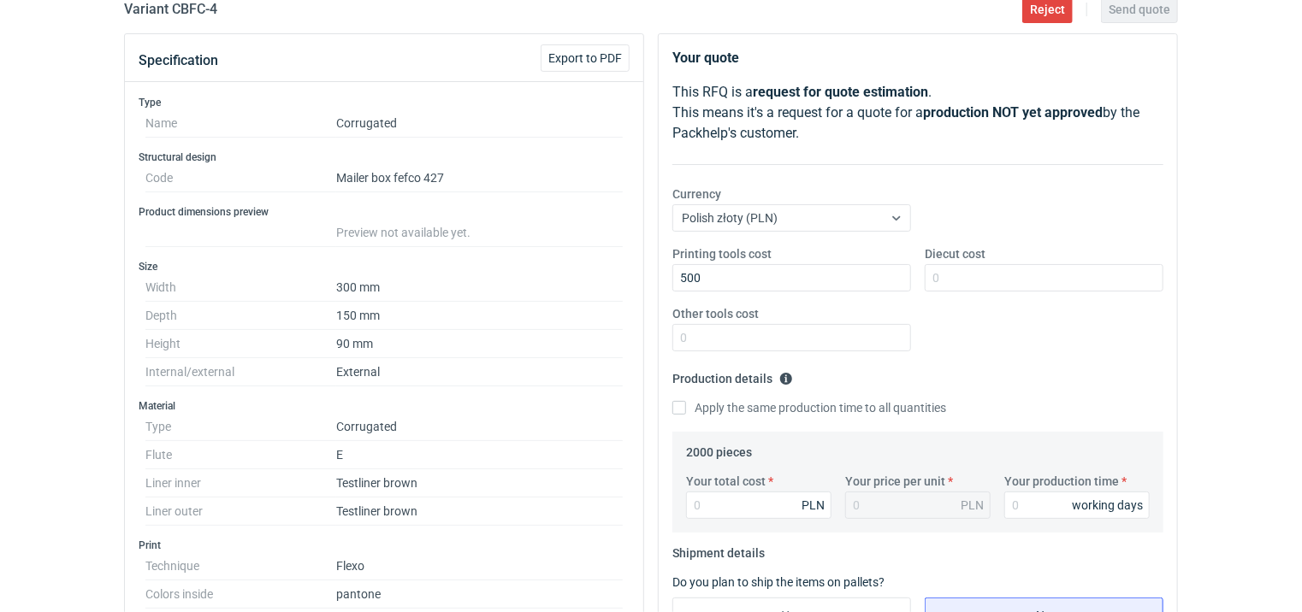
scroll to position [86, 0]
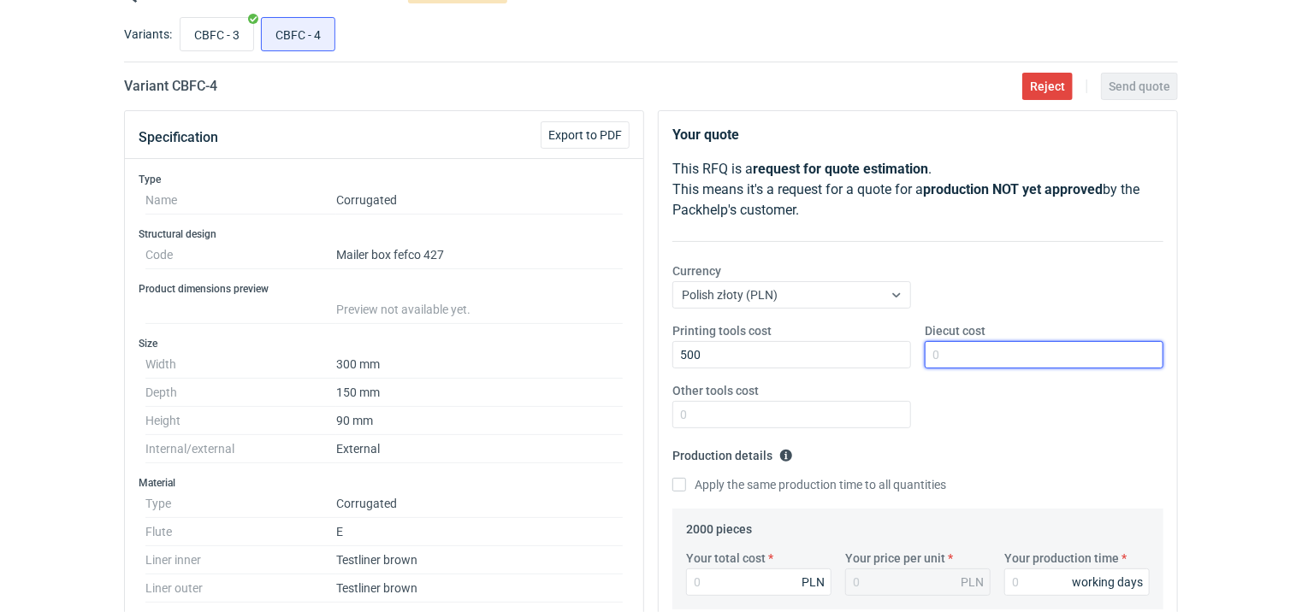
click at [964, 366] on input "Diecut cost" at bounding box center [1043, 354] width 239 height 27
type input "1600"
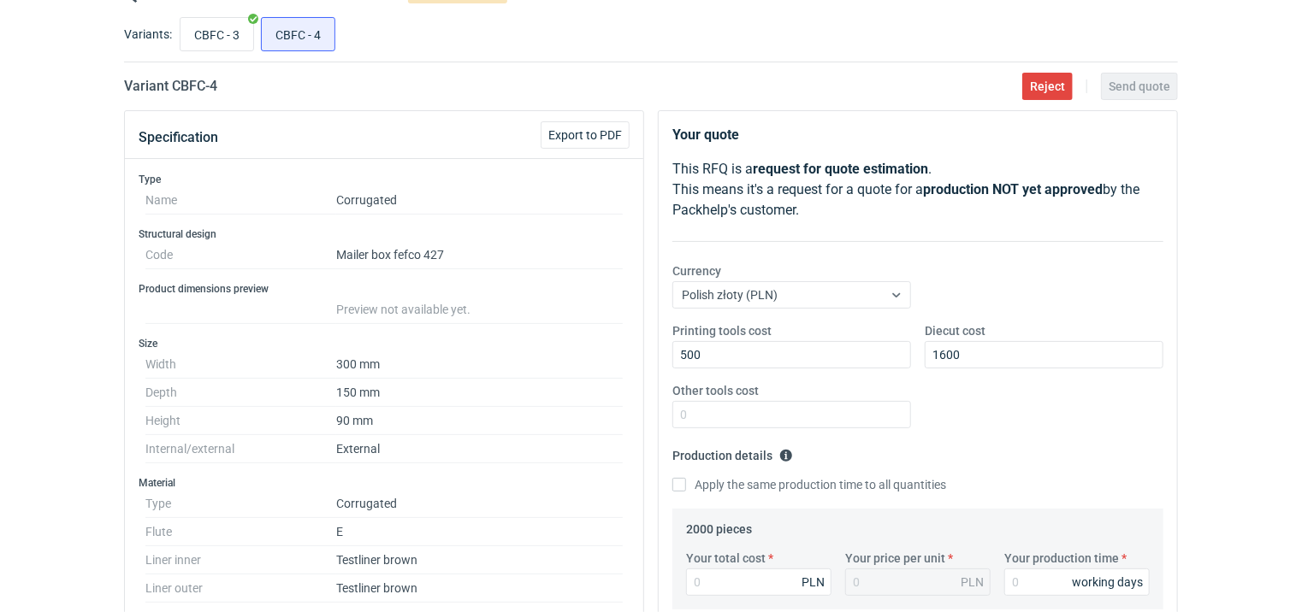
click at [989, 444] on fieldset "Production details Please provide the expected time of production in working da…" at bounding box center [917, 475] width 491 height 67
click at [978, 432] on div "Printing tools cost 500 Diecut cost 1600 Other tools cost" at bounding box center [917, 382] width 505 height 120
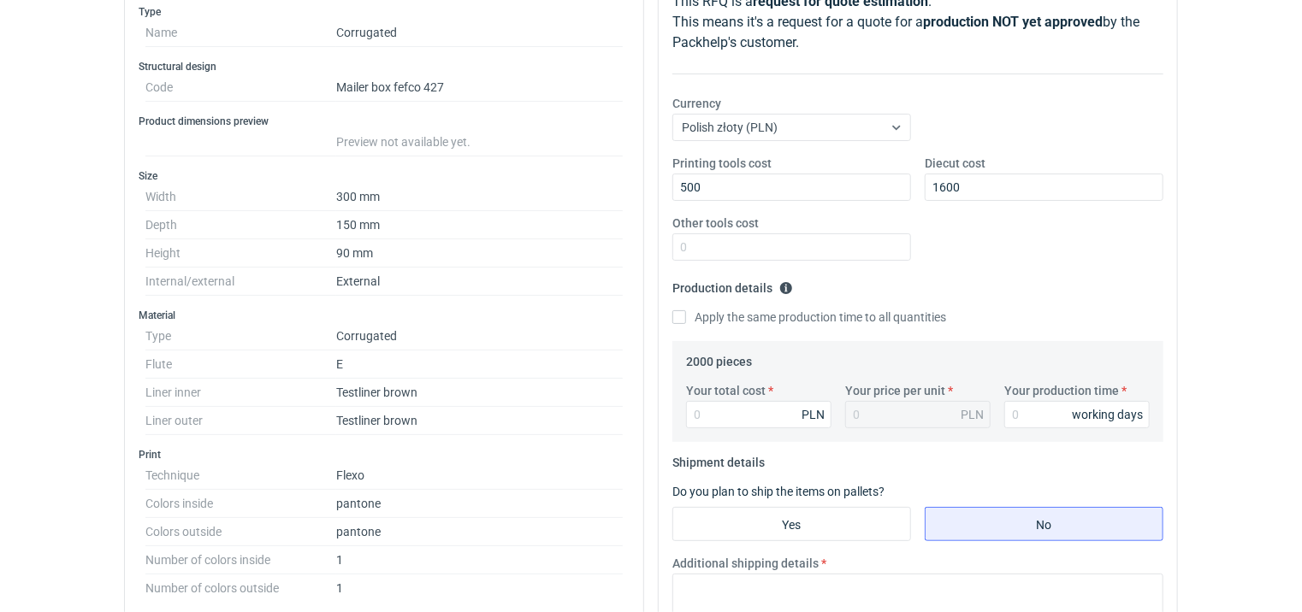
scroll to position [257, 0]
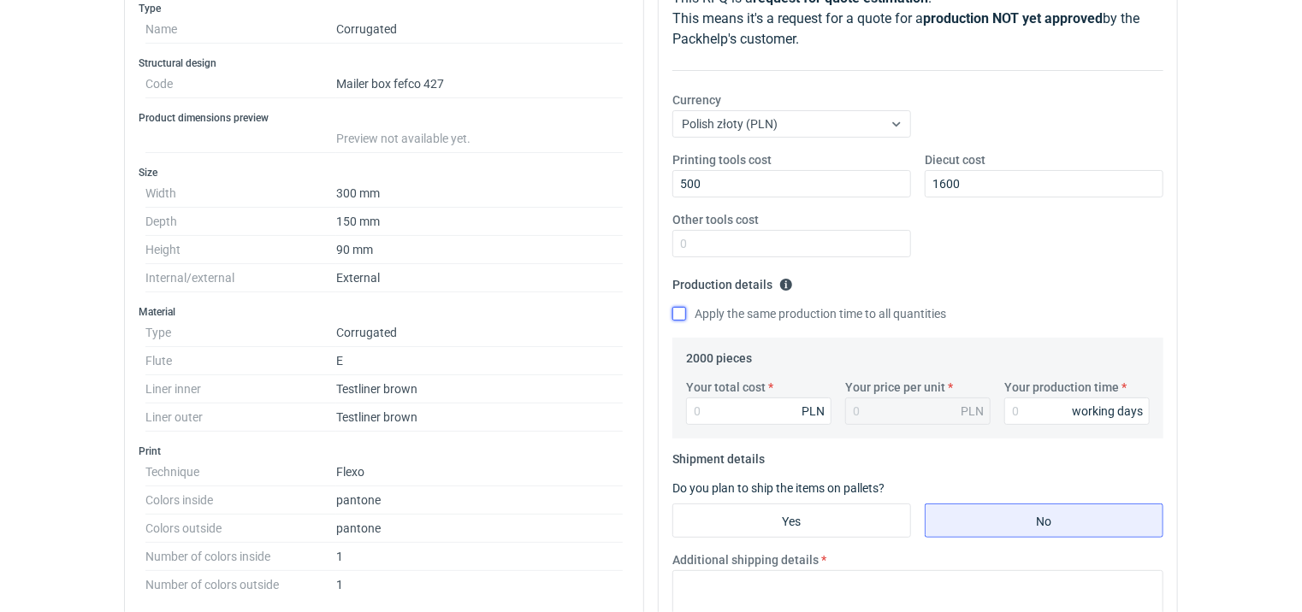
click at [678, 307] on input "Apply the same production time to all quantities" at bounding box center [679, 314] width 14 height 14
checkbox input "true"
click at [753, 410] on input "Your total cost" at bounding box center [758, 411] width 145 height 27
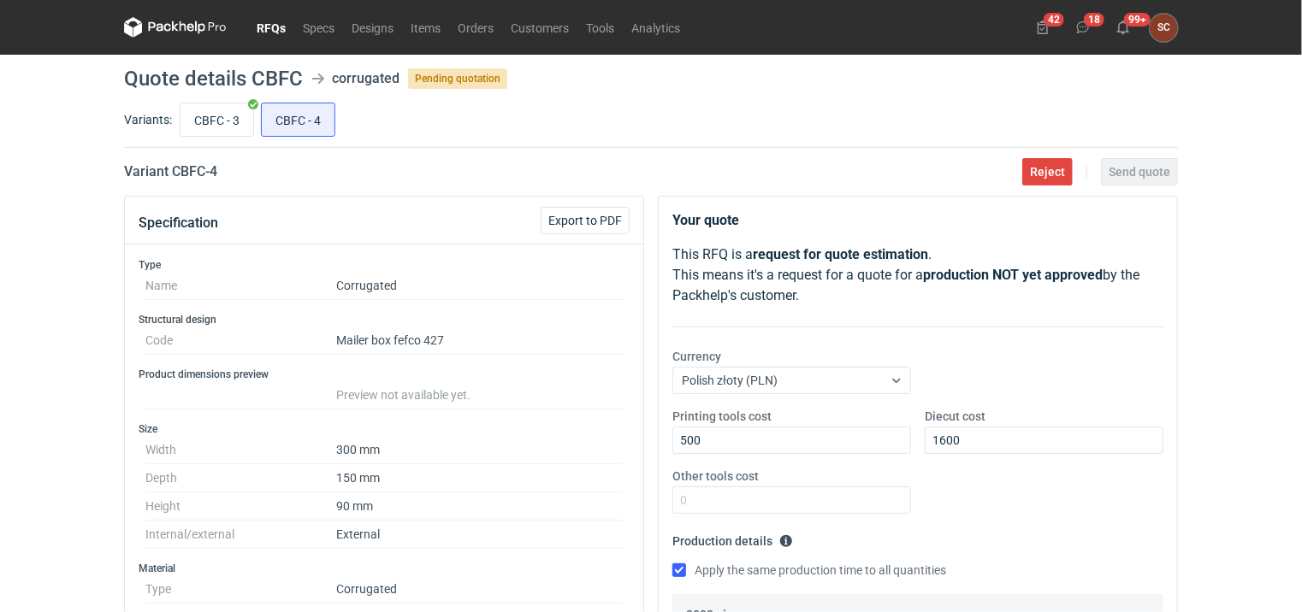
scroll to position [0, 0]
click at [212, 127] on input "CBFC - 3" at bounding box center [216, 119] width 73 height 32
radio input "true"
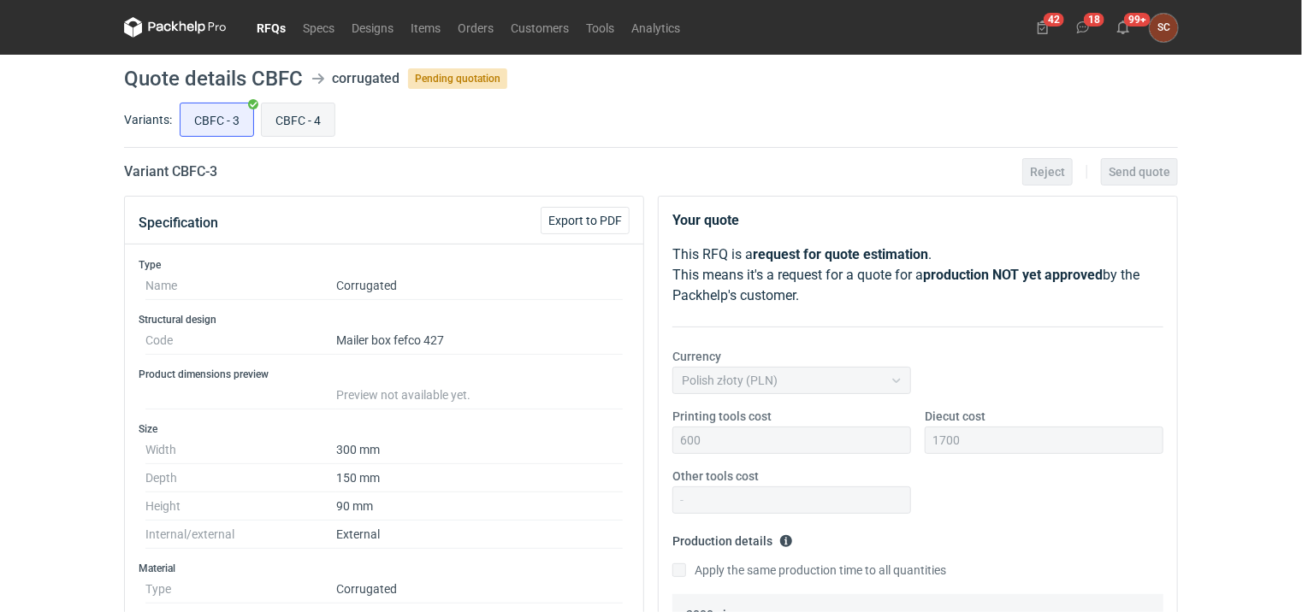
click at [290, 118] on input "CBFC - 4" at bounding box center [298, 119] width 73 height 32
radio input "true"
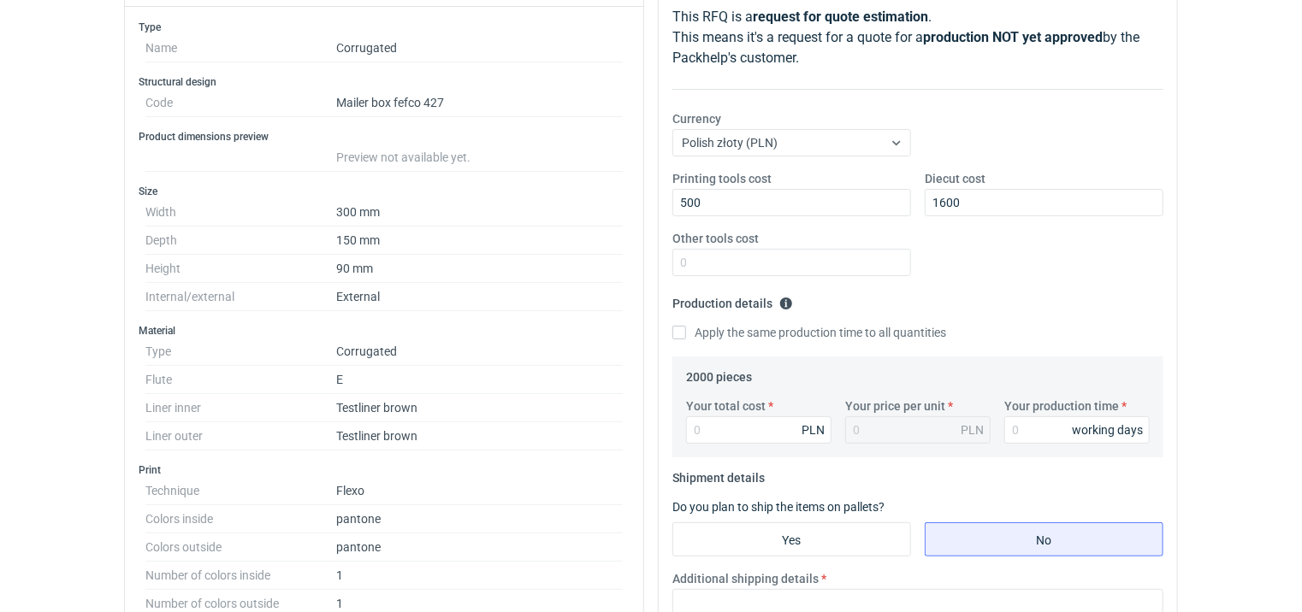
scroll to position [257, 0]
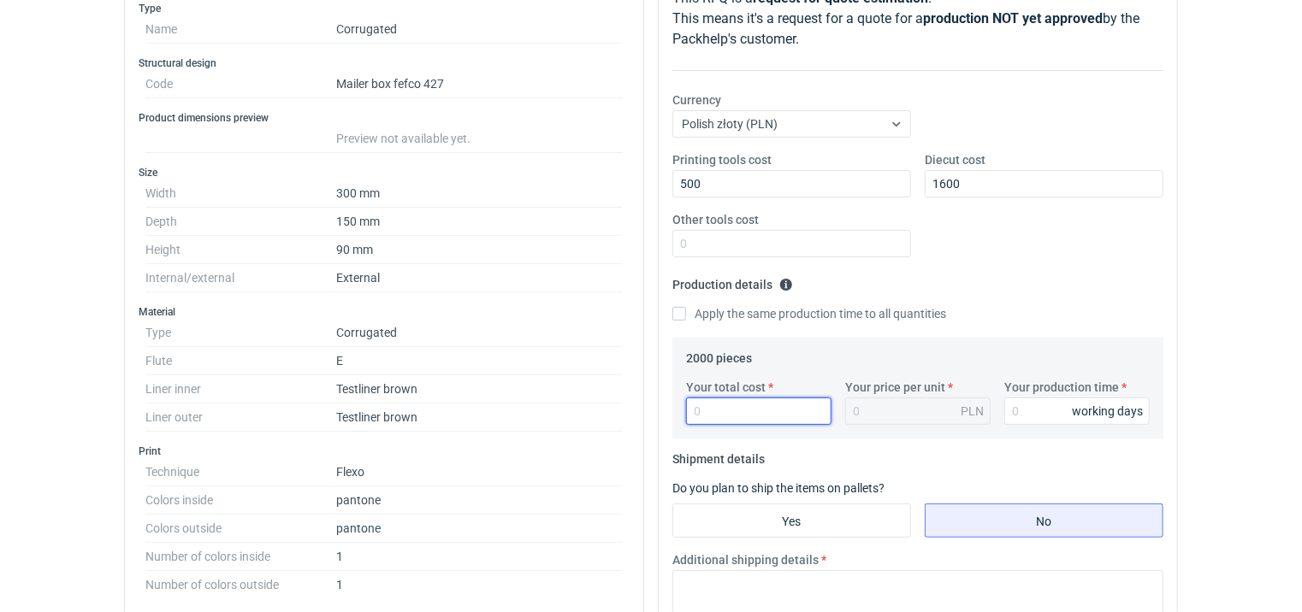
click at [770, 414] on input "Your total cost" at bounding box center [758, 411] width 145 height 27
type input "2380"
type input "1.19"
type input "2380"
click at [1042, 405] on input "Your production time" at bounding box center [1076, 411] width 145 height 27
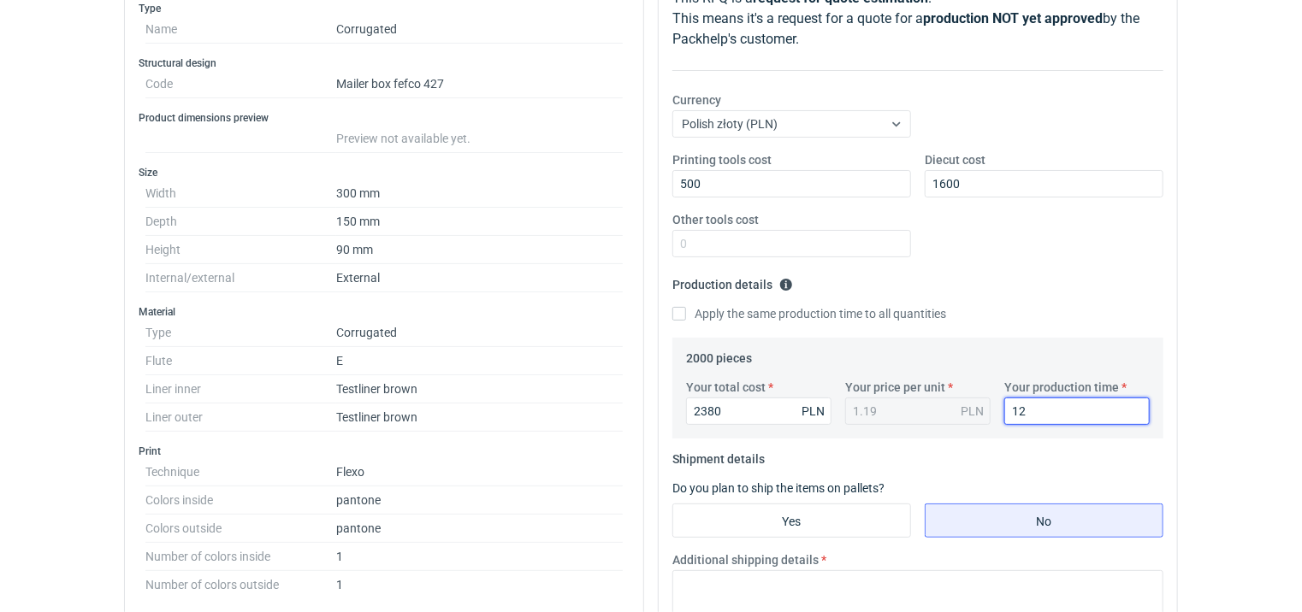
type input "12"
click at [1012, 295] on fieldset "Production details Please provide the expected time of production in working da…" at bounding box center [917, 304] width 491 height 67
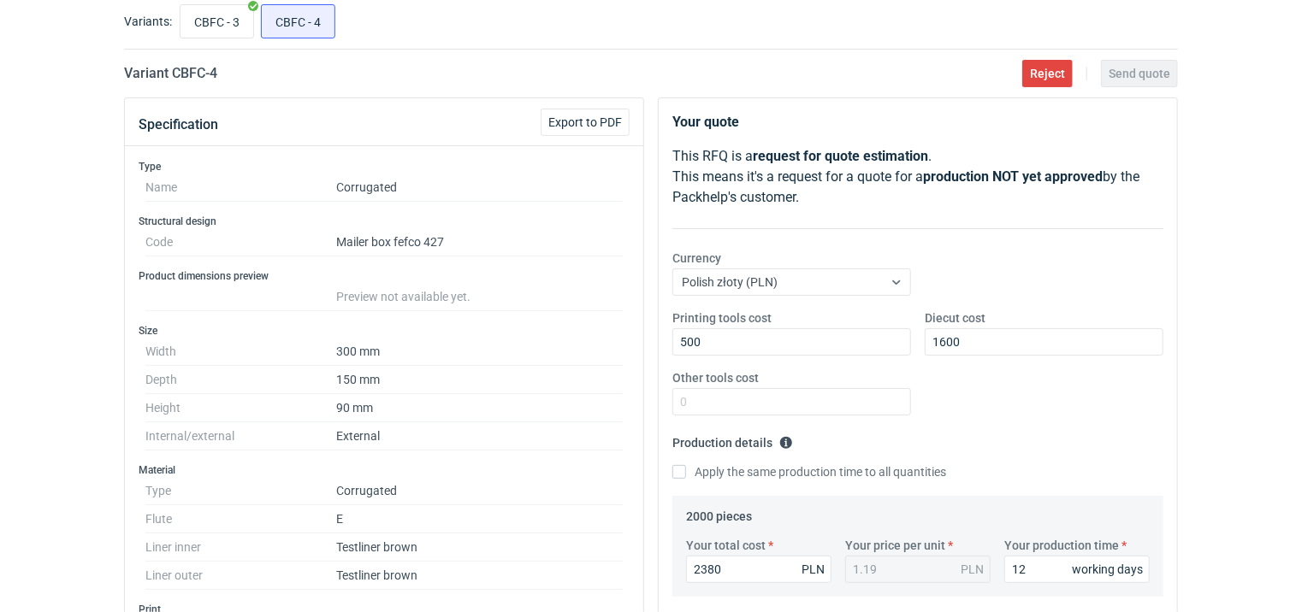
scroll to position [0, 0]
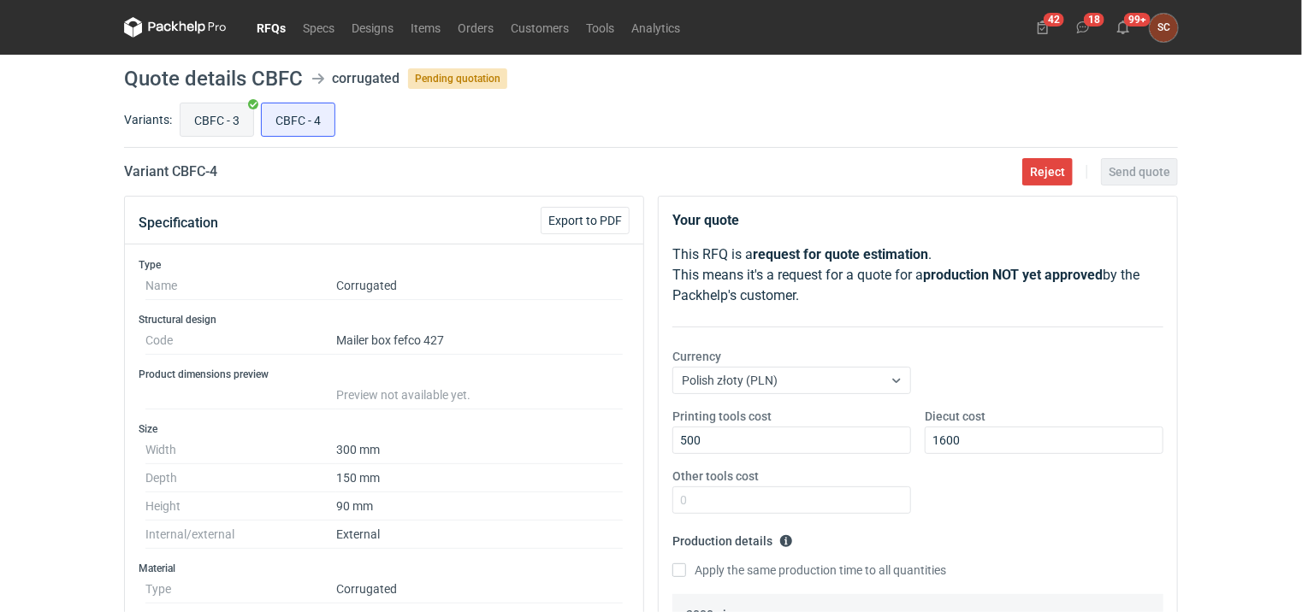
click at [212, 121] on input "CBFC - 3" at bounding box center [216, 119] width 73 height 32
radio input "true"
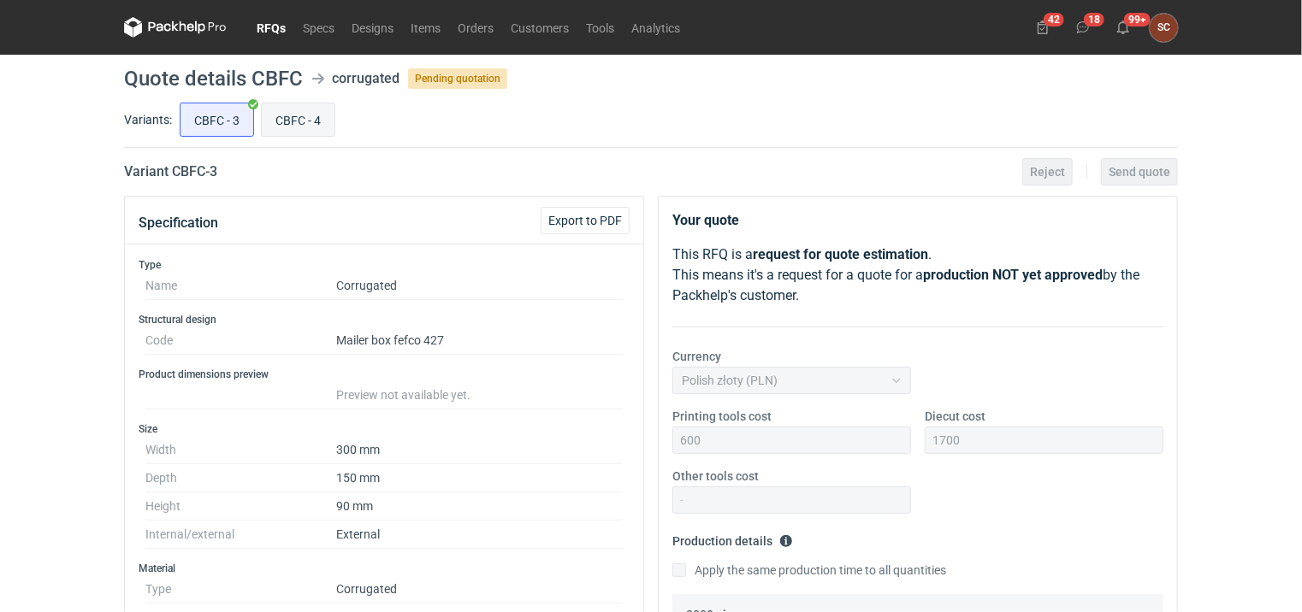
click at [325, 115] on input "CBFC - 4" at bounding box center [298, 119] width 73 height 32
radio input "true"
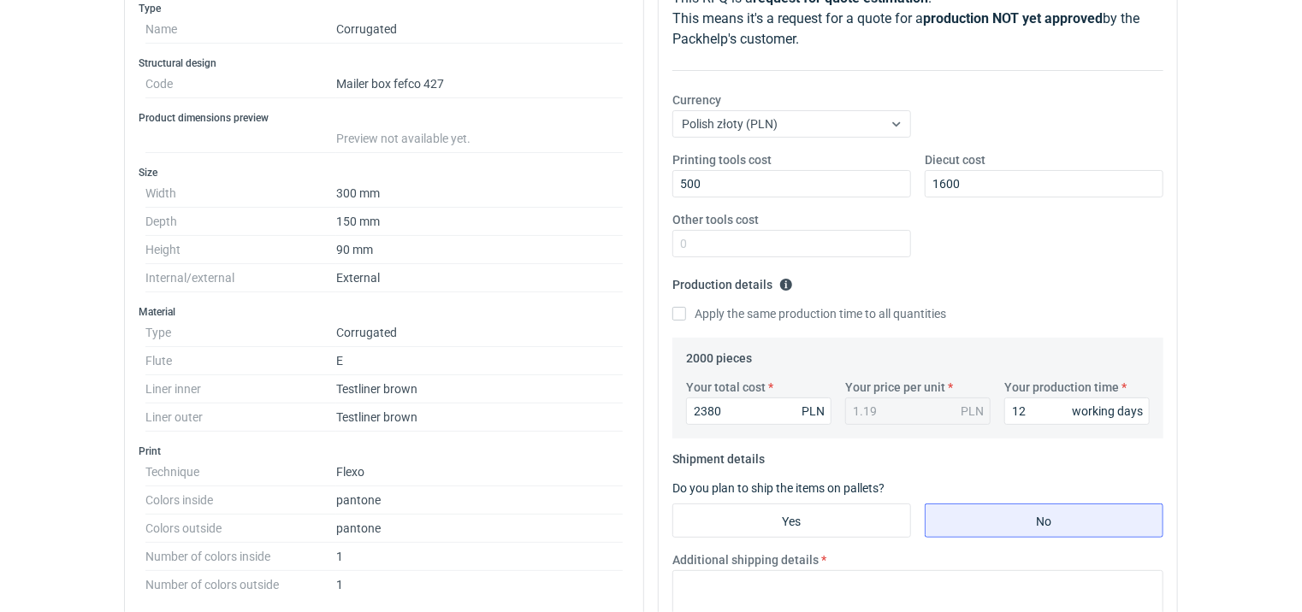
scroll to position [155, 0]
drag, startPoint x: 726, startPoint y: 412, endPoint x: 681, endPoint y: 417, distance: 45.6
click at [681, 417] on div "Your total cost 2380 PLN" at bounding box center [758, 402] width 159 height 46
type input "2180"
type input "1.09"
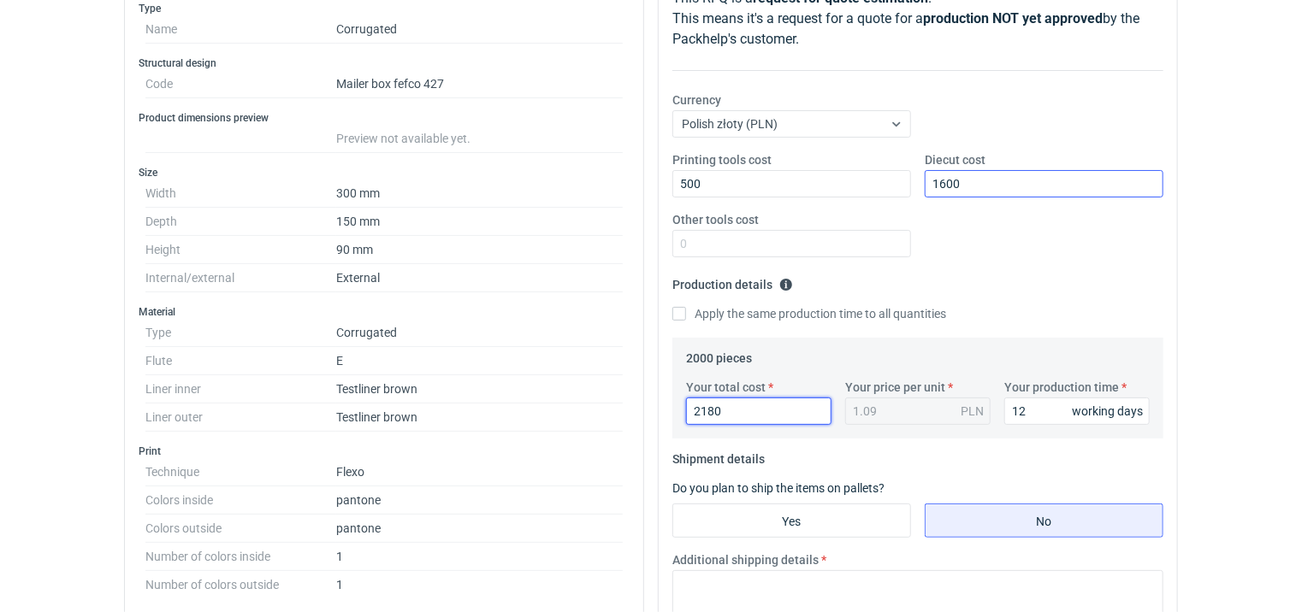
type input "2180"
click at [960, 182] on input "1600" at bounding box center [1043, 183] width 239 height 27
type input "1500"
click at [958, 274] on fieldset "Production details Please provide the expected time of production in working da…" at bounding box center [917, 304] width 491 height 67
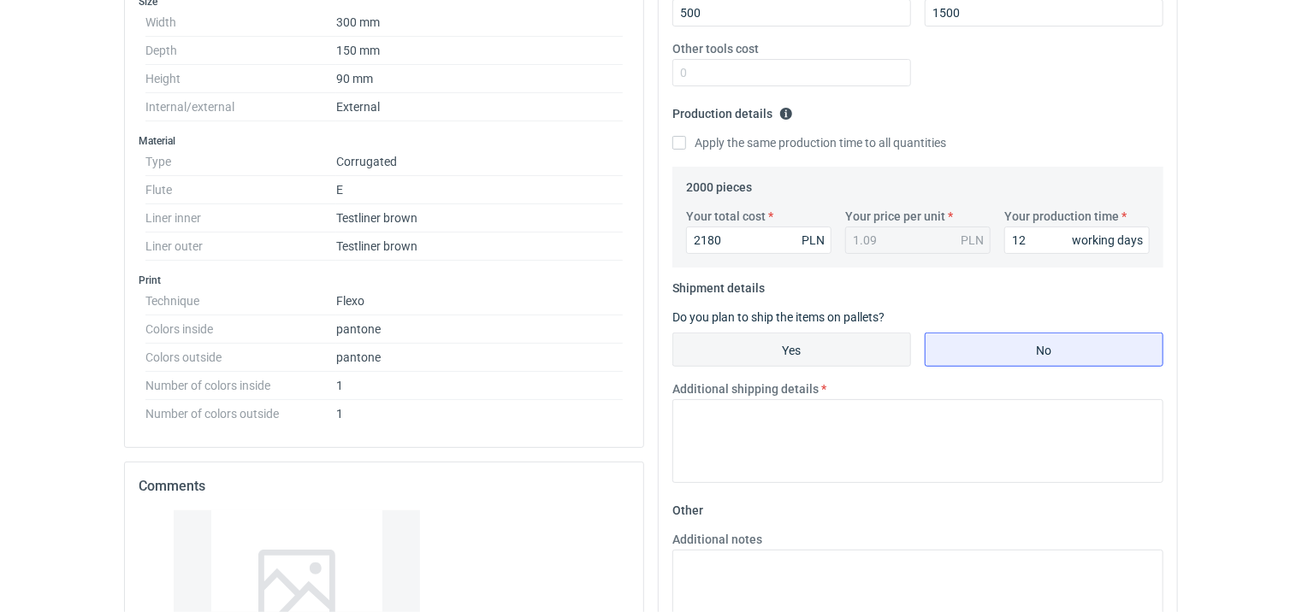
click at [790, 351] on input "Yes" at bounding box center [791, 350] width 237 height 32
radio input "true"
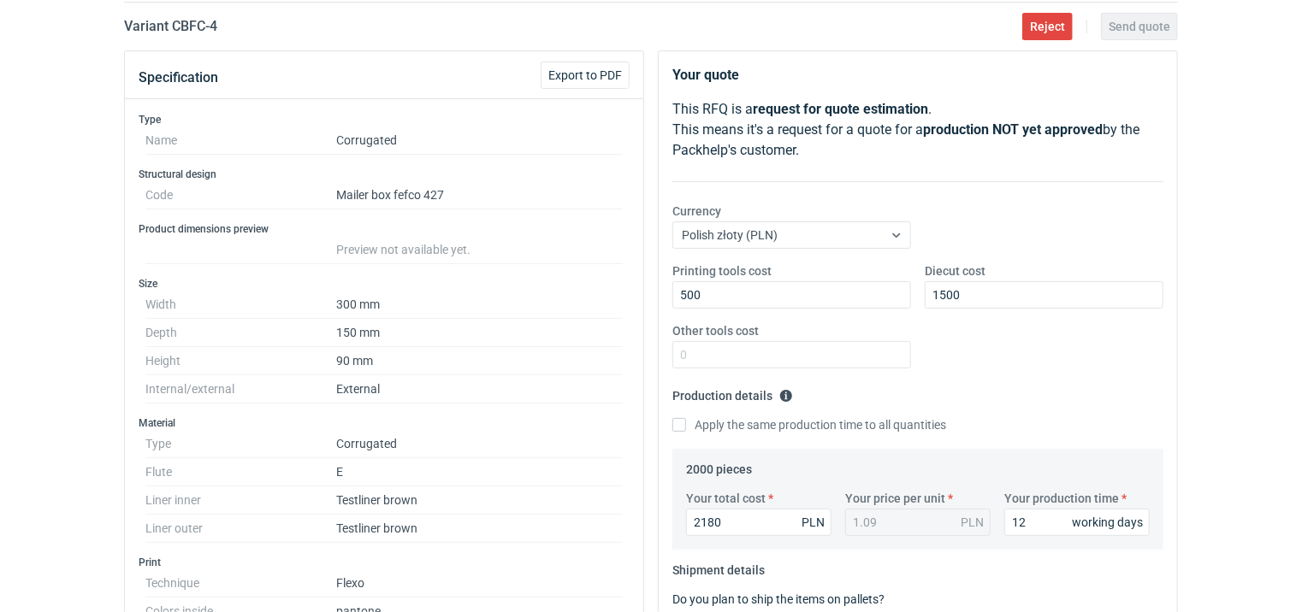
scroll to position [0, 0]
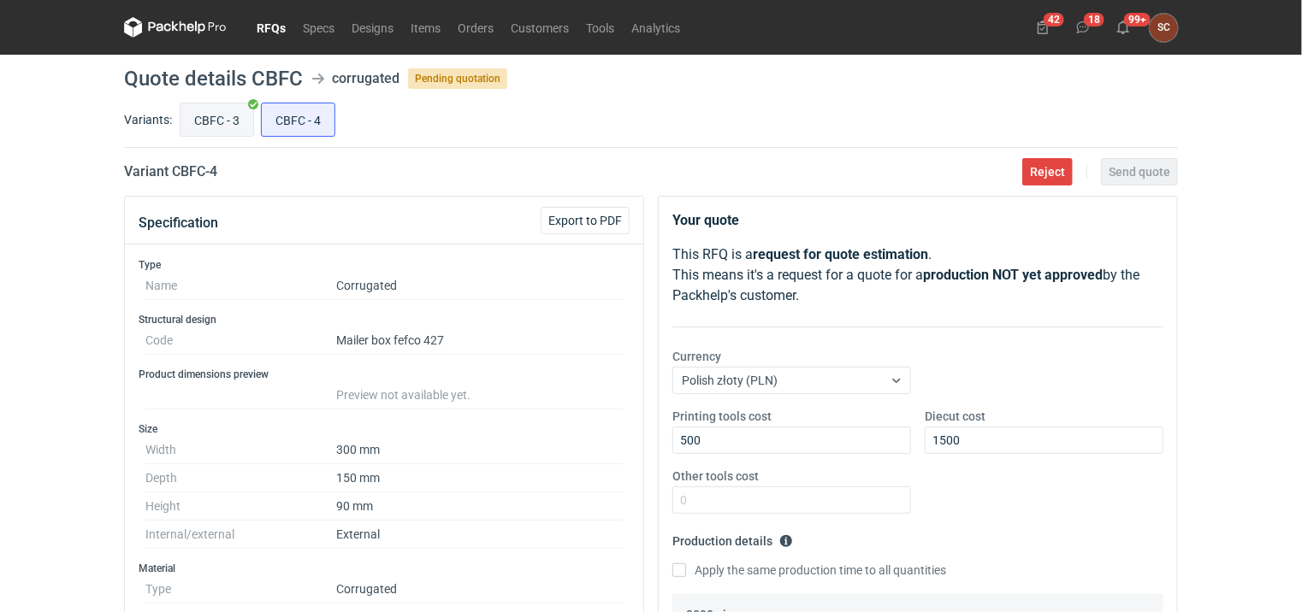
click at [229, 121] on input "CBFC - 3" at bounding box center [216, 119] width 73 height 32
radio input "true"
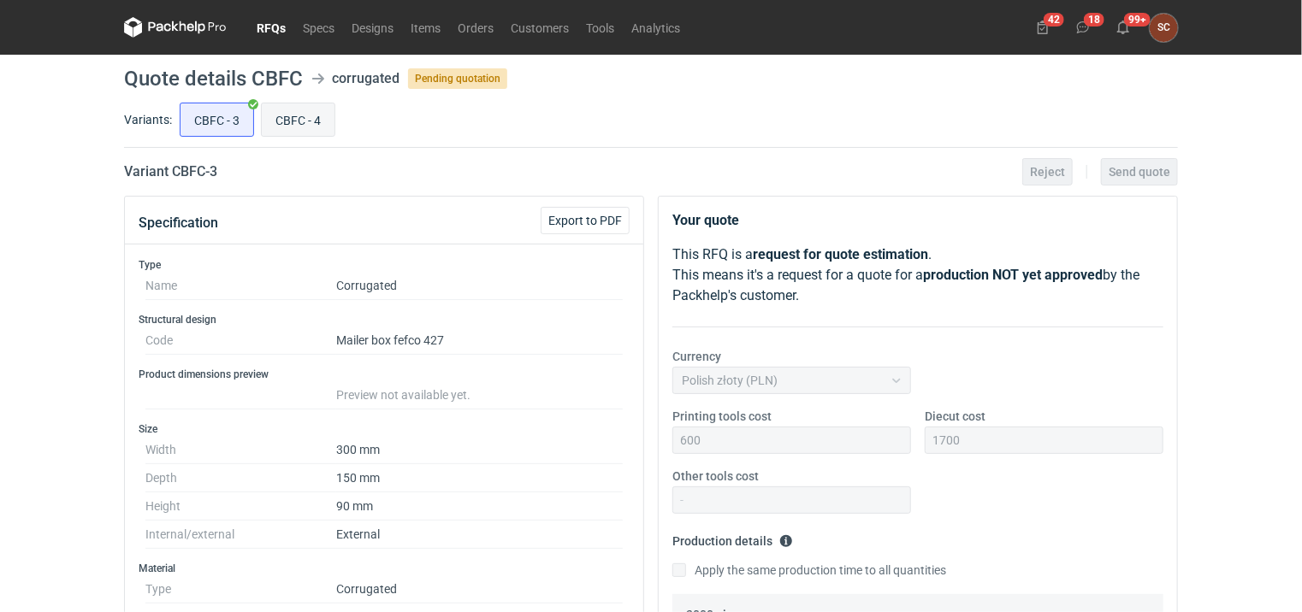
click at [313, 123] on input "CBFC - 4" at bounding box center [298, 119] width 73 height 32
radio input "true"
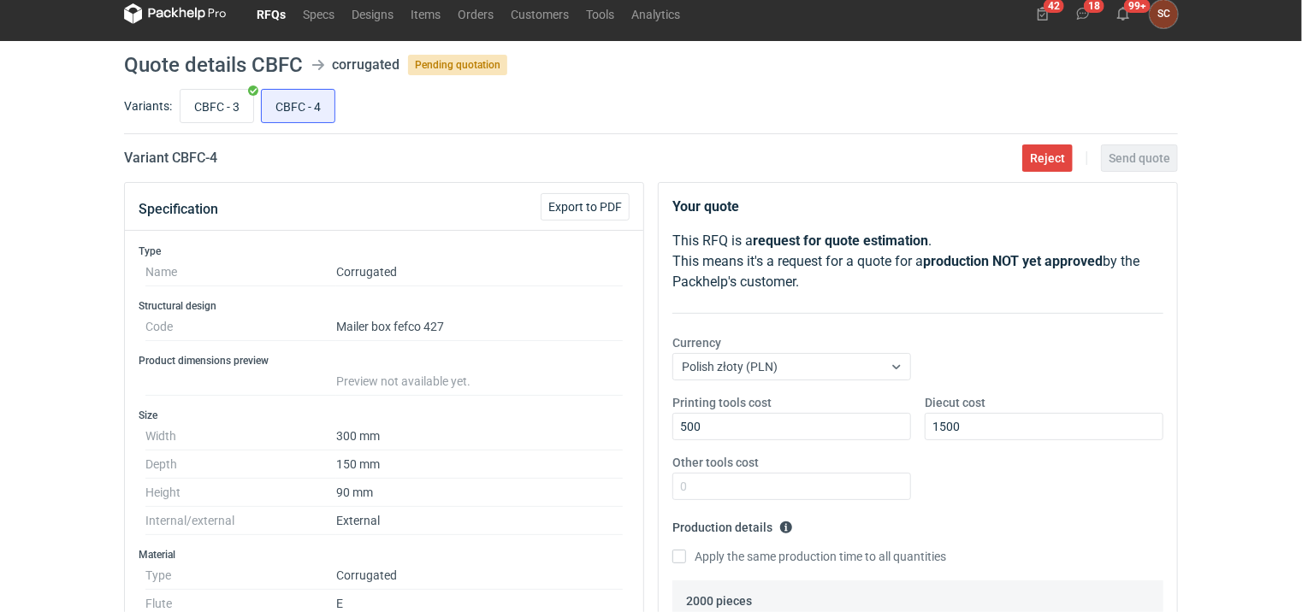
scroll to position [428, 0]
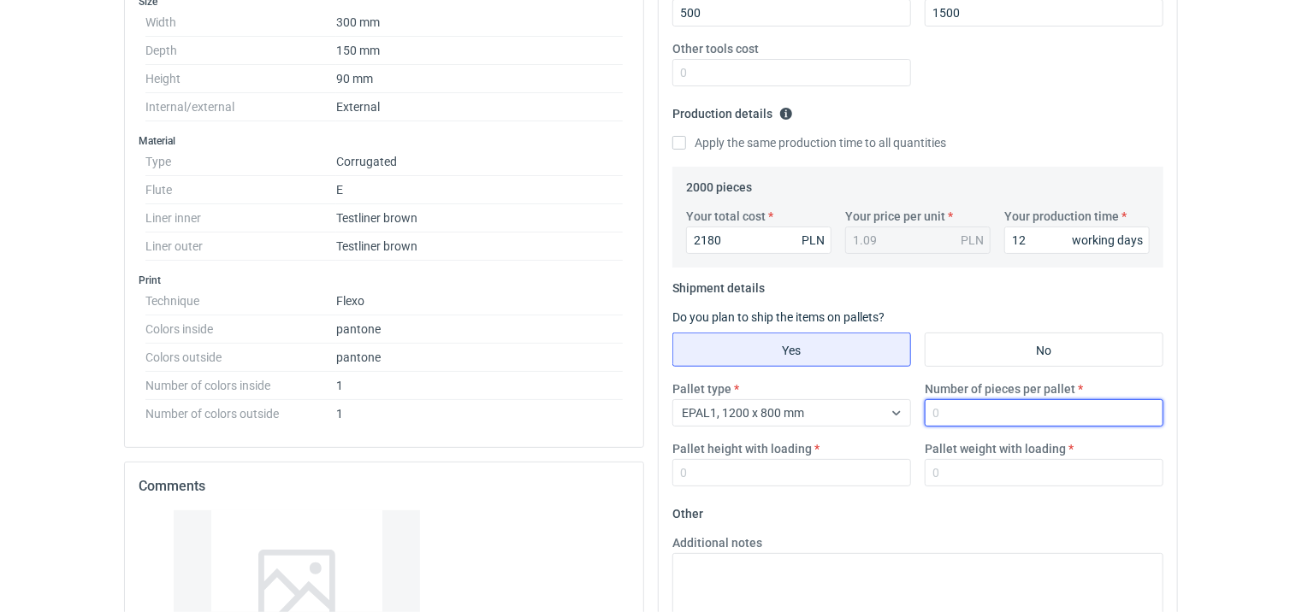
click at [930, 422] on input "Number of pieces per pallet" at bounding box center [1043, 412] width 239 height 27
type input "2000"
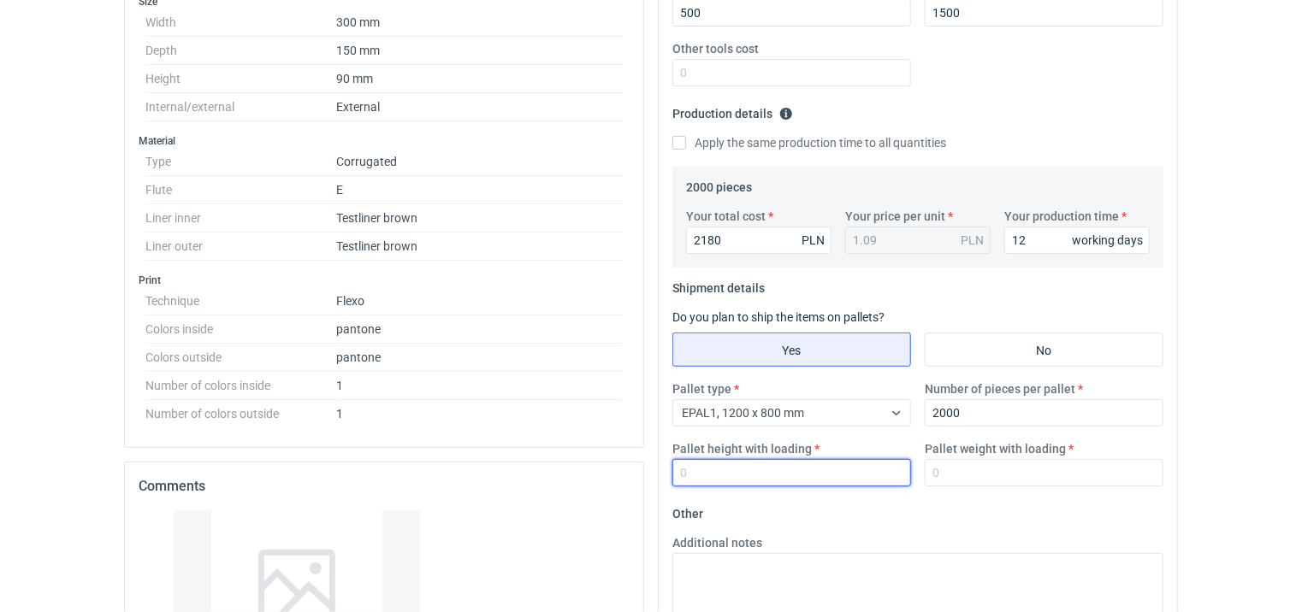
click at [811, 482] on input "Pallet height with loading" at bounding box center [791, 472] width 239 height 27
type input "1800"
click at [982, 452] on label "Pallet weight with loading" at bounding box center [994, 448] width 141 height 17
click at [982, 459] on input "Pallet weight with loading" at bounding box center [1043, 472] width 239 height 27
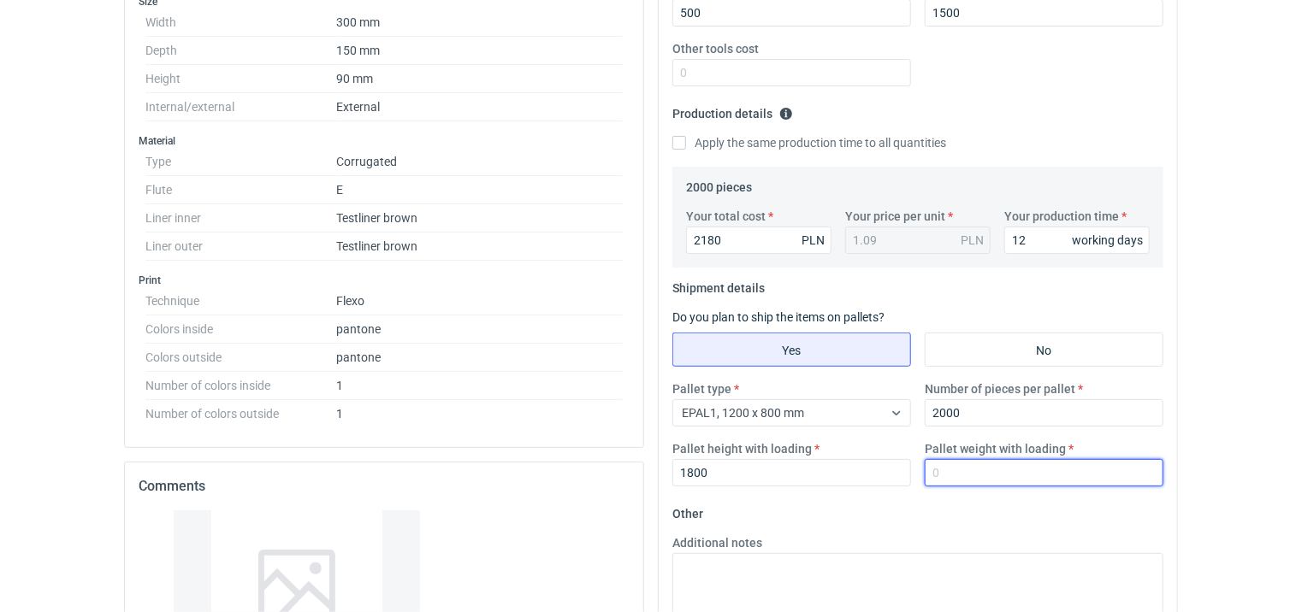
click at [969, 481] on input "Pallet weight with loading" at bounding box center [1043, 472] width 239 height 27
type input "320"
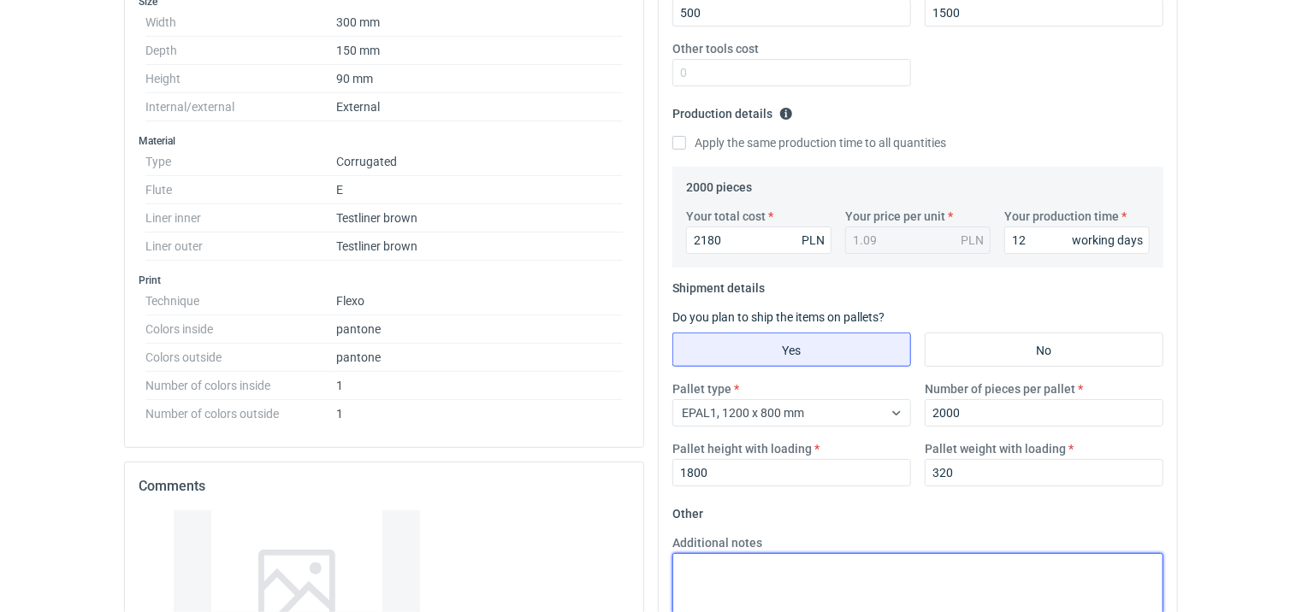
click at [750, 590] on textarea "Additional notes" at bounding box center [917, 595] width 491 height 84
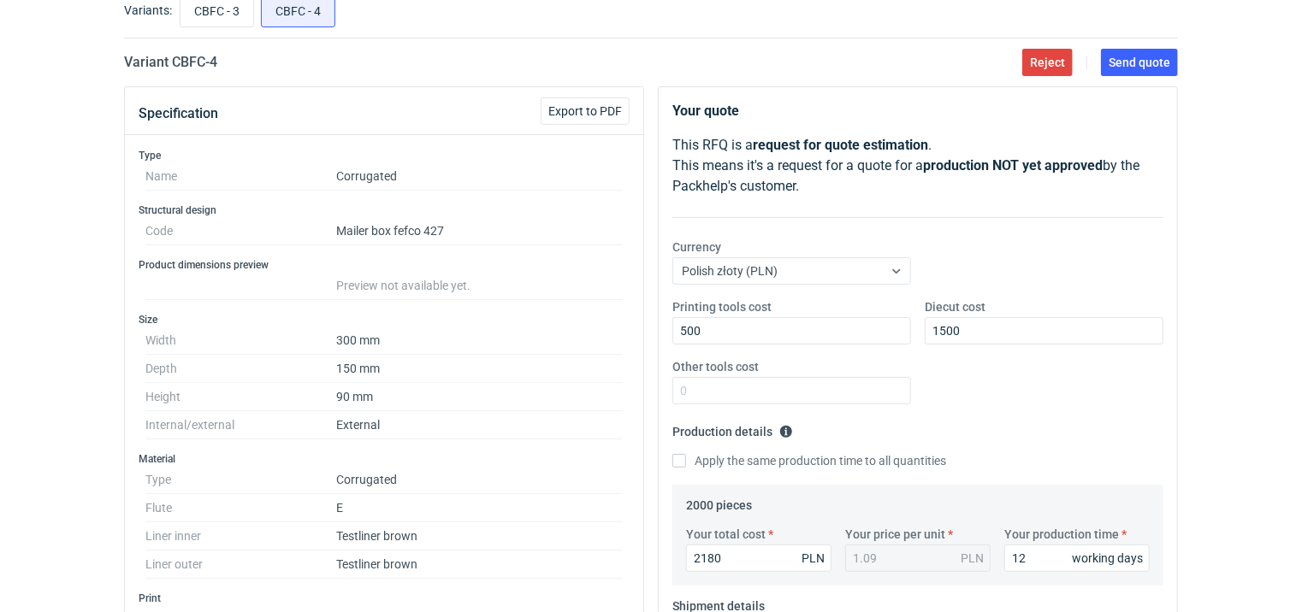
scroll to position [0, 0]
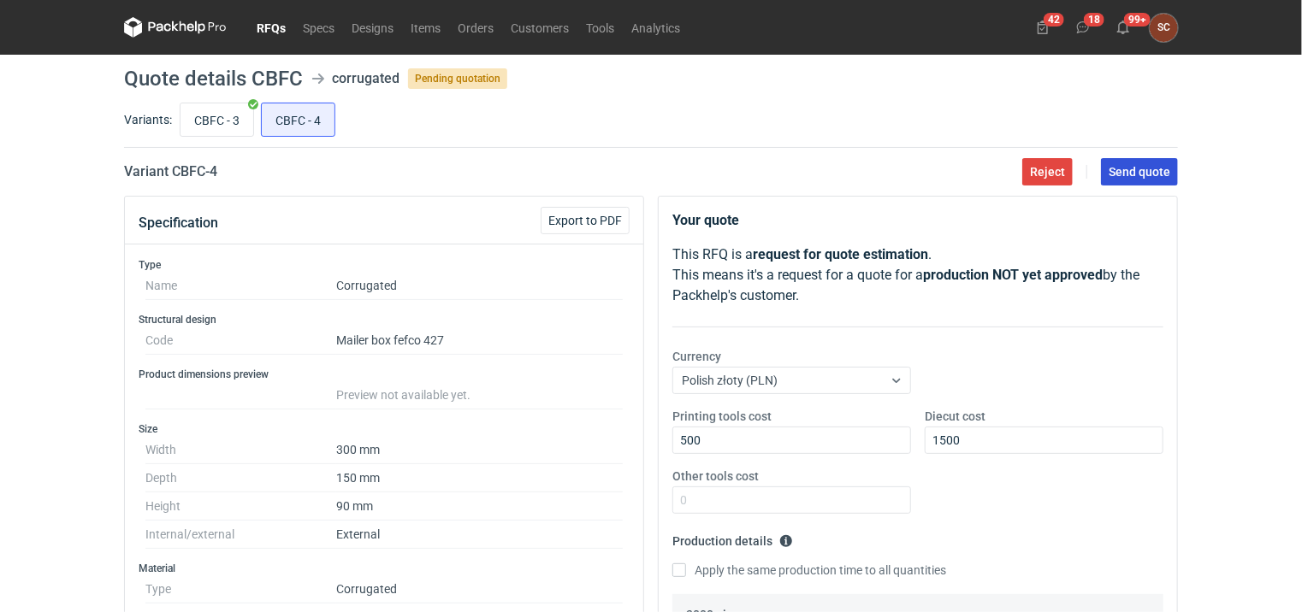
click at [1144, 161] on button "Send quote" at bounding box center [1139, 171] width 77 height 27
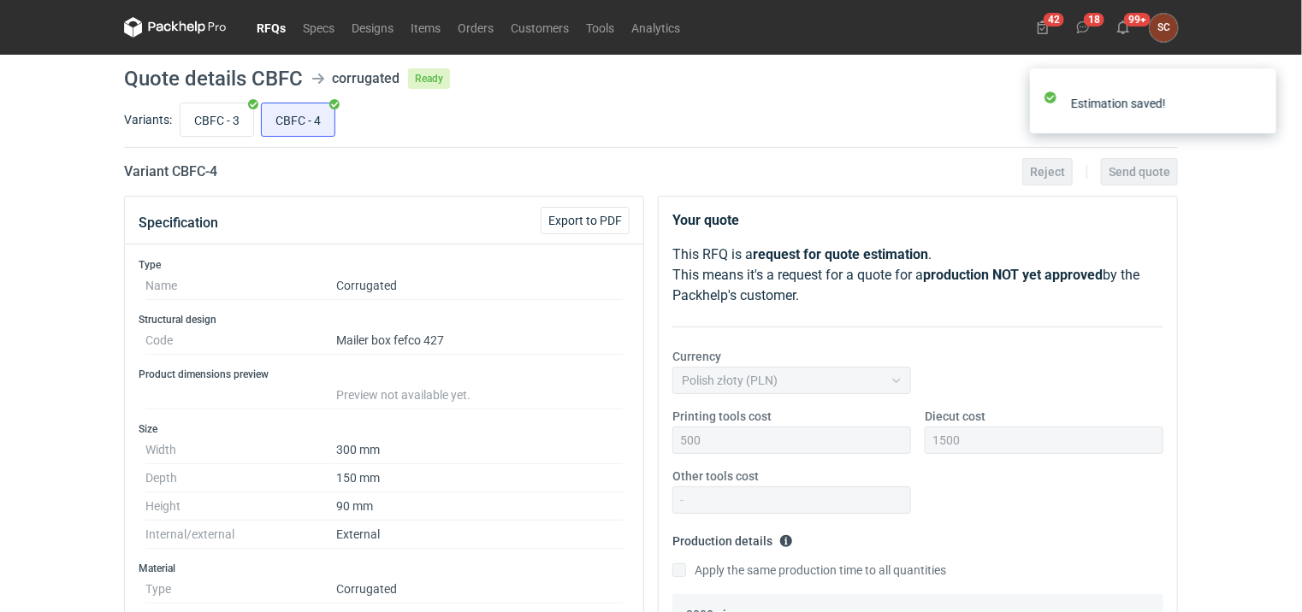
scroll to position [155, 0]
